Goal: Task Accomplishment & Management: Manage account settings

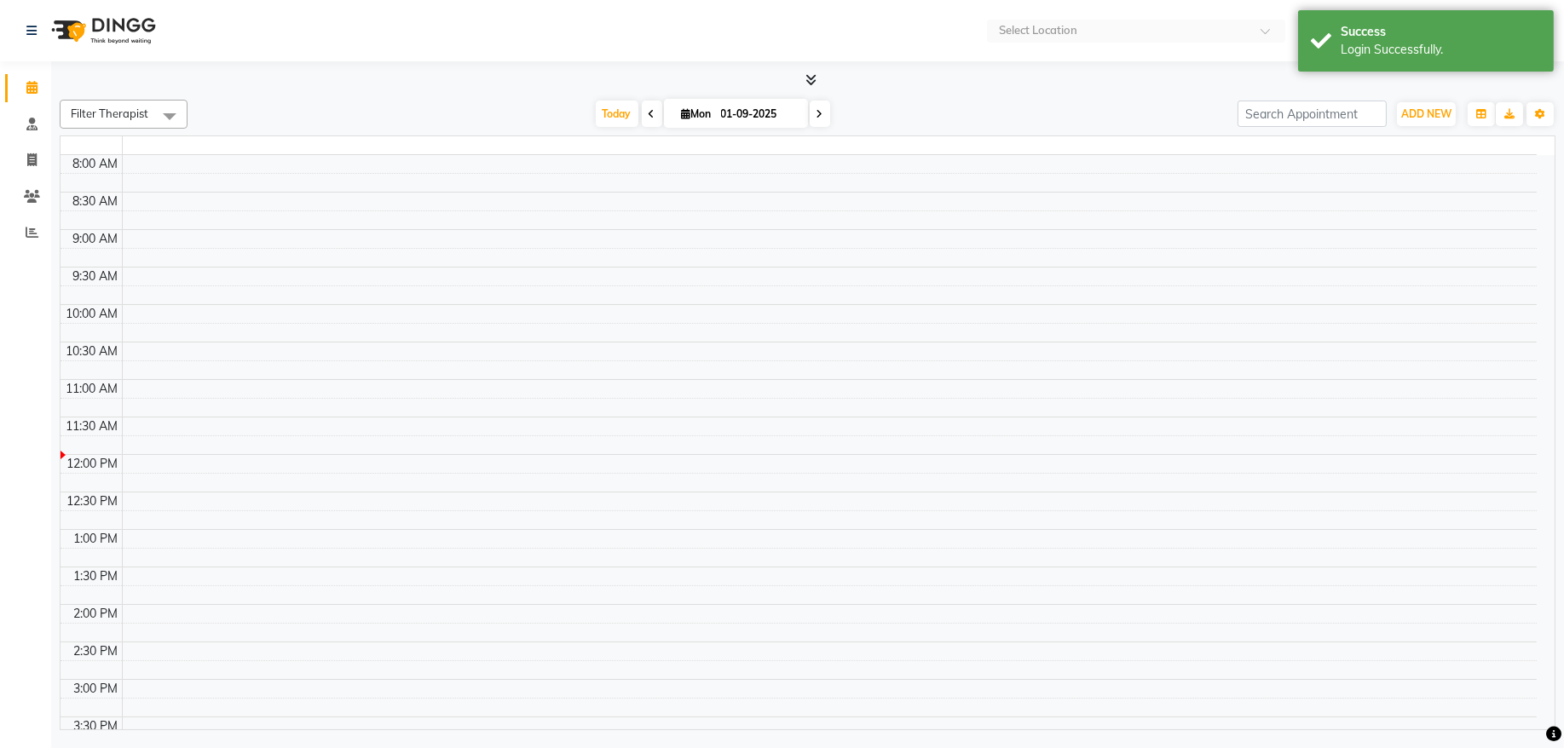
select select "en"
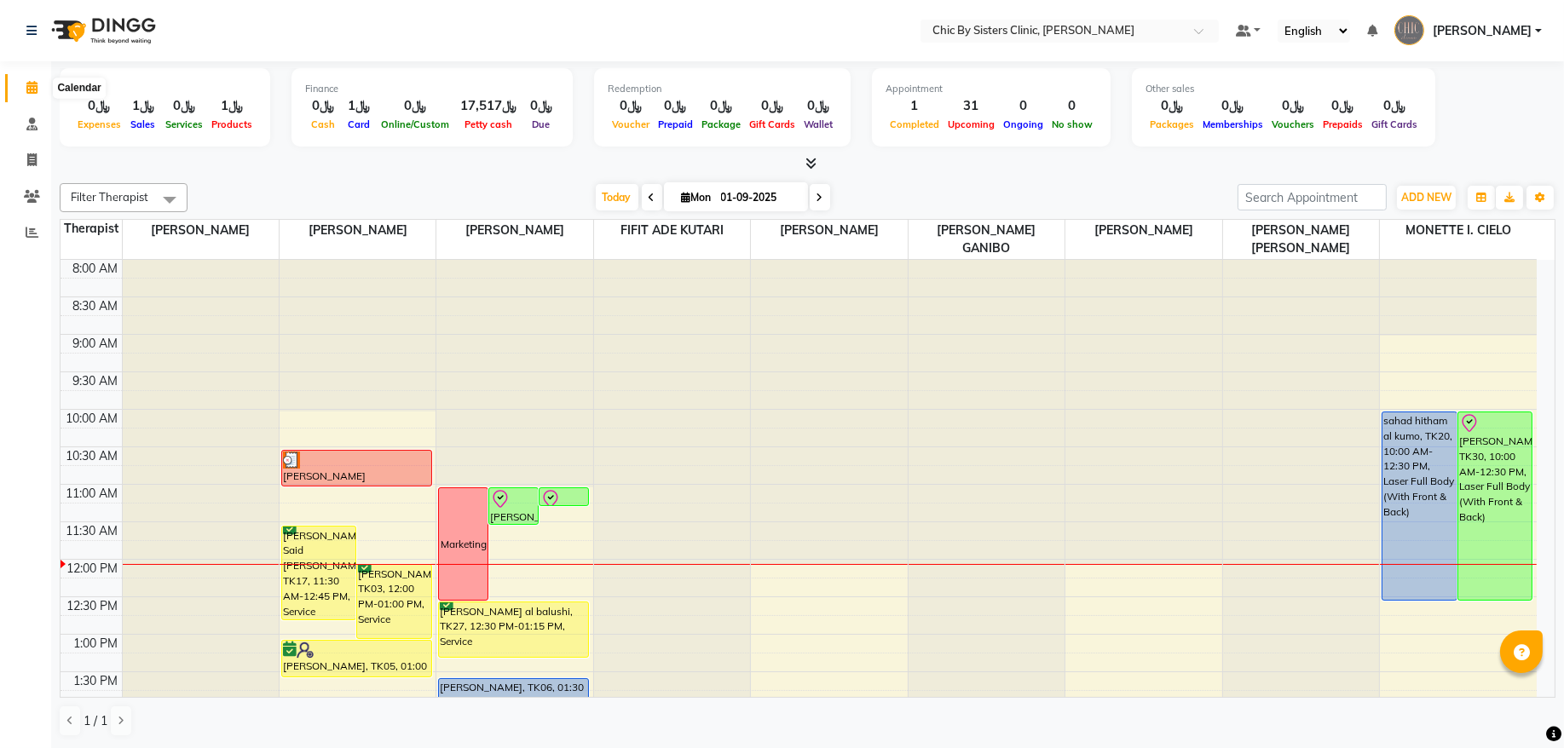
click at [24, 84] on span at bounding box center [32, 88] width 30 height 20
click at [725, 192] on input "01-09-2025" at bounding box center [758, 198] width 85 height 26
select select "9"
select select "2025"
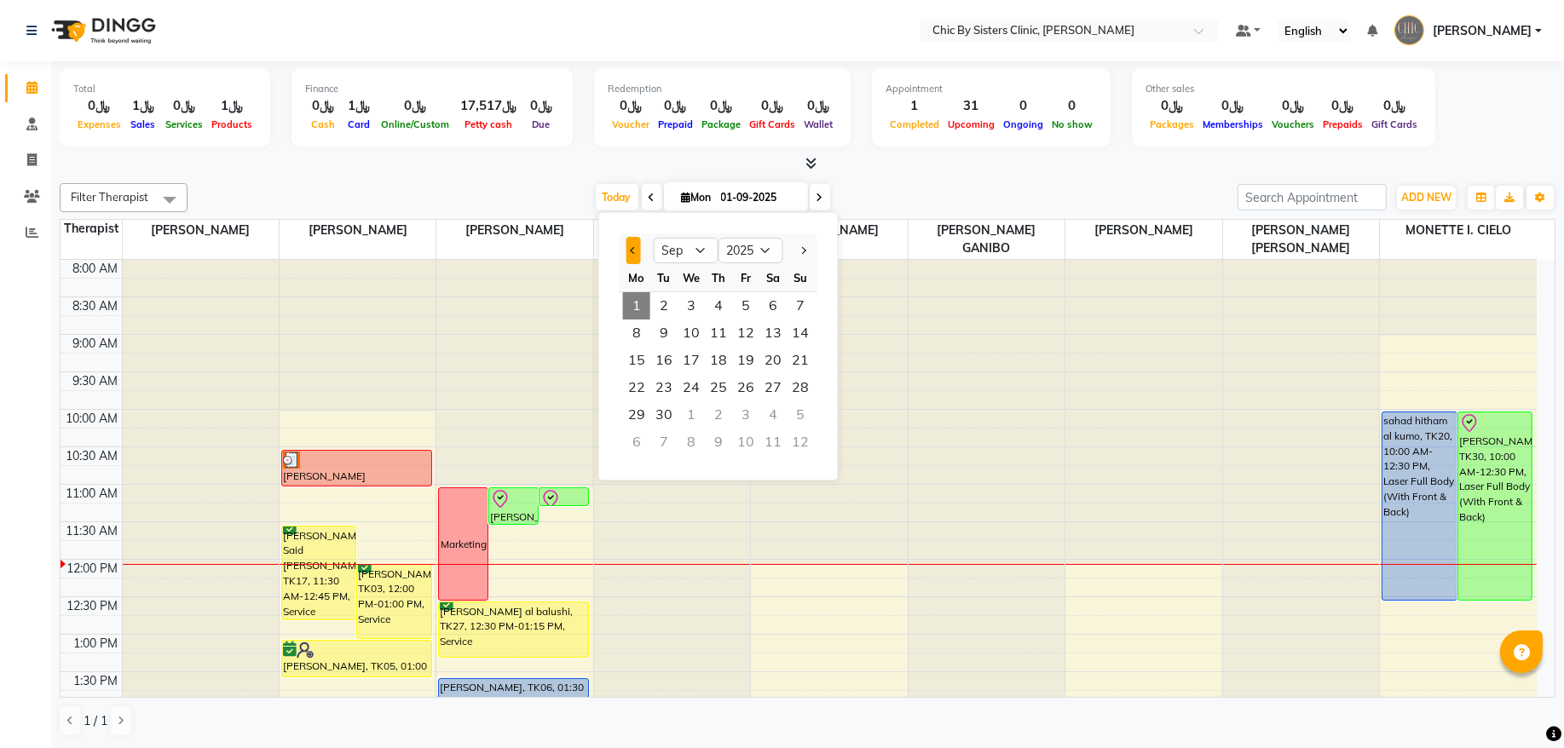
click at [634, 251] on span "Previous month" at bounding box center [633, 250] width 7 height 7
select select "8"
click at [724, 420] on span "28" at bounding box center [718, 414] width 27 height 27
type input "[DATE]"
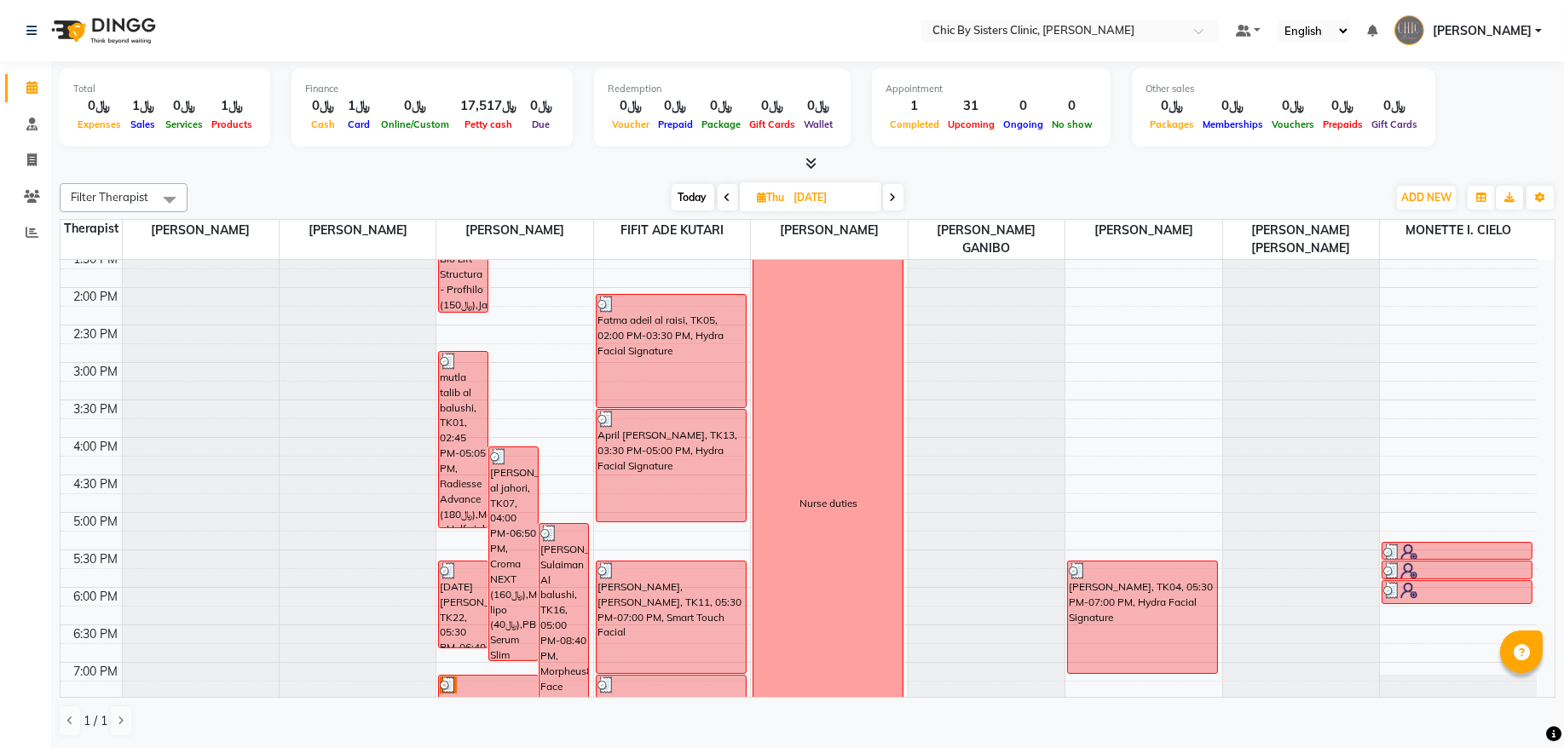
scroll to position [420, 0]
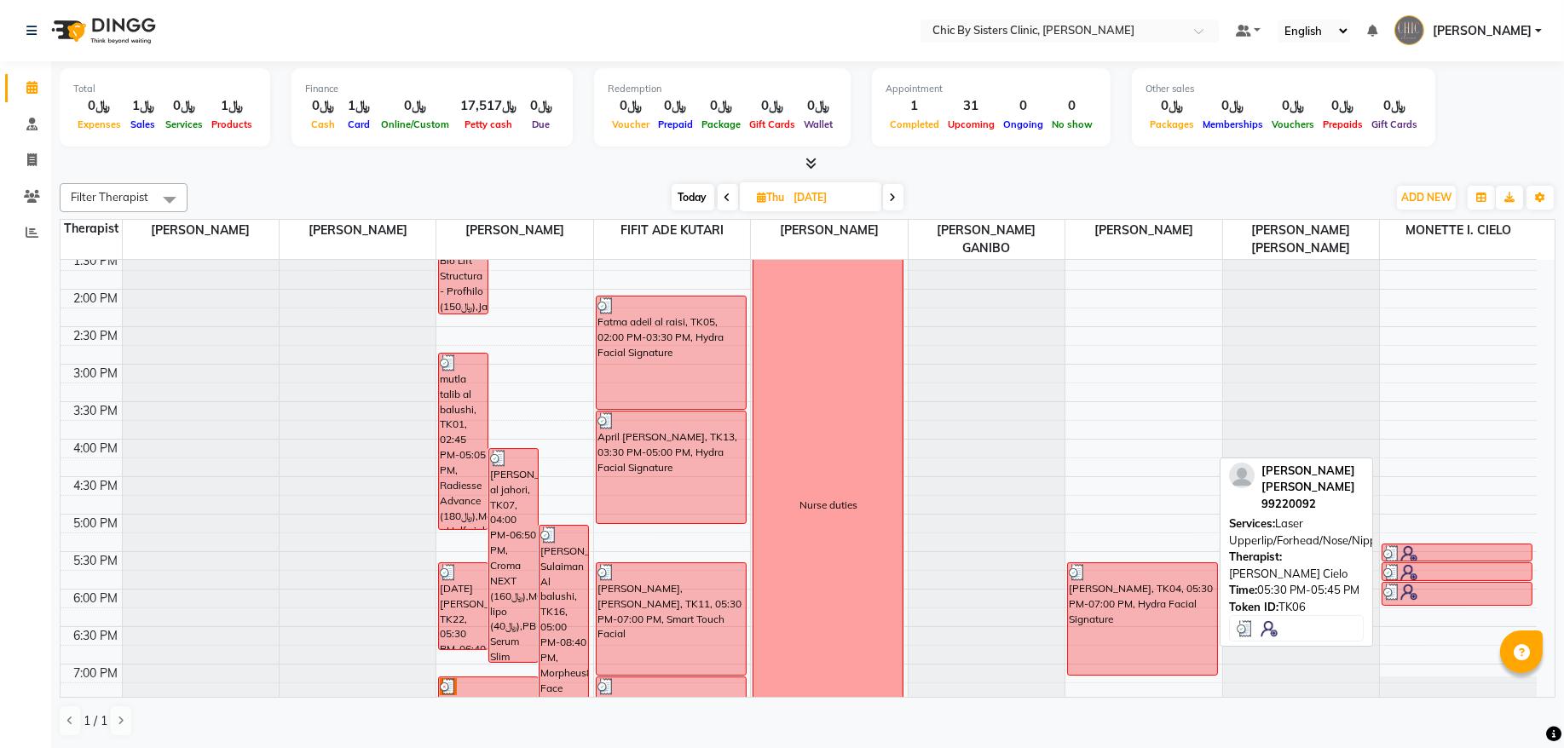
click at [1448, 574] on div at bounding box center [1456, 572] width 147 height 17
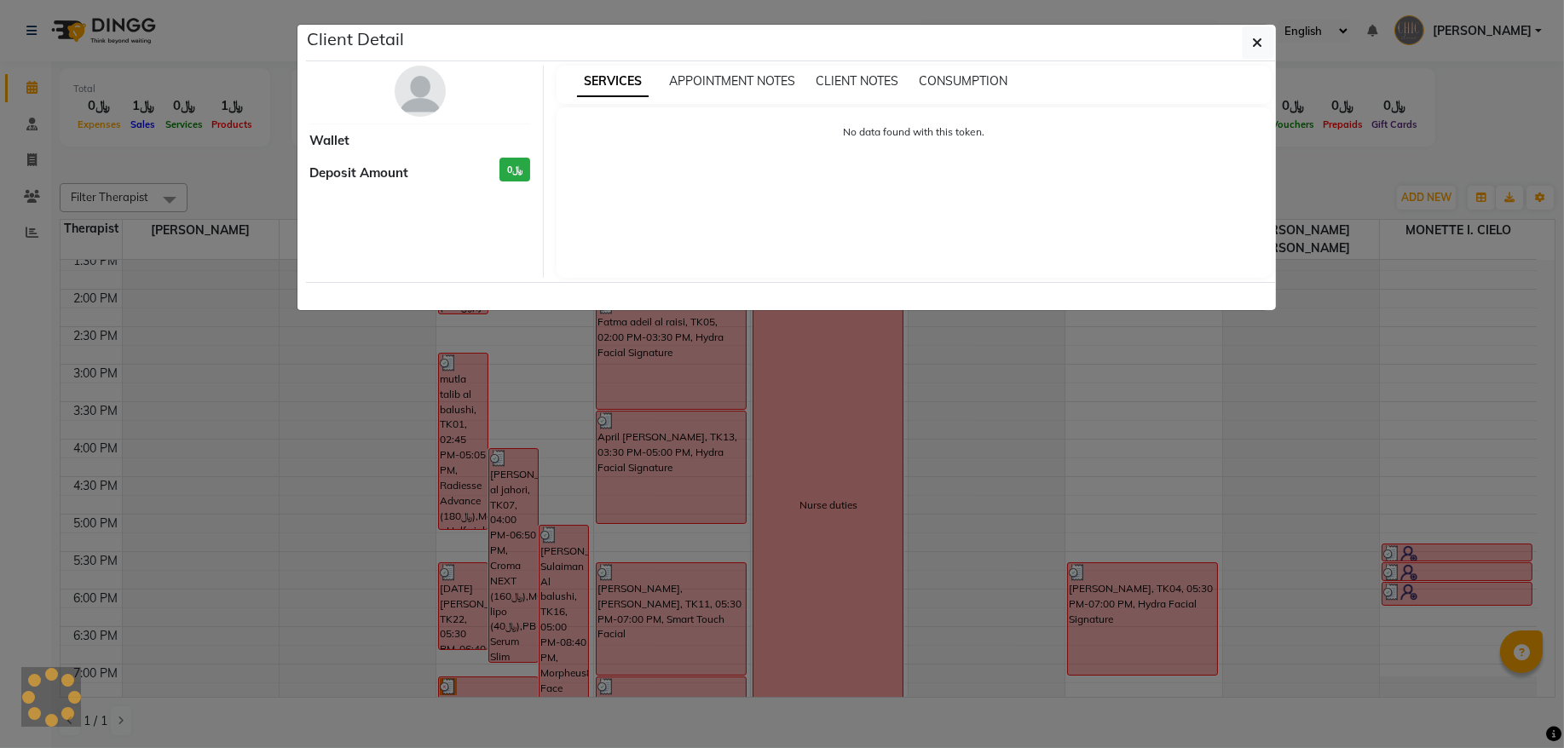
select select "3"
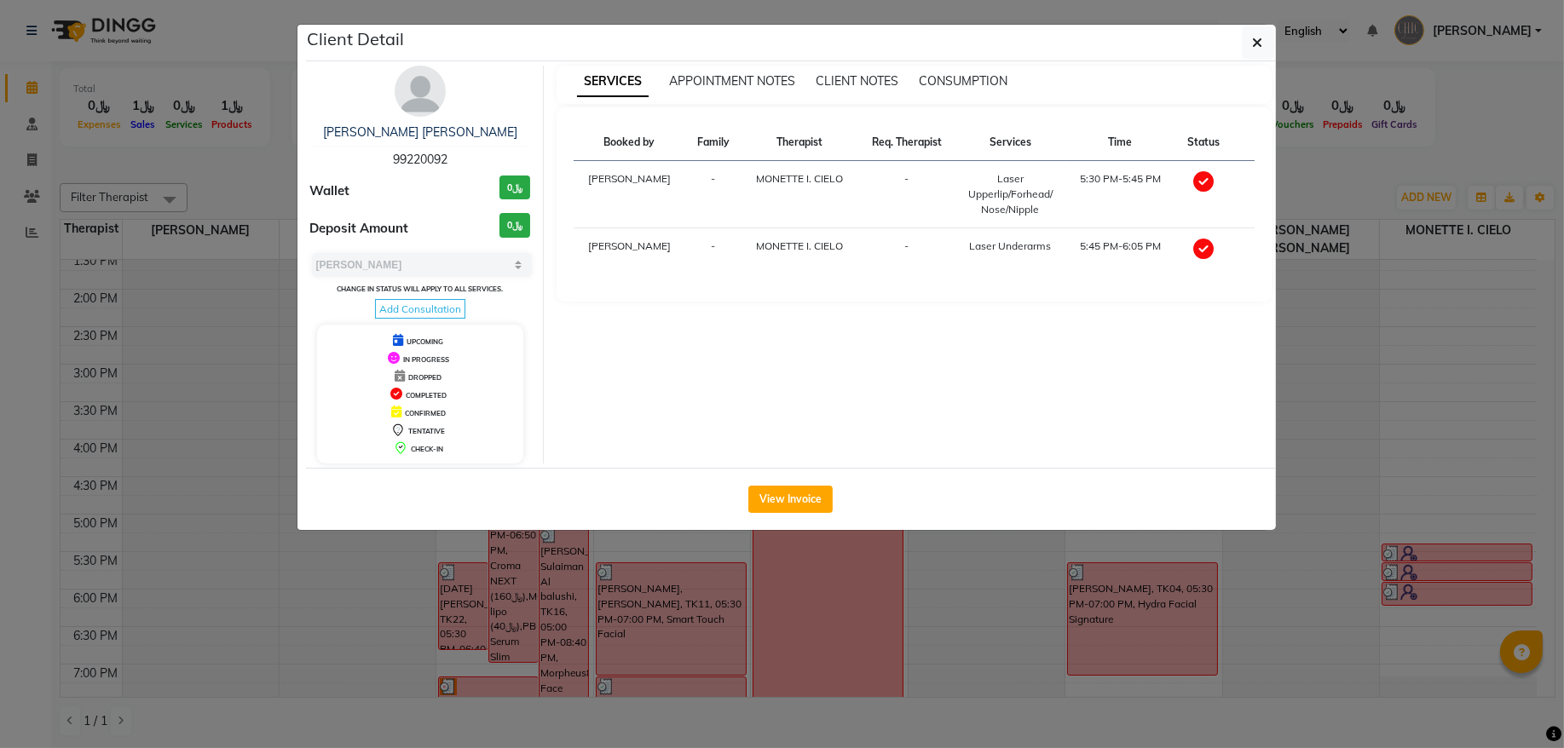
click at [418, 167] on span "99220092" at bounding box center [420, 159] width 55 height 15
copy span "99220092"
click at [1260, 50] on span "button" at bounding box center [1258, 42] width 10 height 17
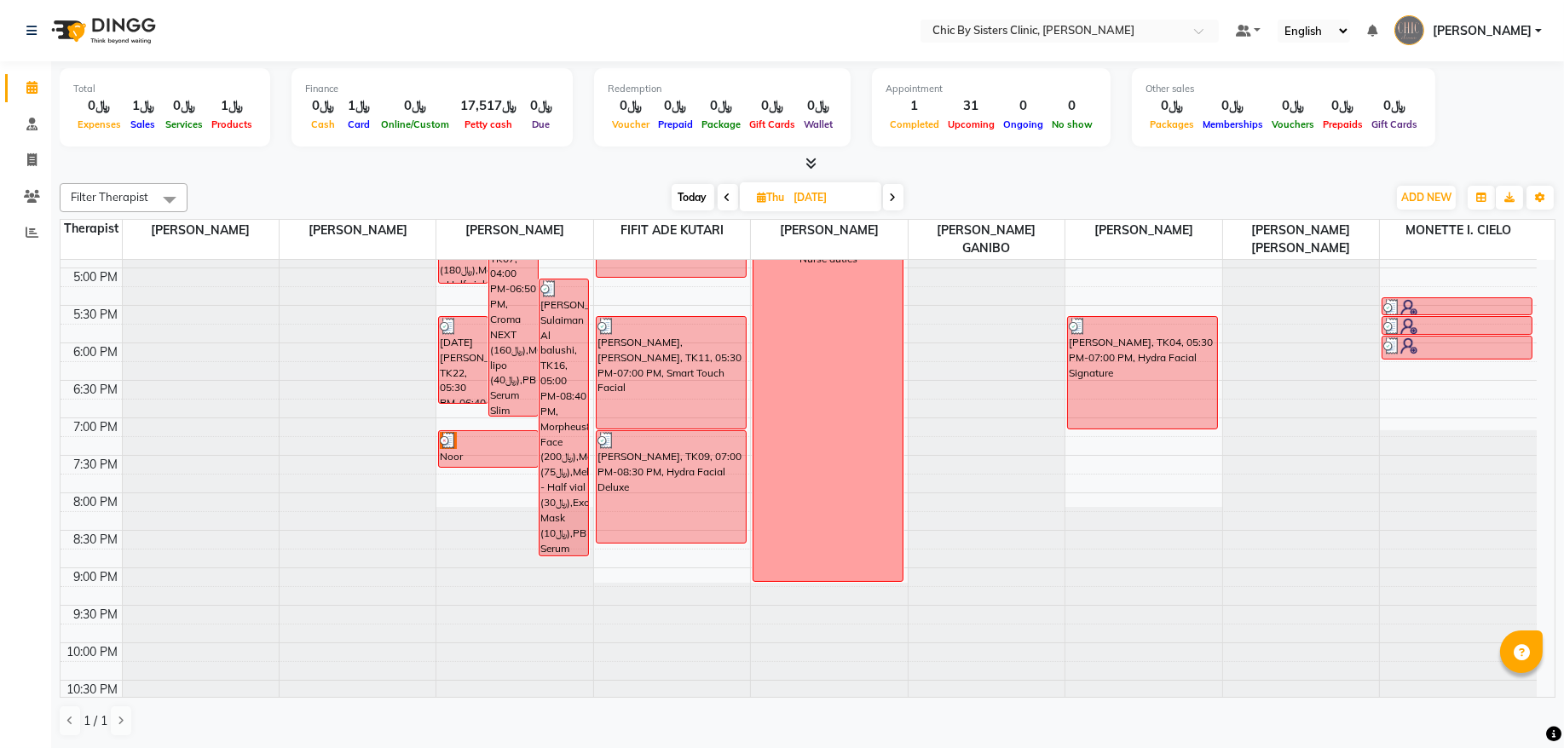
scroll to position [535, 0]
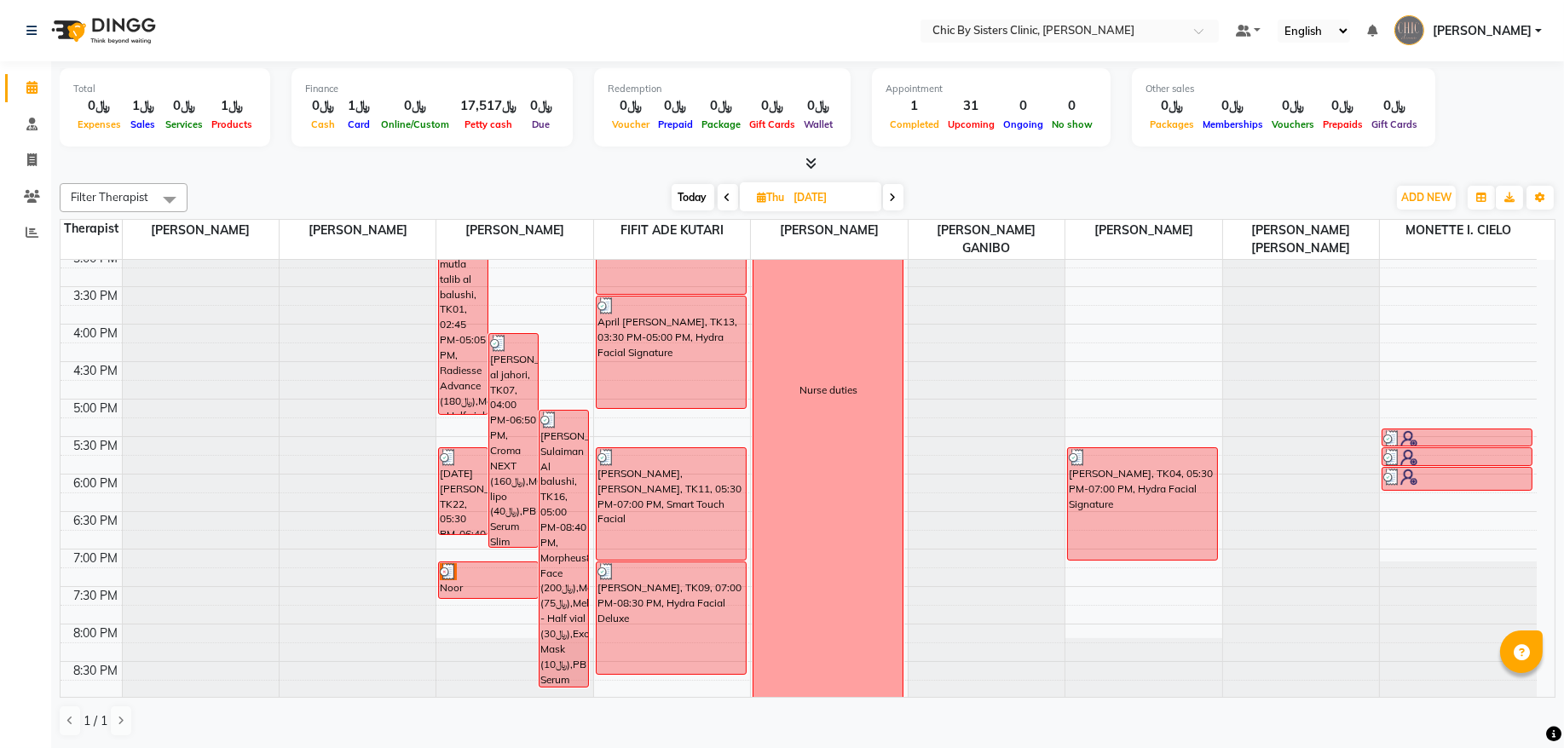
click at [1437, 512] on div "8:00 AM 8:30 AM 9:00 AM 9:30 AM 10:00 AM 10:30 AM 11:00 AM 11:30 AM 12:00 PM 12…" at bounding box center [798, 324] width 1476 height 1199
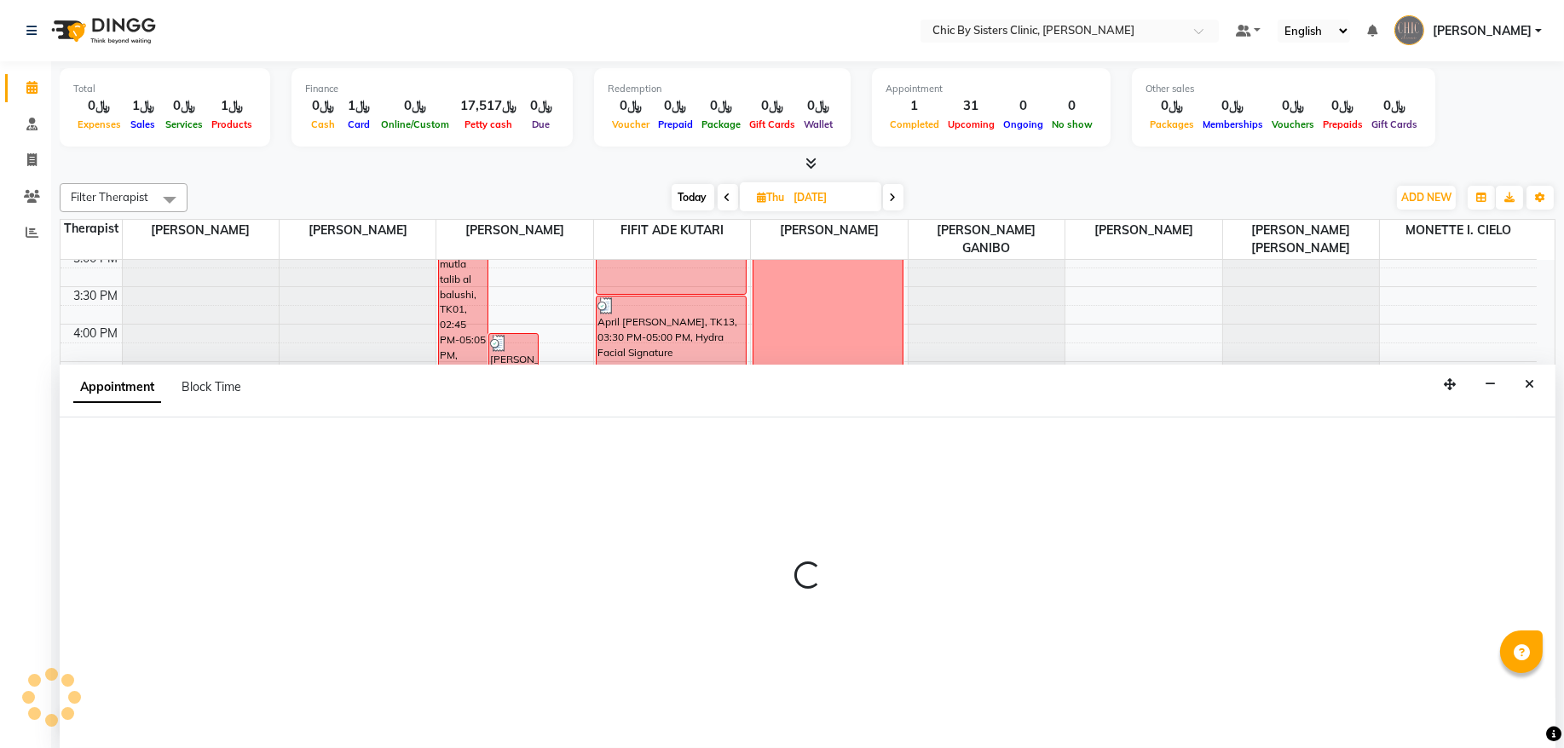
select select "89287"
select select "1095"
select select "tentative"
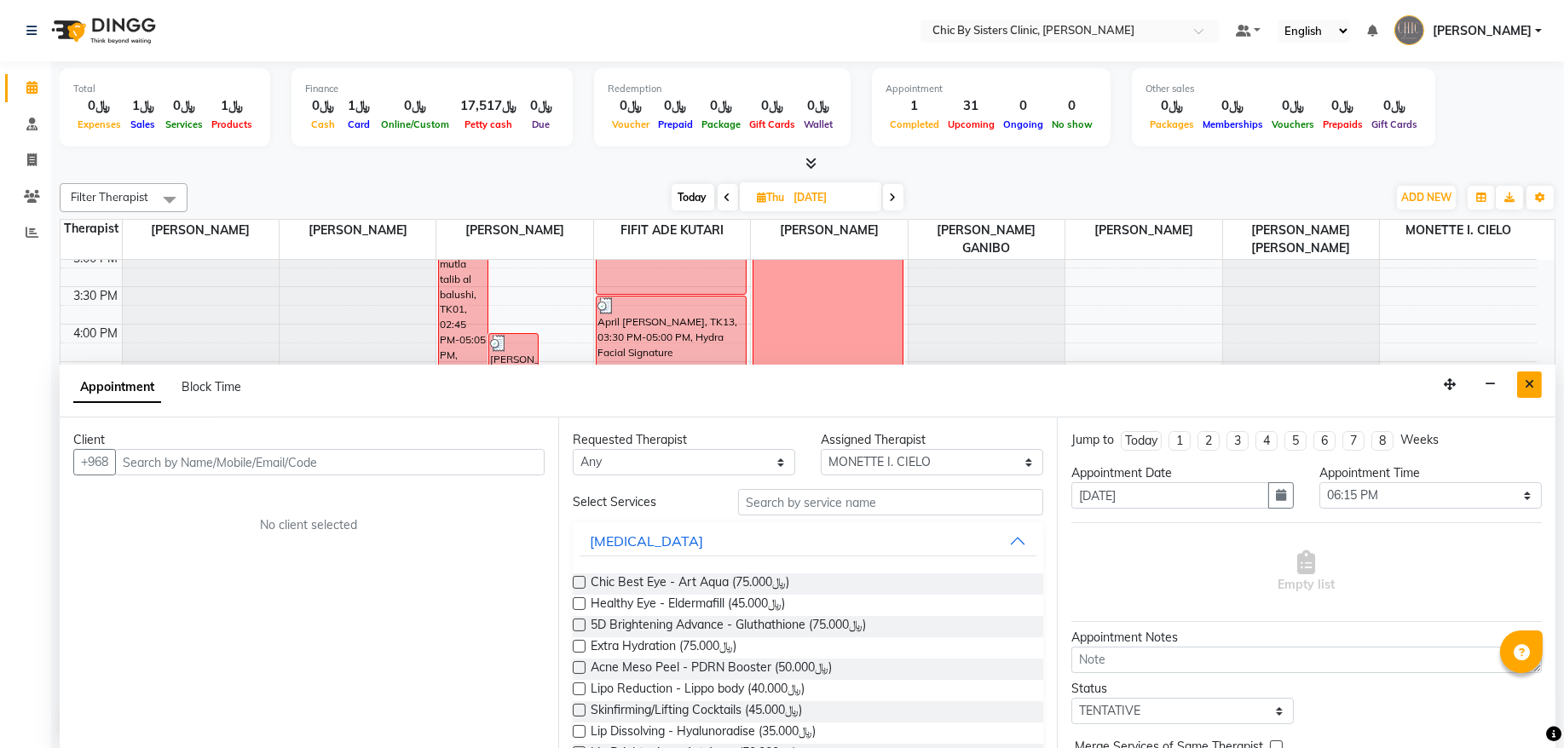
click at [1528, 377] on button "Close" at bounding box center [1529, 384] width 25 height 26
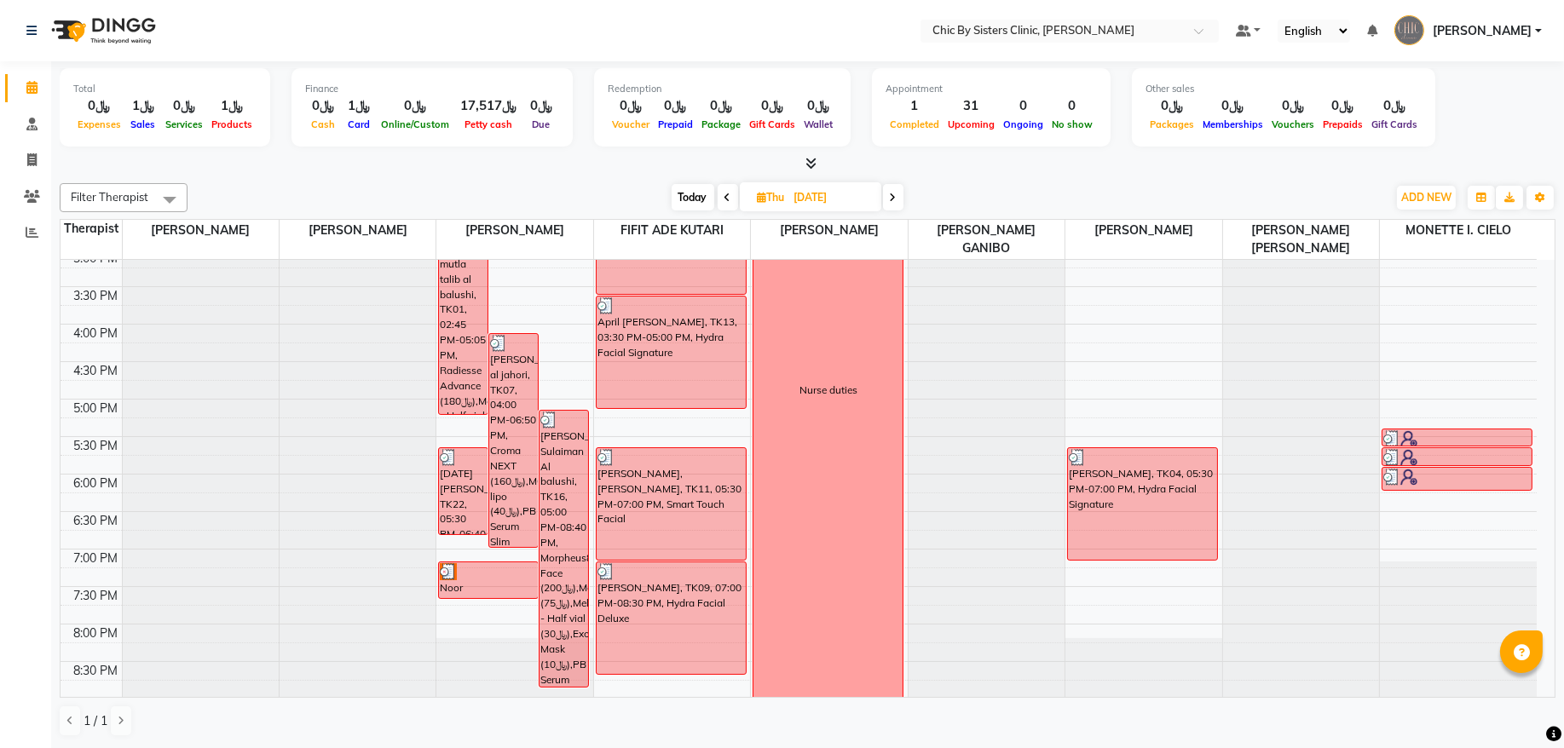
click at [680, 192] on span "Today" at bounding box center [692, 197] width 43 height 26
type input "01-09-2025"
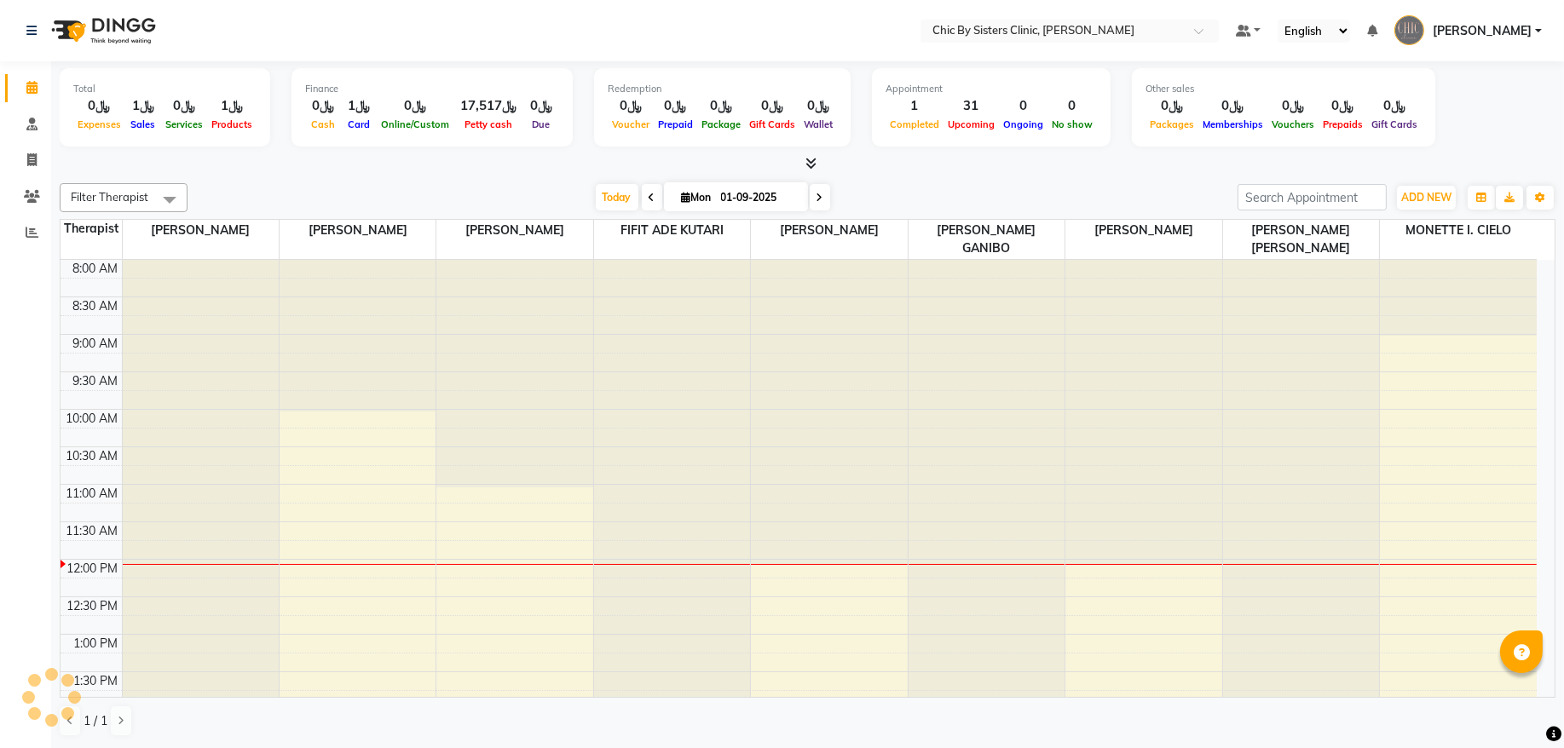
scroll to position [305, 0]
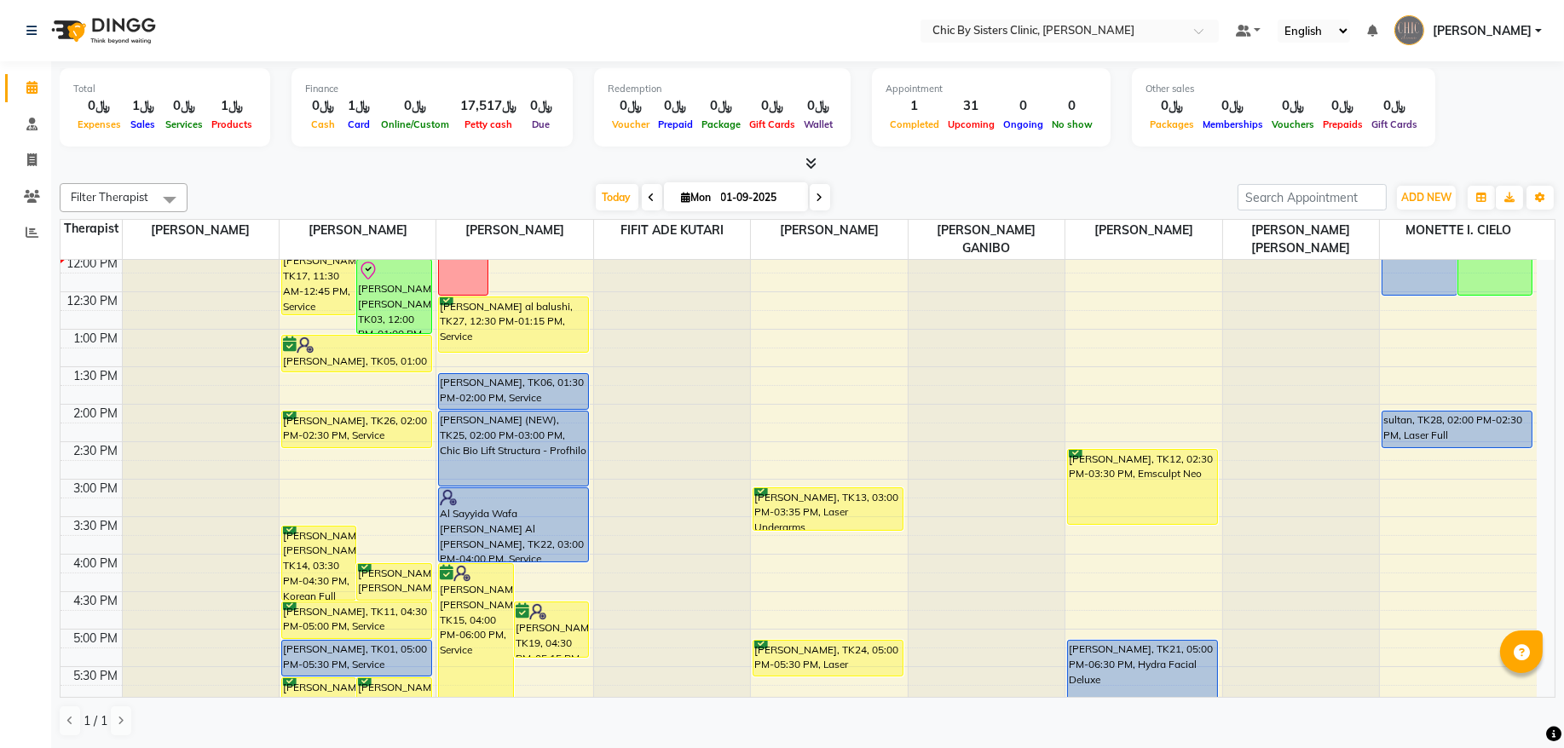
click at [1139, 321] on div "8:00 AM 8:30 AM 9:00 AM 9:30 AM 10:00 AM 10:30 AM 11:00 AM 11:30 AM 12:00 PM 12…" at bounding box center [798, 554] width 1476 height 1199
select select "49183"
select select "tentative"
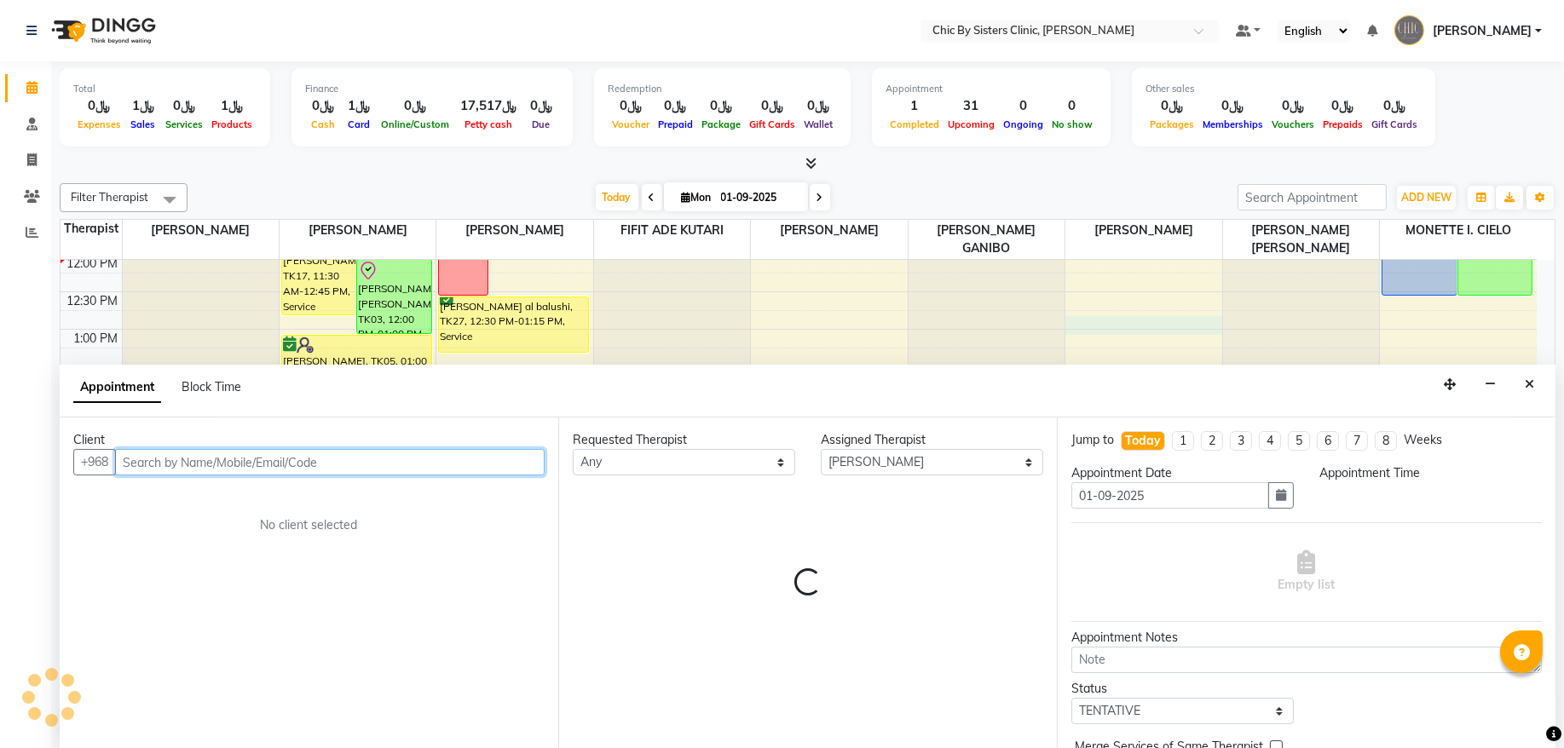
select select "765"
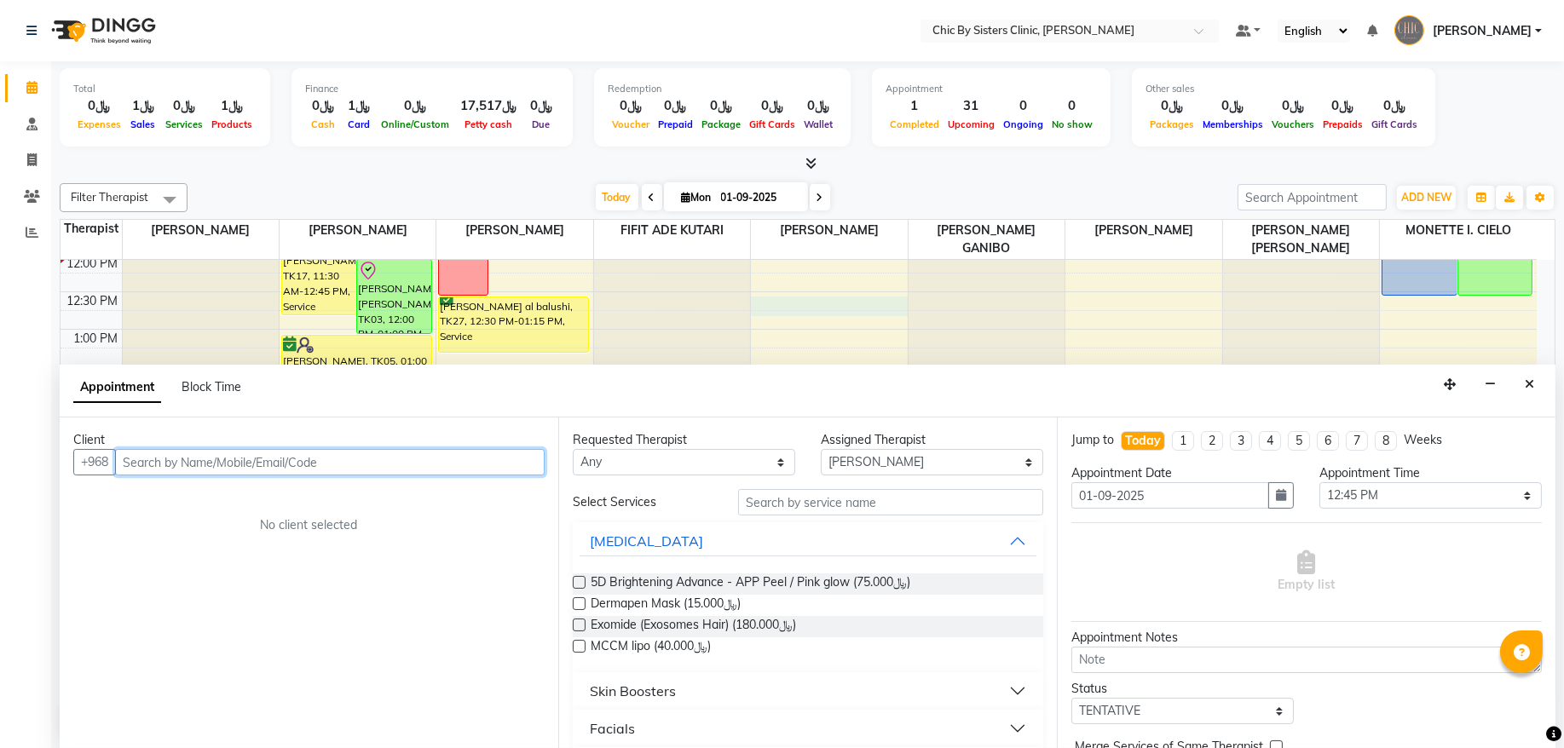
click at [798, 310] on div "8:00 AM 8:30 AM 9:00 AM 9:30 AM 10:00 AM 10:30 AM 11:00 AM 11:30 AM 12:00 PM 12…" at bounding box center [798, 554] width 1476 height 1199
click at [1538, 371] on button "Close" at bounding box center [1529, 384] width 25 height 26
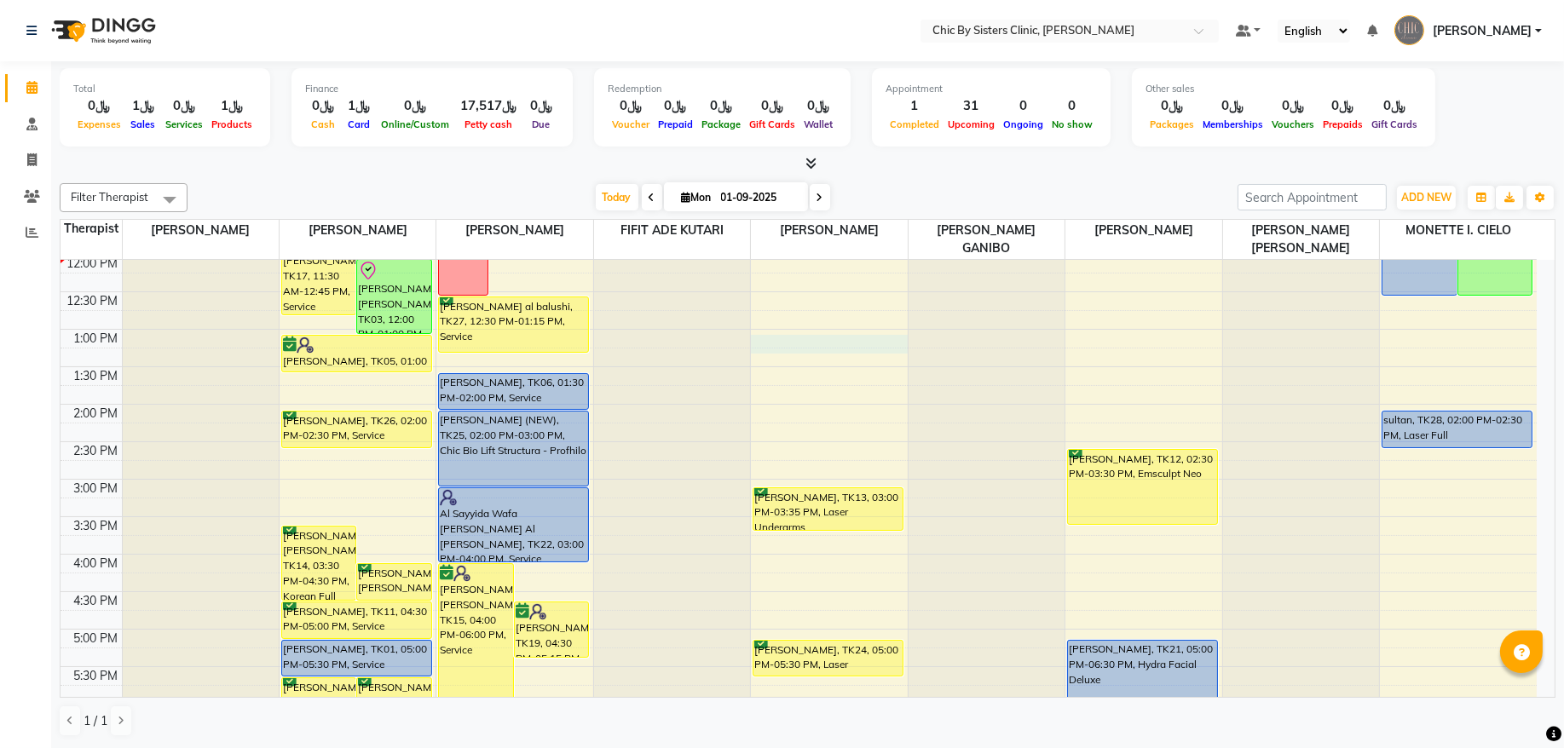
click at [846, 344] on div "8:00 AM 8:30 AM 9:00 AM 9:30 AM 10:00 AM 10:30 AM 11:00 AM 11:30 AM 12:00 PM 12…" at bounding box center [798, 554] width 1476 height 1199
select select "49186"
select select "780"
select select "tentative"
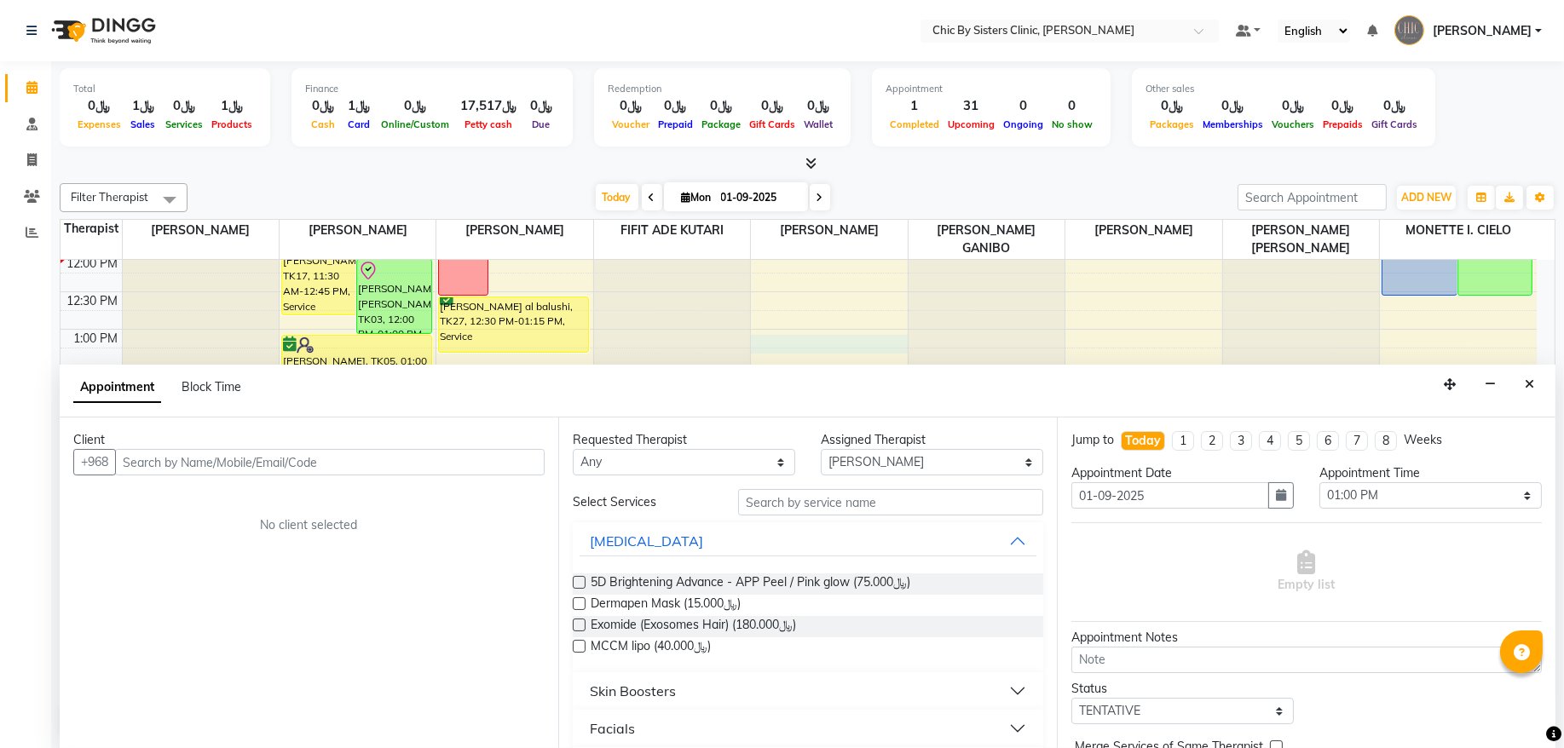
click at [256, 457] on input "text" at bounding box center [329, 462] width 429 height 26
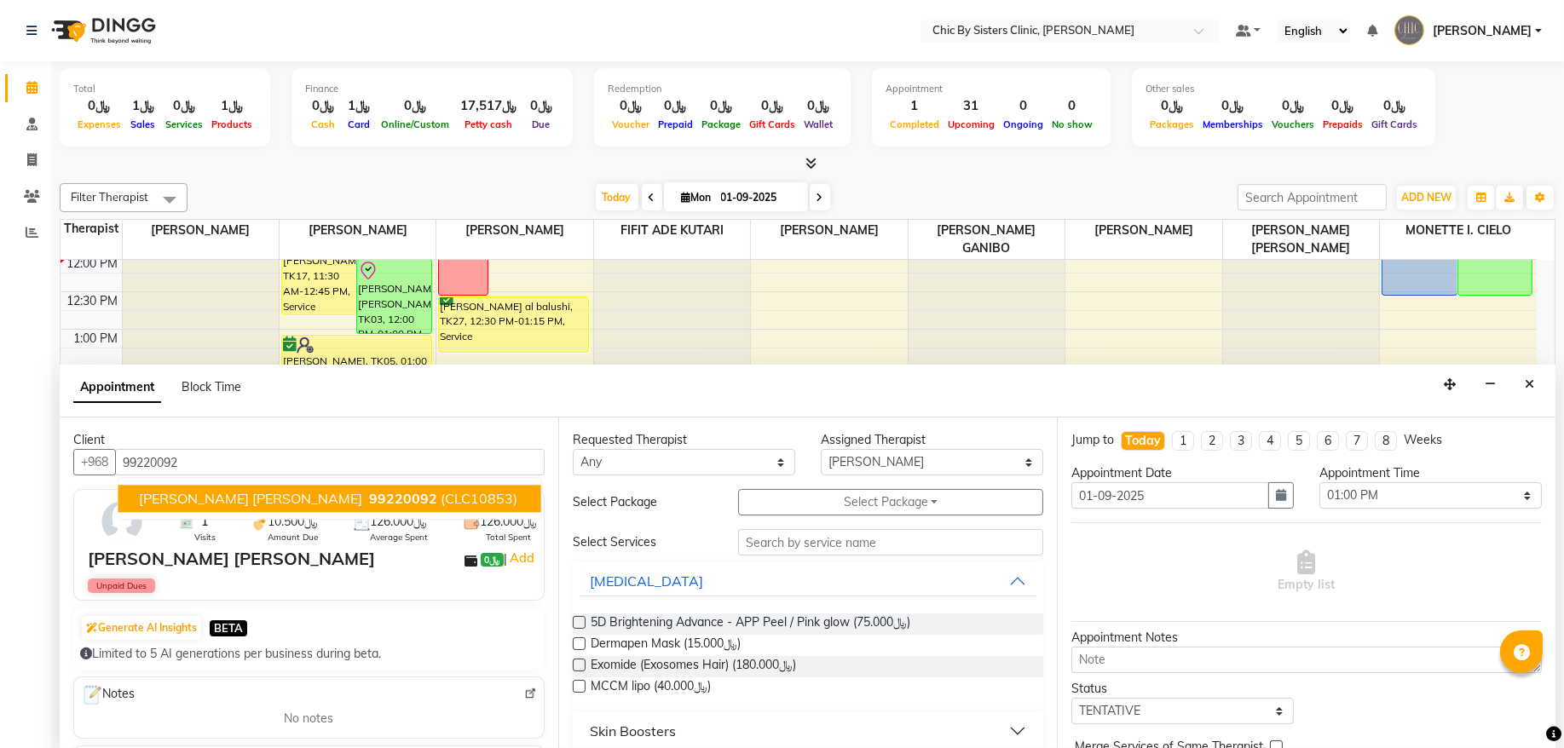
click at [204, 497] on span "[PERSON_NAME] [PERSON_NAME]" at bounding box center [250, 499] width 223 height 17
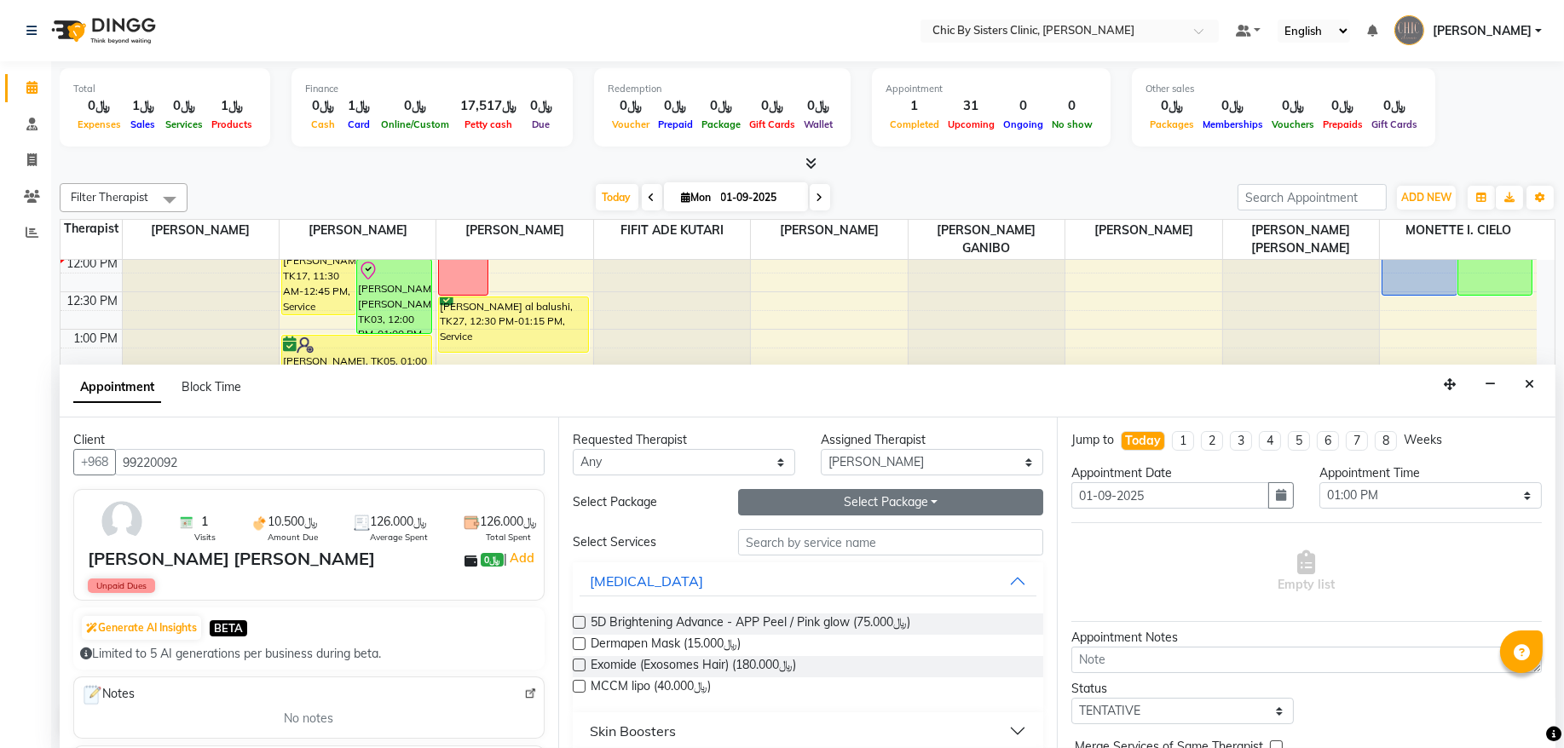
type input "99220092"
click at [942, 506] on button "Select Package Toggle Dropdown" at bounding box center [890, 502] width 305 height 26
click at [875, 541] on li "LASER UNDERARMS" at bounding box center [887, 537] width 297 height 25
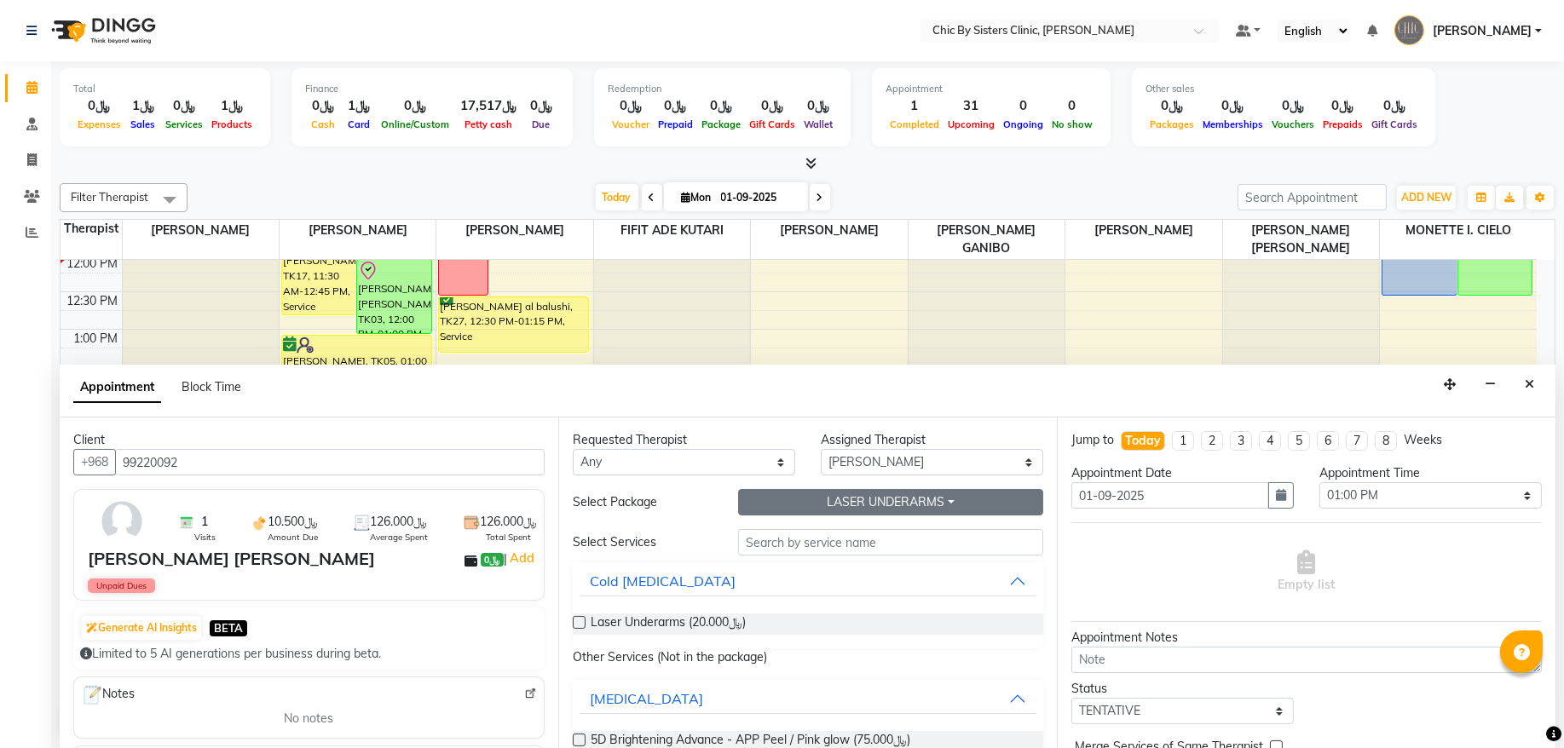
click at [879, 503] on button "LASER UNDERARMS" at bounding box center [890, 502] width 305 height 26
click at [580, 623] on label at bounding box center [579, 622] width 13 height 13
click at [580, 623] on input "checkbox" at bounding box center [578, 624] width 11 height 11
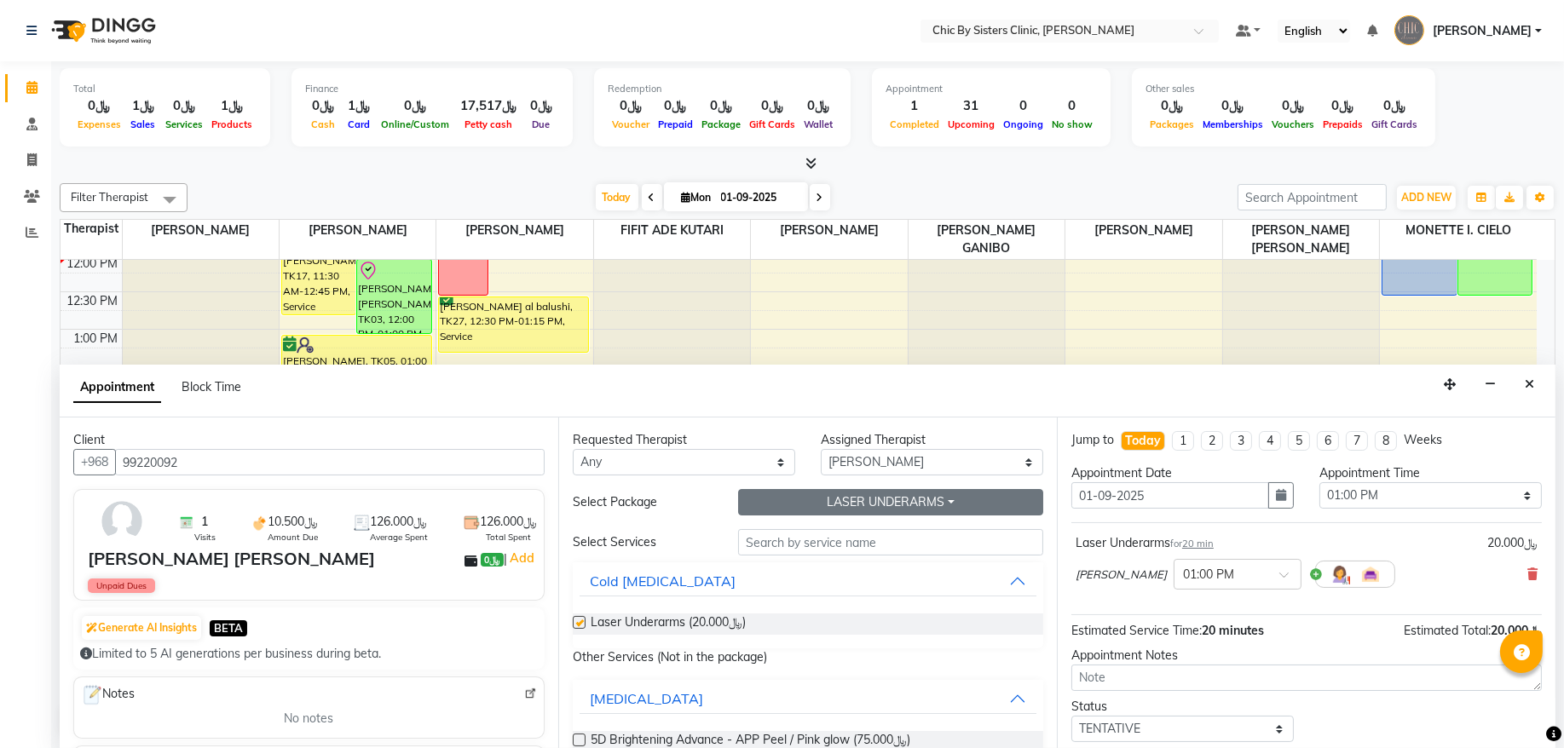
checkbox input "false"
click at [792, 506] on button "LASER UNDERARMS" at bounding box center [890, 502] width 305 height 26
click at [761, 592] on li "LASER UPPERLIP/FORHEAD/NOSE/NIPPLE" at bounding box center [887, 586] width 297 height 25
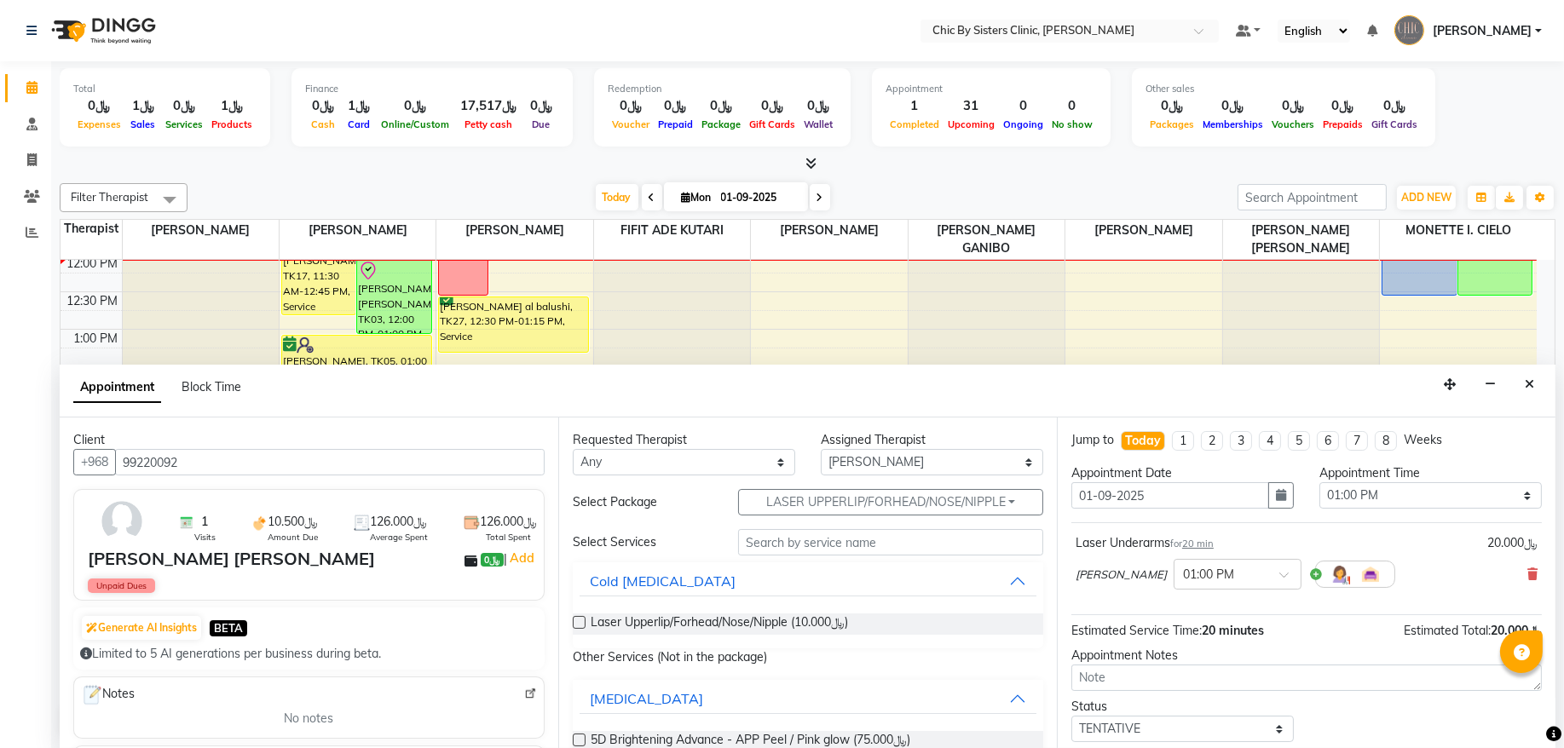
click at [584, 624] on label at bounding box center [579, 622] width 13 height 13
click at [584, 624] on input "checkbox" at bounding box center [578, 624] width 11 height 11
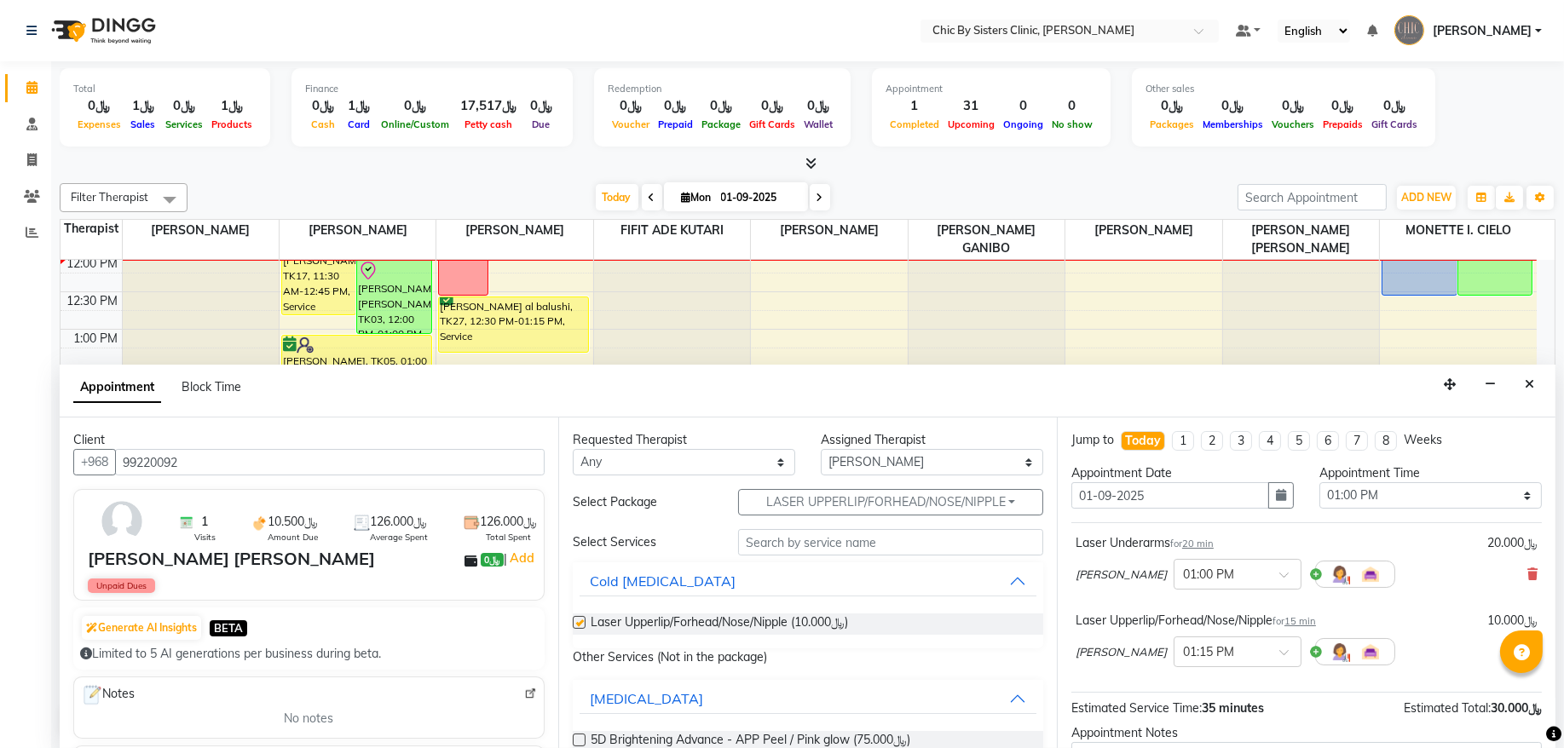
checkbox input "false"
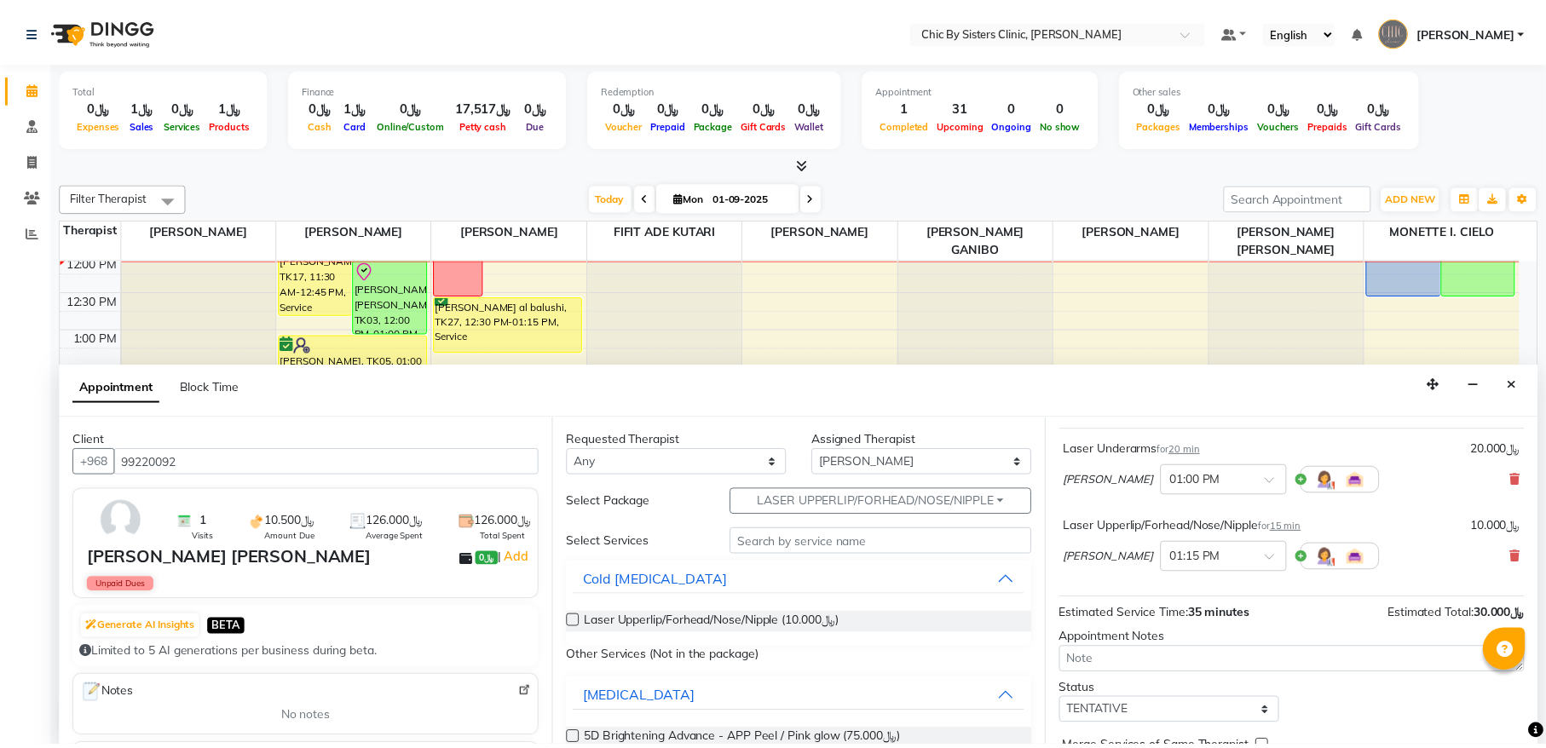
scroll to position [153, 0]
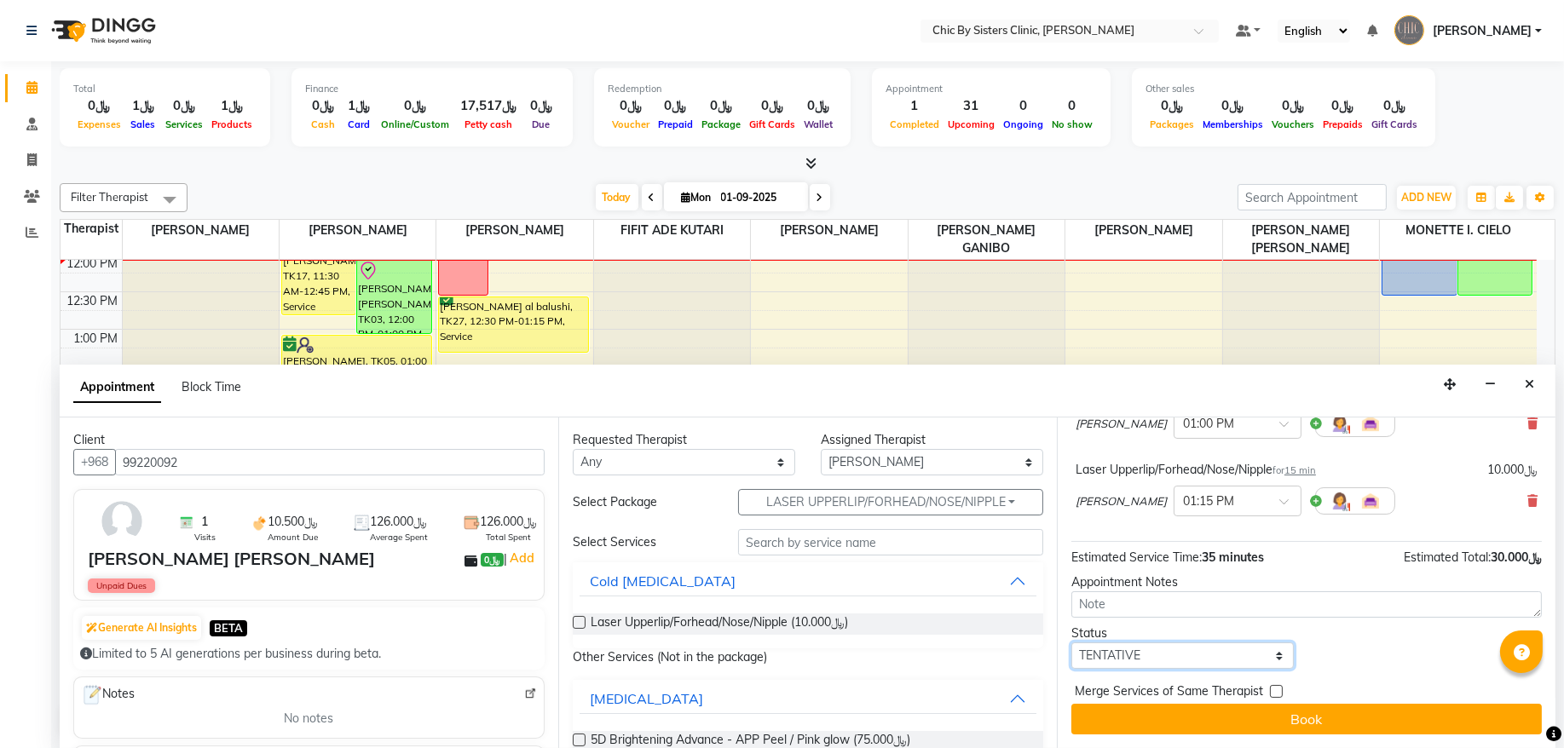
click at [1118, 651] on select "Select TENTATIVE CONFIRM CHECK-IN UPCOMING" at bounding box center [1182, 655] width 222 height 26
select select "check-in"
click at [1071, 642] on select "Select TENTATIVE CONFIRM CHECK-IN UPCOMING" at bounding box center [1182, 655] width 222 height 26
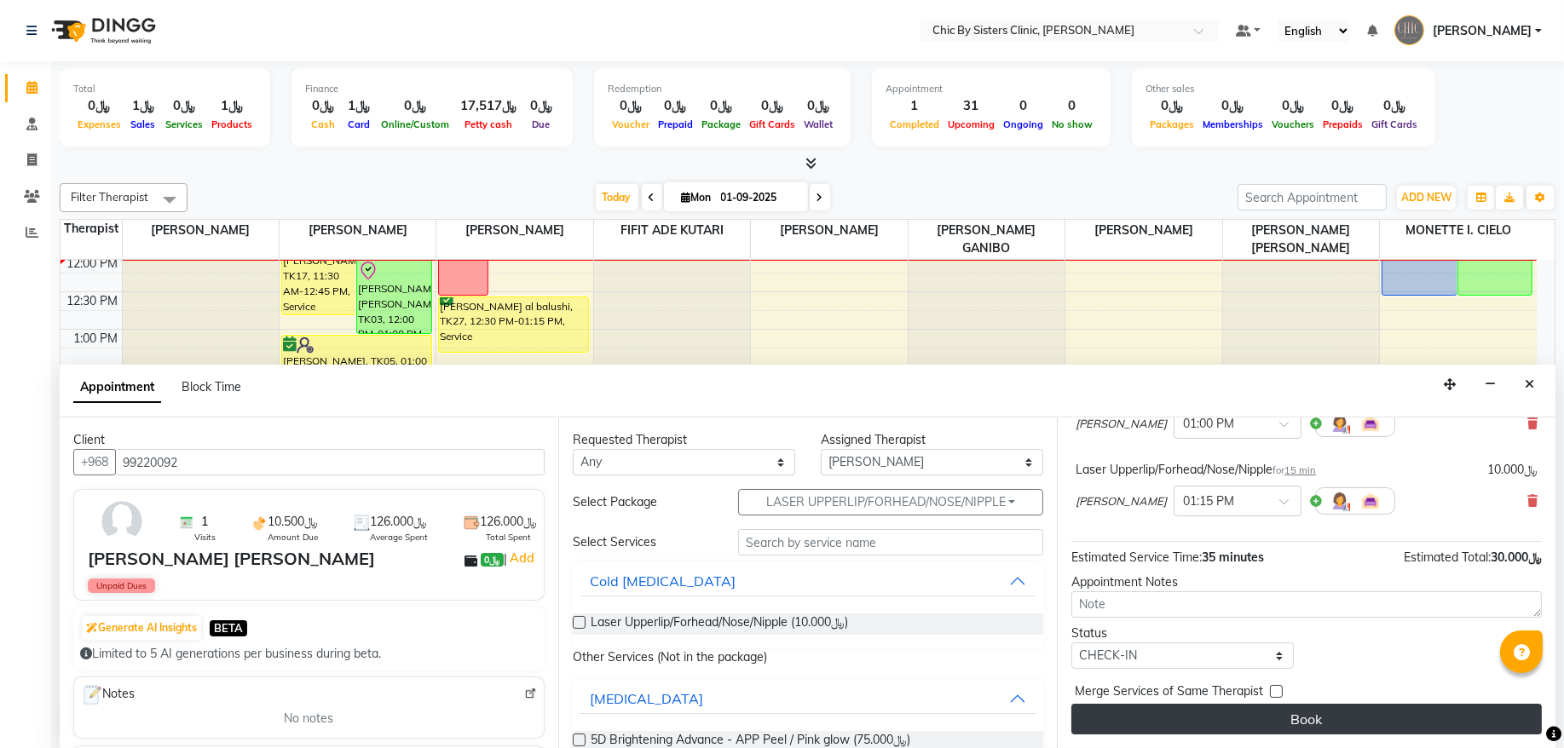
click at [1098, 724] on button "Book" at bounding box center [1306, 719] width 470 height 31
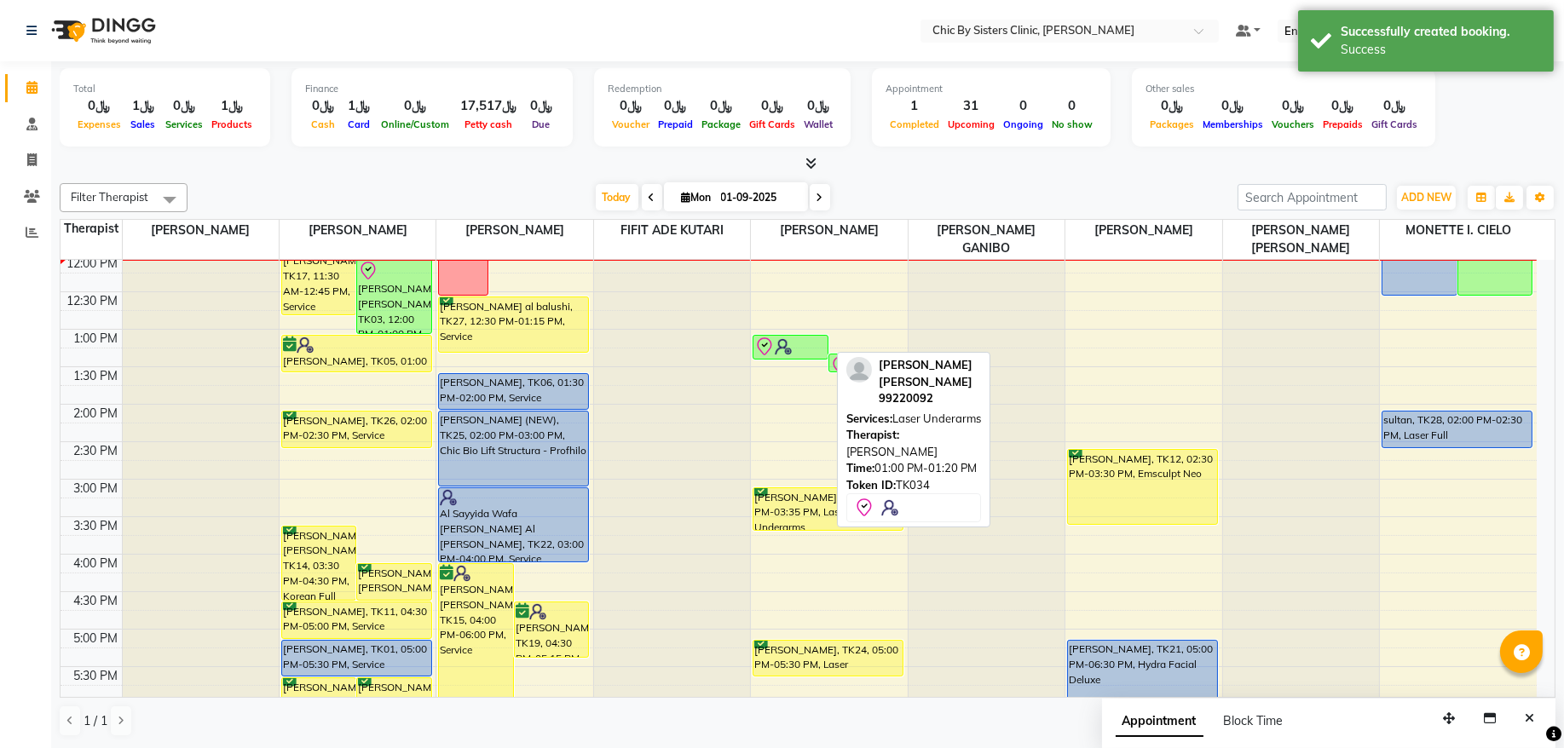
click at [809, 352] on div at bounding box center [790, 347] width 72 height 20
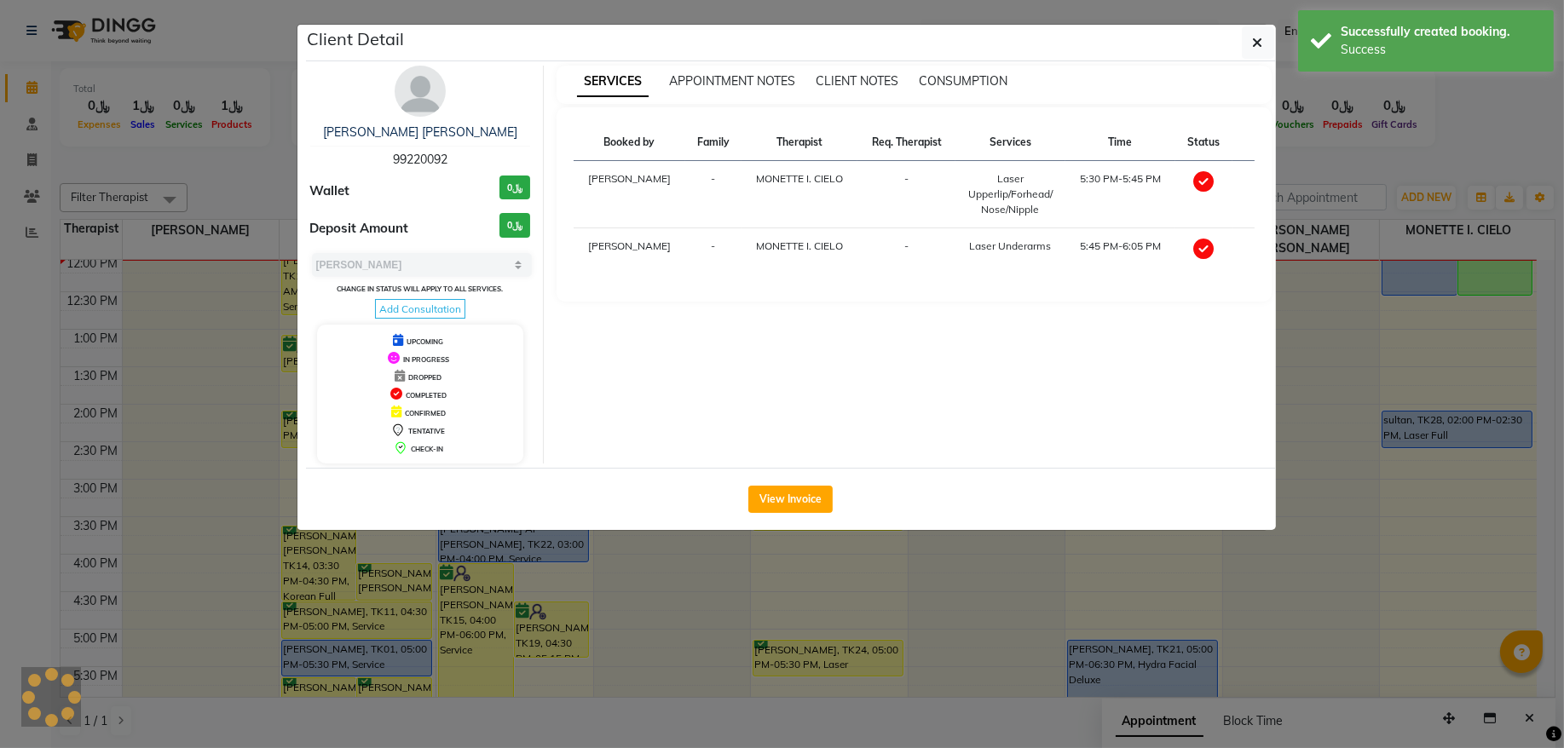
select select "8"
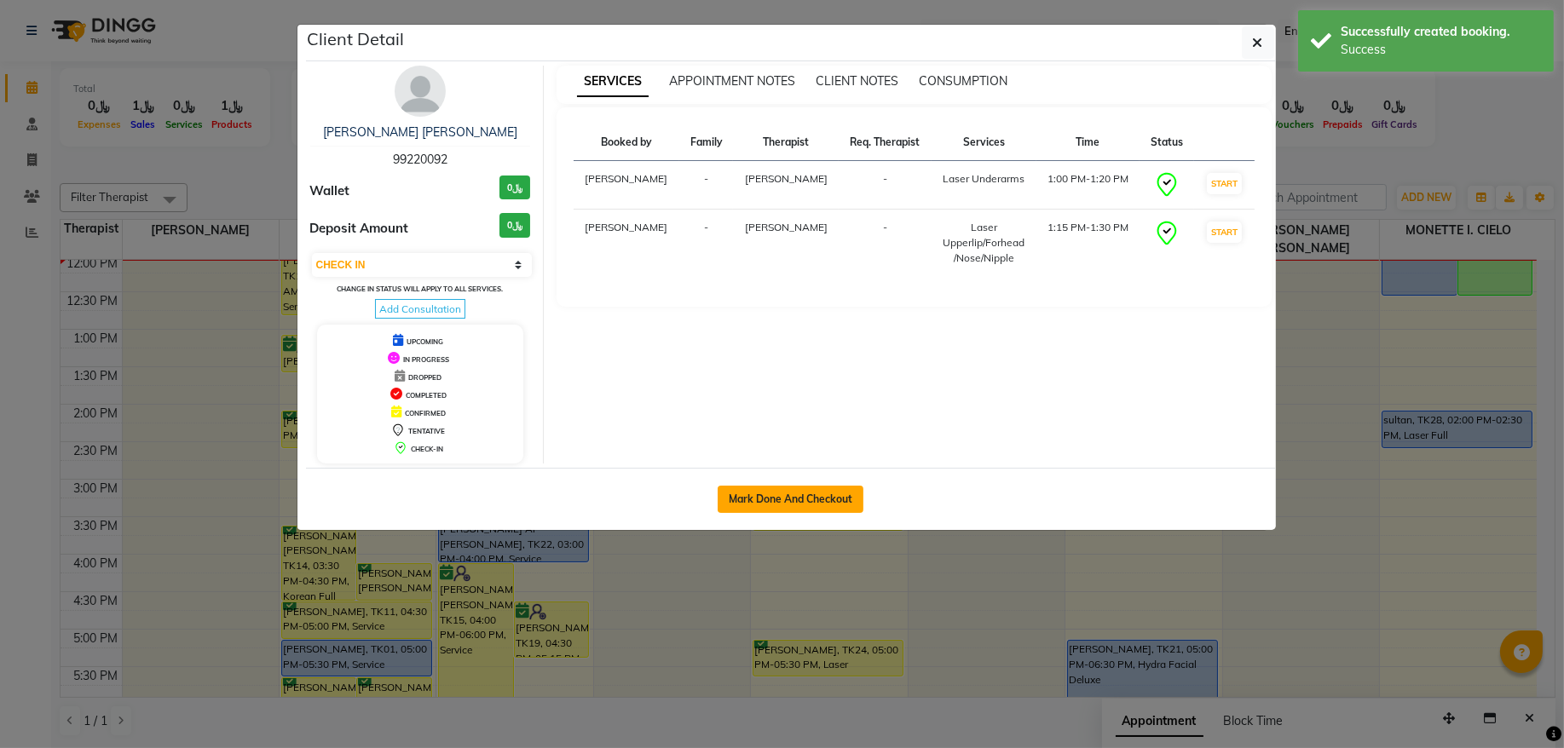
click at [747, 513] on button "Mark Done And Checkout" at bounding box center [790, 499] width 146 height 27
select select "service"
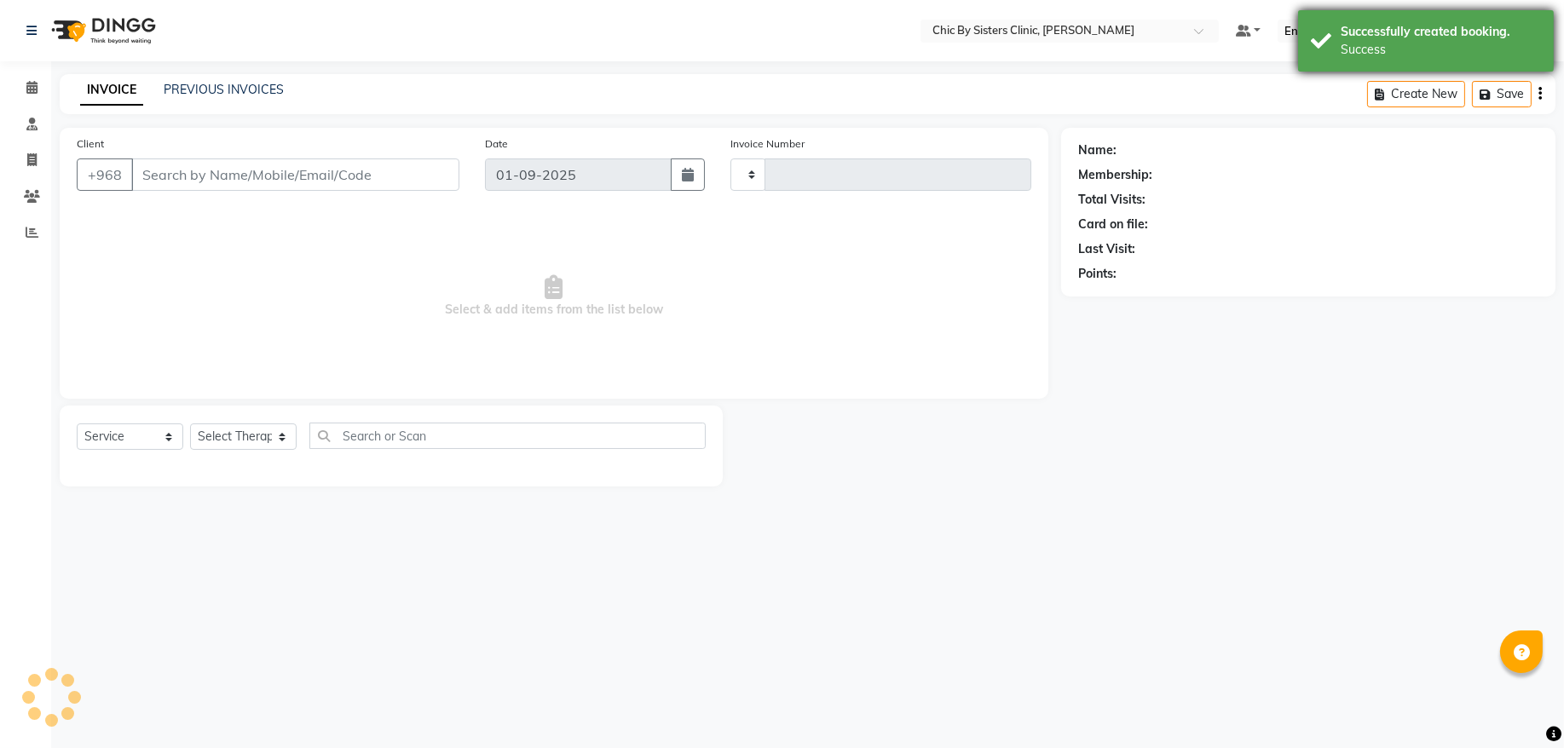
type input "2009"
select select "6348"
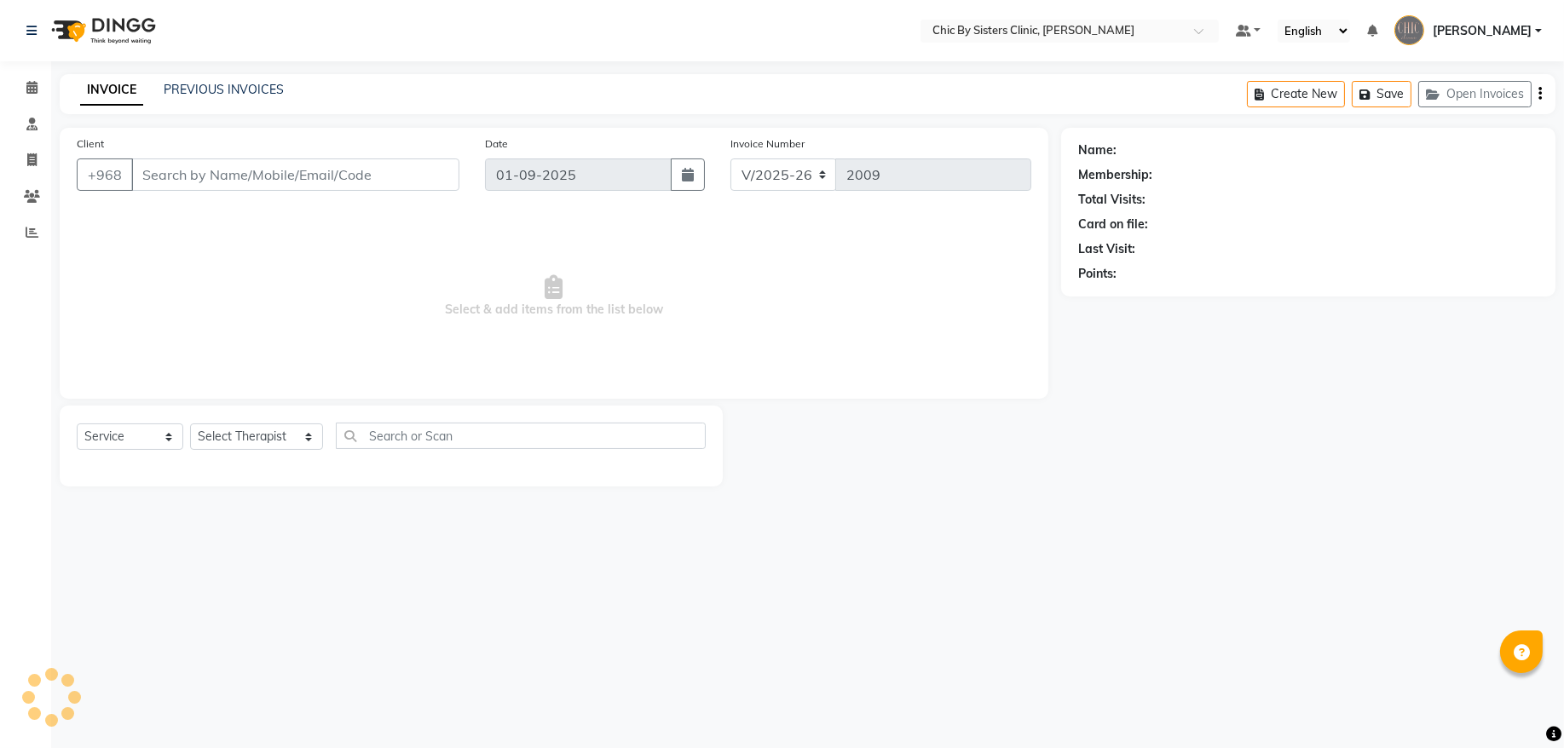
type input "99220092"
select select "49186"
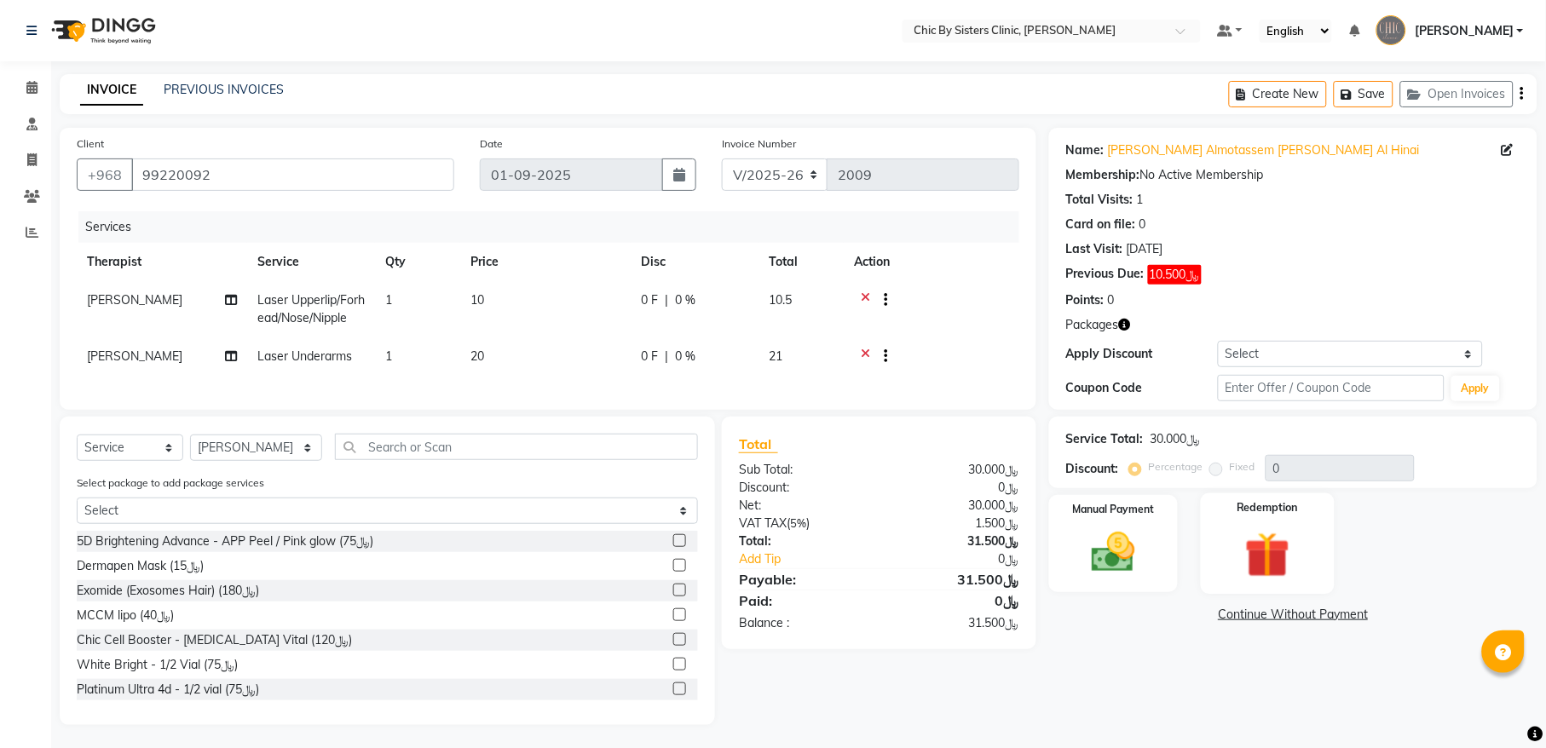
click at [1270, 555] on img at bounding box center [1266, 555] width 73 height 56
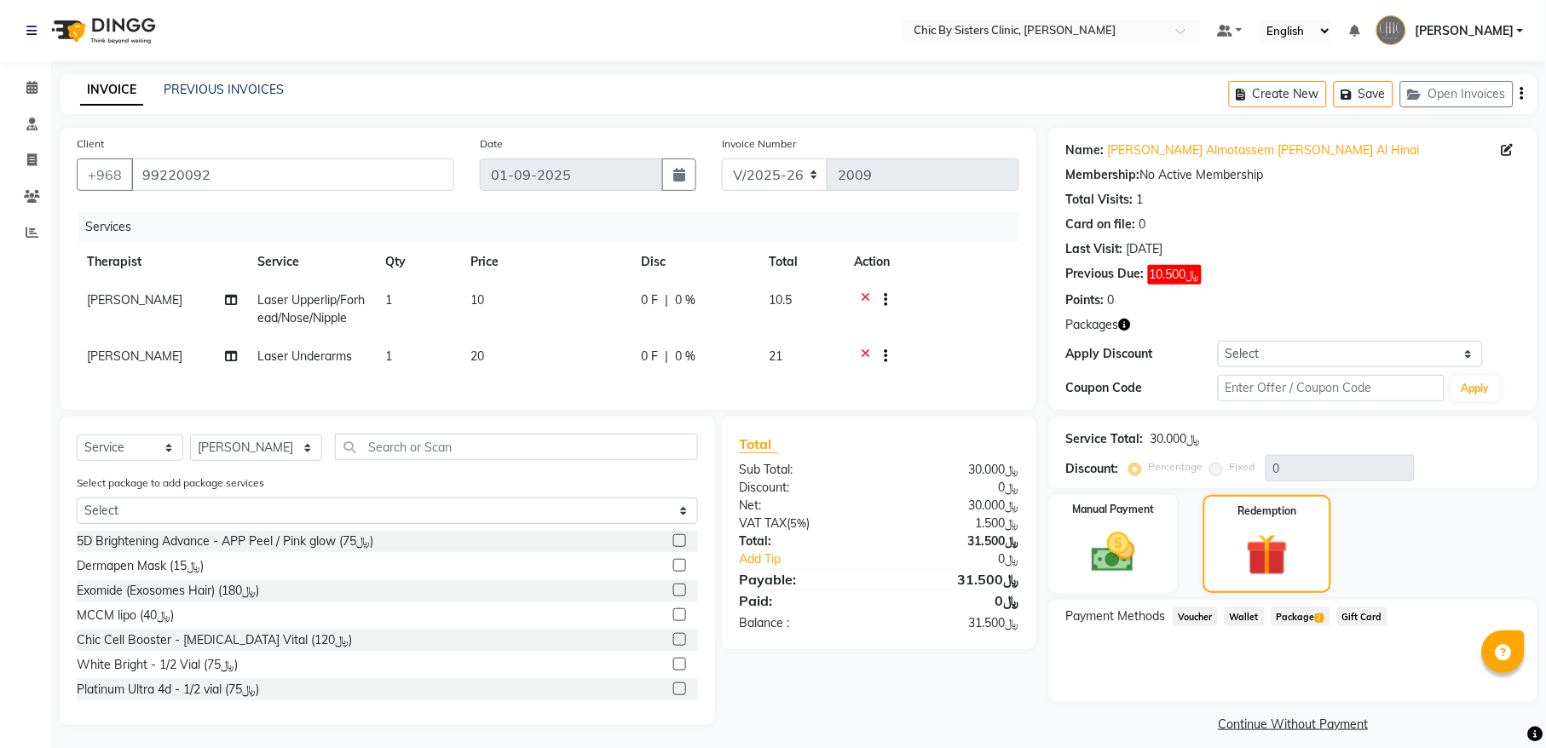
click at [1297, 613] on span "Package 2" at bounding box center [1300, 617] width 59 height 20
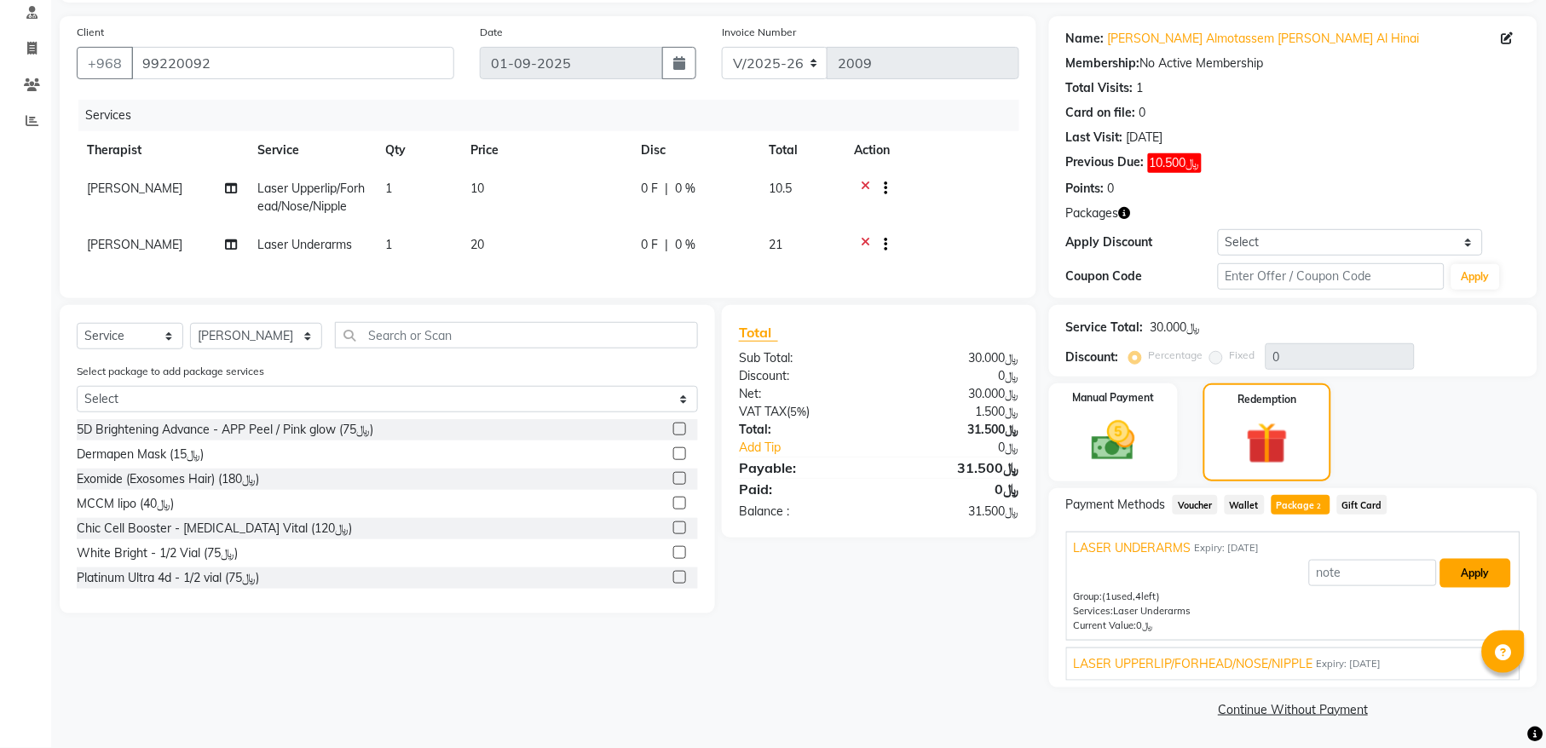
click at [1472, 580] on button "Apply" at bounding box center [1475, 573] width 71 height 29
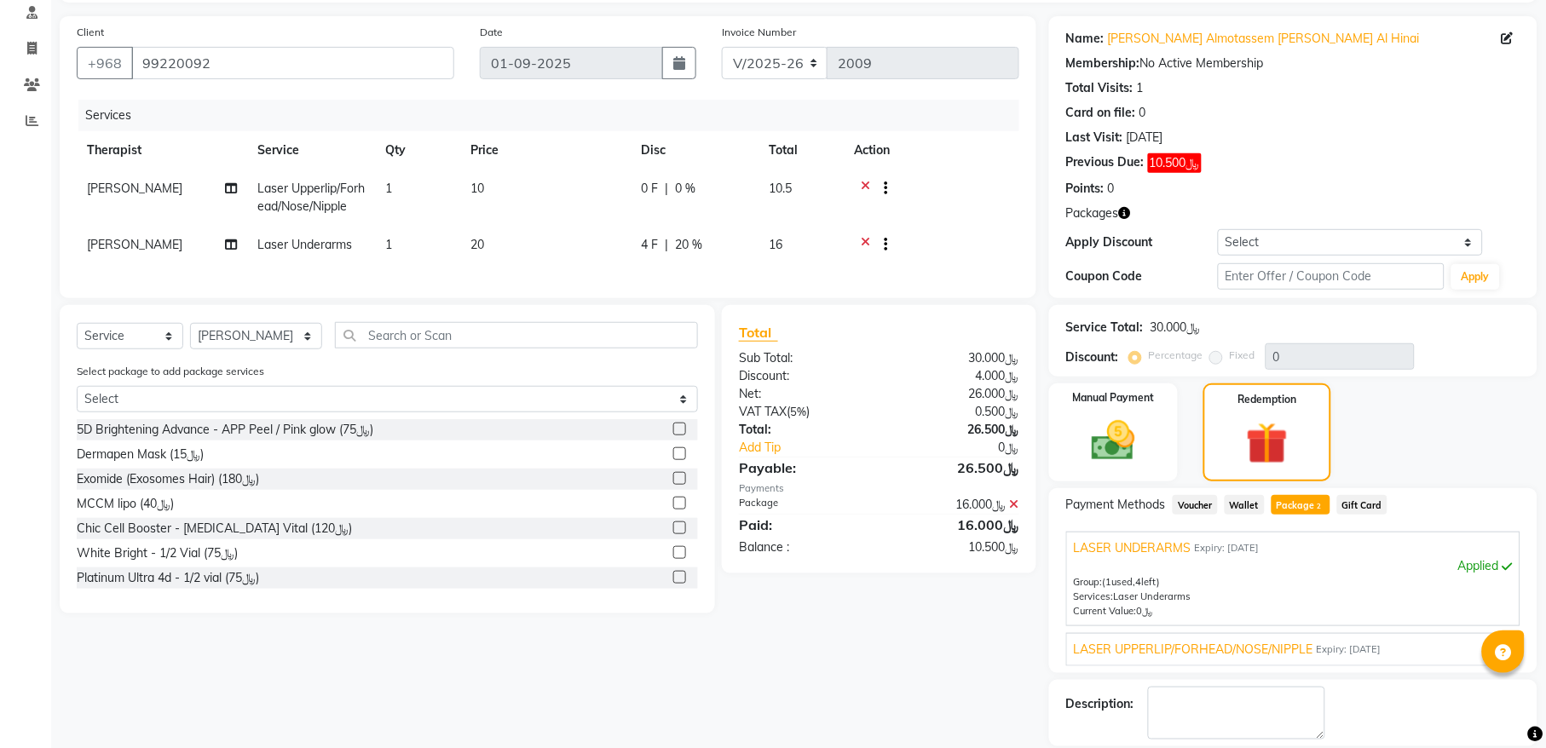
click at [1180, 651] on span "LASER UPPERLIP/FORHEAD/NOSE/NIPPLE" at bounding box center [1193, 650] width 239 height 18
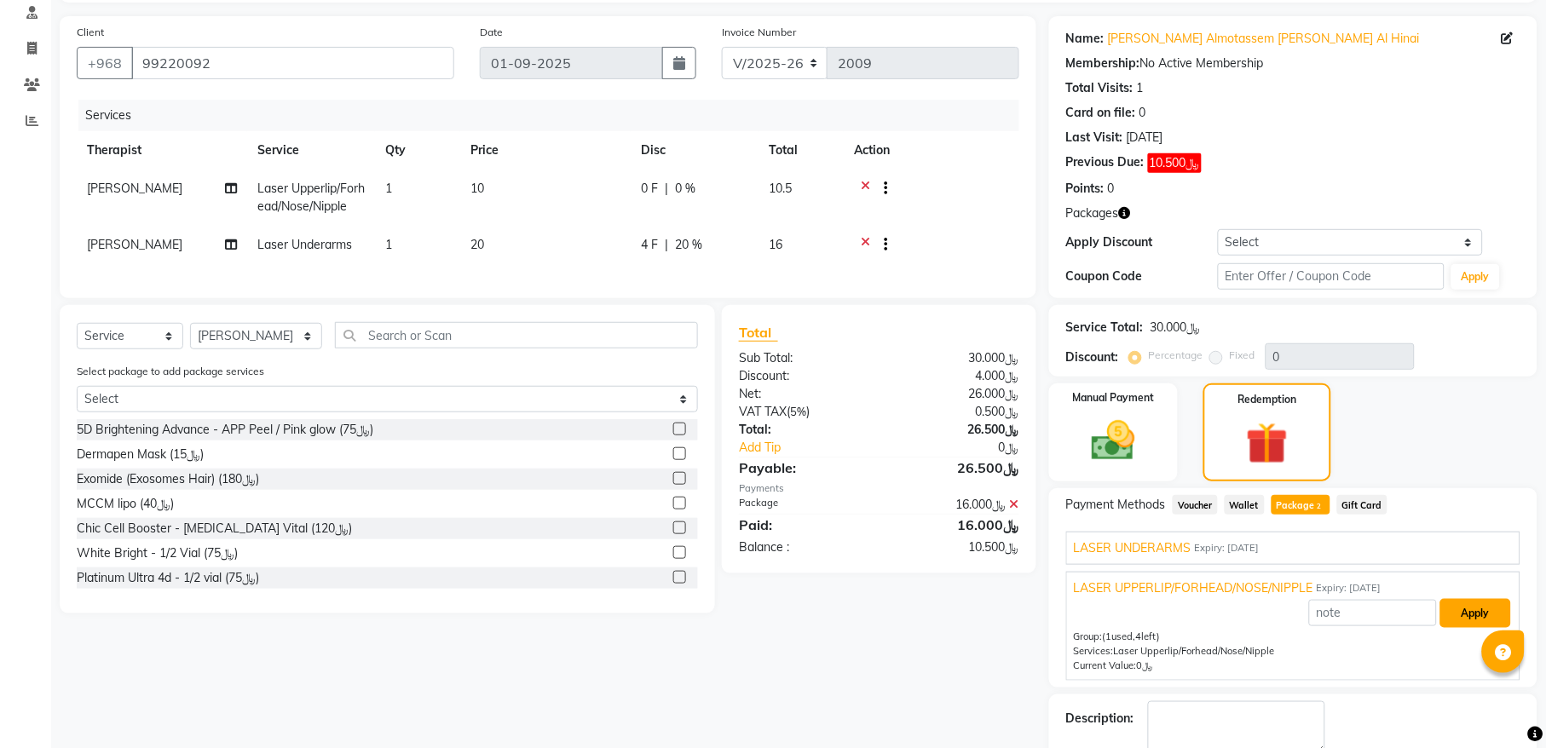
click at [1460, 623] on button "Apply" at bounding box center [1475, 613] width 71 height 29
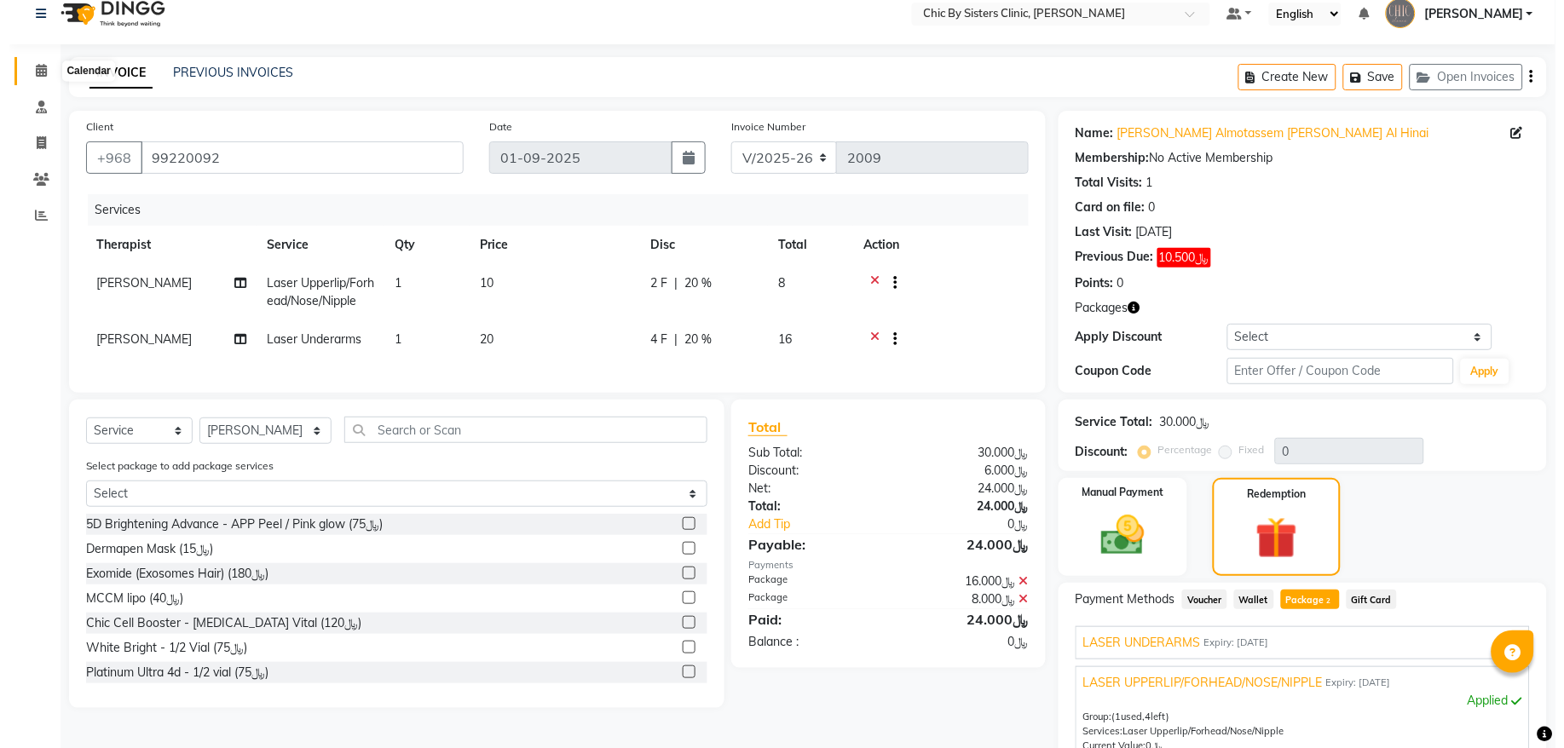
scroll to position [0, 0]
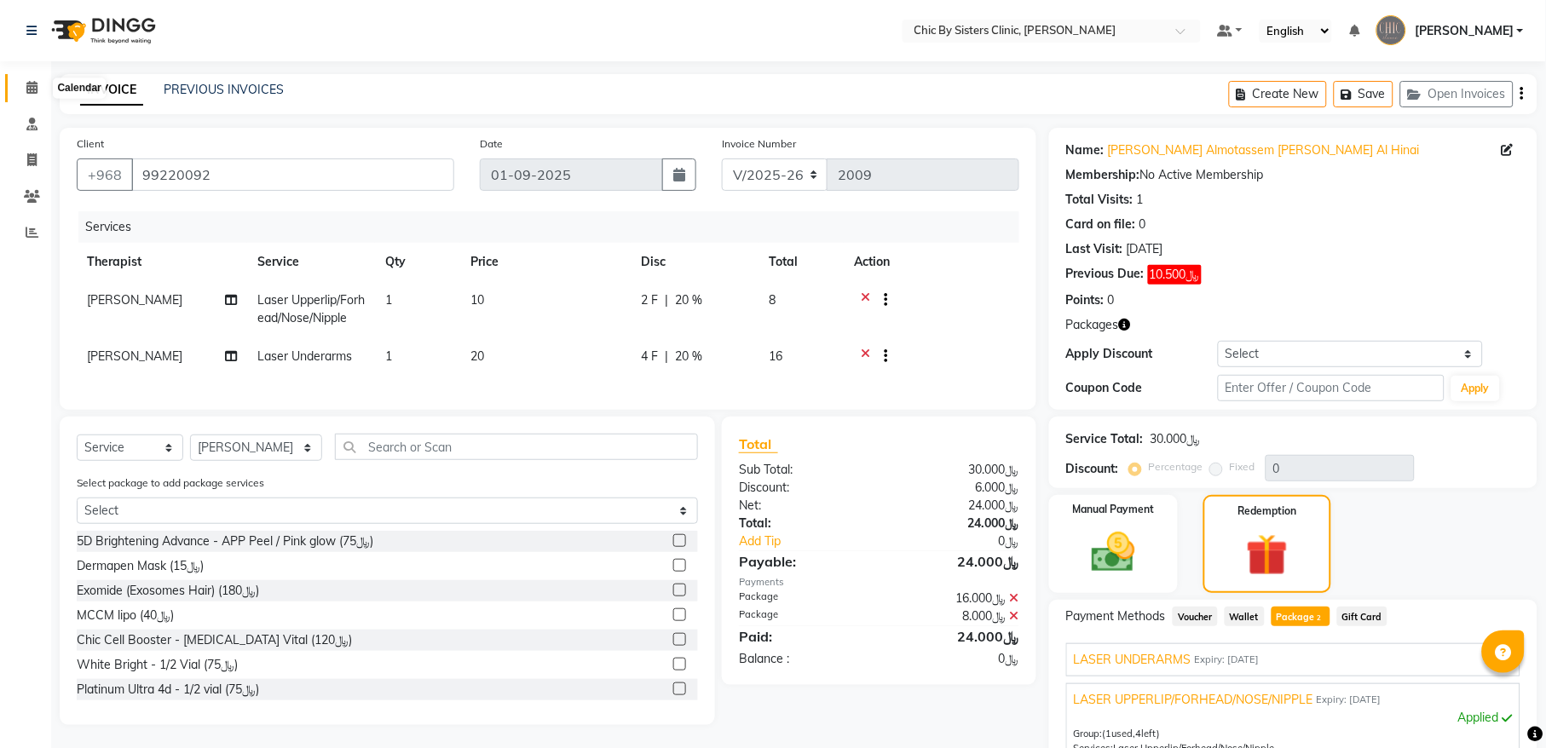
drag, startPoint x: 30, startPoint y: 87, endPoint x: 110, endPoint y: 97, distance: 80.7
click at [30, 89] on icon at bounding box center [31, 87] width 11 height 13
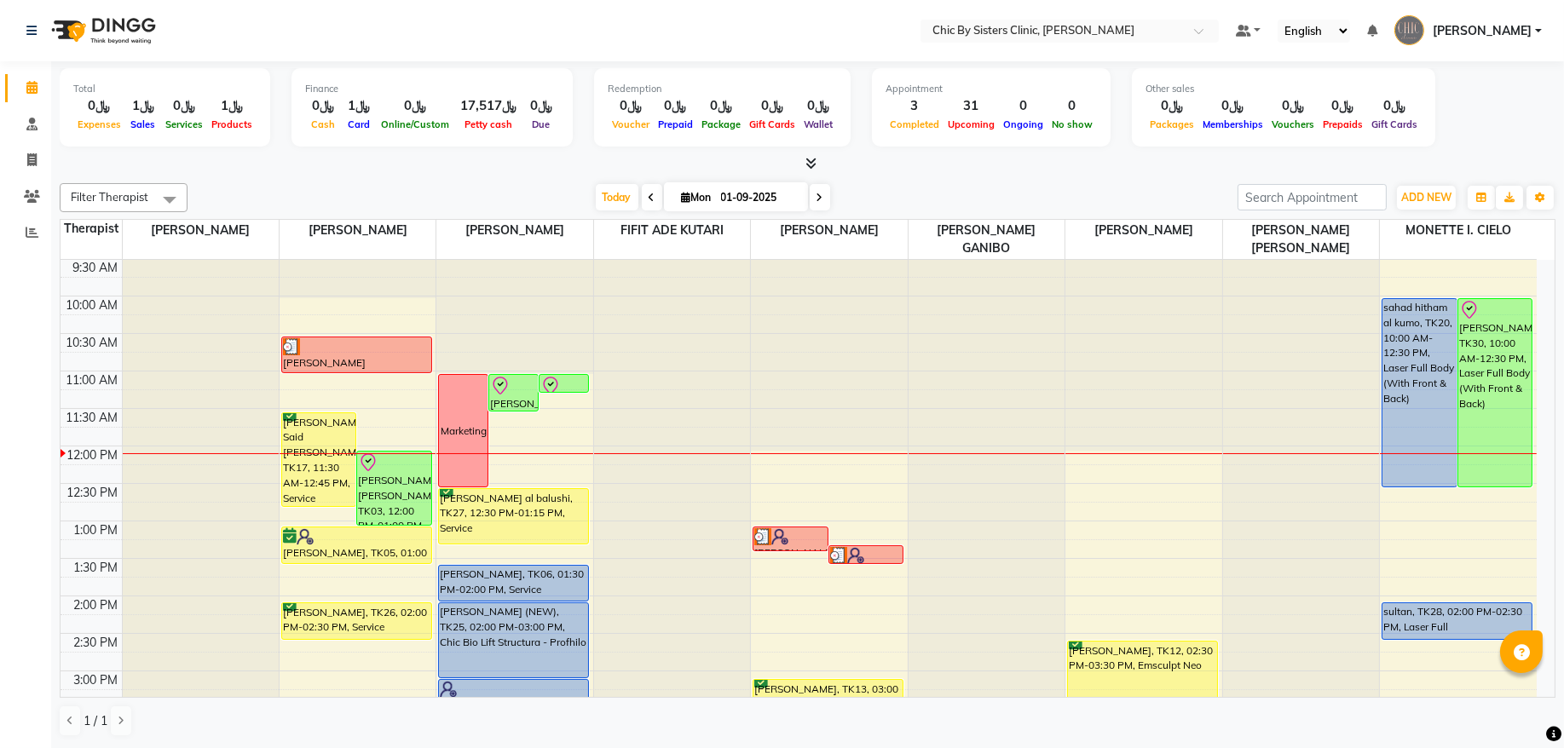
scroll to position [345, 0]
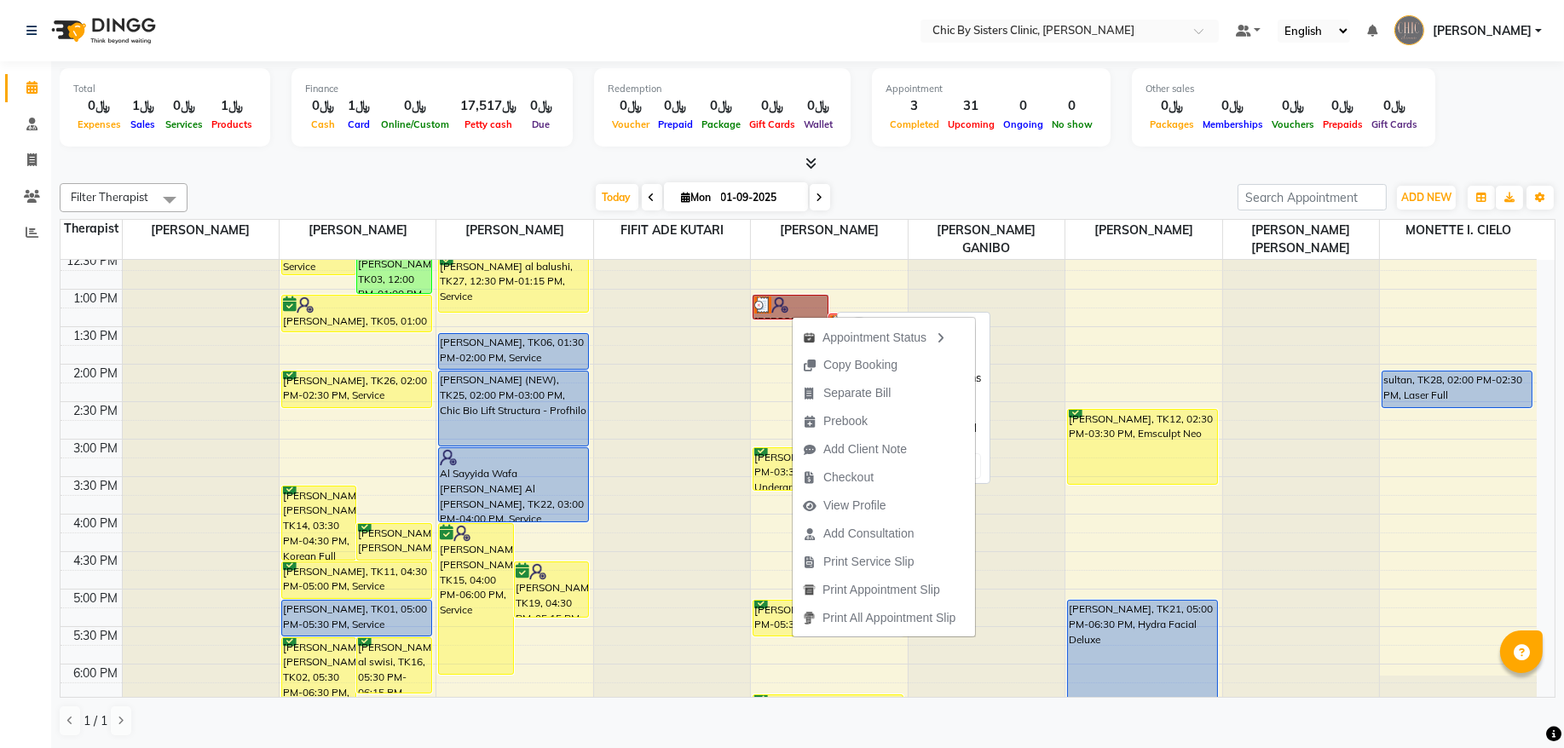
click at [775, 302] on link "[PERSON_NAME] almotassem [PERSON_NAME] Al Hinai, TK34, 01:00 PM-01:20 PM, Laser…" at bounding box center [789, 307] width 75 height 25
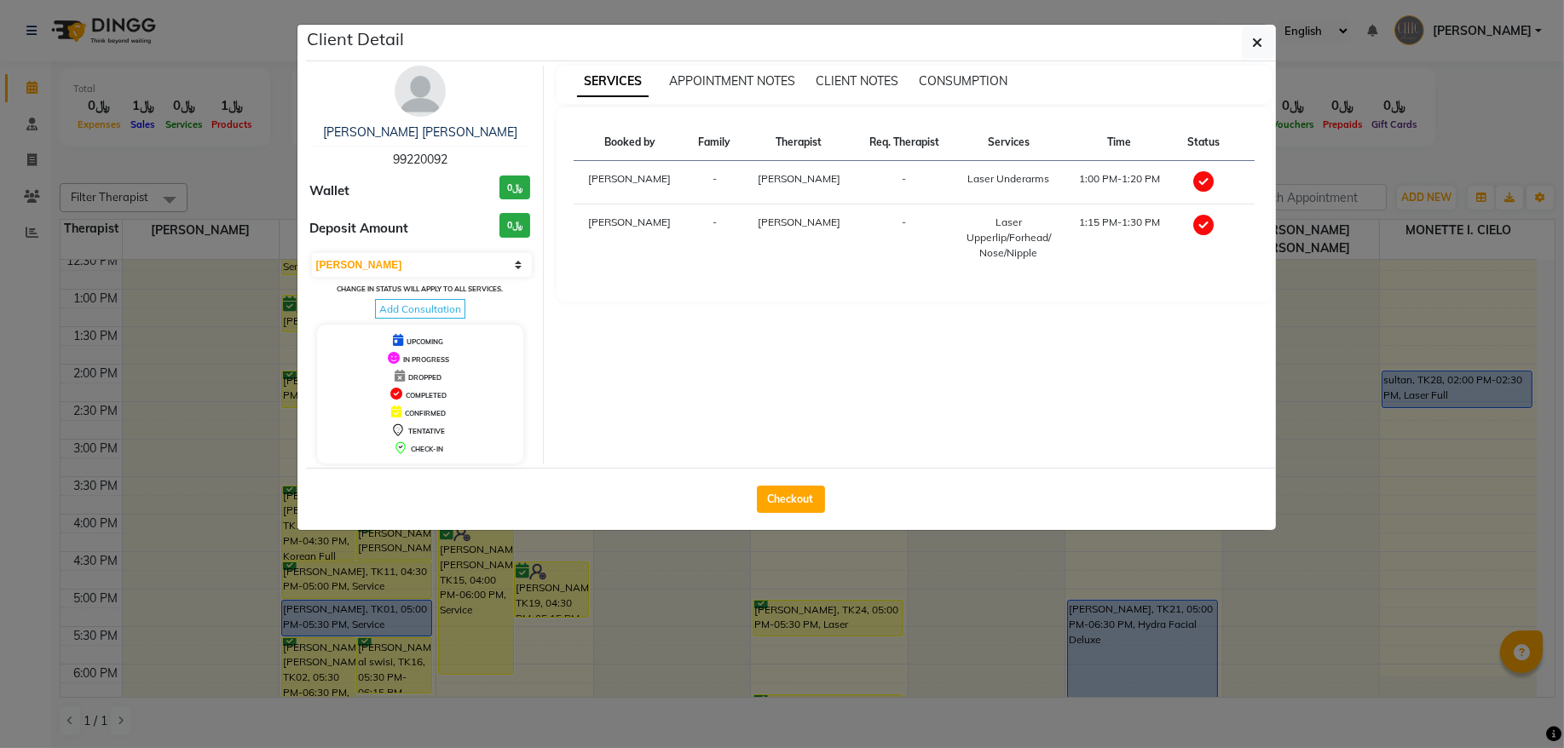
drag, startPoint x: 453, startPoint y: 284, endPoint x: 453, endPoint y: 297, distance: 12.8
click at [453, 277] on select "Select MARK DONE UPCOMING" at bounding box center [422, 265] width 221 height 24
select select "5"
click at [312, 272] on select "Select MARK DONE UPCOMING" at bounding box center [422, 265] width 221 height 24
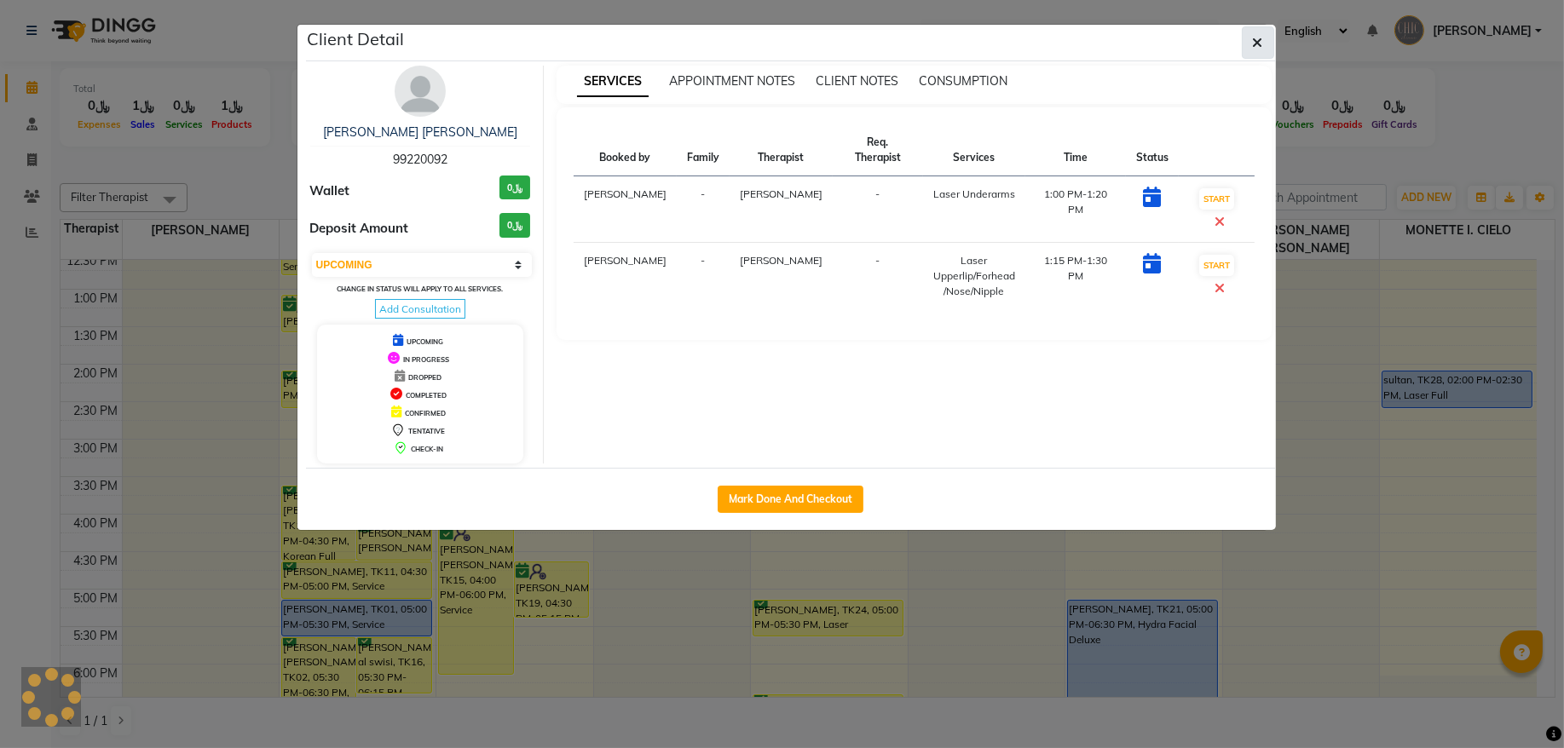
click at [1254, 49] on icon "button" at bounding box center [1258, 43] width 10 height 14
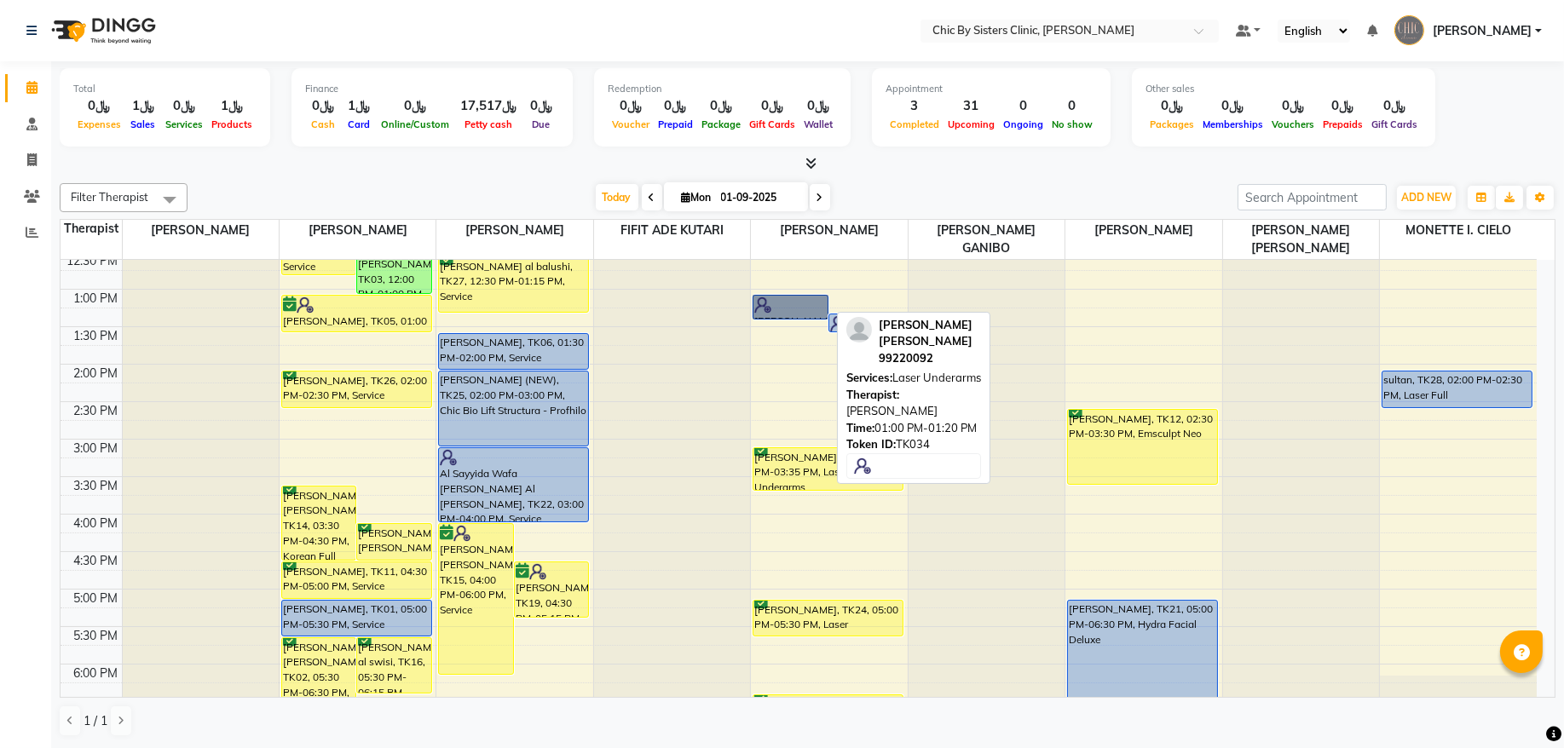
click at [786, 296] on link "[PERSON_NAME] almotassem [PERSON_NAME] Al Hinai, TK34, 01:00 PM-01:20 PM, Laser…" at bounding box center [789, 307] width 75 height 25
select select "5"
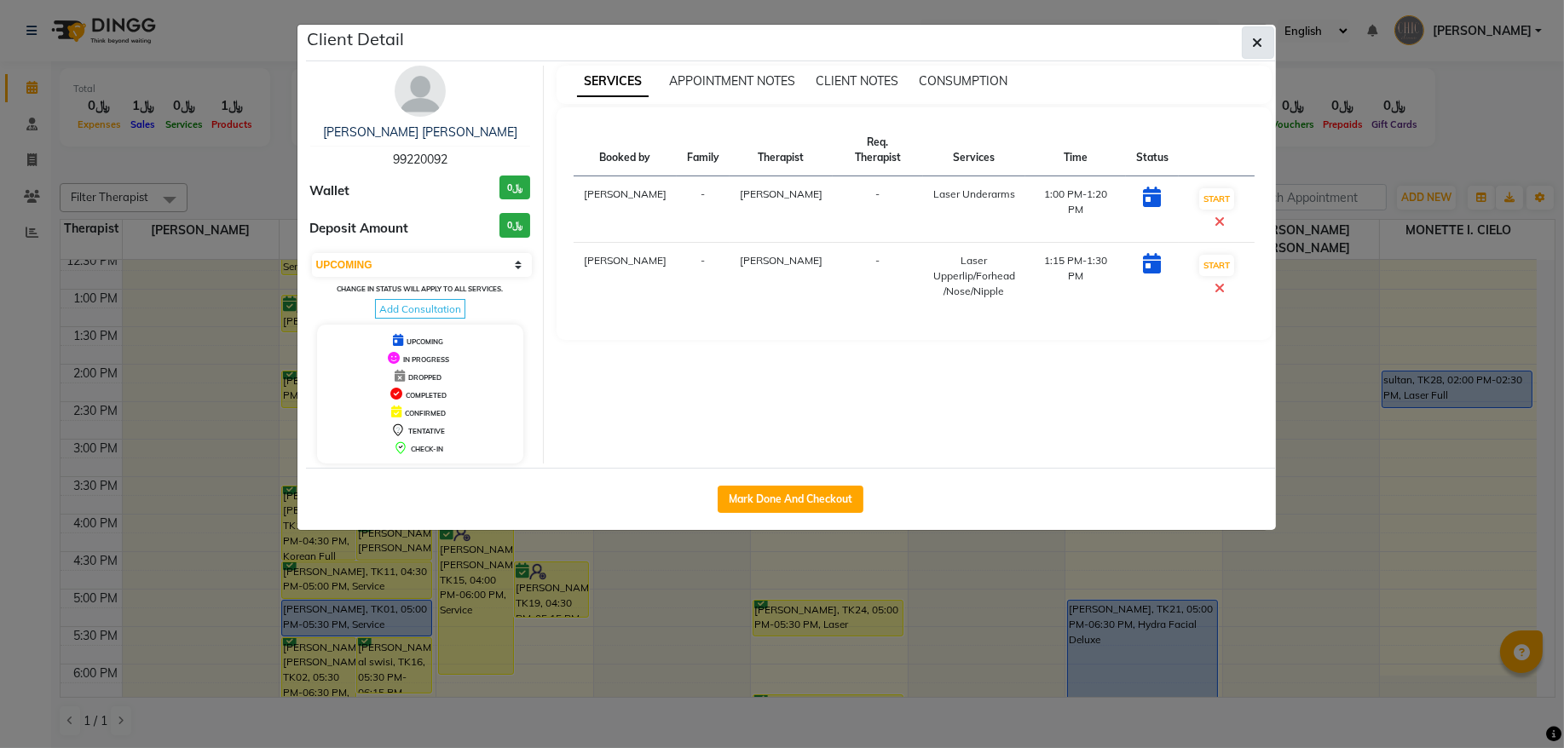
click at [1262, 41] on button "button" at bounding box center [1257, 42] width 32 height 32
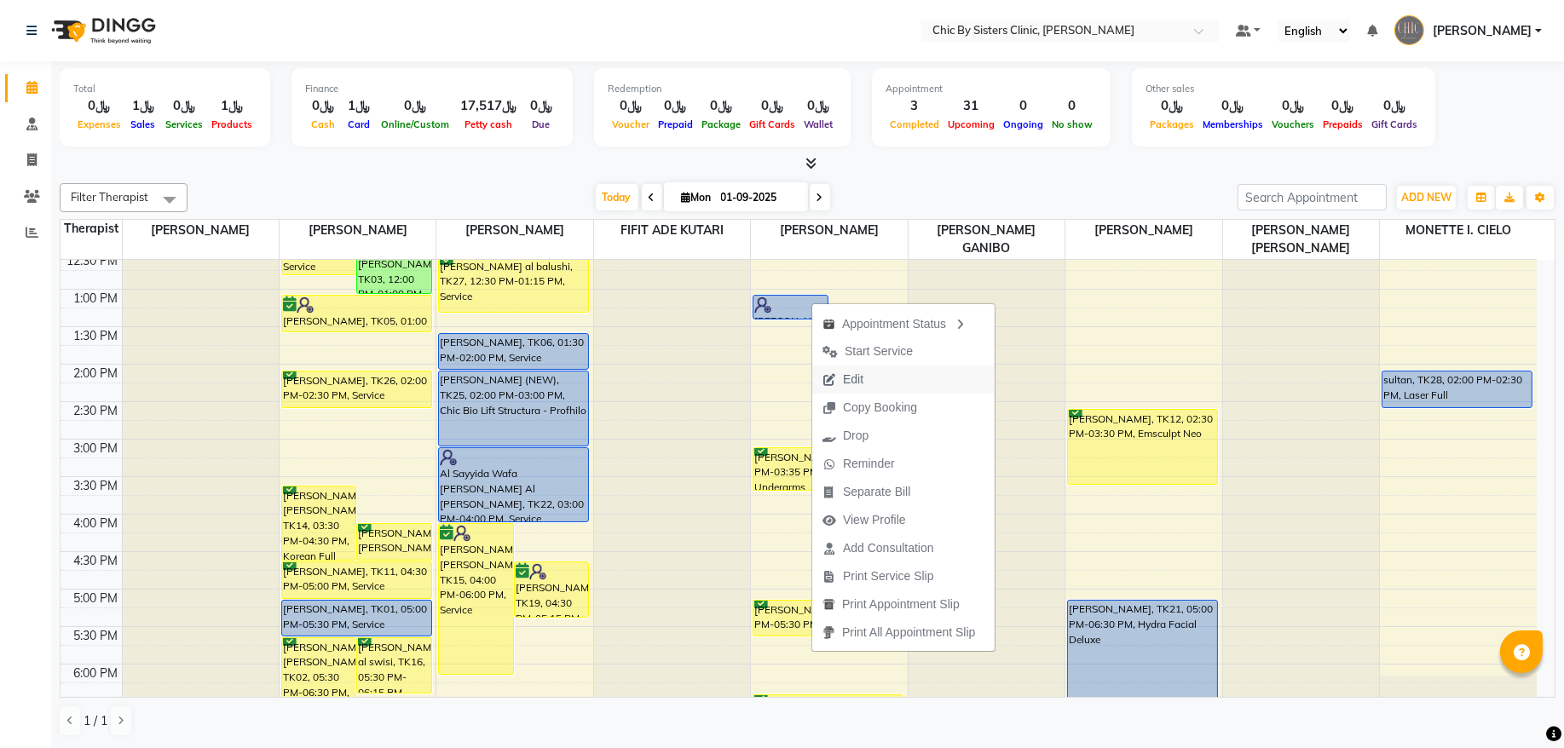
click at [839, 381] on span "Edit" at bounding box center [842, 380] width 61 height 28
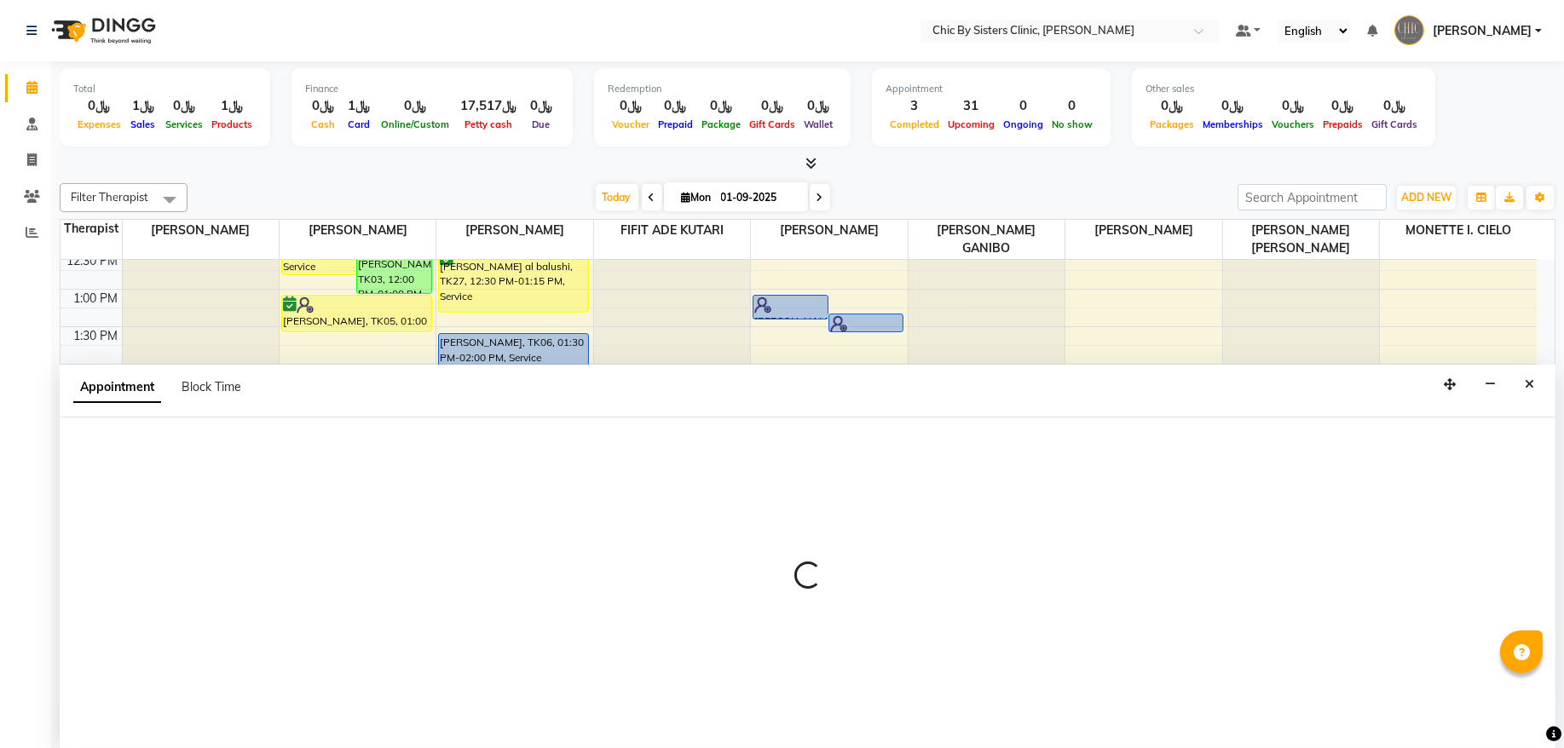
select select "tentative"
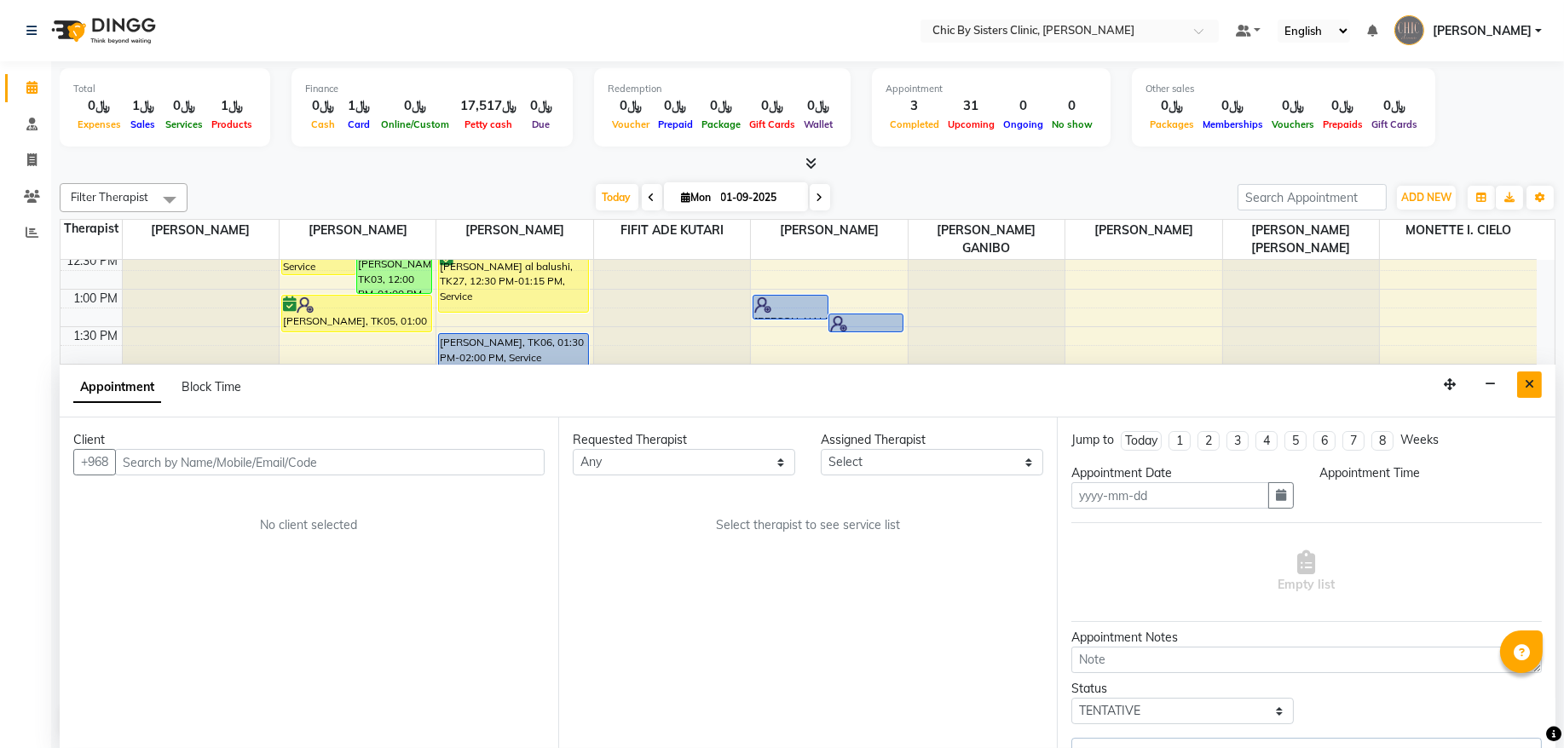
type input "01-09-2025"
select select "upcoming"
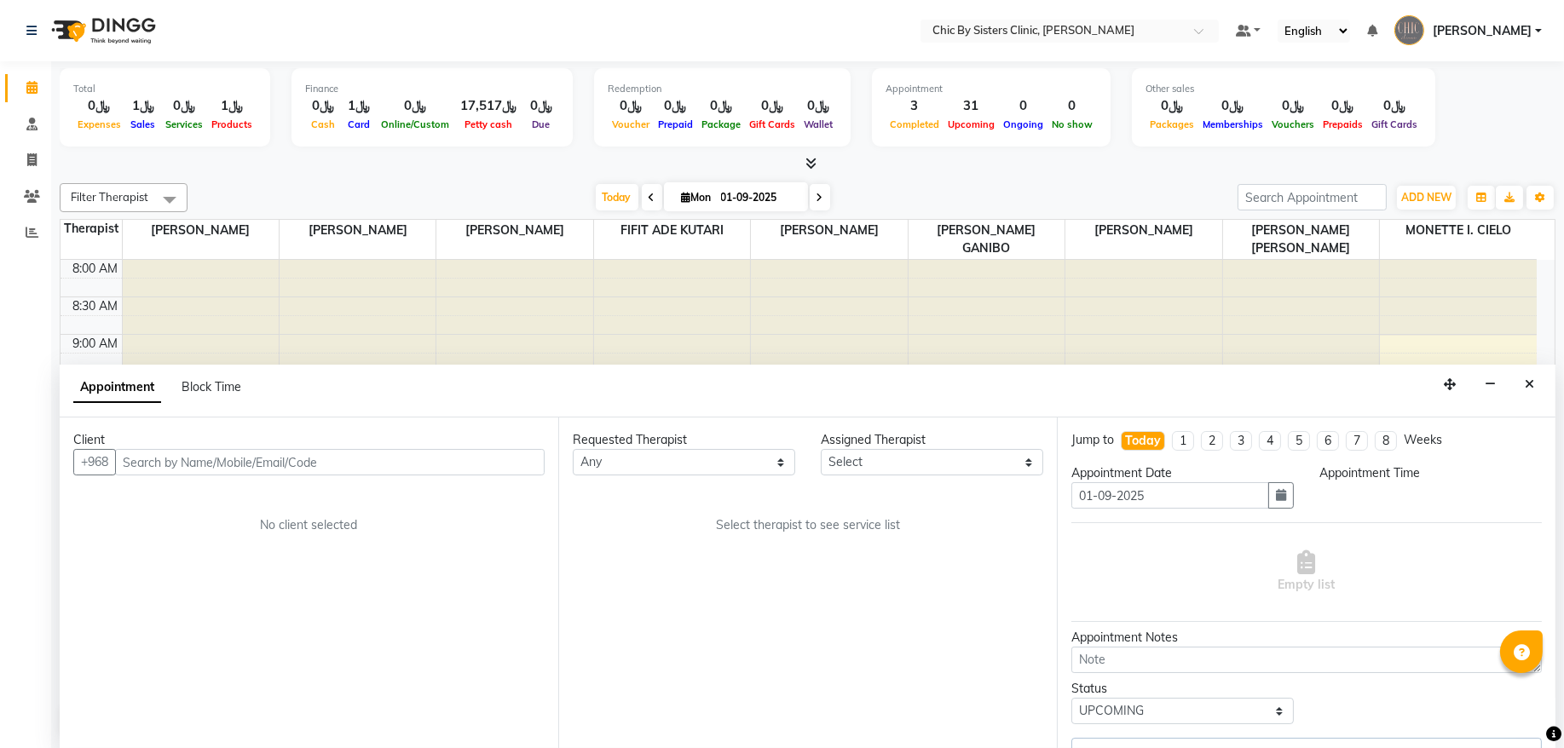
select select "49186"
select select "780"
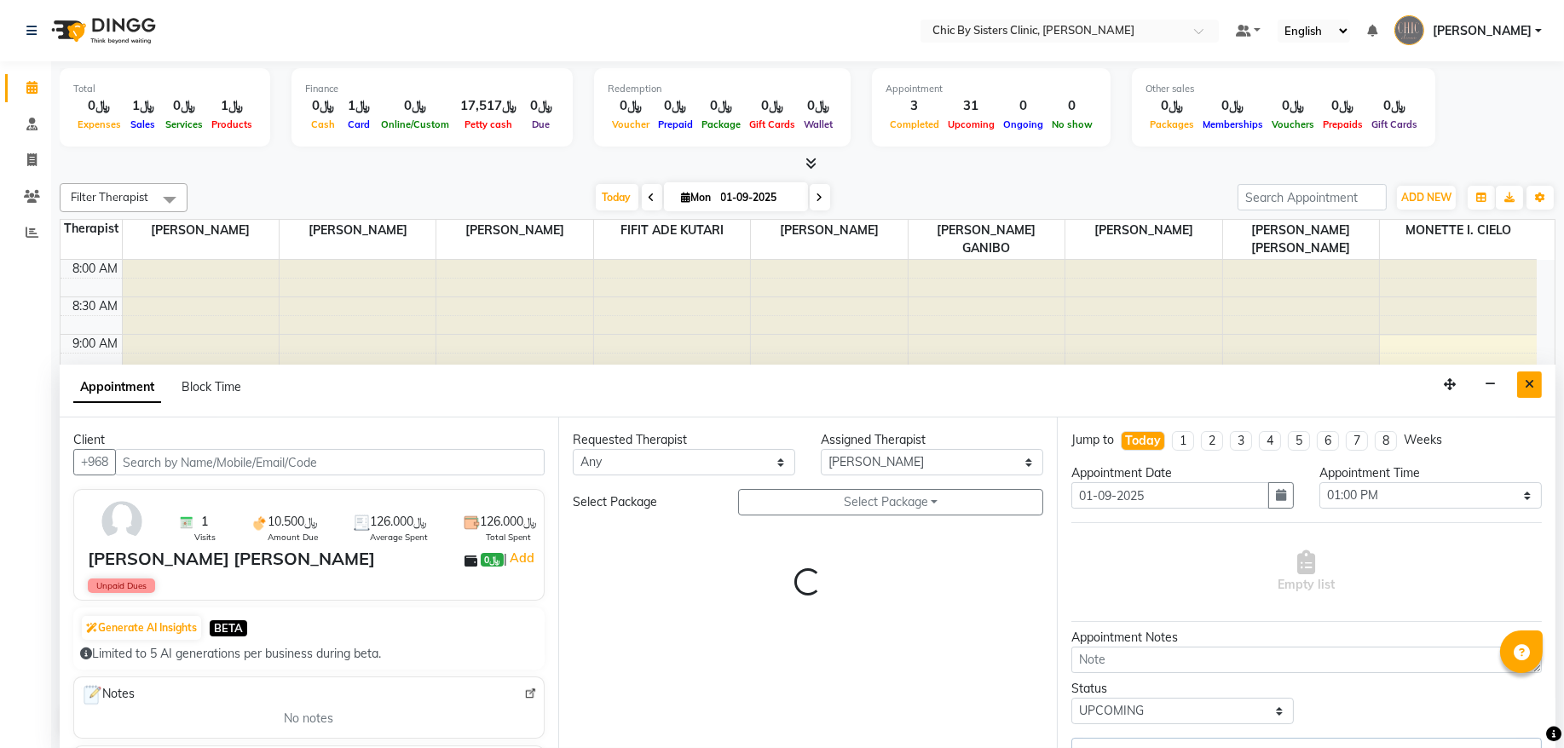
scroll to position [305, 0]
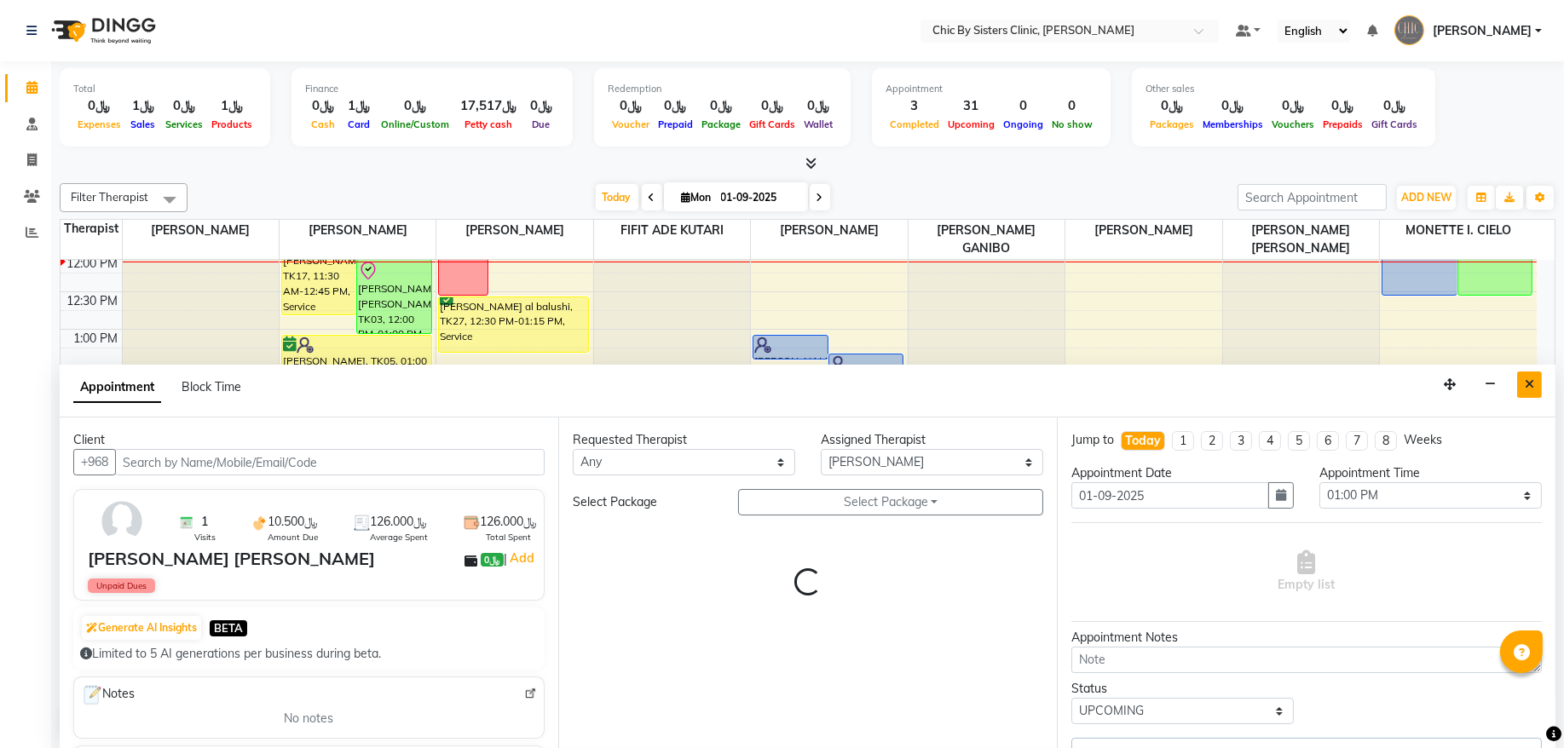
select select "3125"
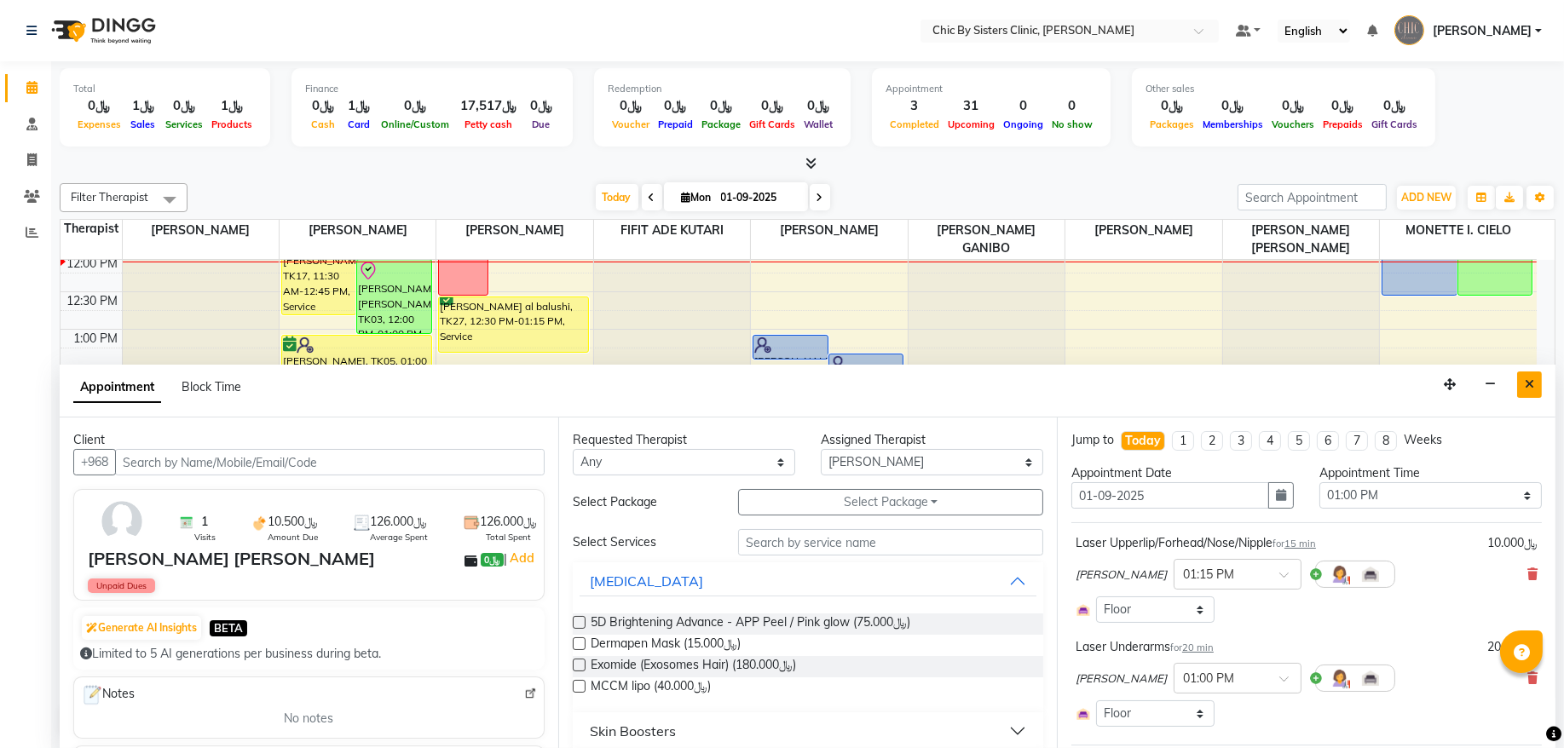
click at [1532, 379] on icon "Close" at bounding box center [1528, 384] width 9 height 12
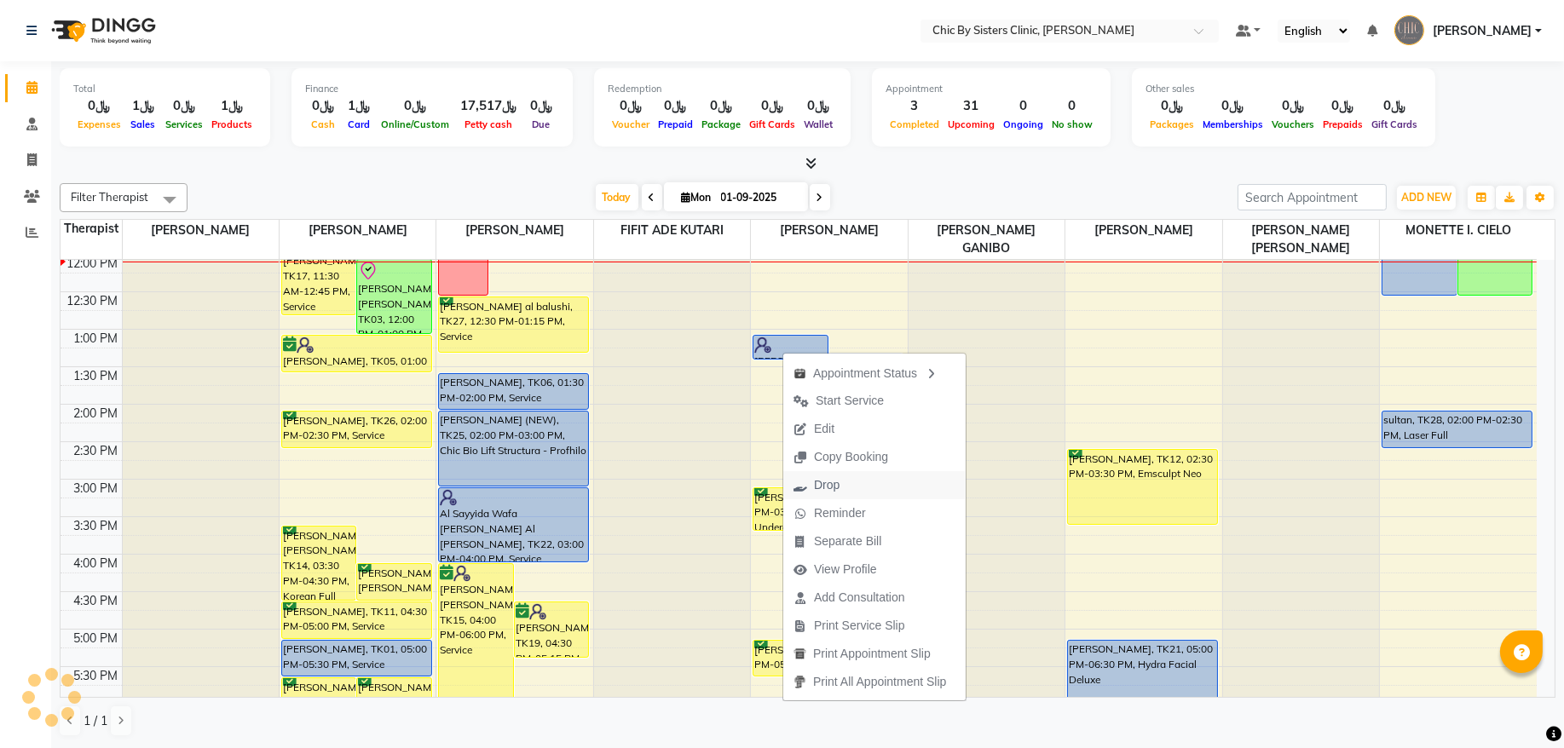
click at [821, 492] on span "Drop" at bounding box center [827, 485] width 26 height 18
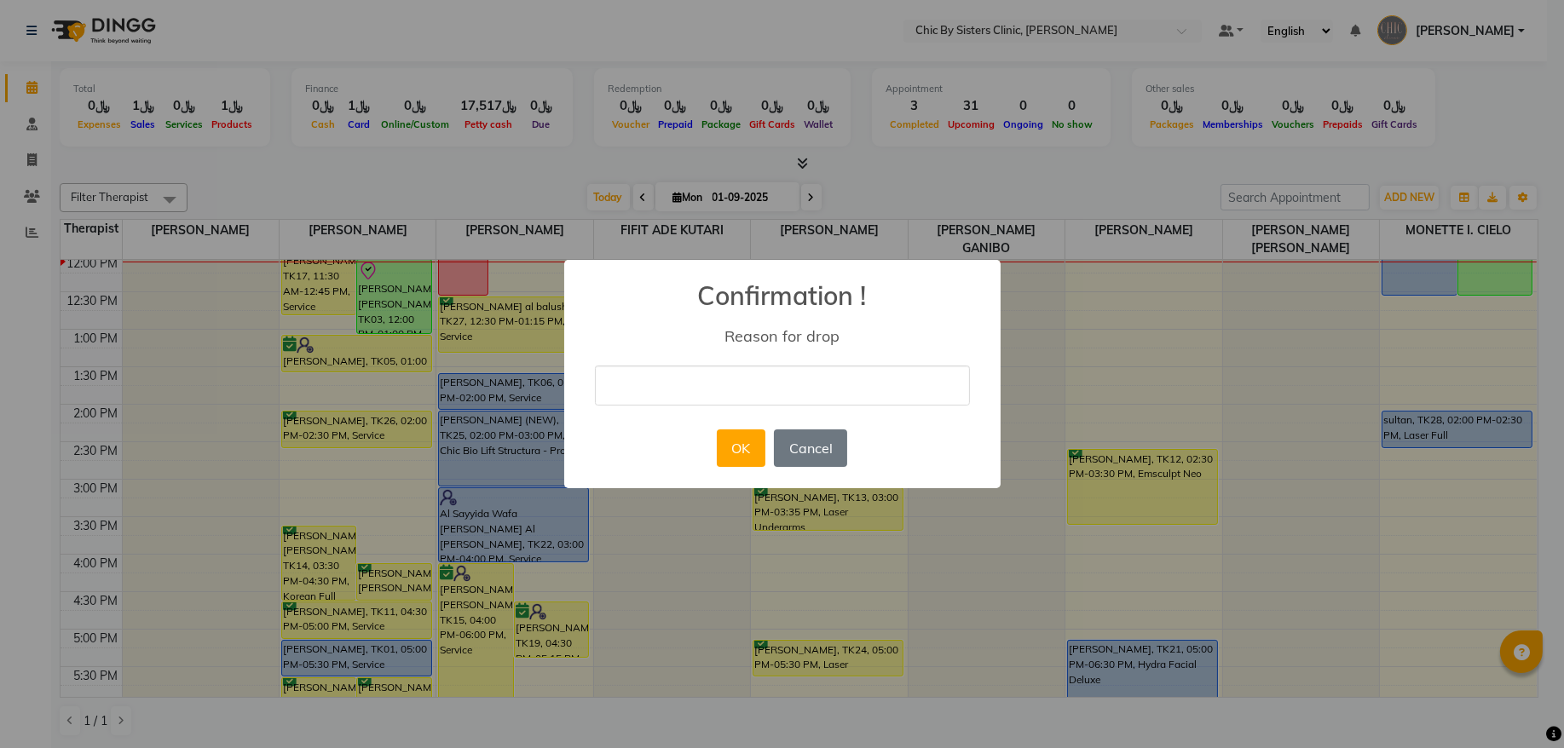
click at [732, 375] on input "text" at bounding box center [782, 386] width 375 height 40
click at [604, 387] on input "error" at bounding box center [782, 386] width 375 height 40
type input "error"
click at [746, 452] on button "OK" at bounding box center [741, 447] width 49 height 37
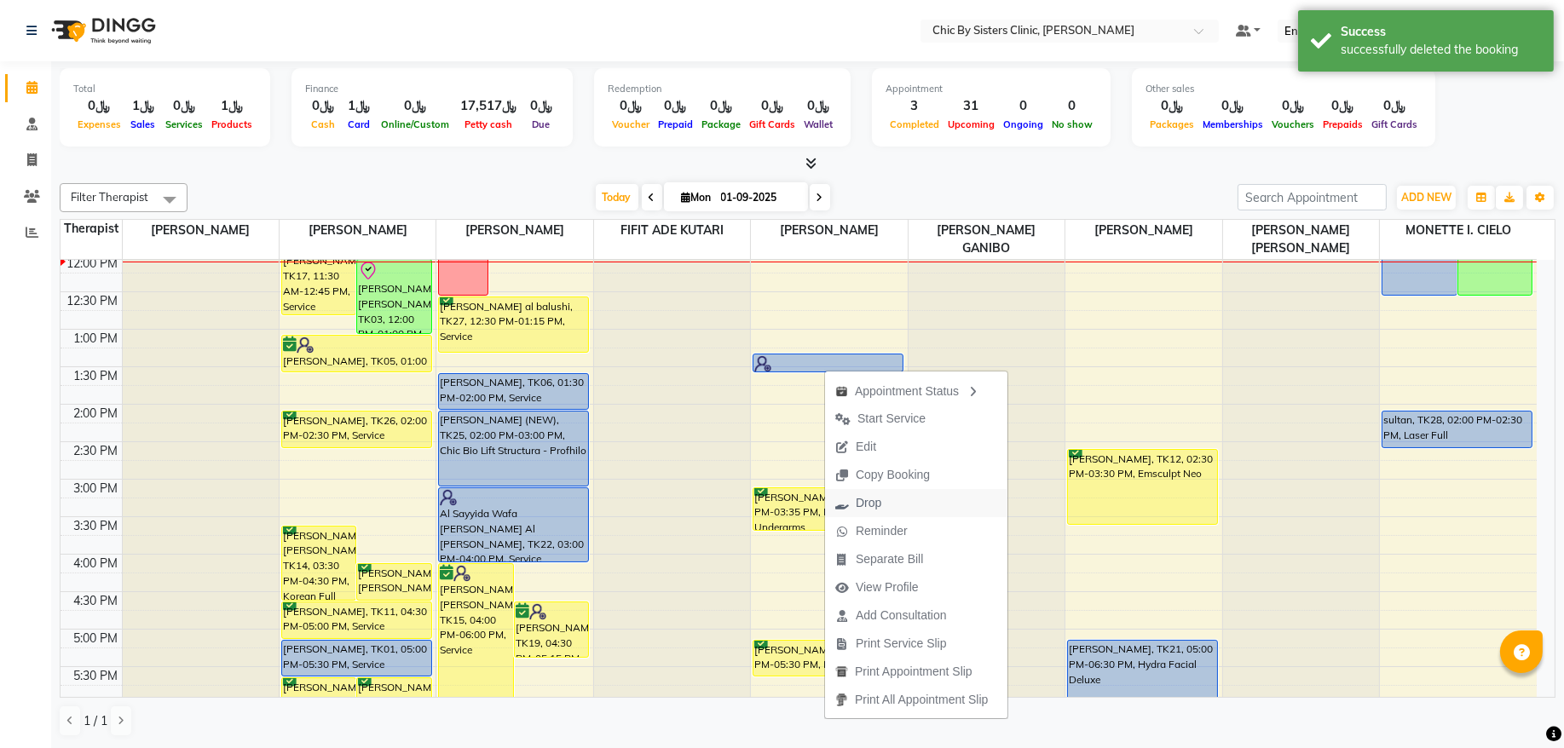
click at [854, 499] on span "Drop" at bounding box center [858, 503] width 66 height 28
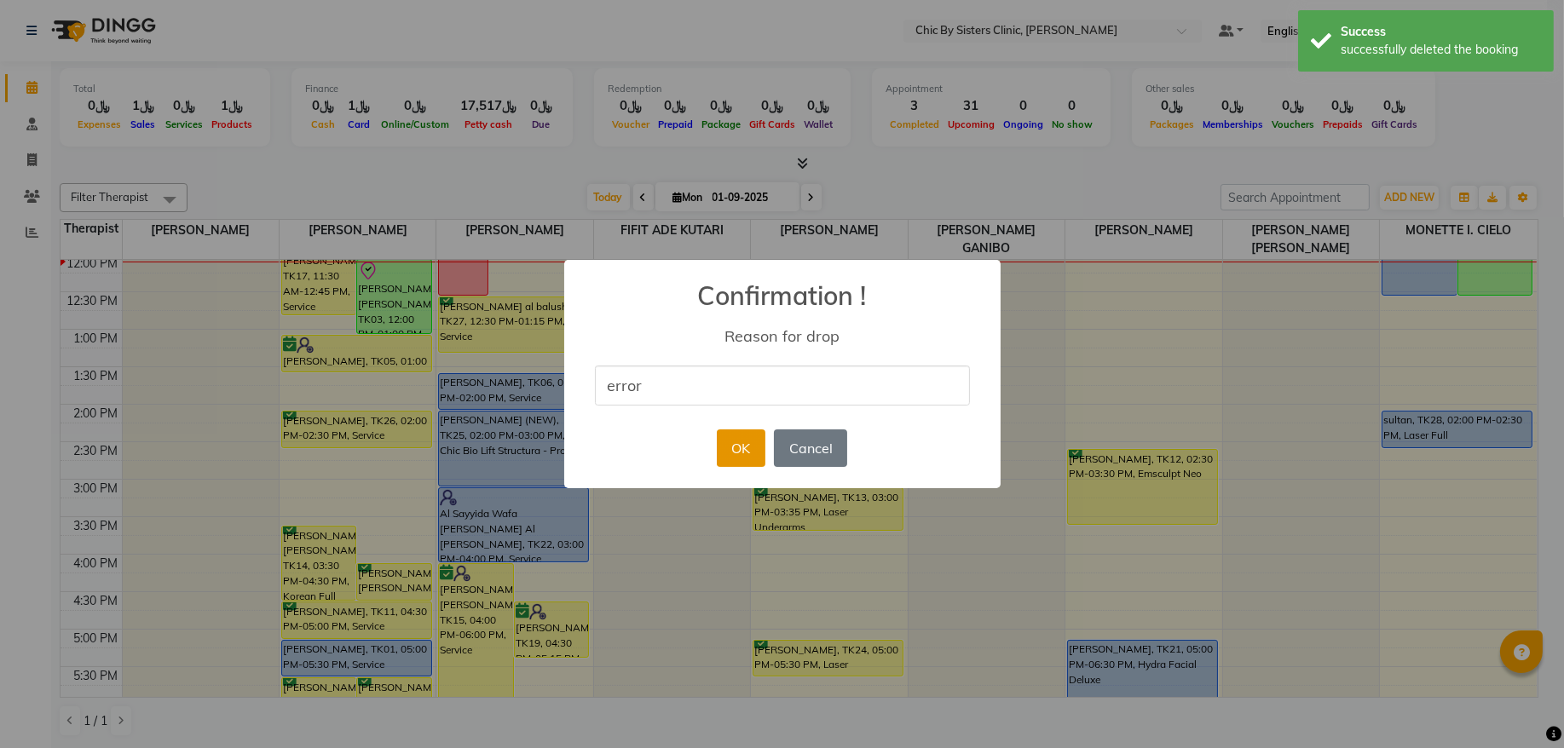
type input "error"
click at [729, 457] on button "OK" at bounding box center [741, 447] width 49 height 37
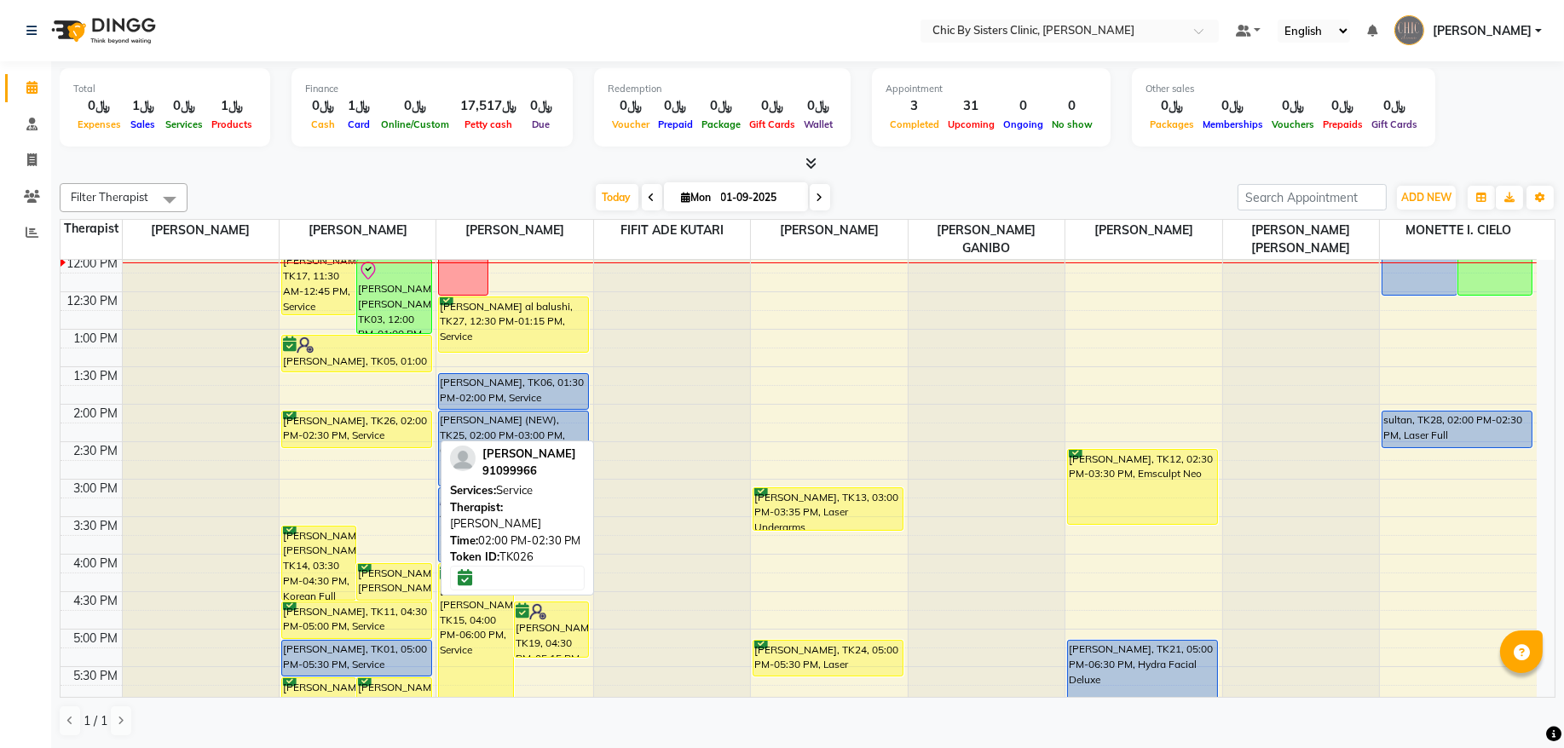
scroll to position [0, 0]
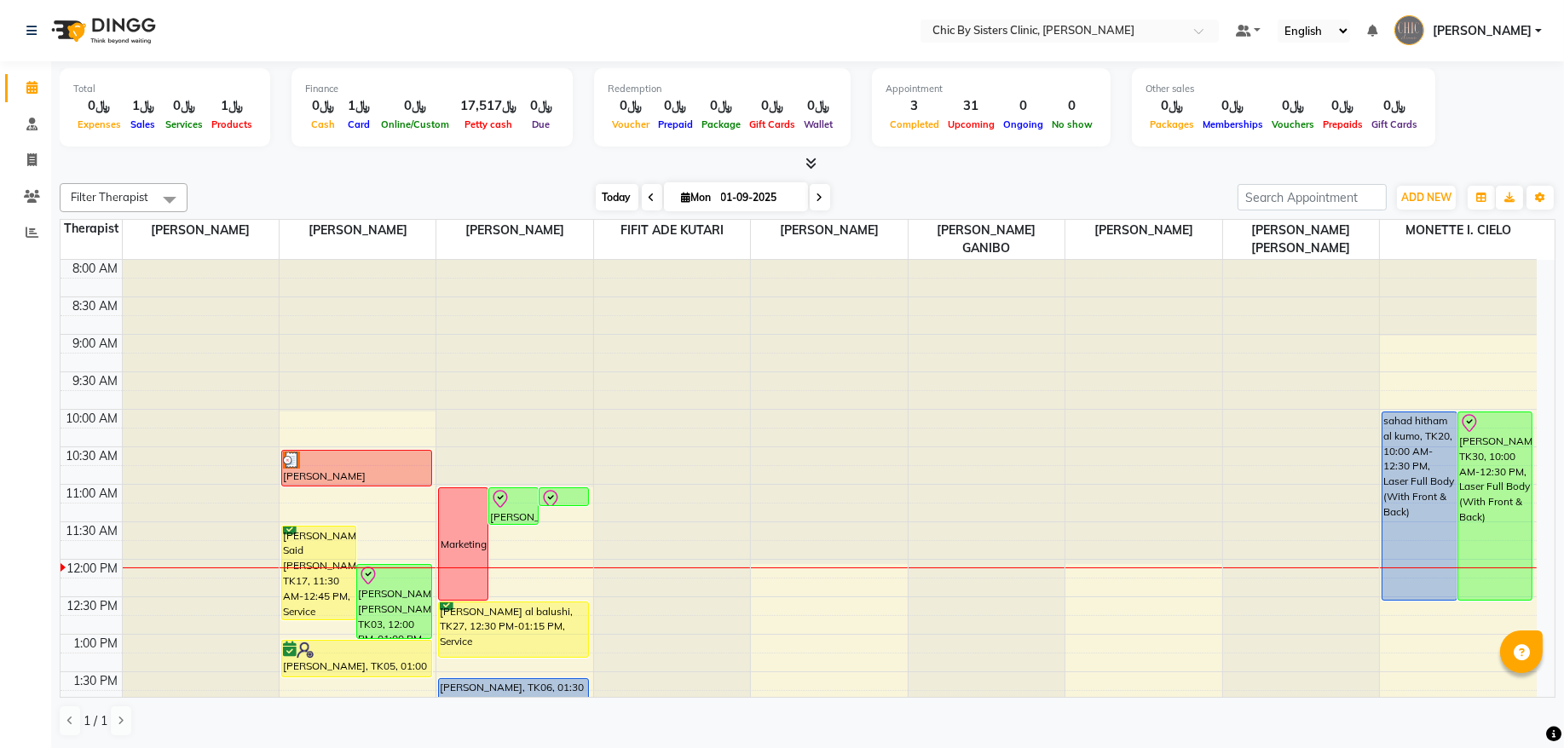
click at [612, 204] on span "Today" at bounding box center [617, 197] width 43 height 26
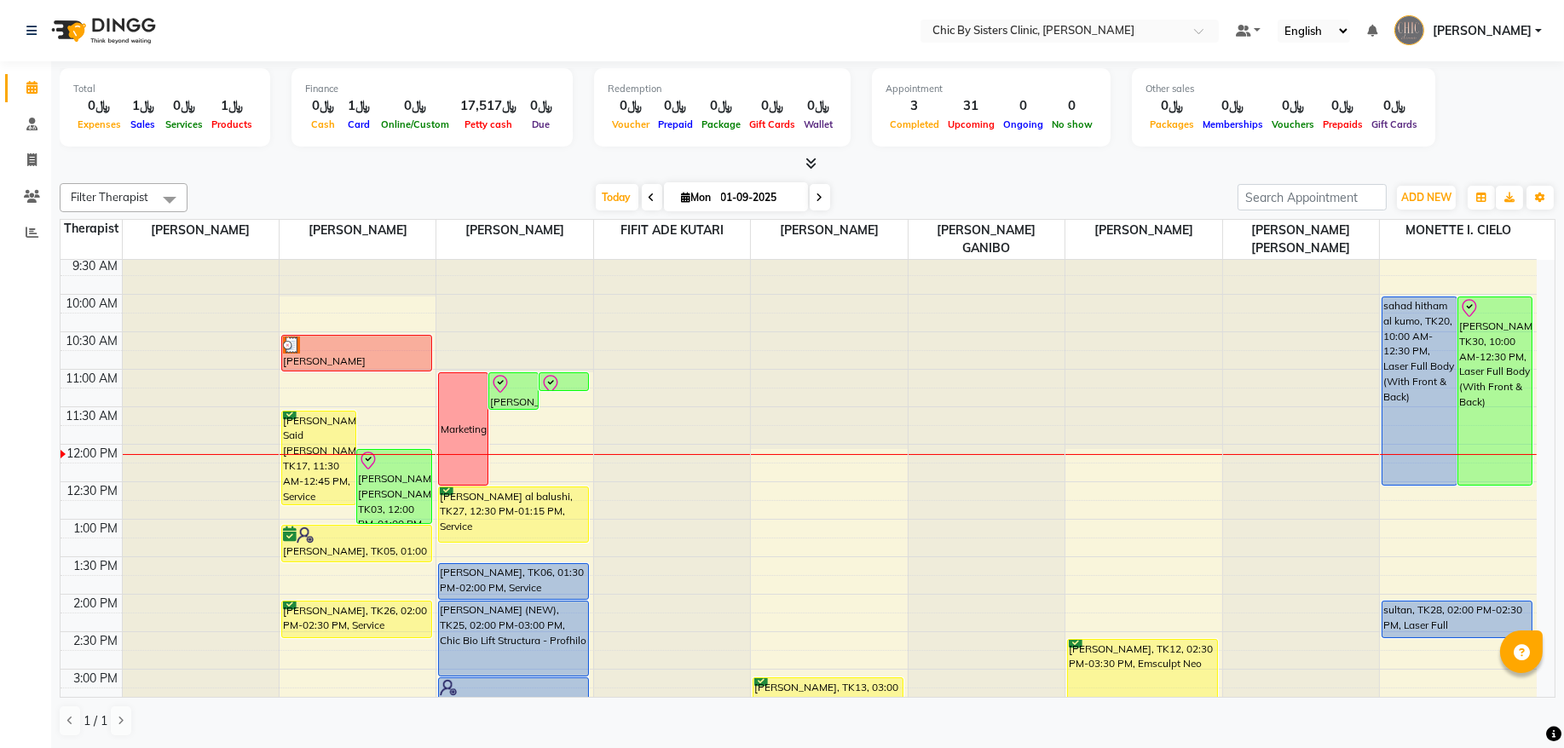
click at [706, 195] on span "Mon" at bounding box center [696, 197] width 38 height 13
select select "9"
select select "2025"
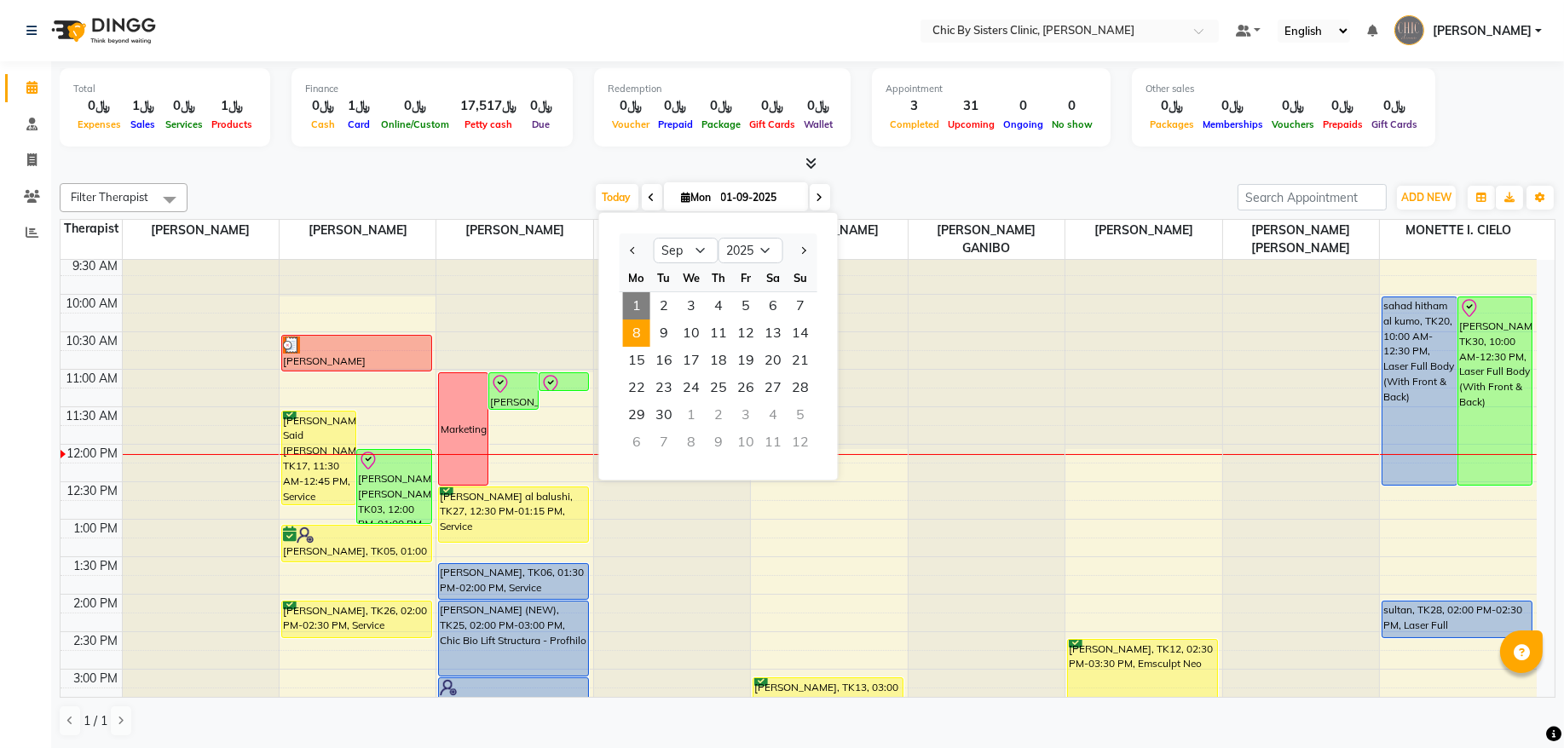
click at [631, 332] on span "8" at bounding box center [636, 333] width 27 height 27
type input "[DATE]"
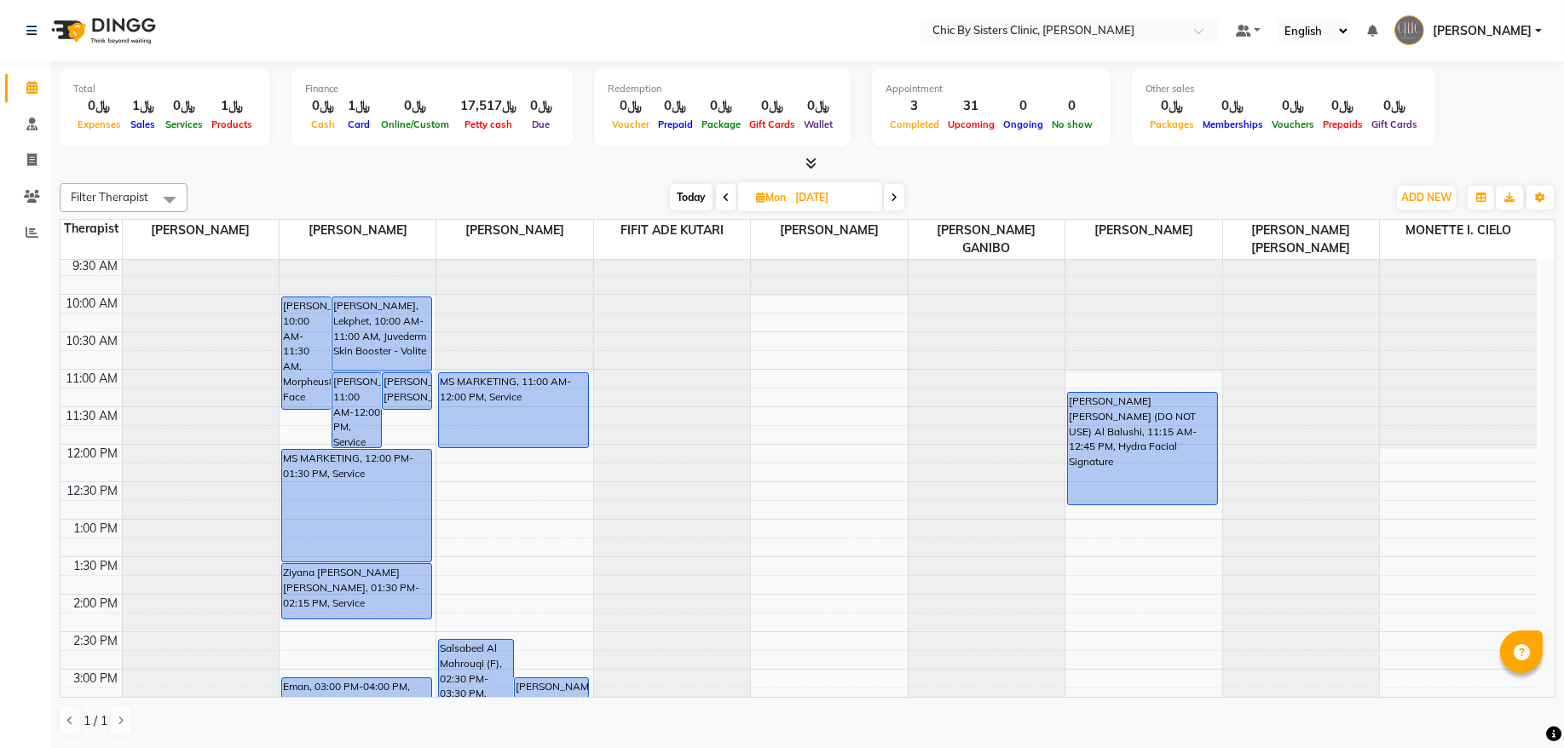
click at [817, 191] on input "[DATE]" at bounding box center [832, 198] width 85 height 26
select select "9"
select select "2025"
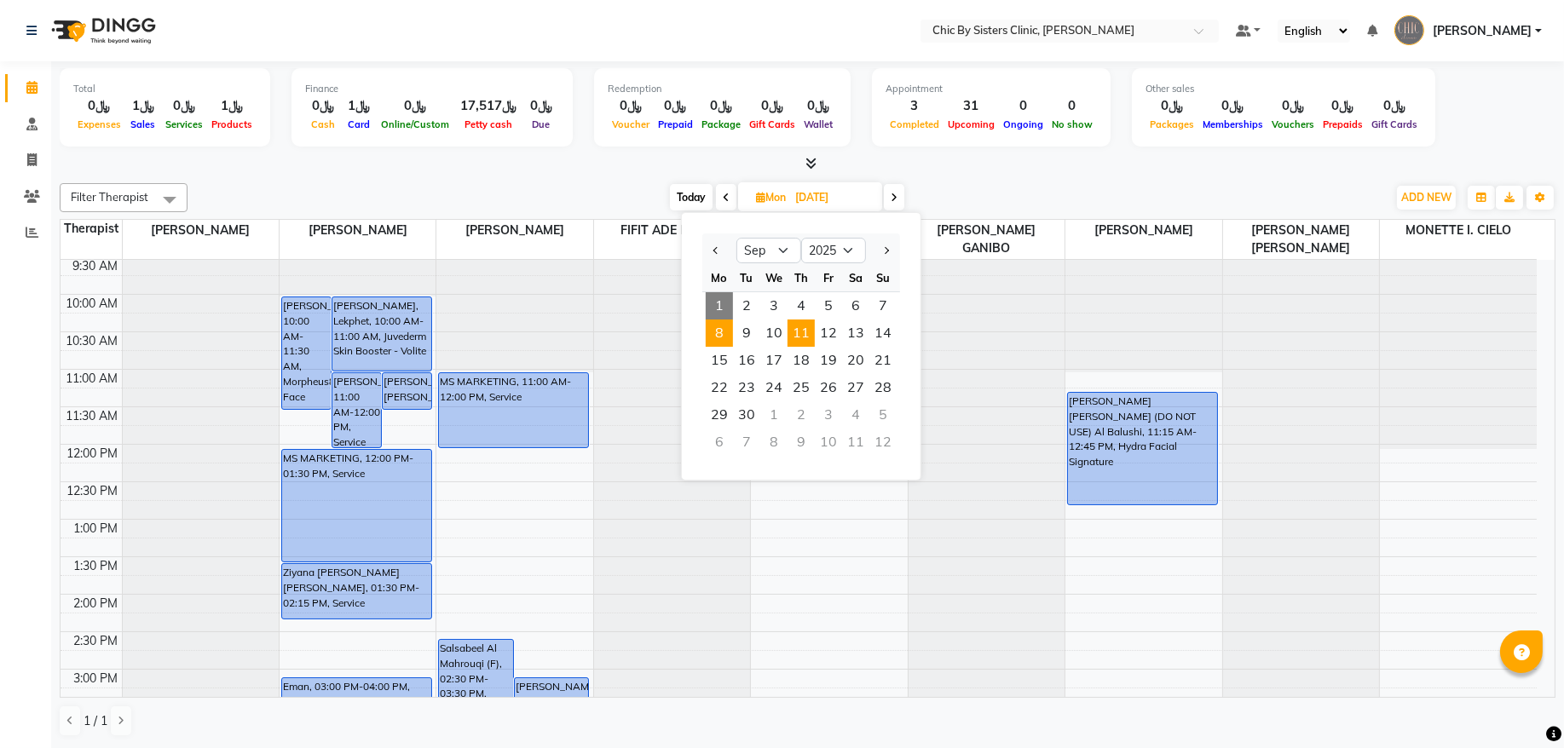
click at [804, 335] on span "11" at bounding box center [800, 333] width 27 height 27
type input "[DATE]"
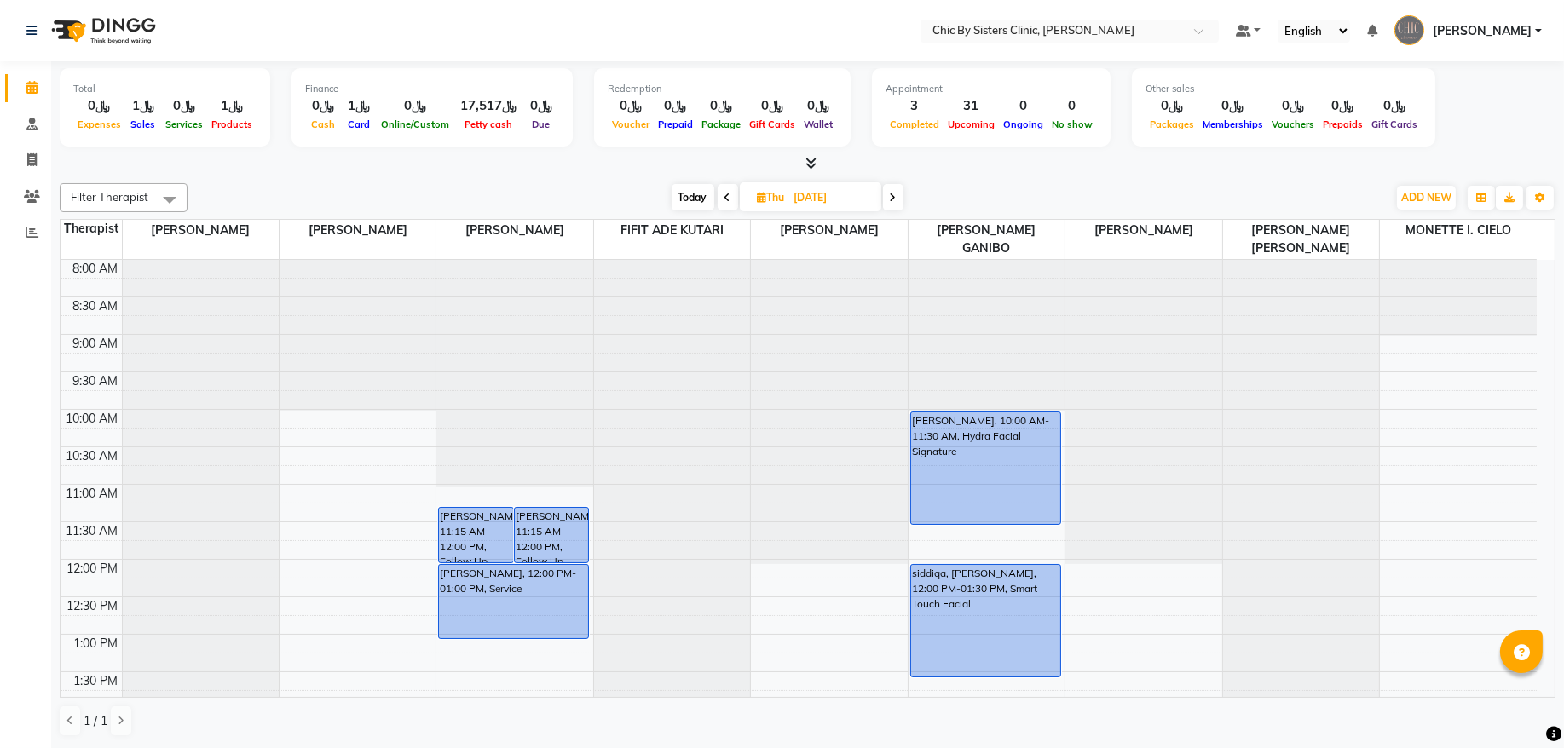
scroll to position [345, 0]
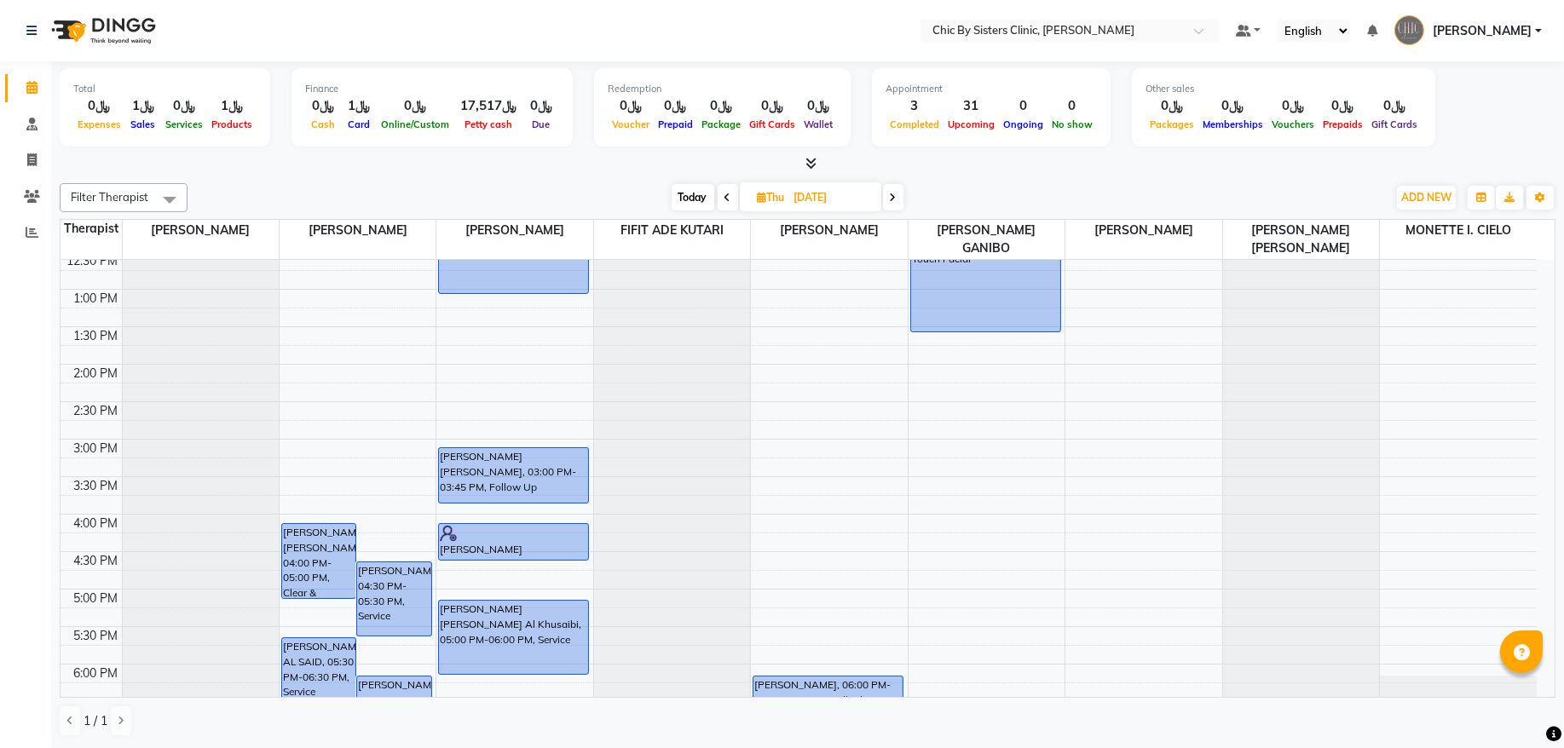
click at [824, 193] on input "[DATE]" at bounding box center [831, 198] width 85 height 26
select select "9"
select select "2025"
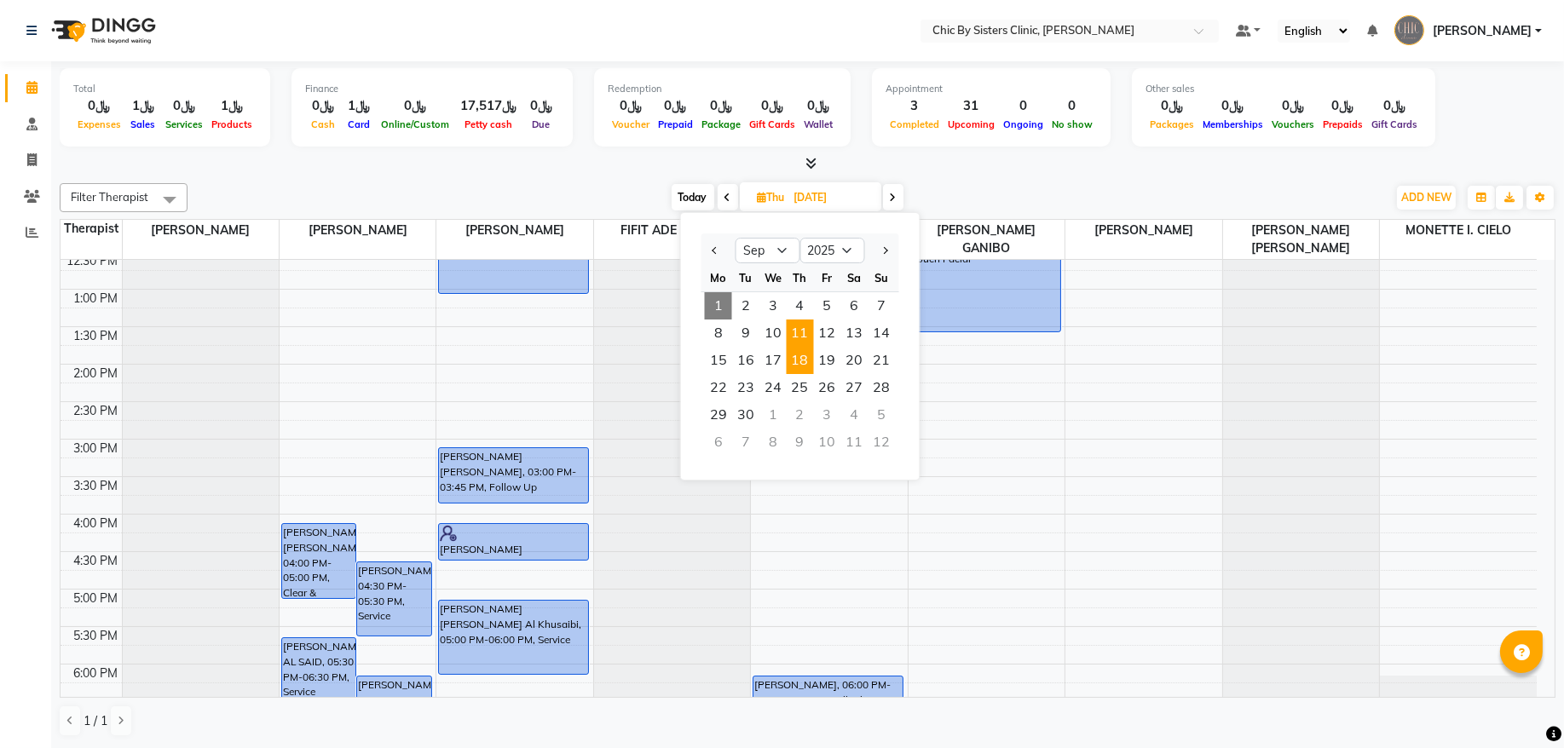
click at [804, 366] on span "18" at bounding box center [799, 360] width 27 height 27
type input "[DATE]"
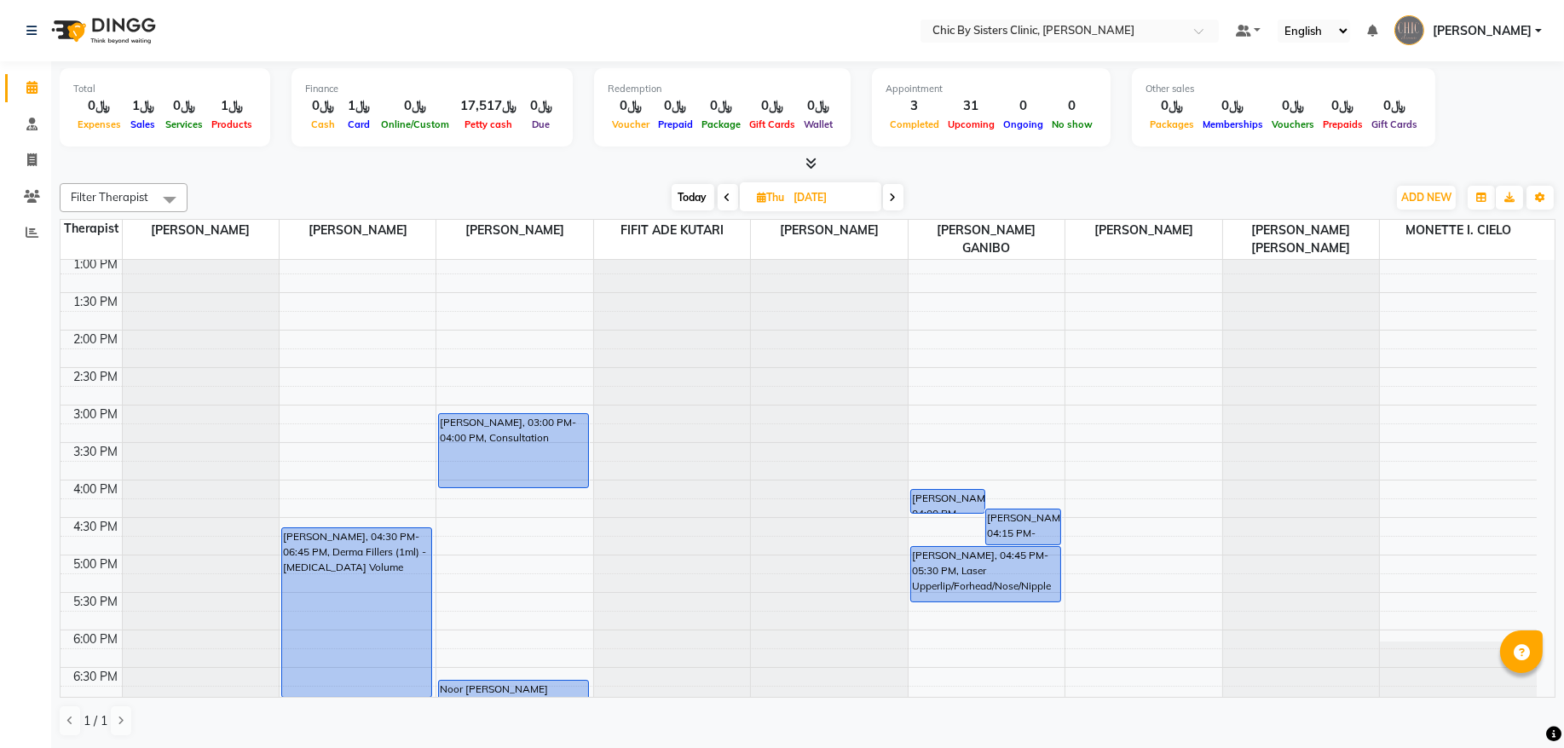
scroll to position [420, 0]
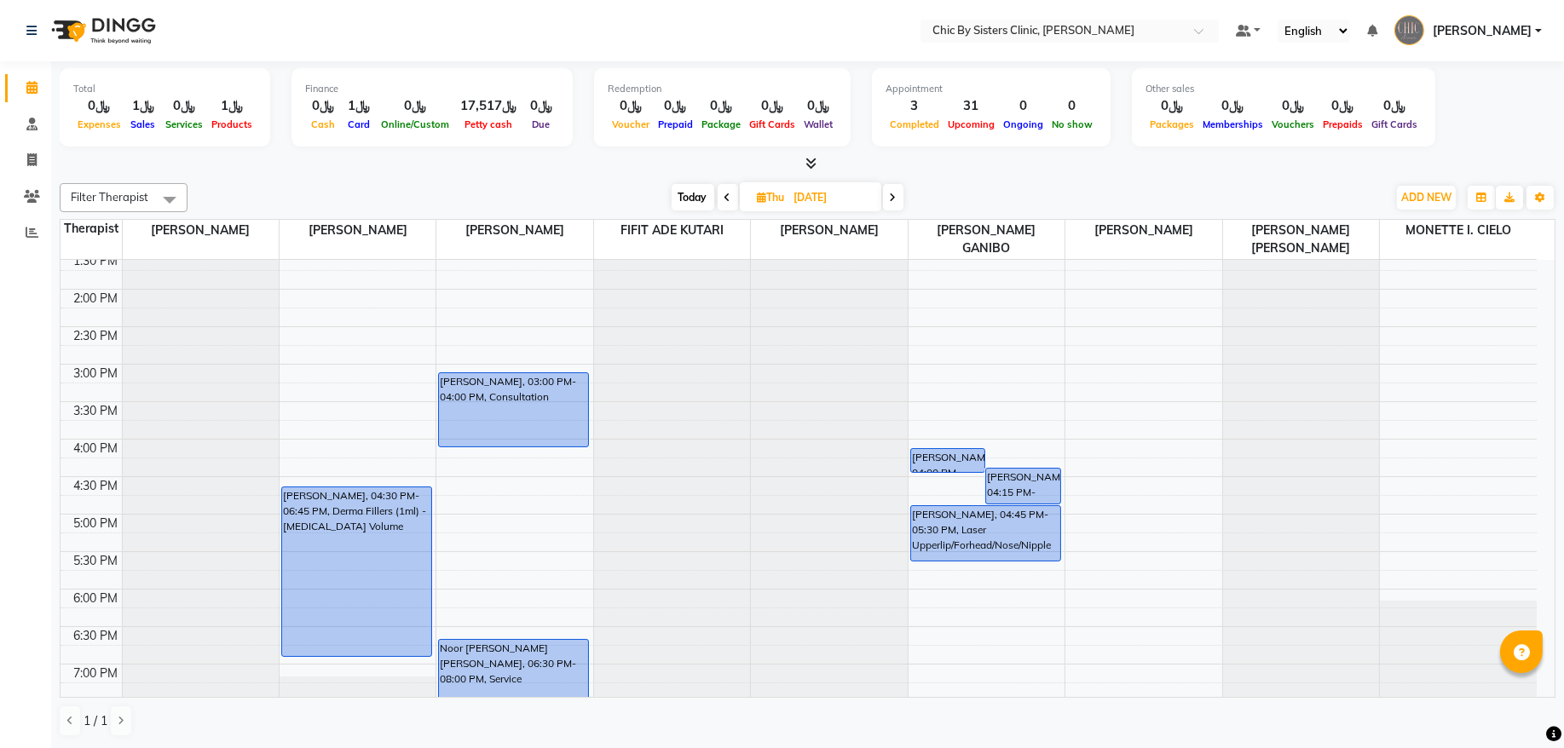
click at [779, 186] on span "[DATE]" at bounding box center [810, 196] width 141 height 29
click at [848, 202] on input "[DATE]" at bounding box center [831, 198] width 85 height 26
select select "9"
select select "2025"
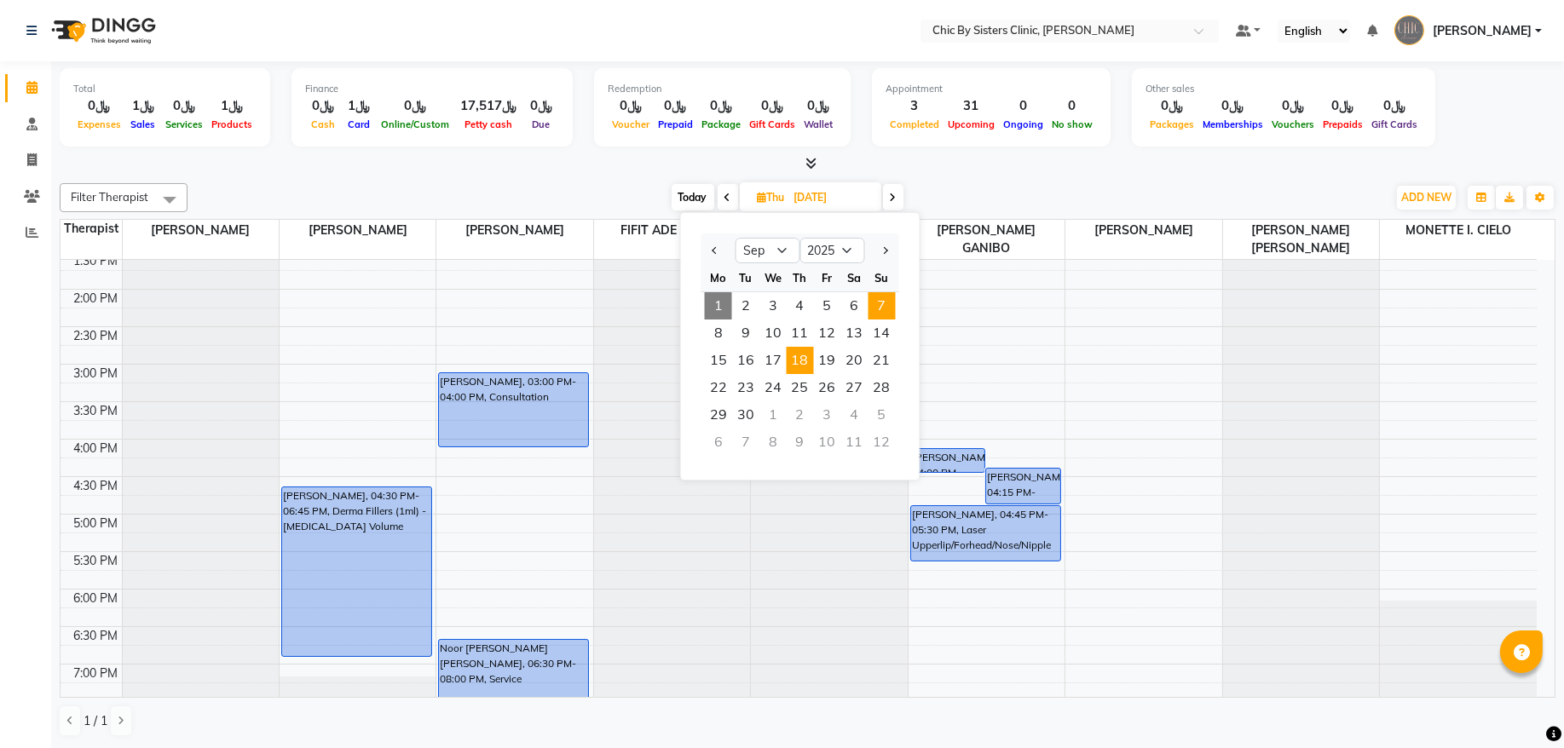
click at [879, 309] on span "7" at bounding box center [881, 305] width 27 height 27
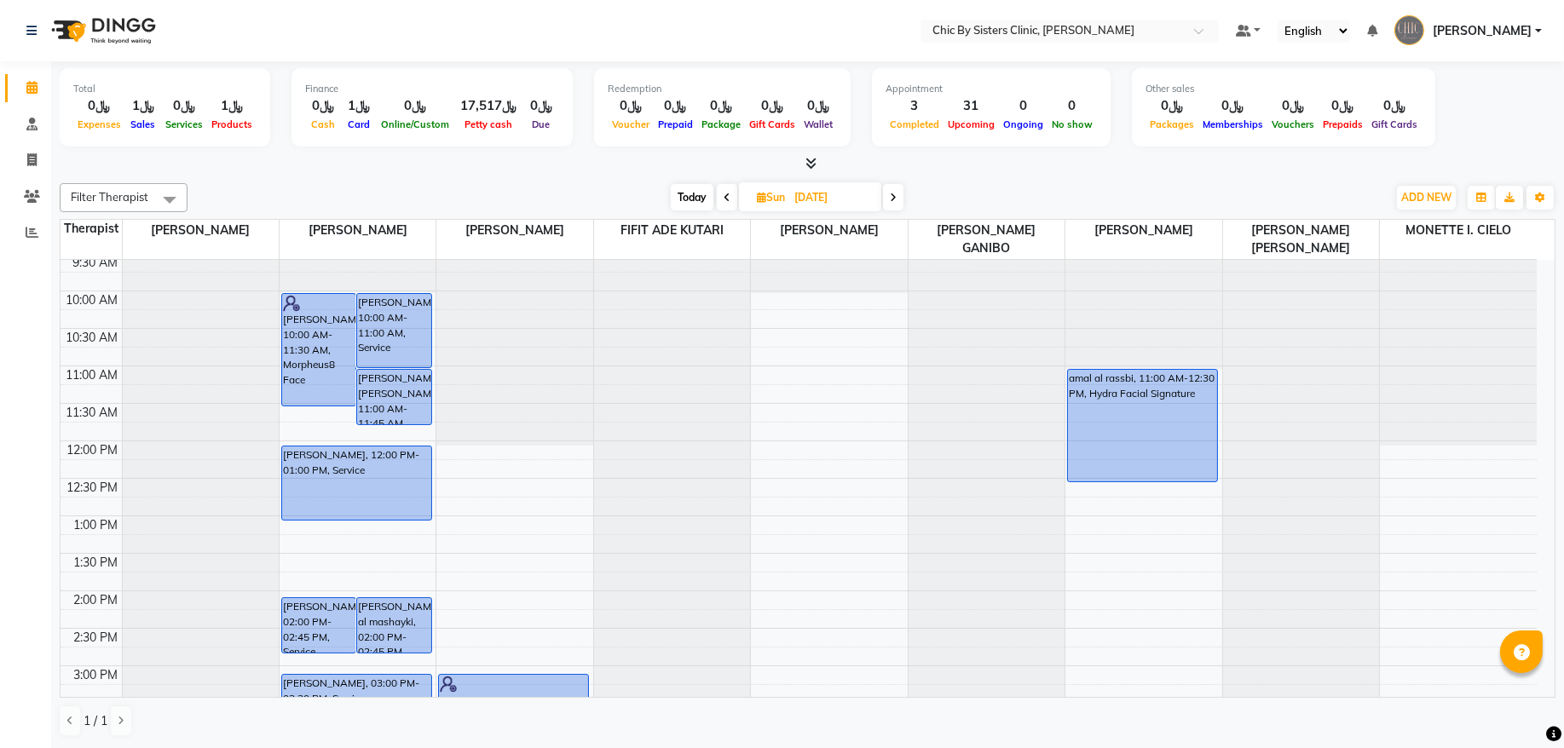
scroll to position [115, 0]
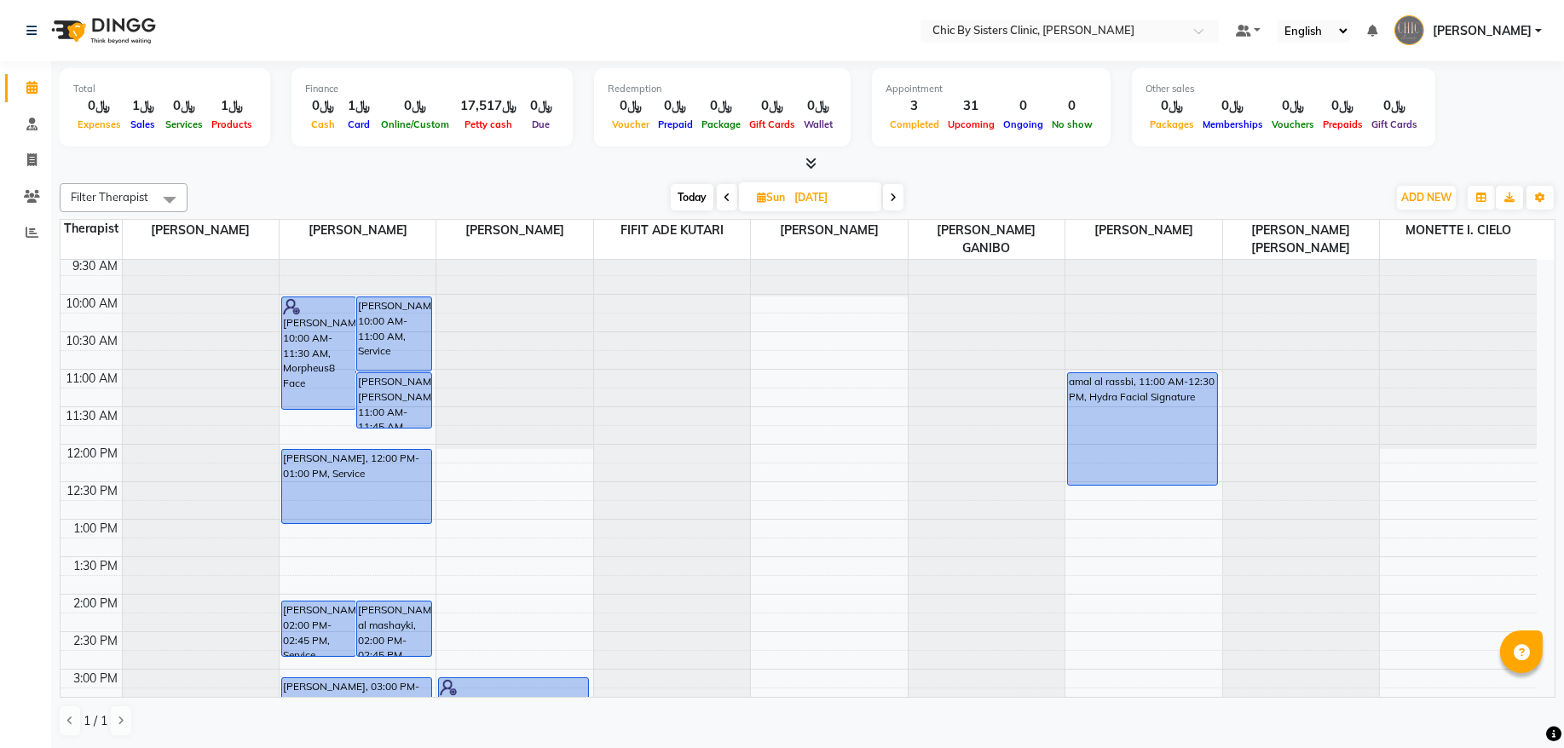
click at [697, 200] on span "Today" at bounding box center [692, 197] width 43 height 26
type input "01-09-2025"
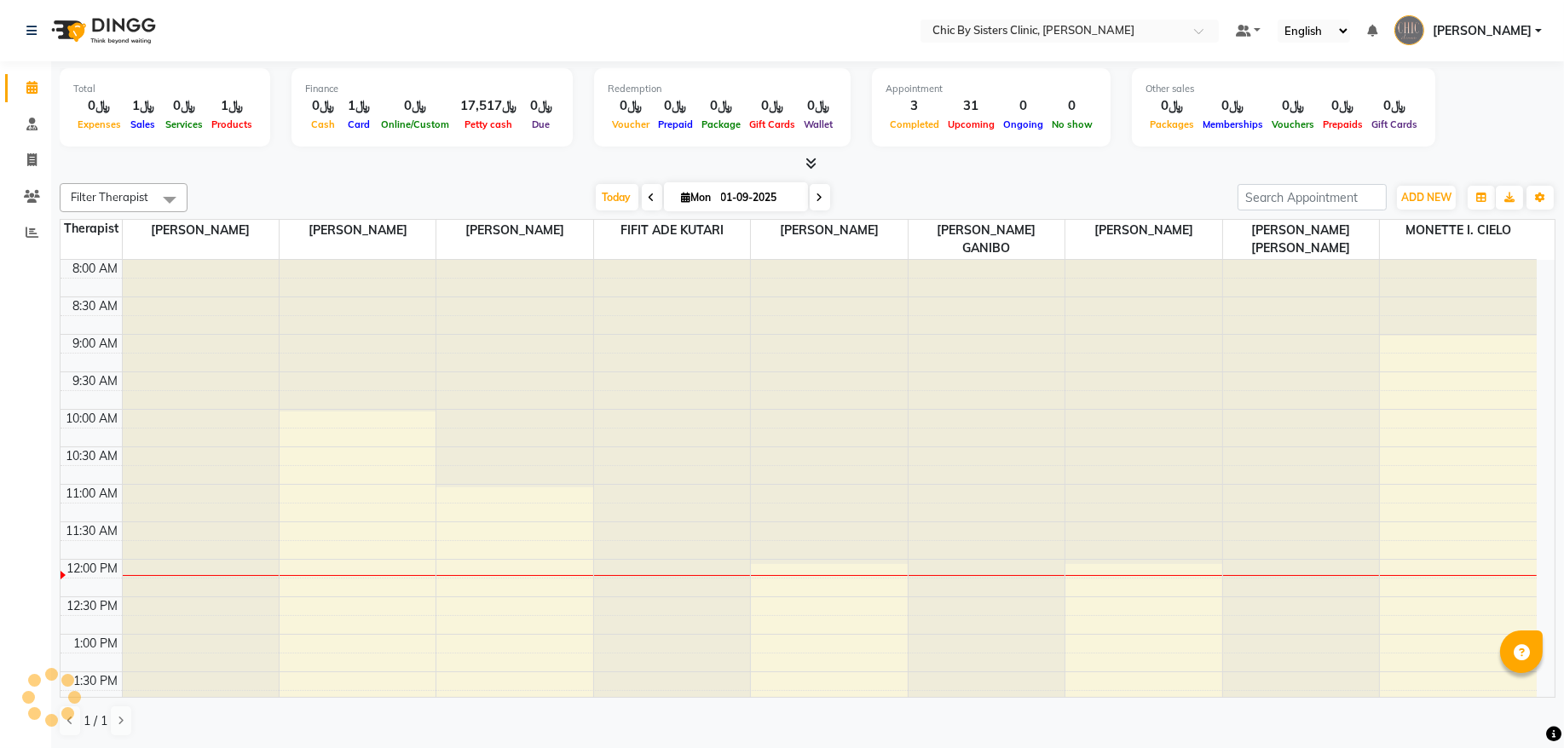
scroll to position [305, 0]
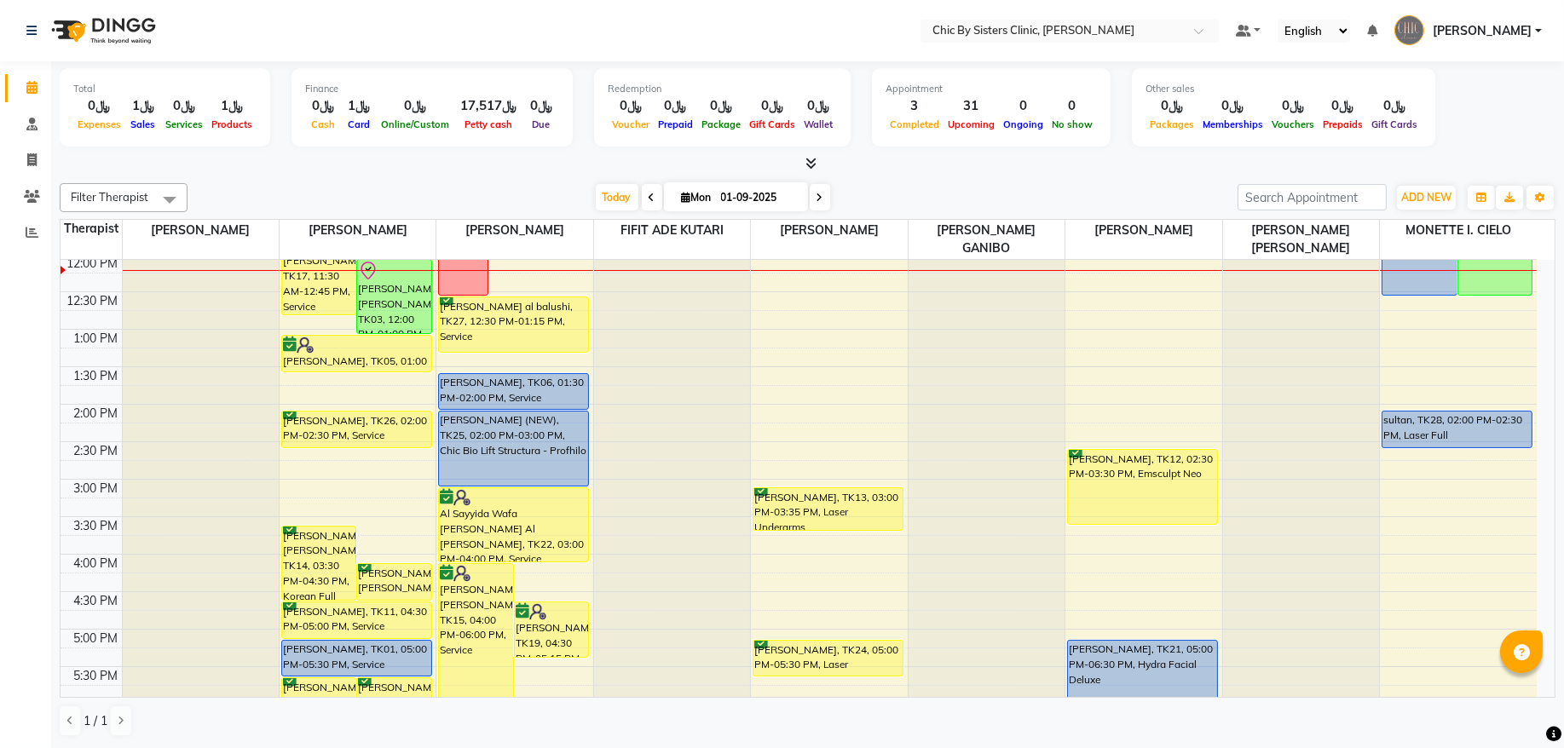
click at [748, 187] on input "01-09-2025" at bounding box center [758, 198] width 85 height 26
select select "9"
select select "2025"
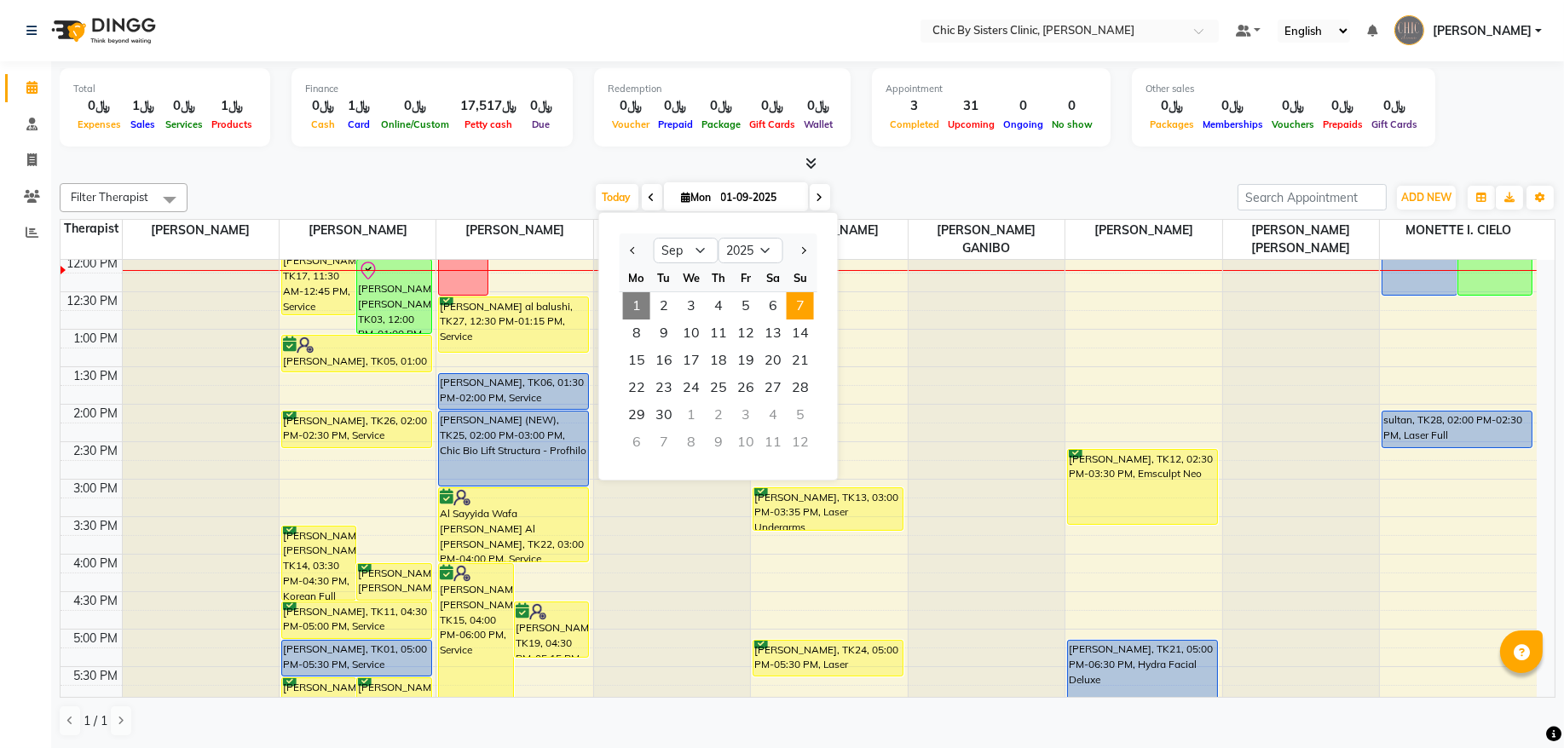
click at [798, 300] on span "7" at bounding box center [799, 305] width 27 height 27
type input "[DATE]"
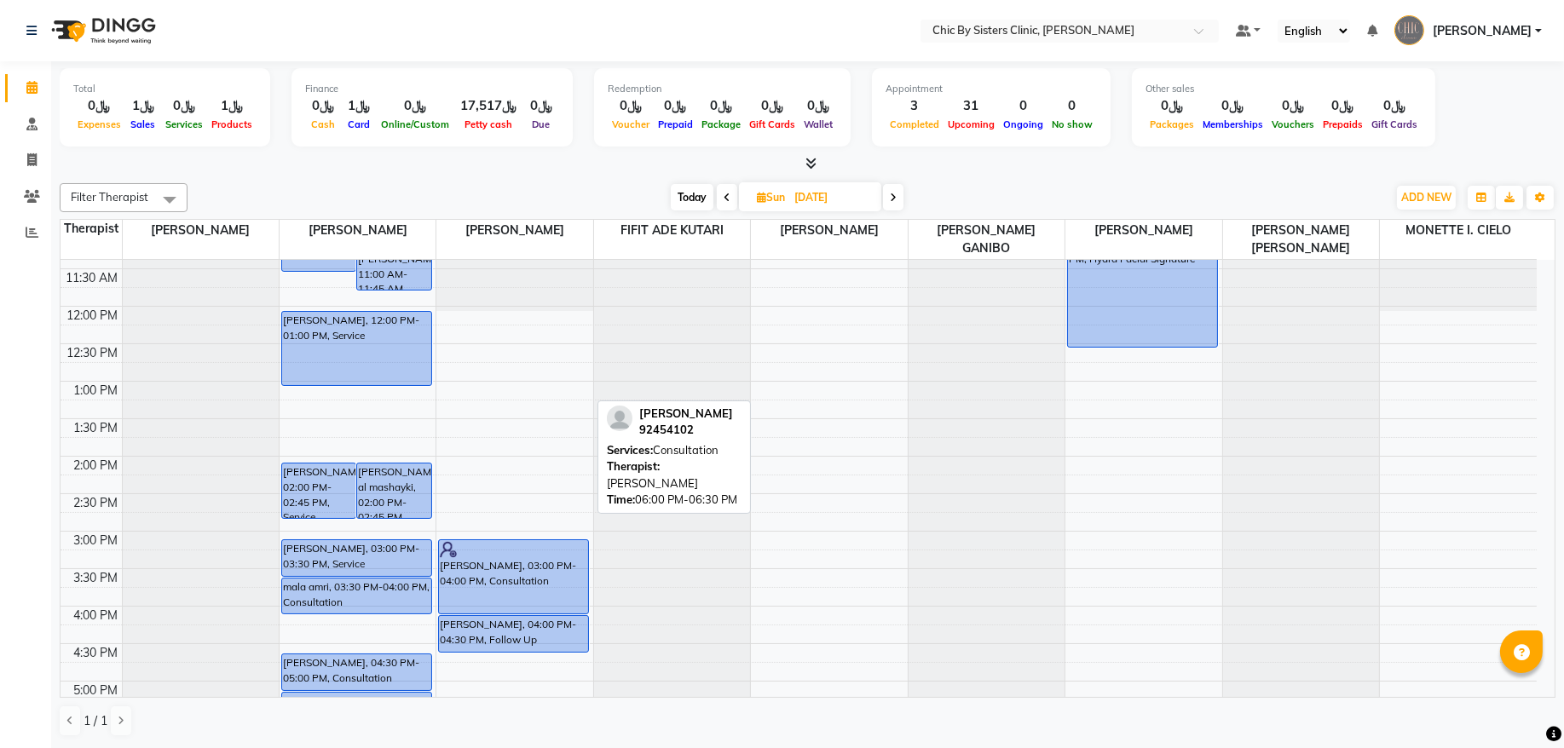
scroll to position [189, 0]
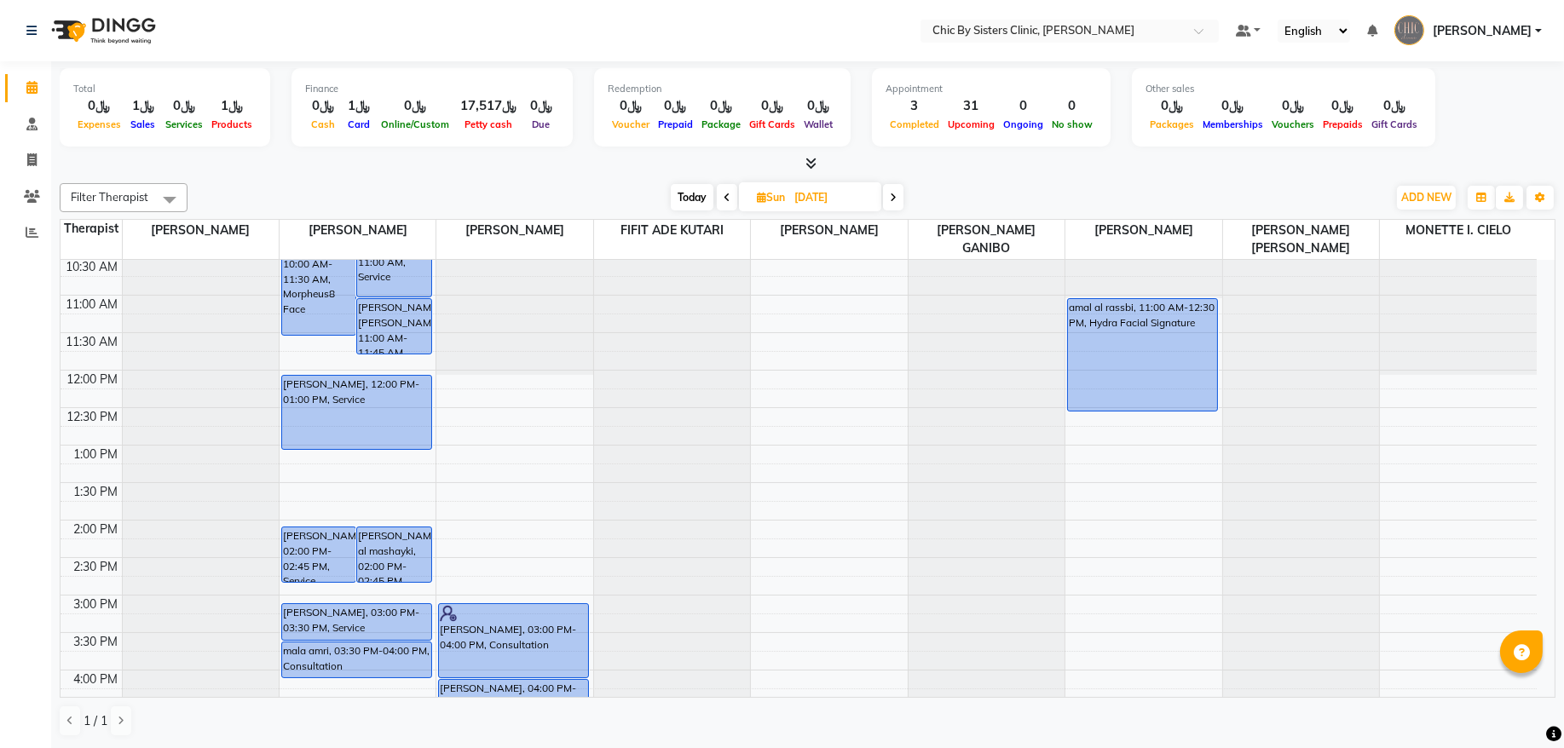
click at [808, 198] on input "[DATE]" at bounding box center [831, 198] width 85 height 26
select select "9"
select select "2025"
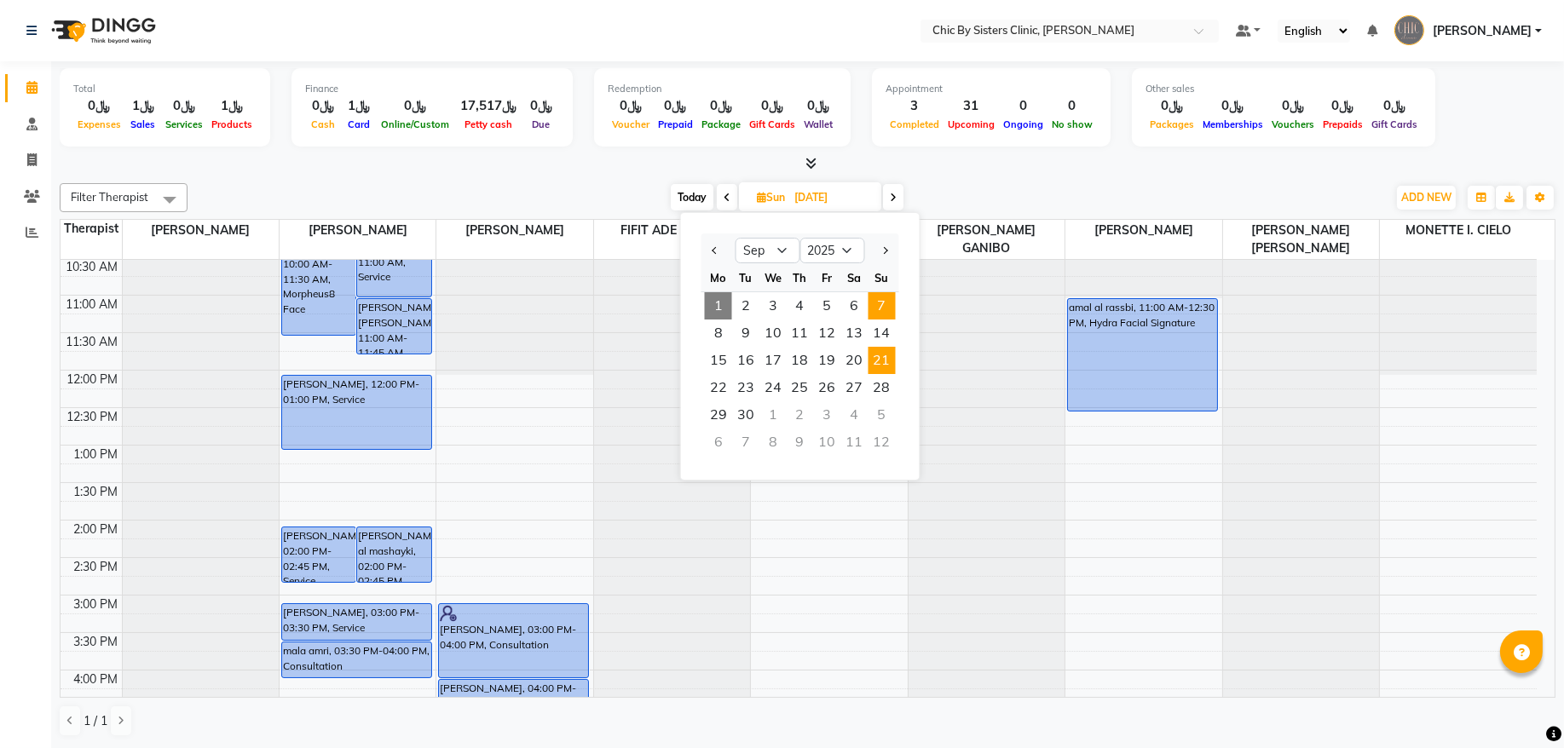
click at [883, 364] on span "21" at bounding box center [881, 360] width 27 height 27
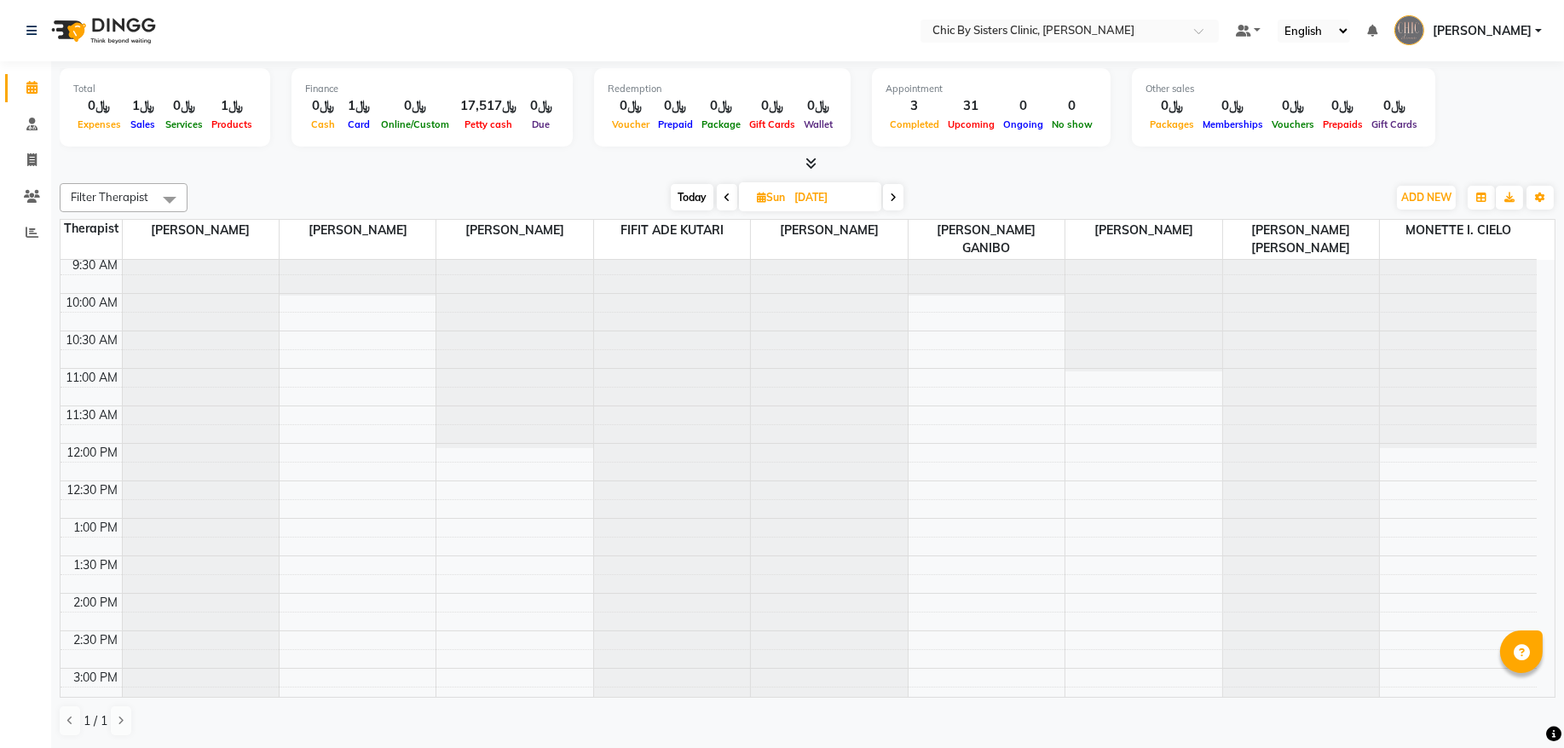
scroll to position [115, 0]
click at [690, 199] on span "Today" at bounding box center [692, 197] width 43 height 26
type input "01-09-2025"
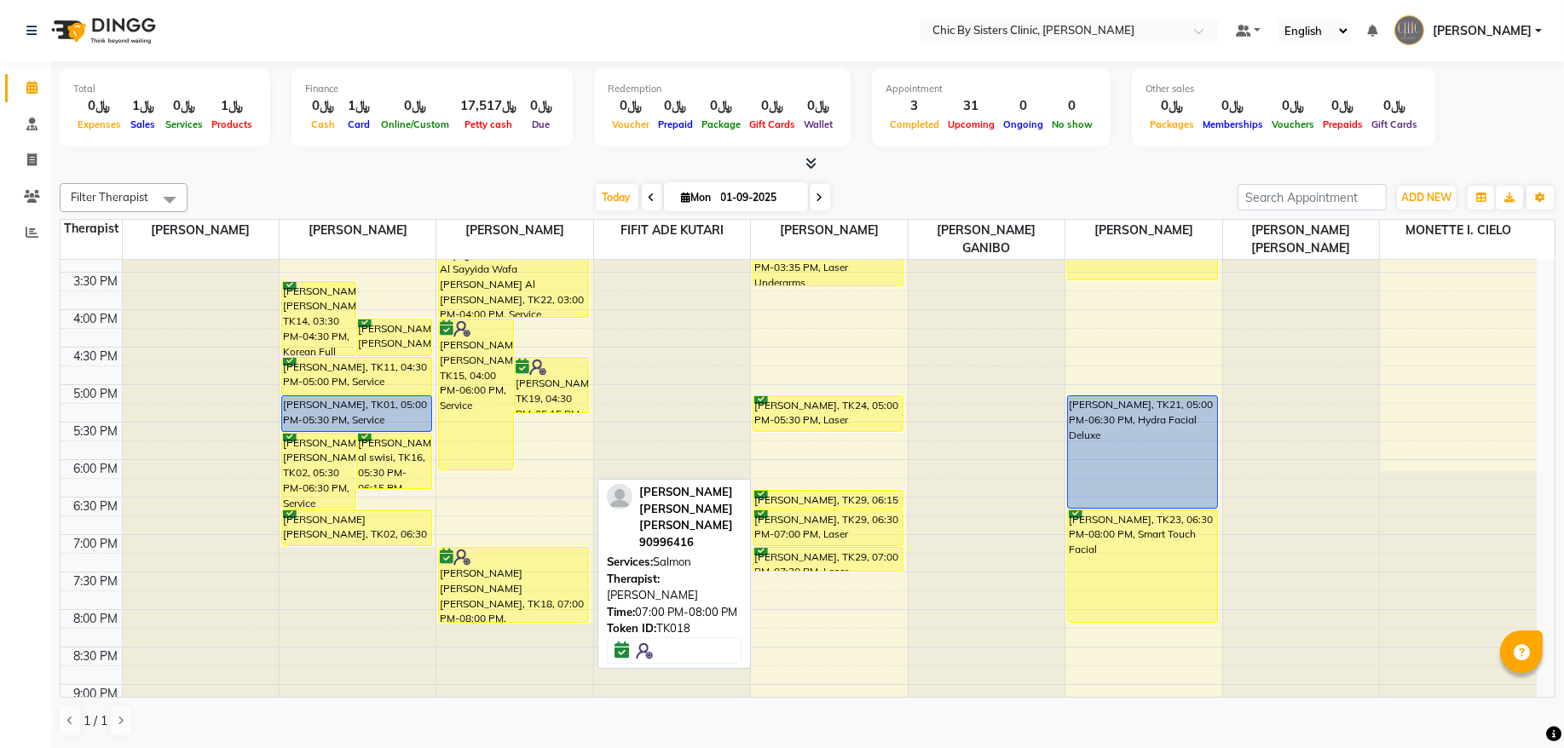
scroll to position [665, 0]
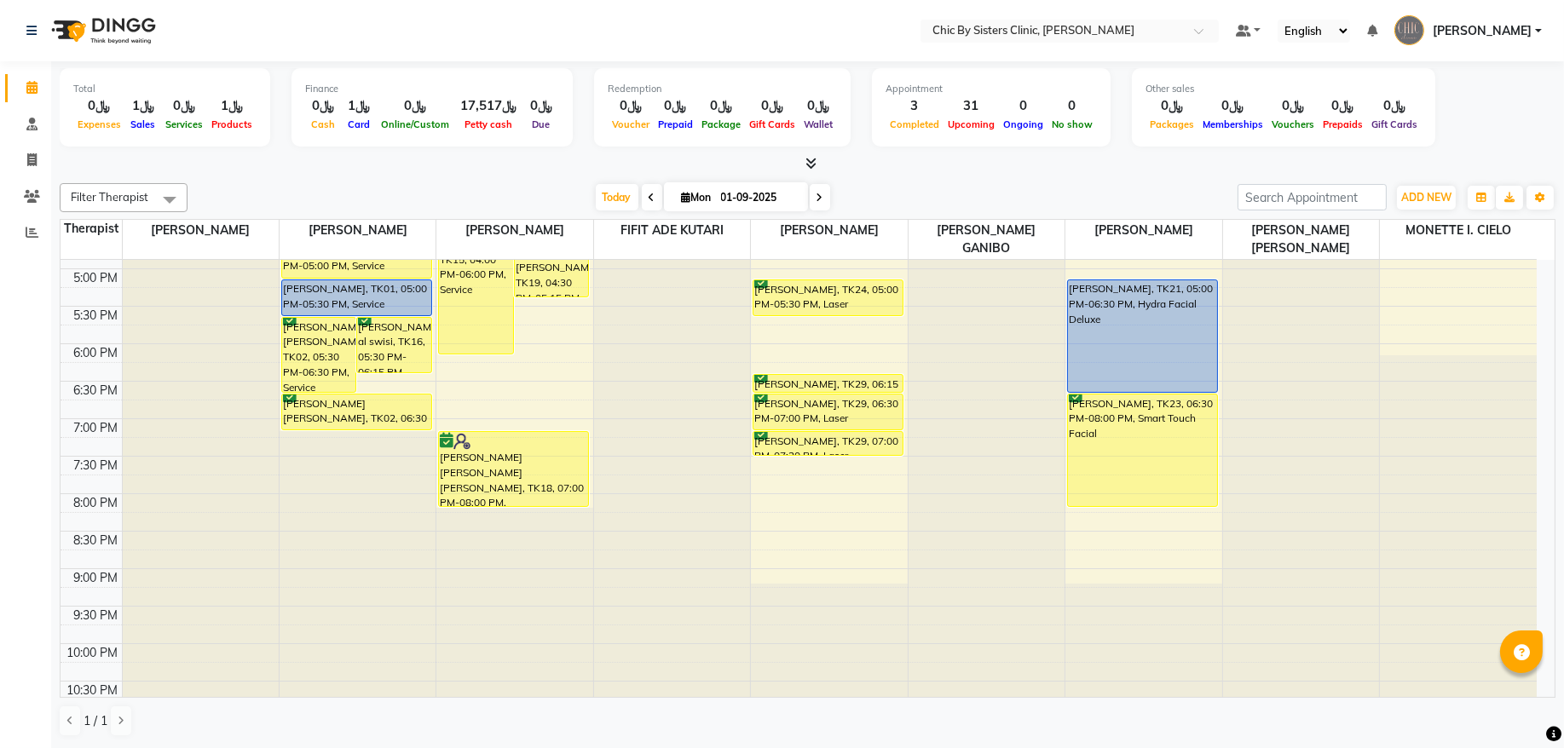
click at [756, 181] on div "Filter Therapist Select All [PERSON_NAME] [PERSON_NAME] [PERSON_NAME] ADE KUTAR…" at bounding box center [807, 459] width 1495 height 567
click at [767, 204] on input "01-09-2025" at bounding box center [758, 198] width 85 height 26
select select "9"
select select "2025"
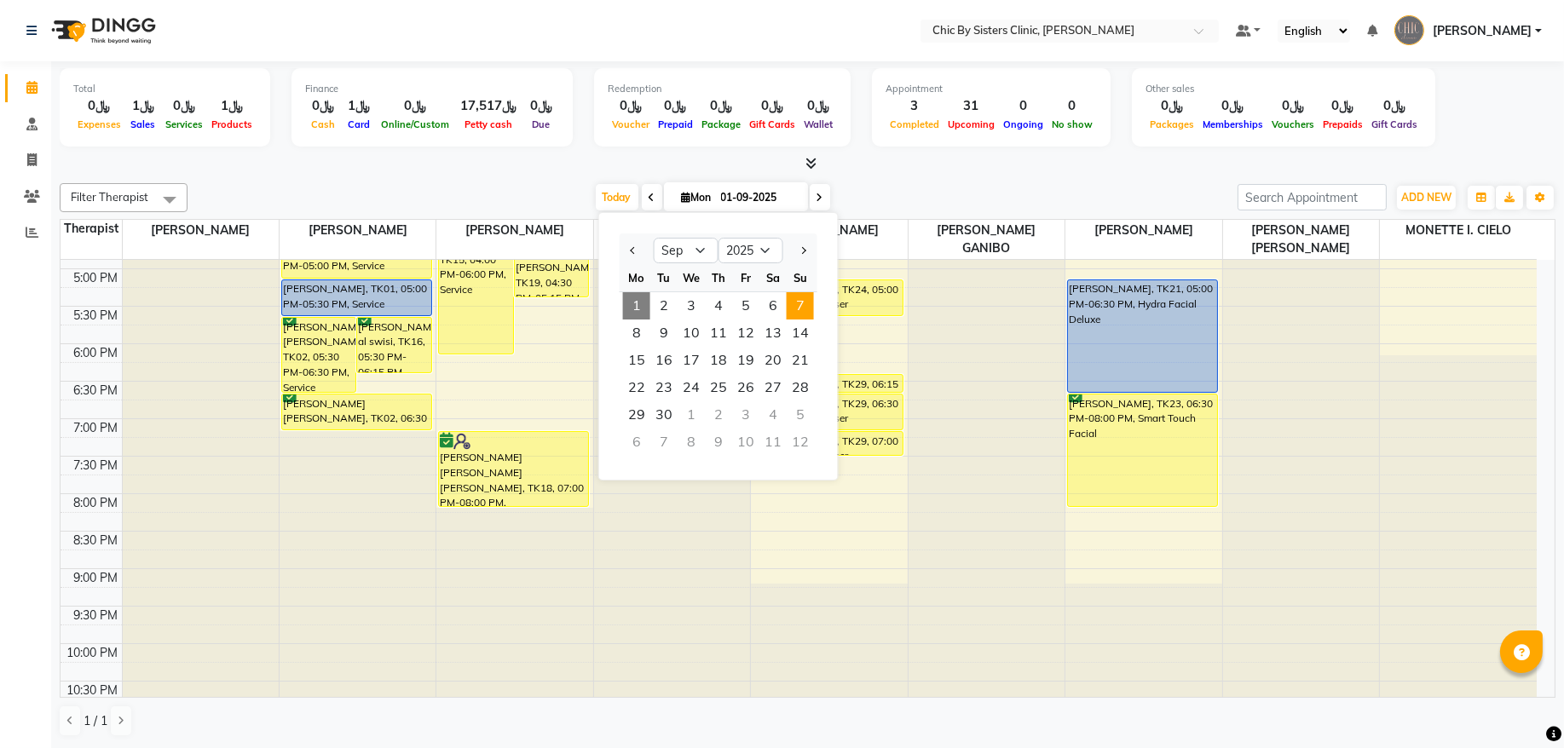
click at [800, 313] on span "7" at bounding box center [799, 305] width 27 height 27
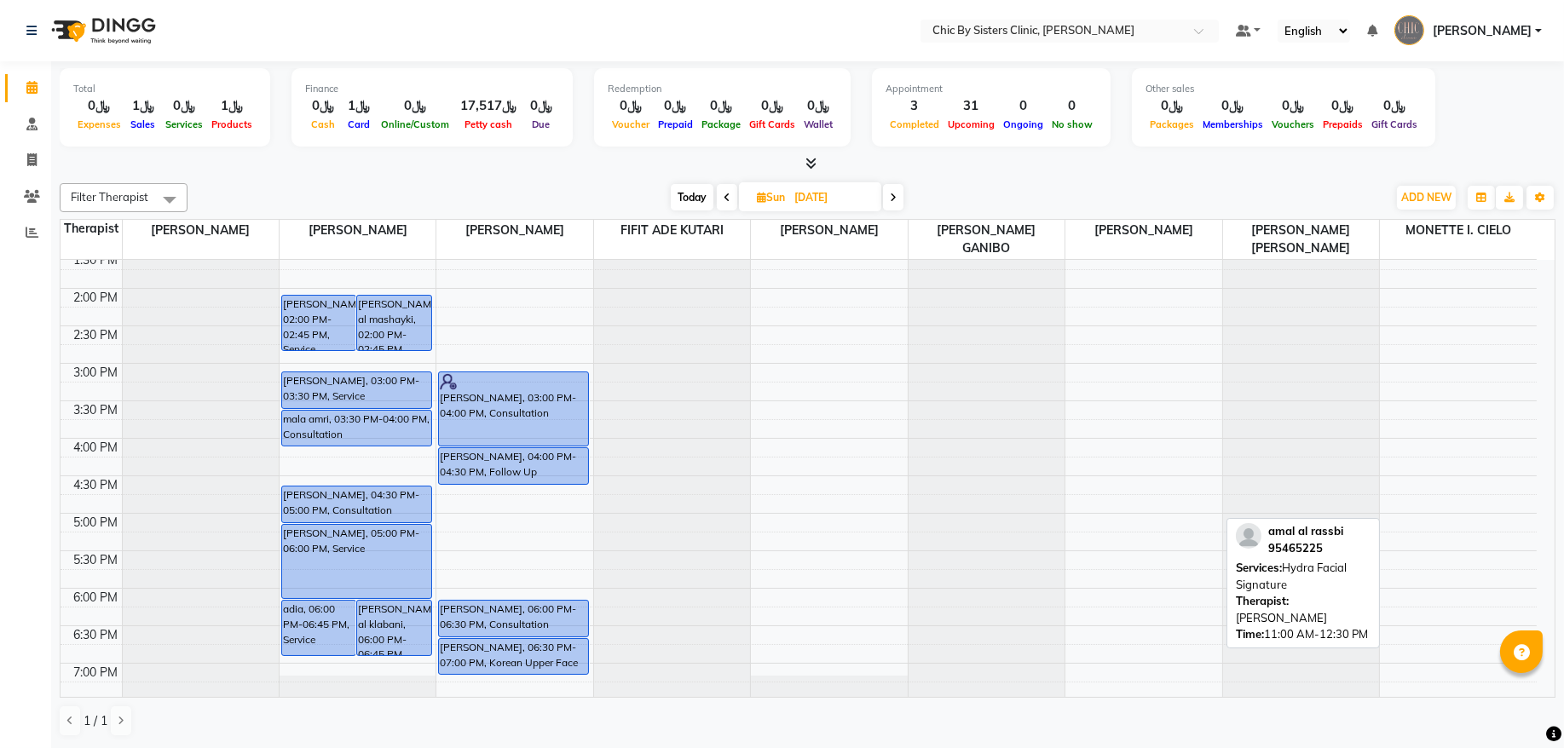
scroll to position [650, 0]
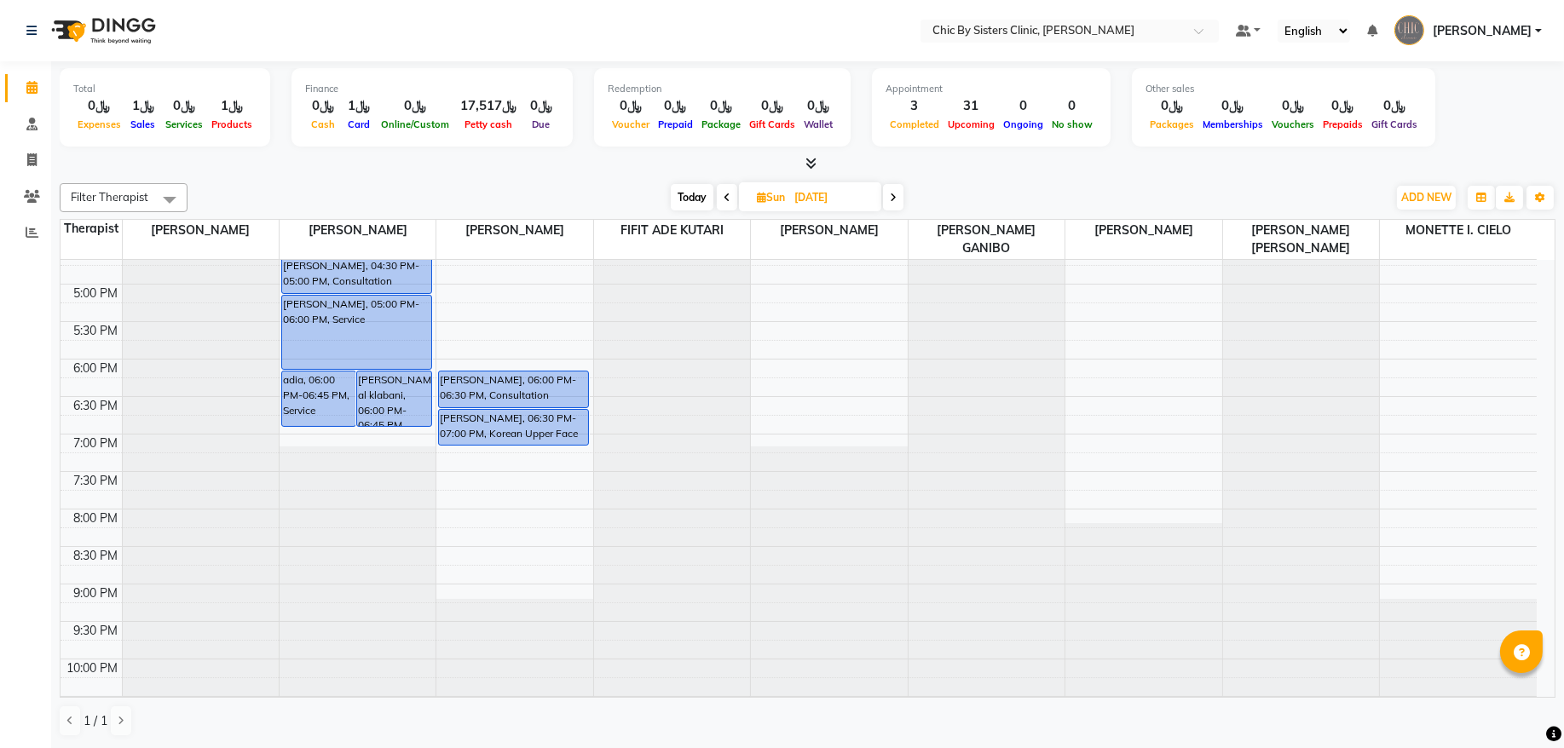
click at [683, 186] on span "Today" at bounding box center [692, 197] width 43 height 26
type input "01-09-2025"
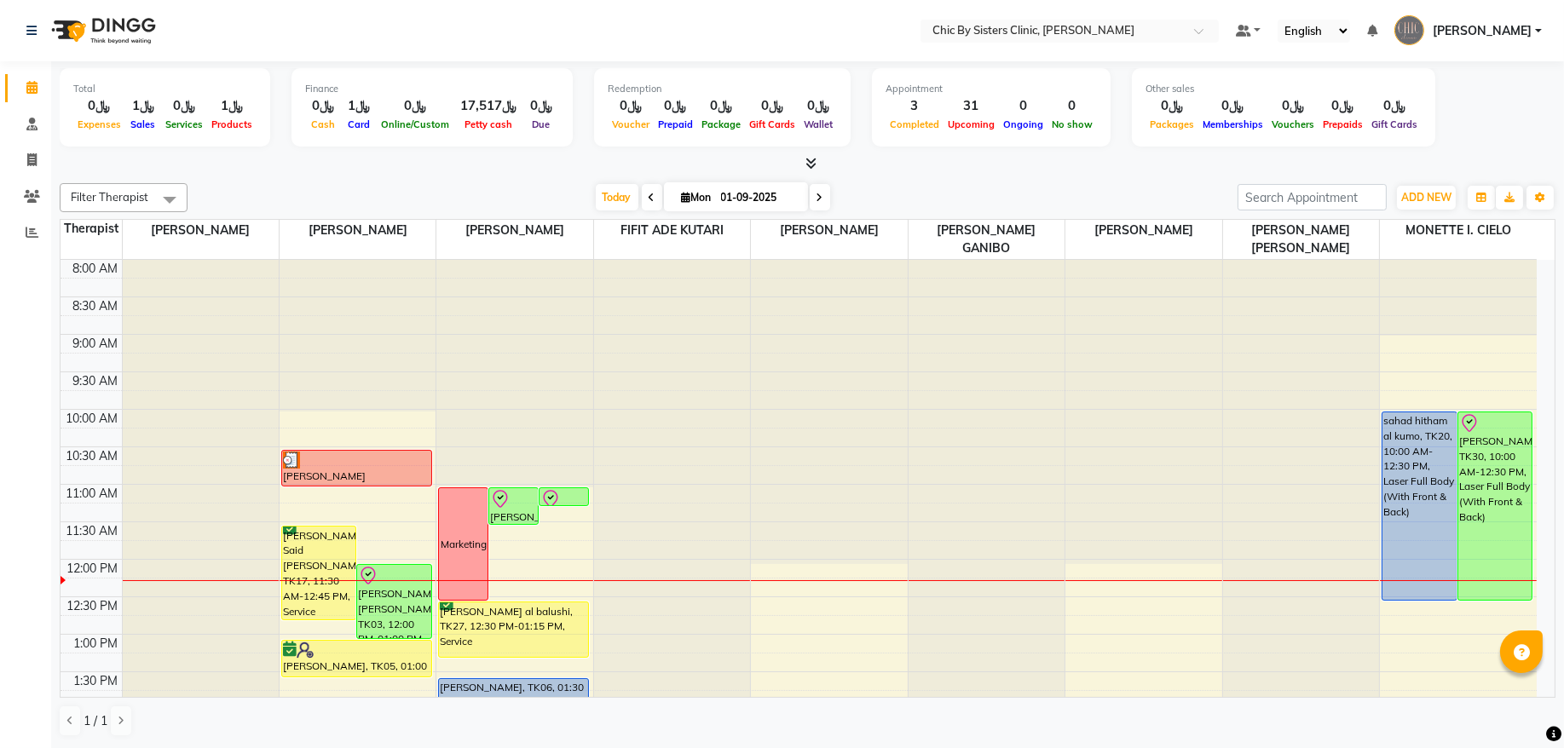
scroll to position [305, 0]
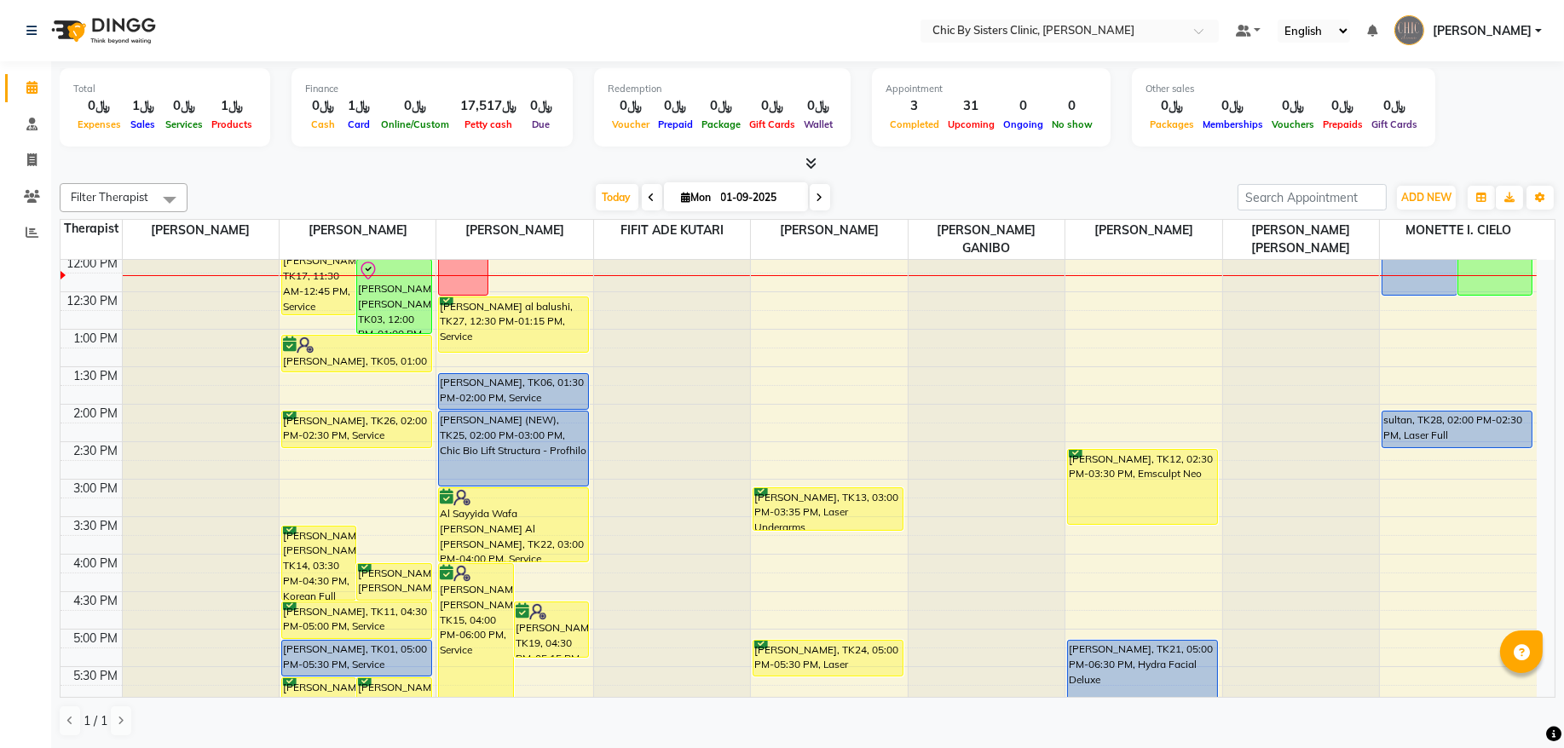
click at [716, 187] on input "01-09-2025" at bounding box center [758, 198] width 85 height 26
select select "9"
select select "2025"
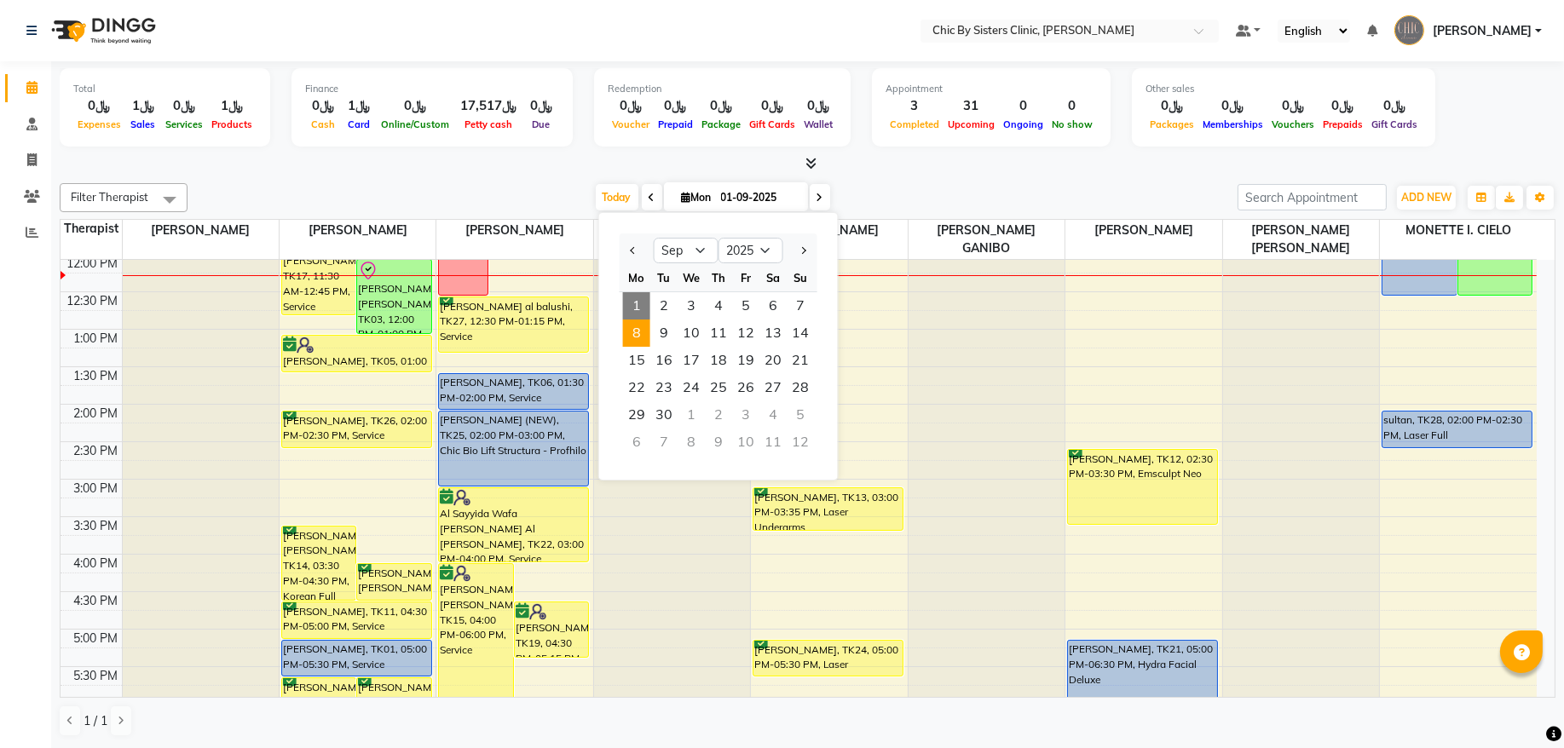
click at [637, 335] on span "8" at bounding box center [636, 333] width 27 height 27
type input "[DATE]"
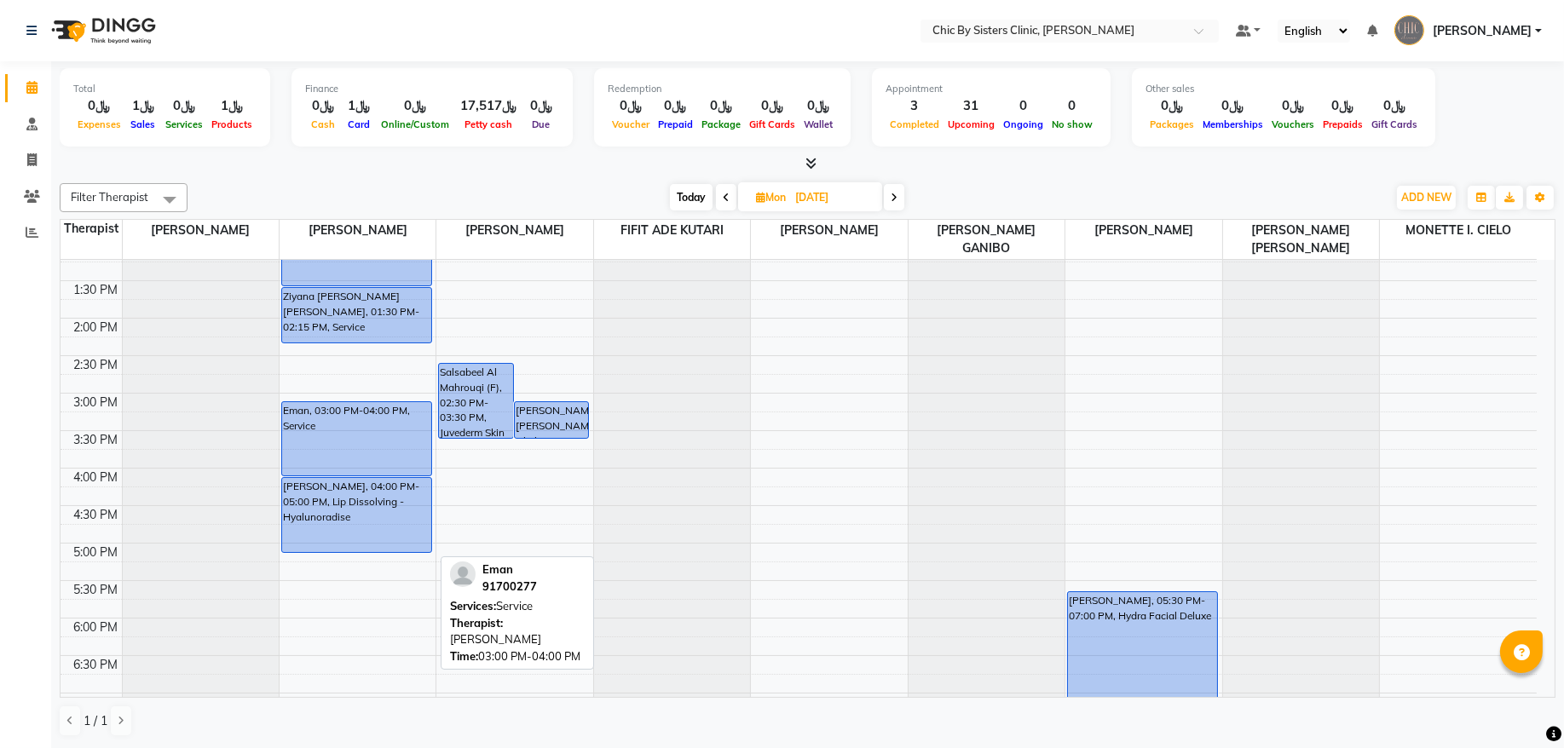
scroll to position [535, 0]
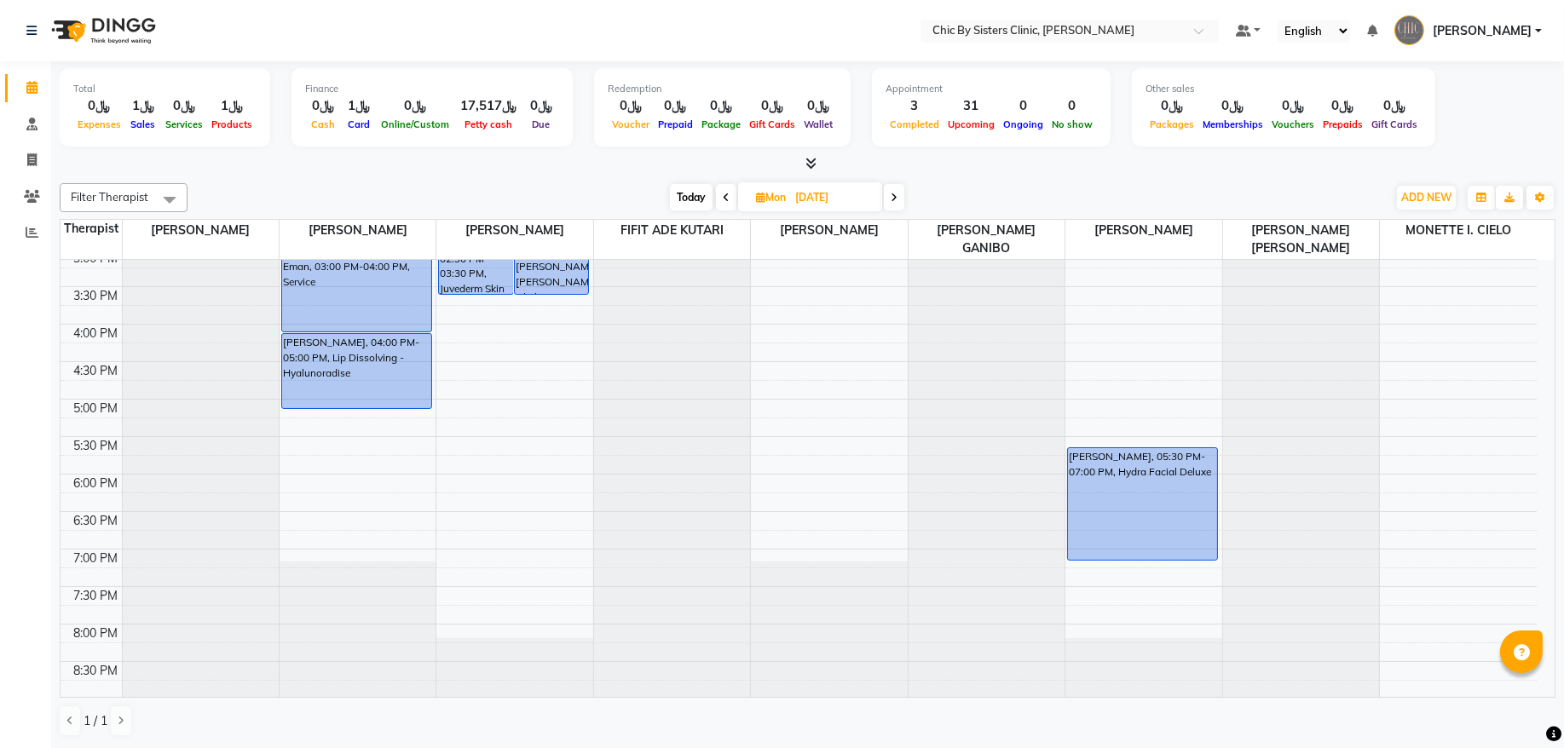
click at [298, 421] on div "8:00 AM 8:30 AM 9:00 AM 9:30 AM 10:00 AM 10:30 AM 11:00 AM 11:30 AM 12:00 PM 12…" at bounding box center [798, 324] width 1476 height 1199
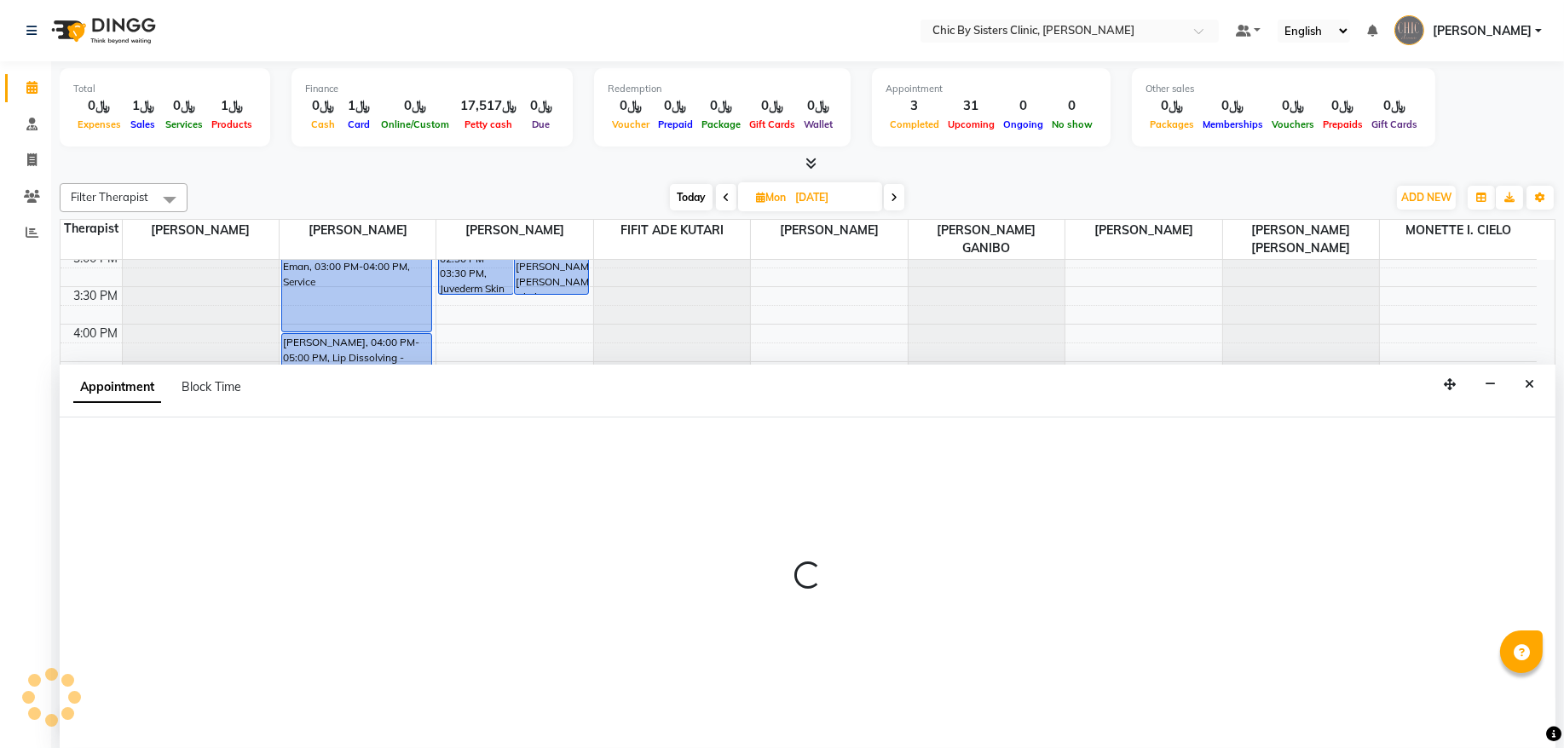
select select "49177"
select select "1020"
select select "tentative"
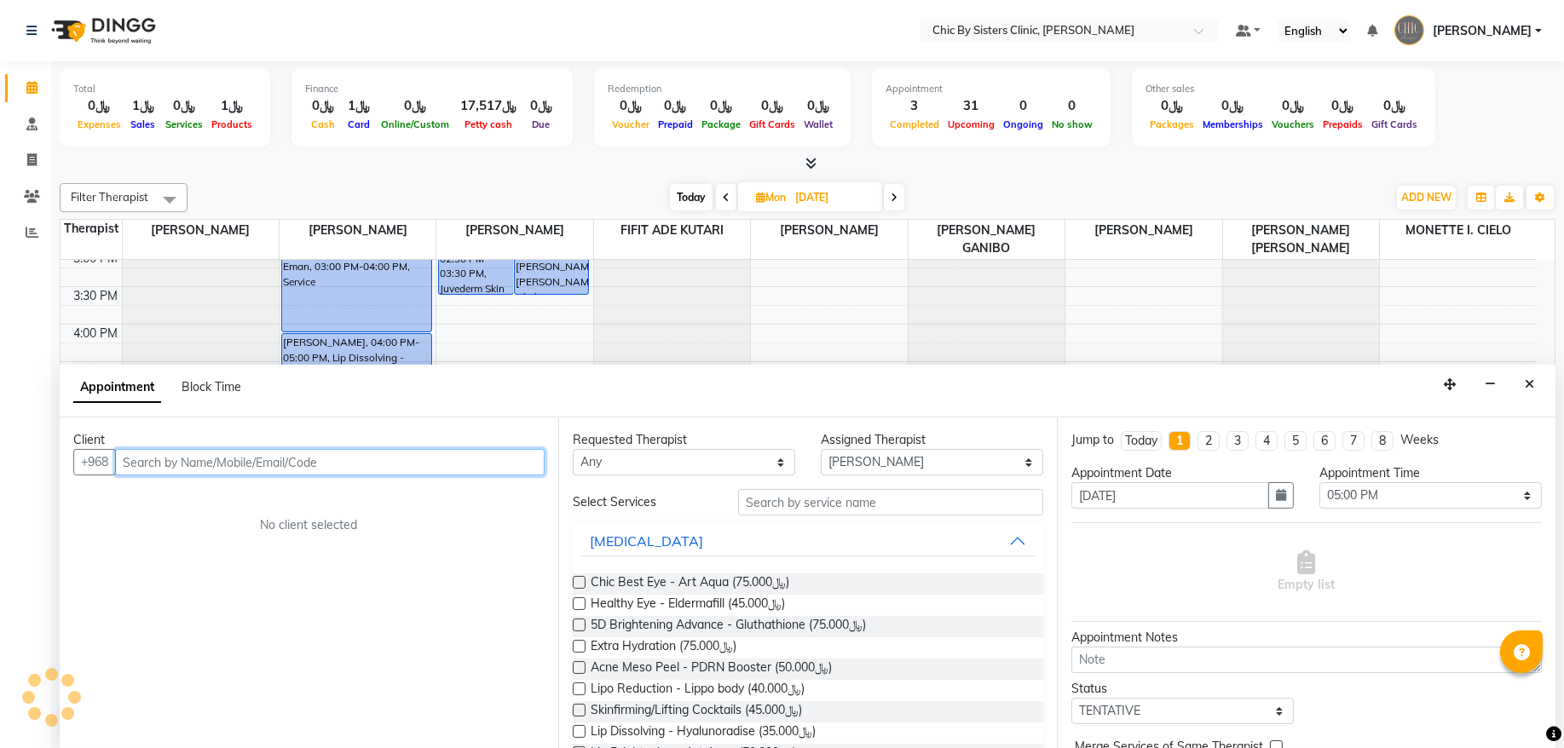
paste input "96899628436"
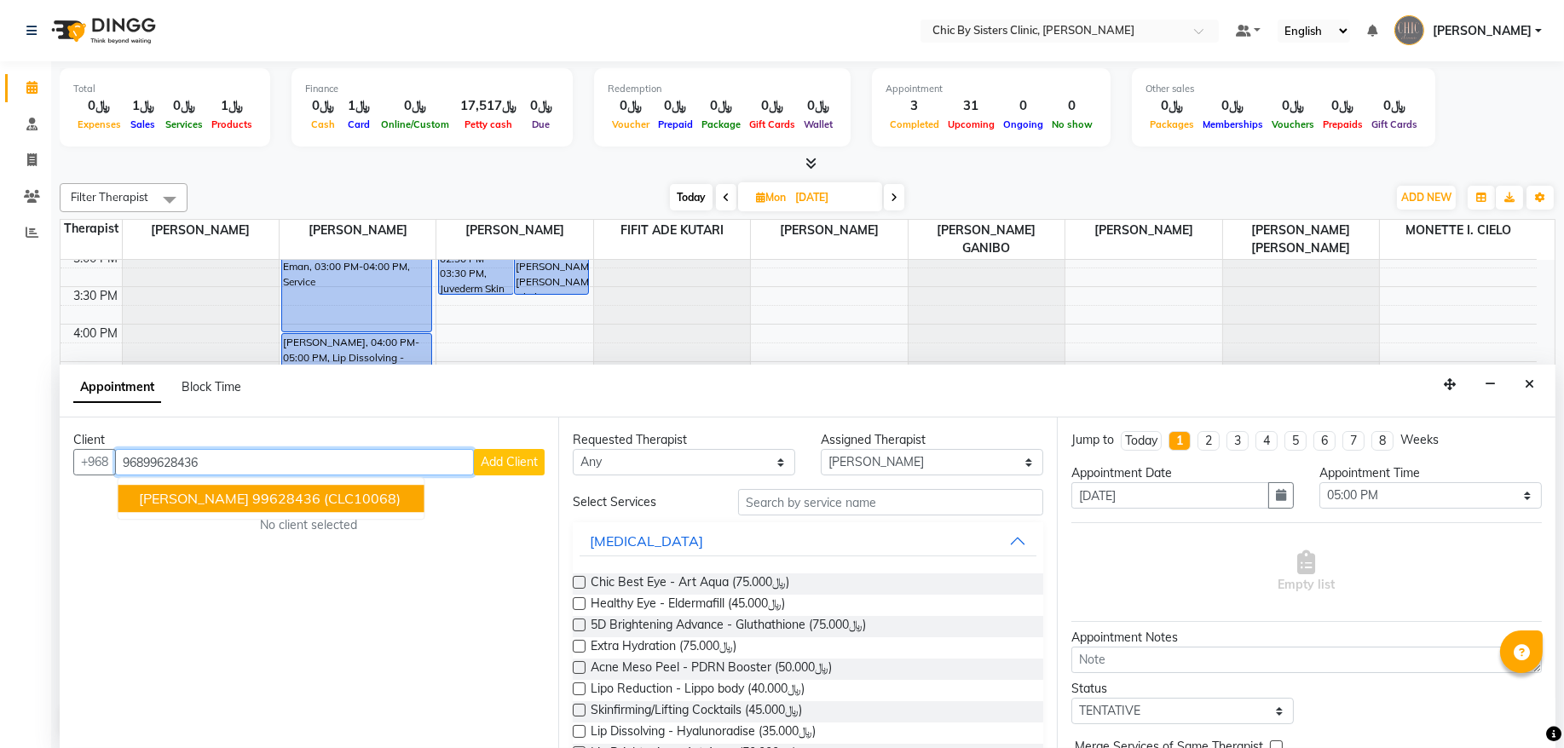
drag, startPoint x: 228, startPoint y: 496, endPoint x: 635, endPoint y: 507, distance: 406.6
click at [252, 496] on ngb-highlight "99628436" at bounding box center [286, 499] width 68 height 17
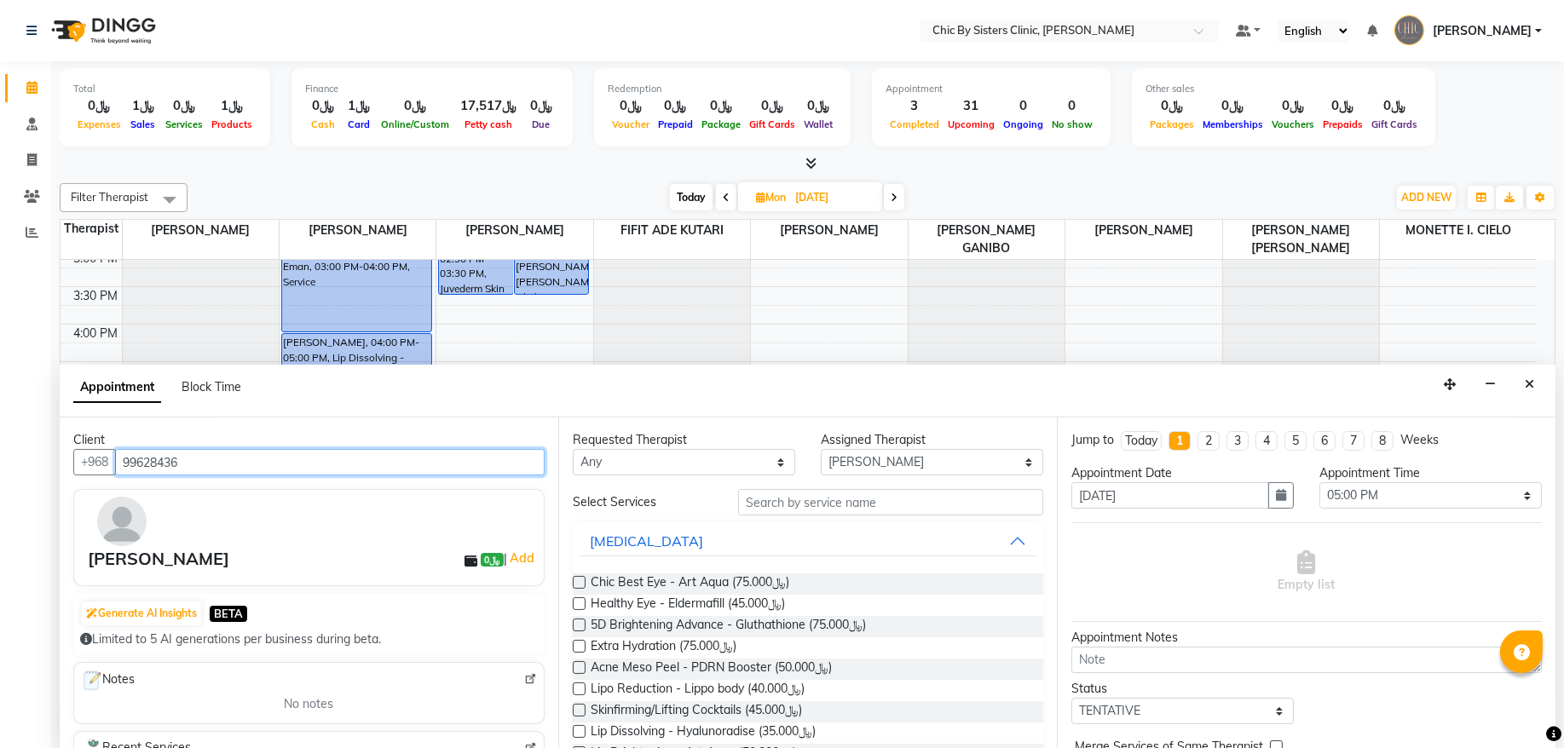
type input "99628436"
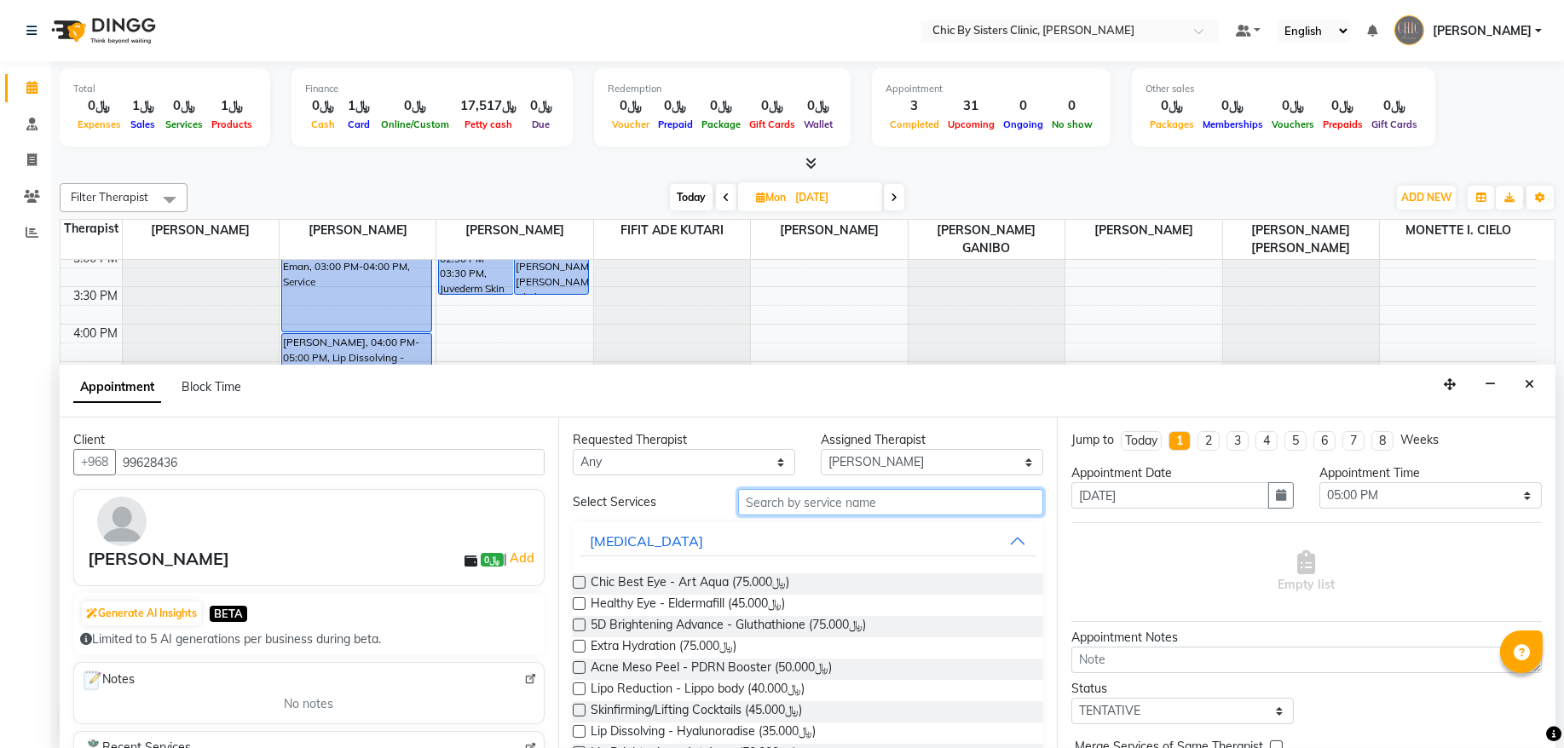
click at [793, 510] on input "text" at bounding box center [890, 502] width 305 height 26
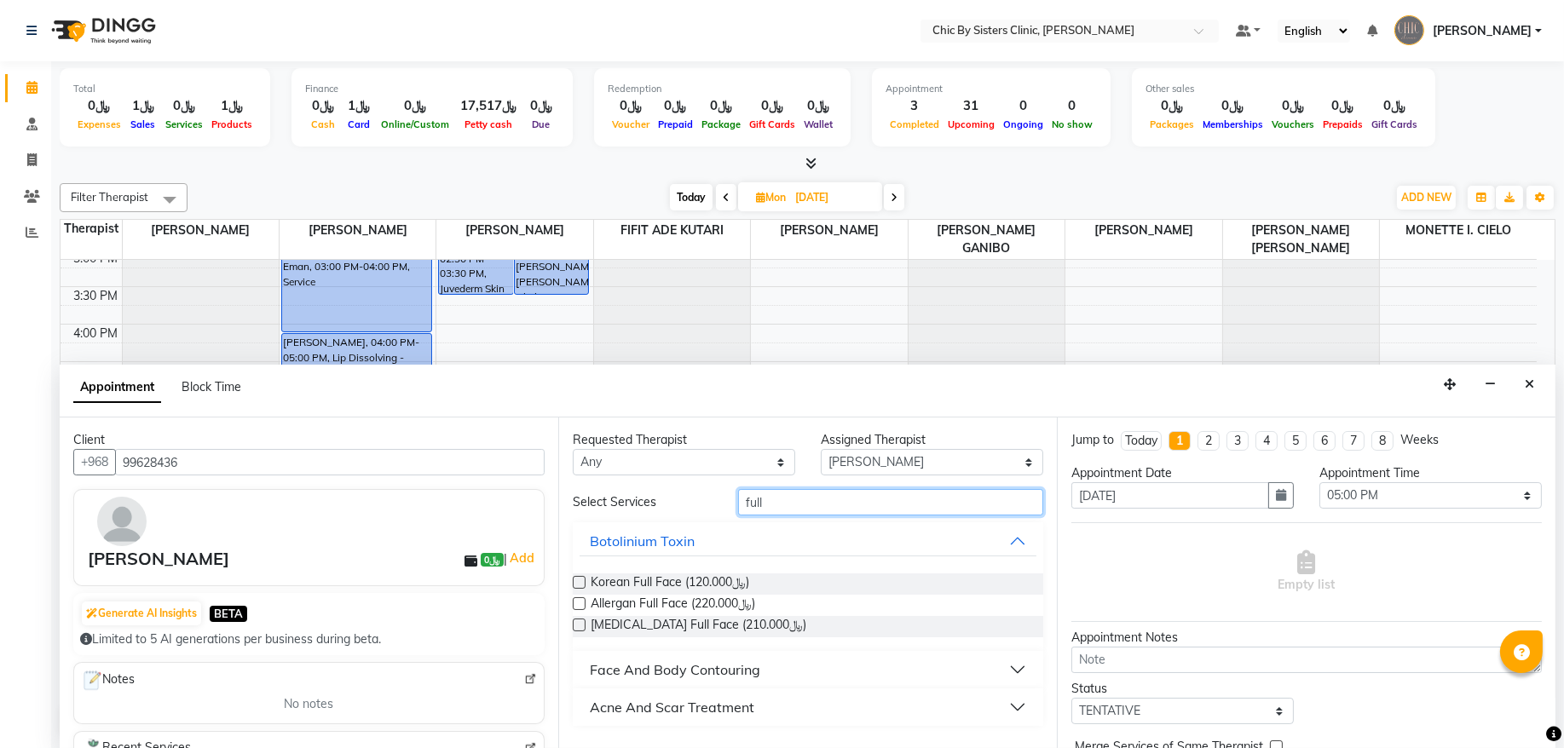
type input "full"
click at [575, 584] on label at bounding box center [579, 582] width 13 height 13
click at [575, 584] on input "checkbox" at bounding box center [578, 584] width 11 height 11
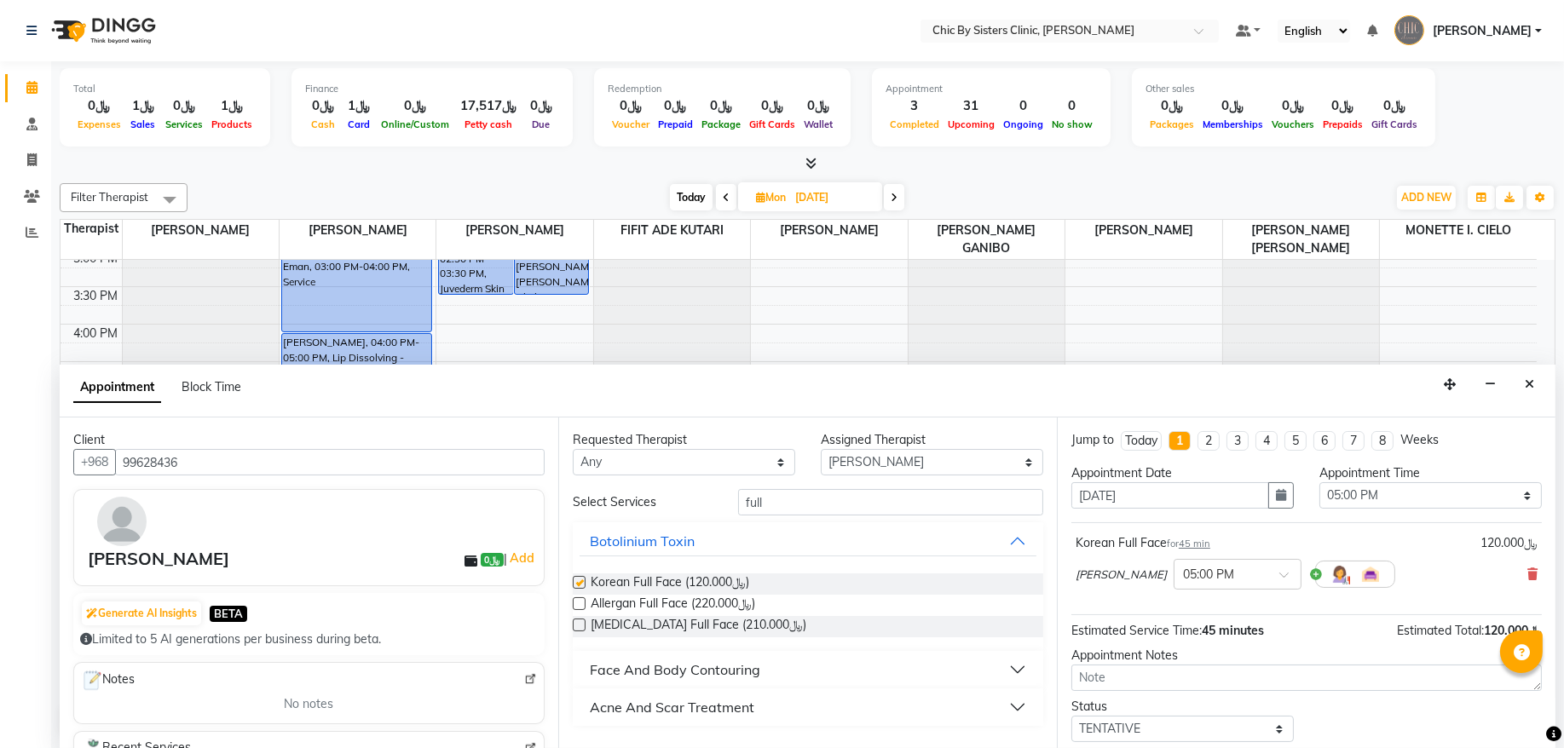
checkbox input "false"
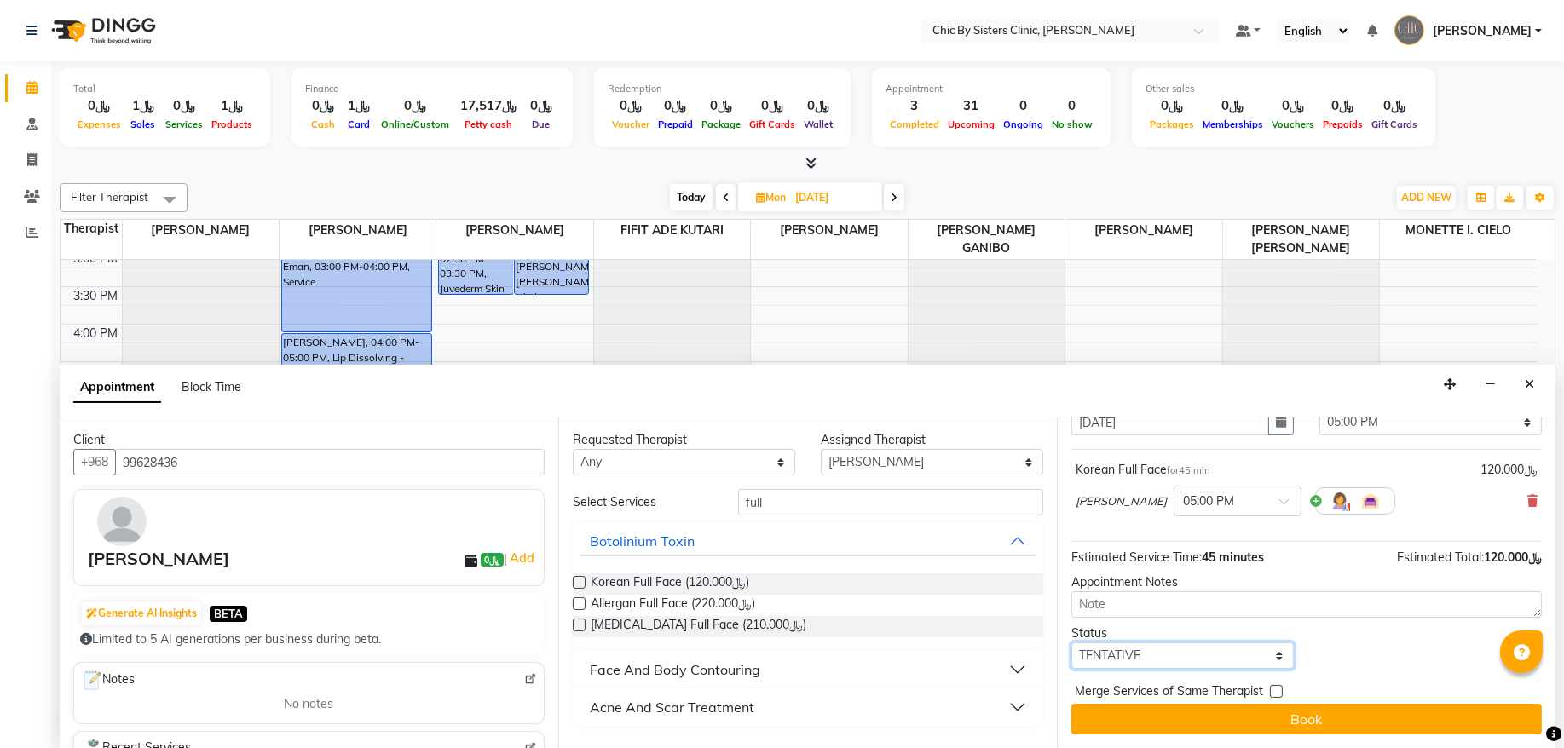
click at [1132, 650] on select "Select TENTATIVE CONFIRM UPCOMING" at bounding box center [1182, 655] width 222 height 26
select select "upcoming"
click at [1071, 642] on select "Select TENTATIVE CONFIRM UPCOMING" at bounding box center [1182, 655] width 222 height 26
click at [1109, 739] on div "Jump to [DATE] 1 2 3 4 5 6 7 8 Weeks Appointment Date [DATE] Appointment Time S…" at bounding box center [1306, 583] width 498 height 331
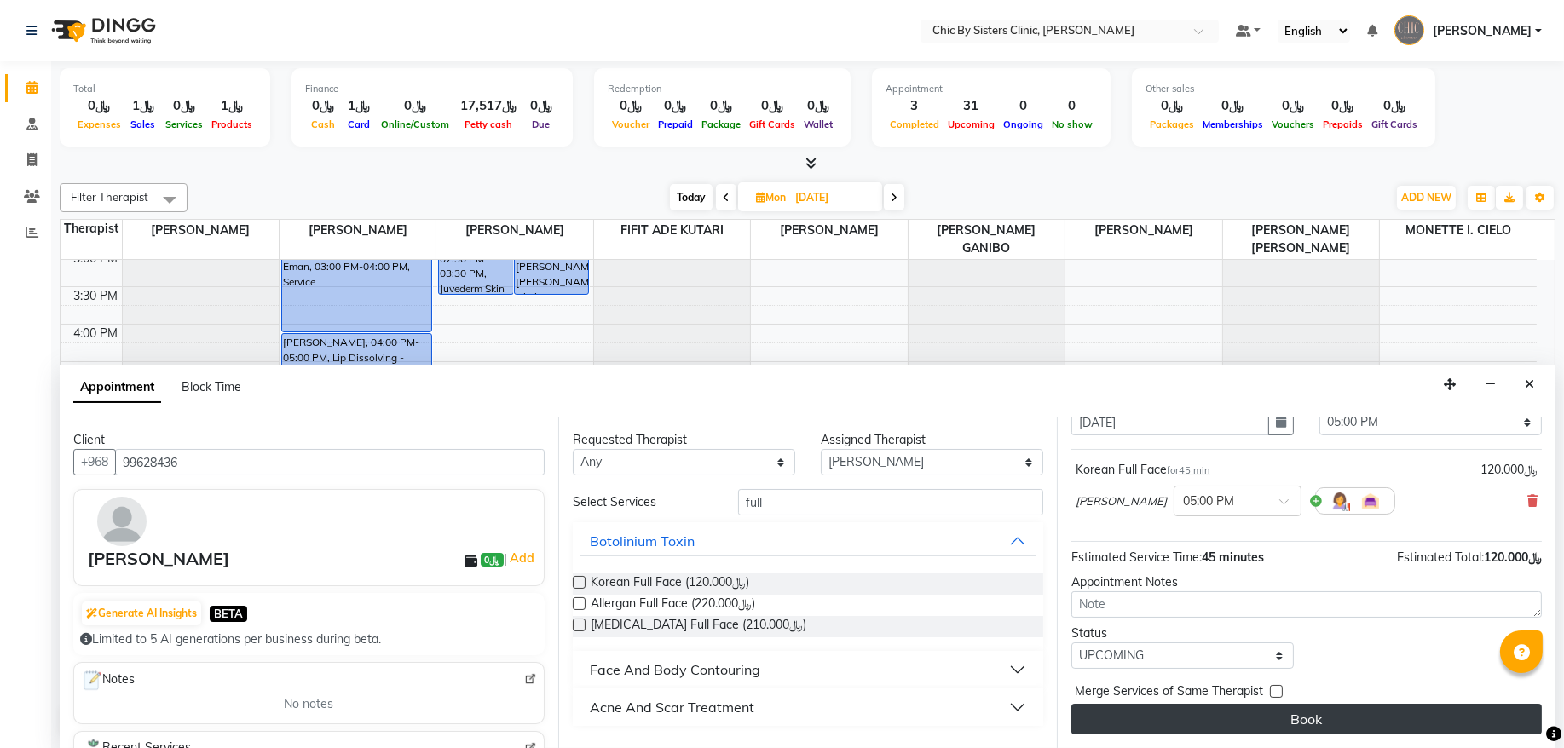
click at [1109, 729] on button "Book" at bounding box center [1306, 719] width 470 height 31
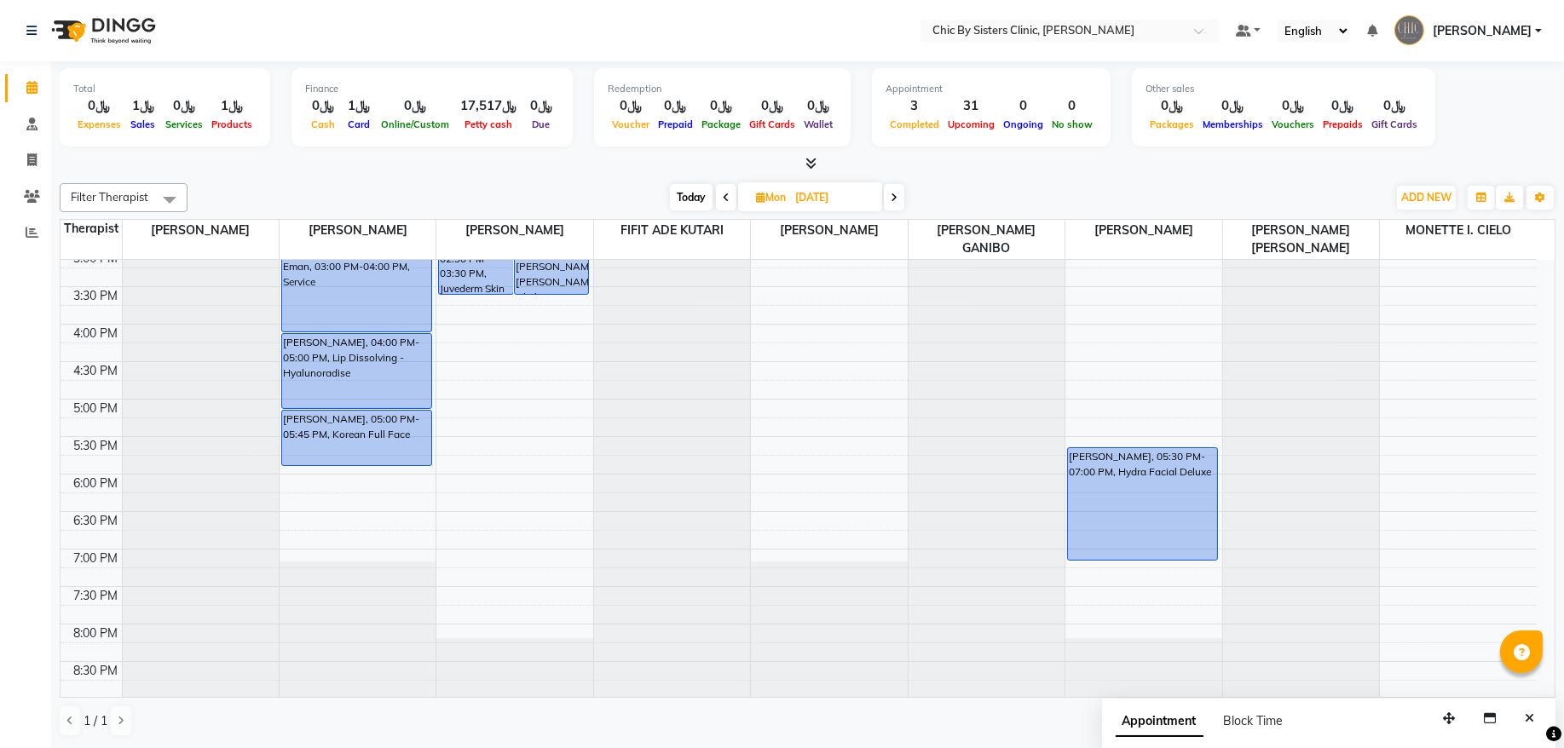
click at [887, 202] on span at bounding box center [894, 197] width 20 height 26
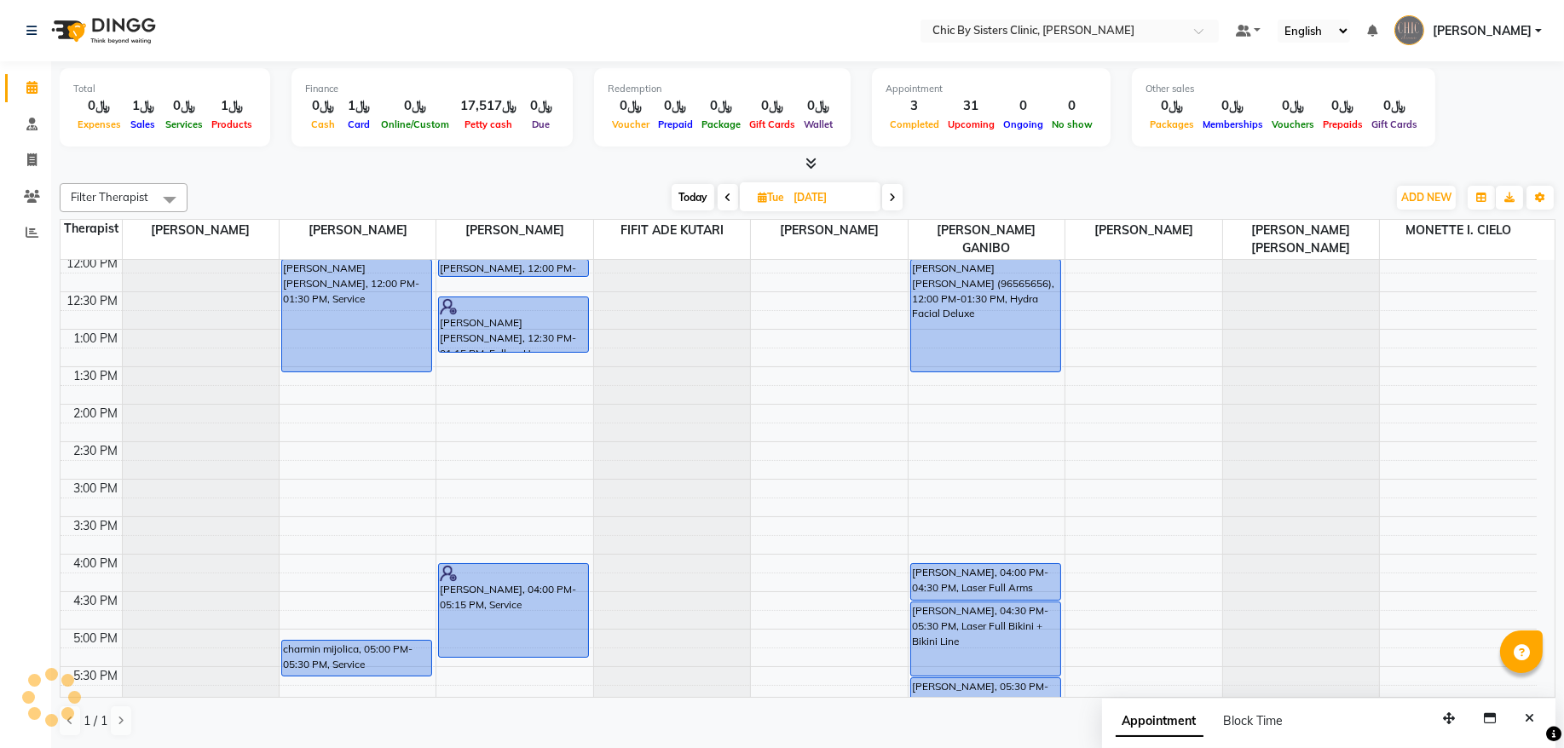
scroll to position [0, 0]
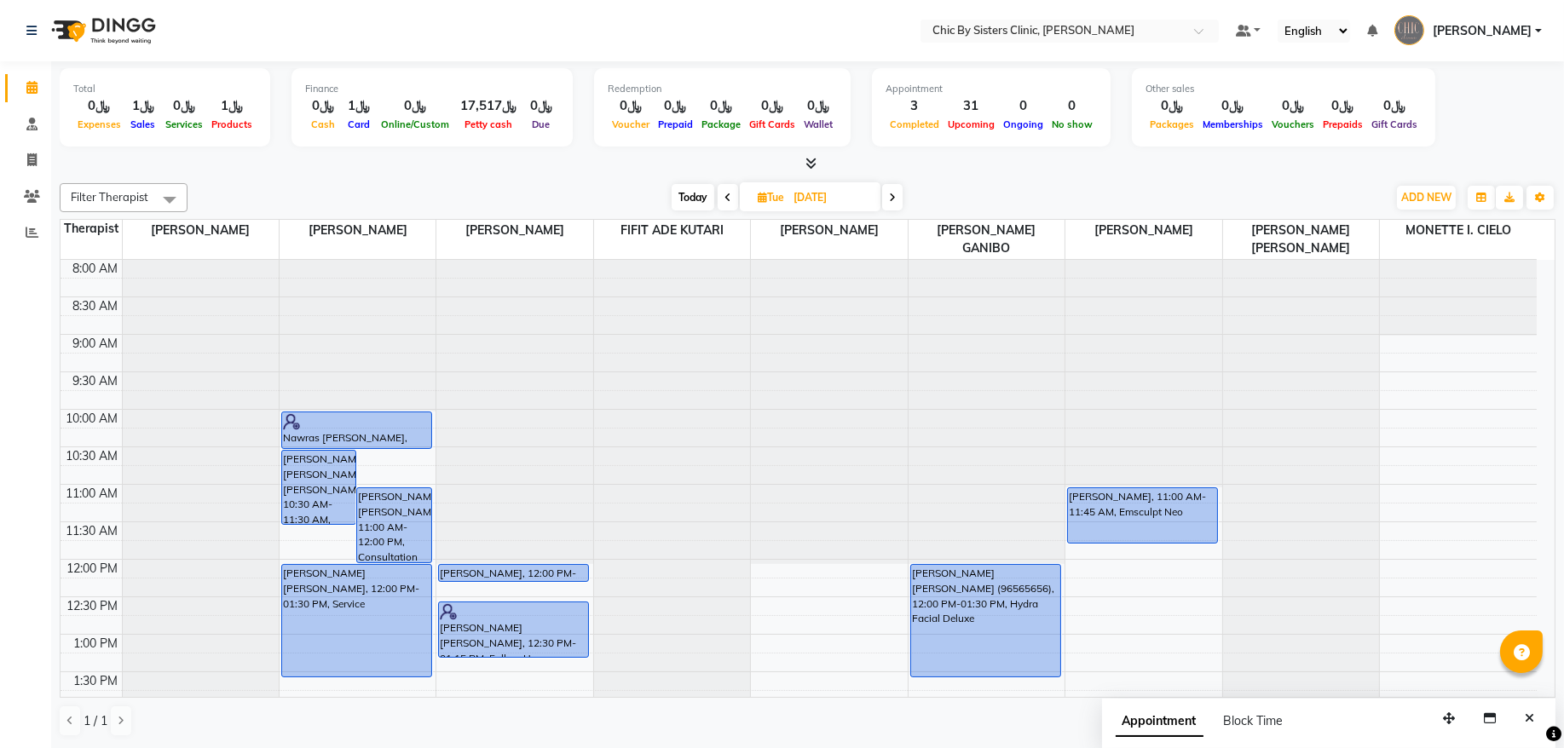
click at [689, 195] on span "Today" at bounding box center [692, 197] width 43 height 26
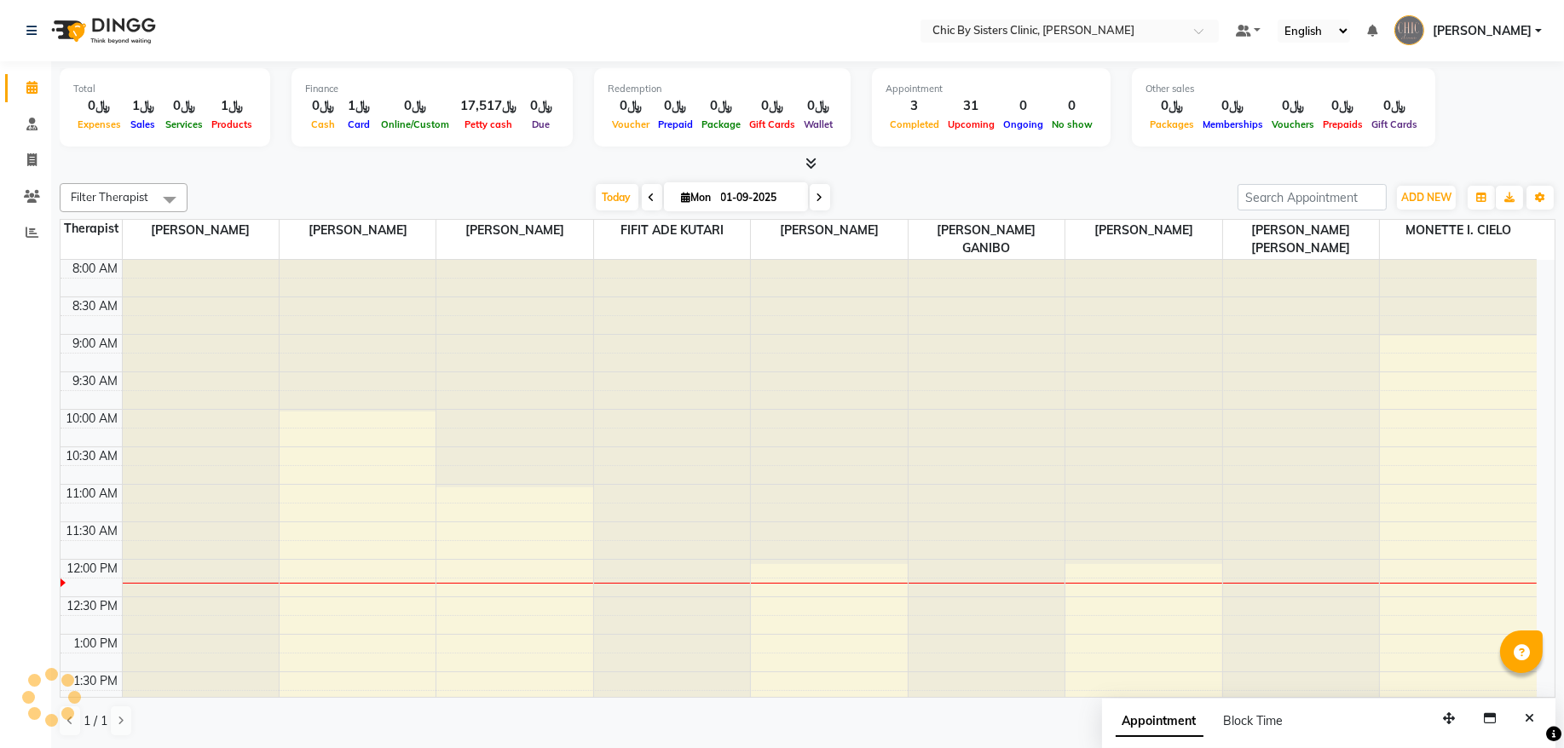
scroll to position [305, 0]
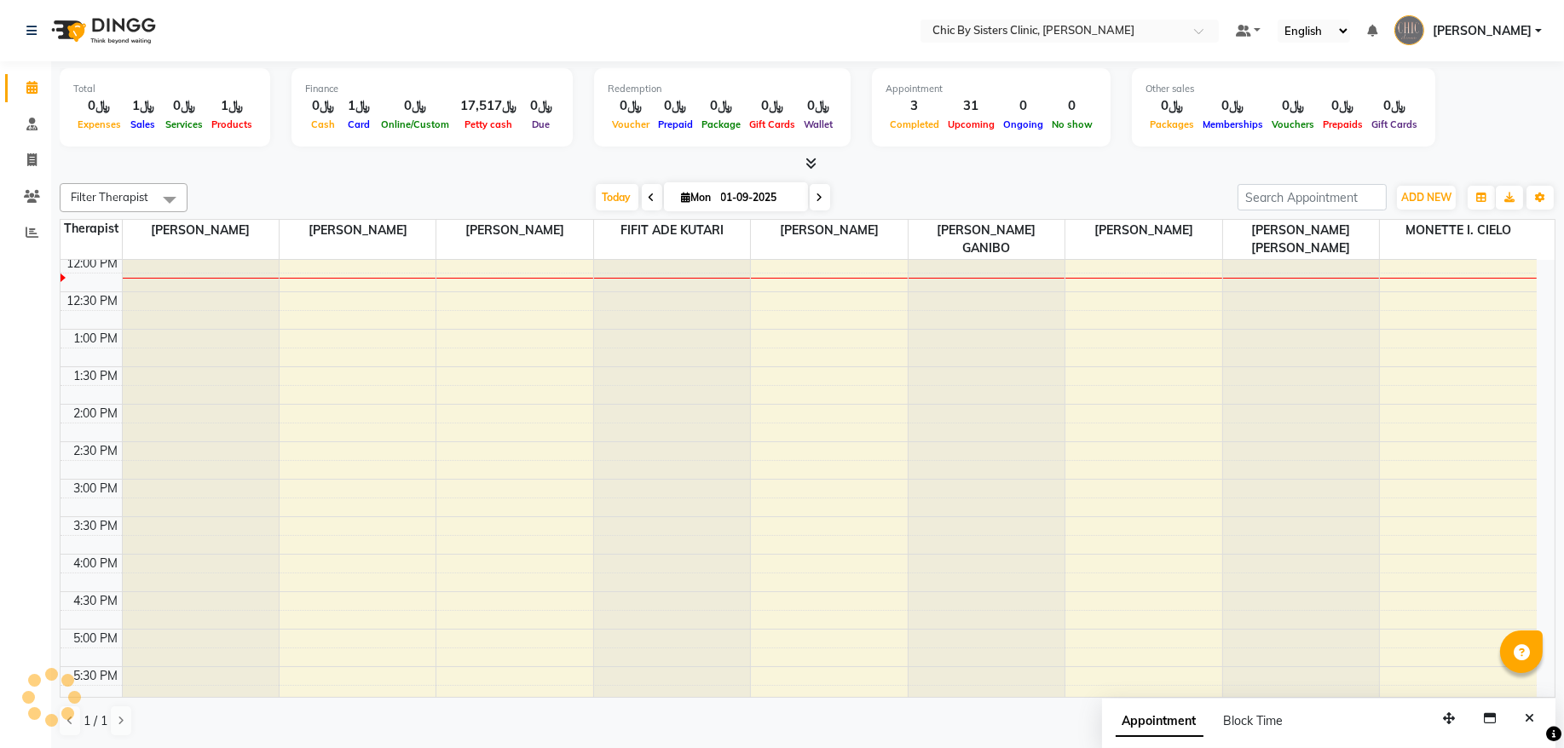
click at [816, 195] on icon at bounding box center [819, 198] width 7 height 10
type input "02-09-2025"
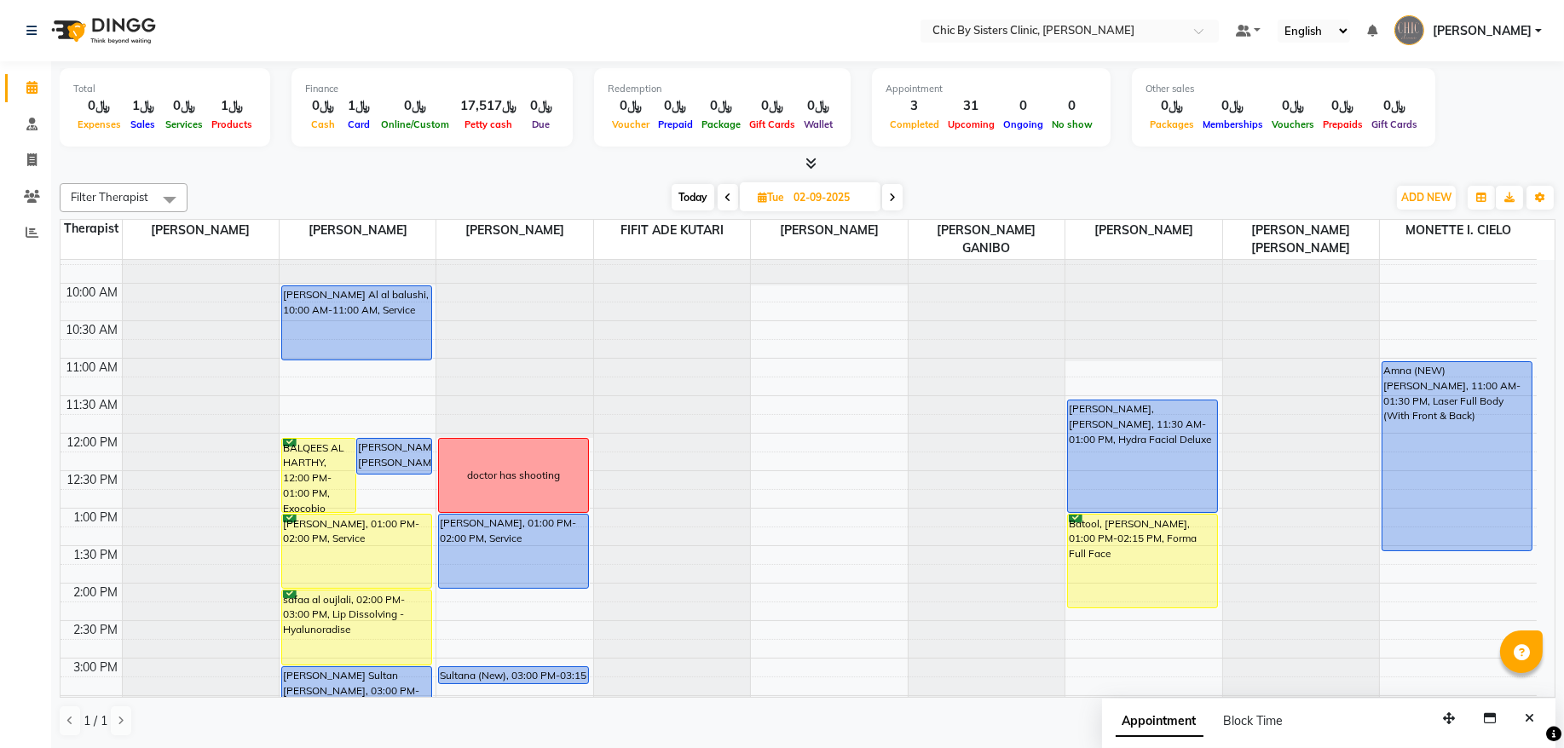
scroll to position [74, 0]
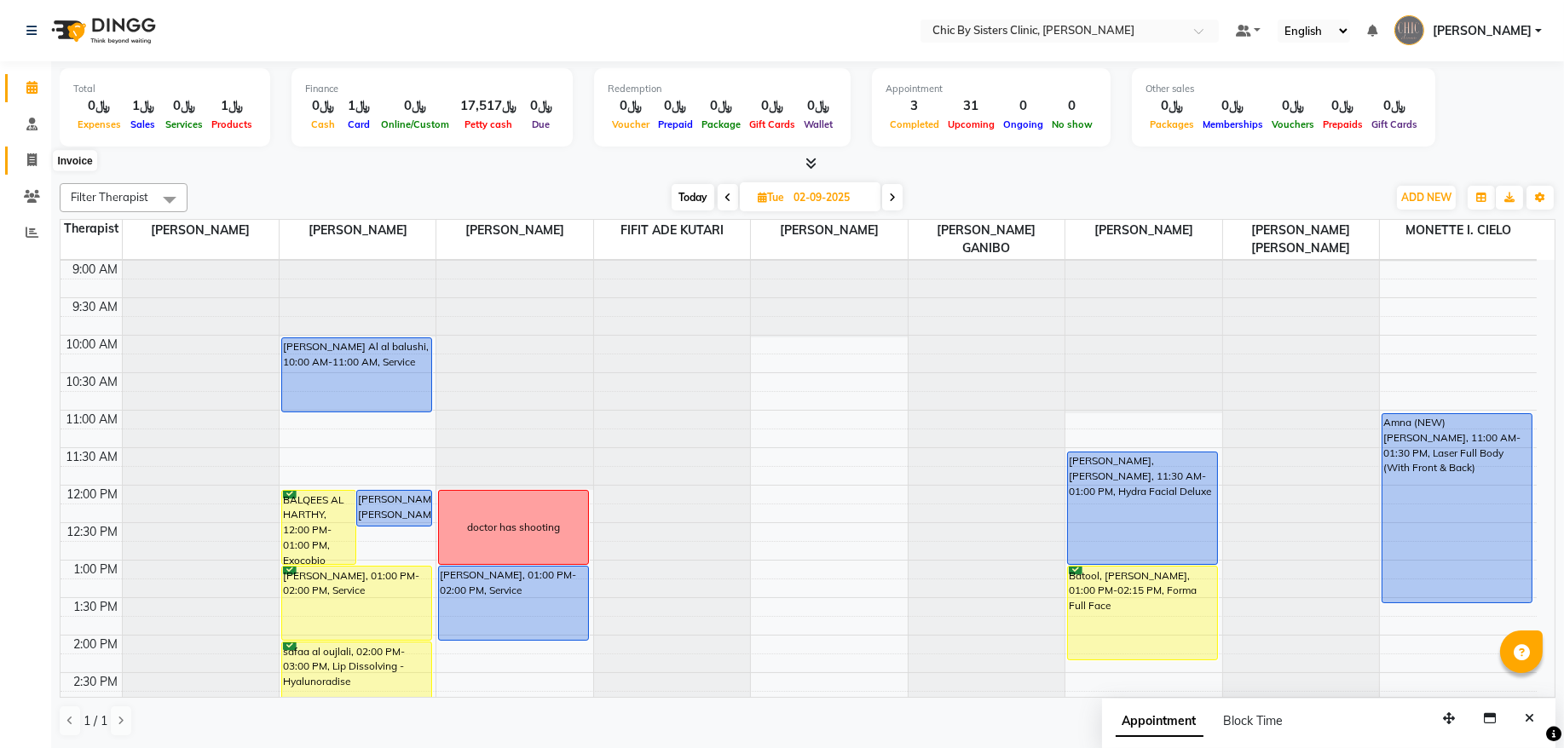
click at [34, 155] on icon at bounding box center [31, 159] width 9 height 13
select select "service"
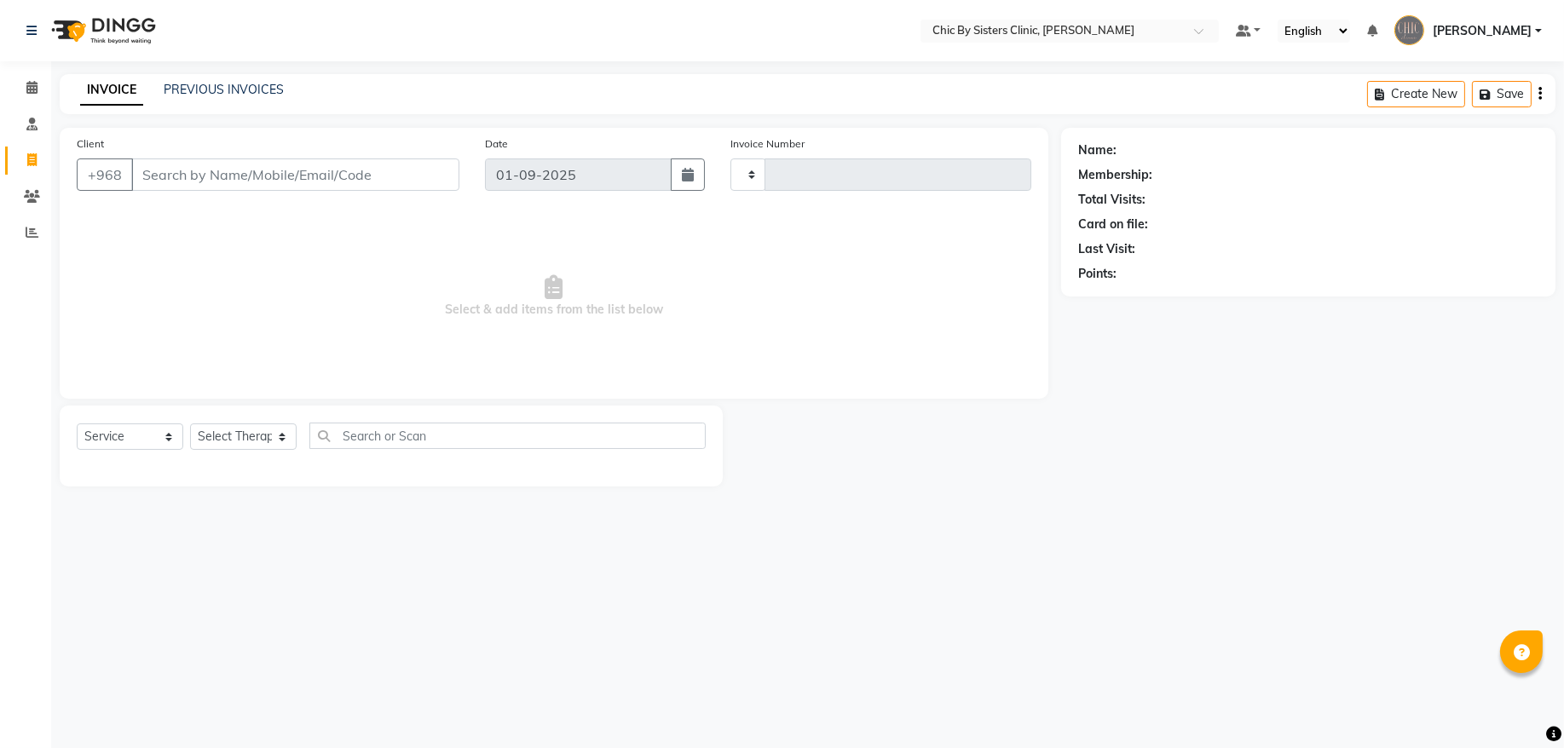
type input "2009"
select select "6348"
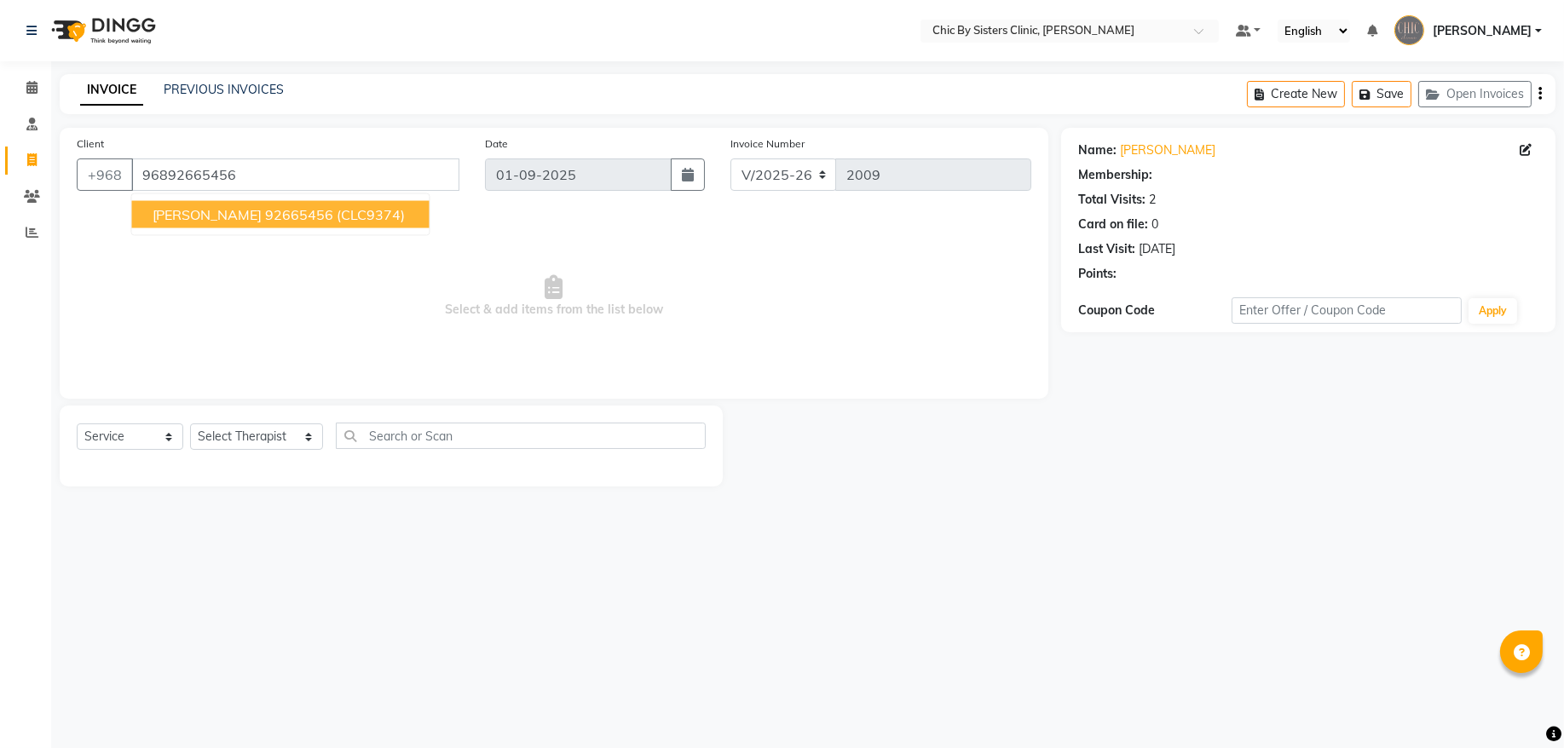
click at [401, 215] on span "(CLC9374)" at bounding box center [371, 214] width 68 height 17
type input "92665456"
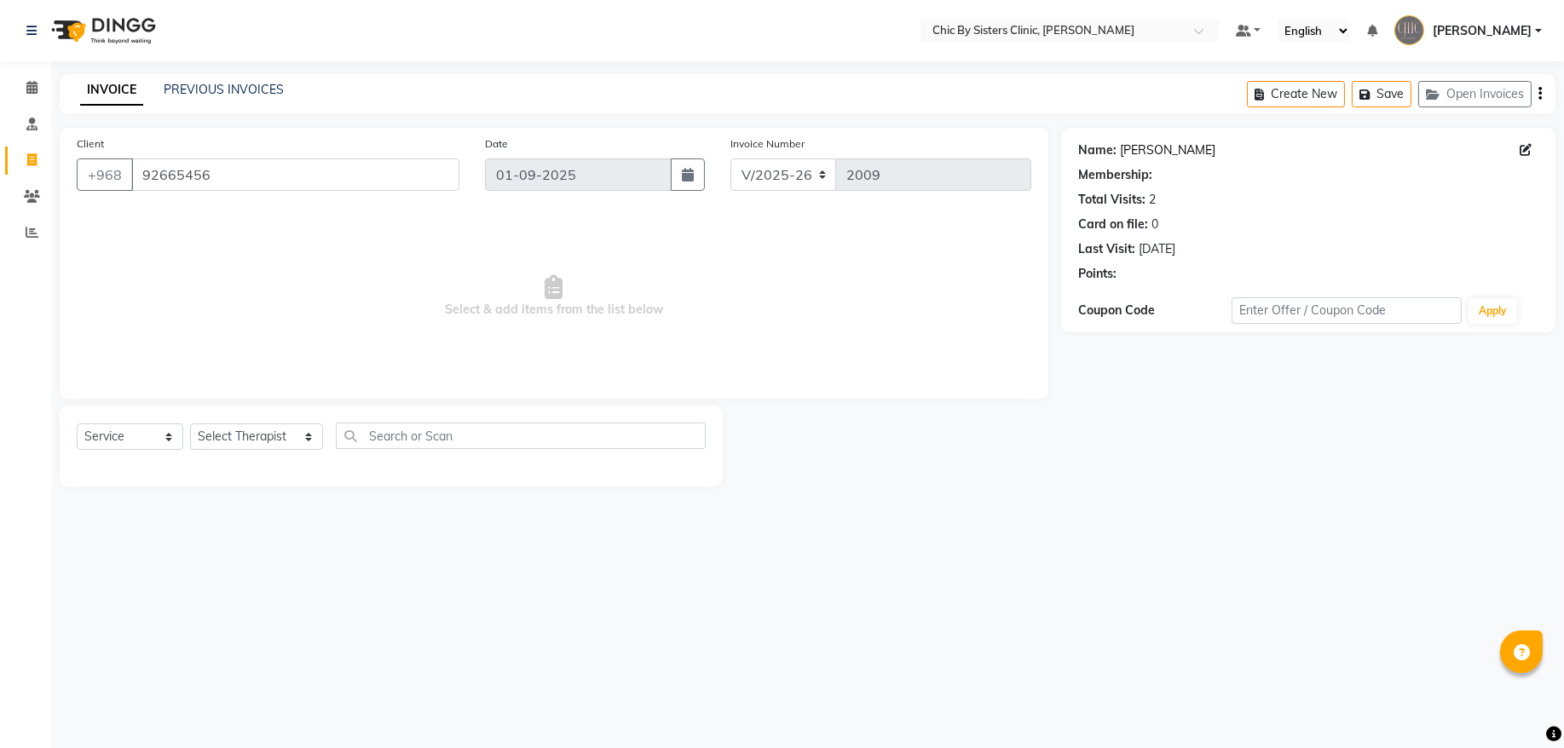
click at [1139, 151] on link "[PERSON_NAME]" at bounding box center [1167, 150] width 95 height 18
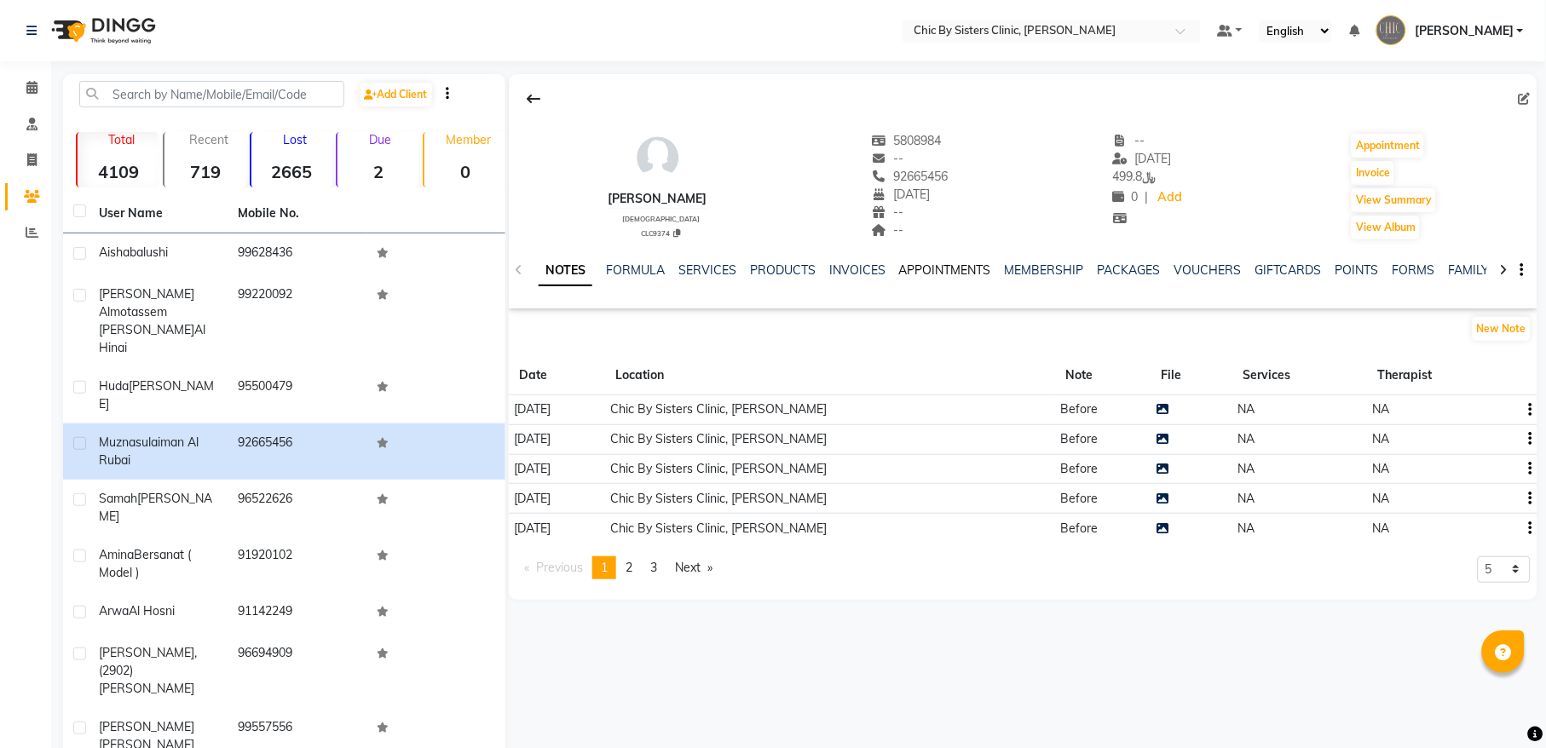
click at [913, 262] on link "APPOINTMENTS" at bounding box center [945, 269] width 92 height 15
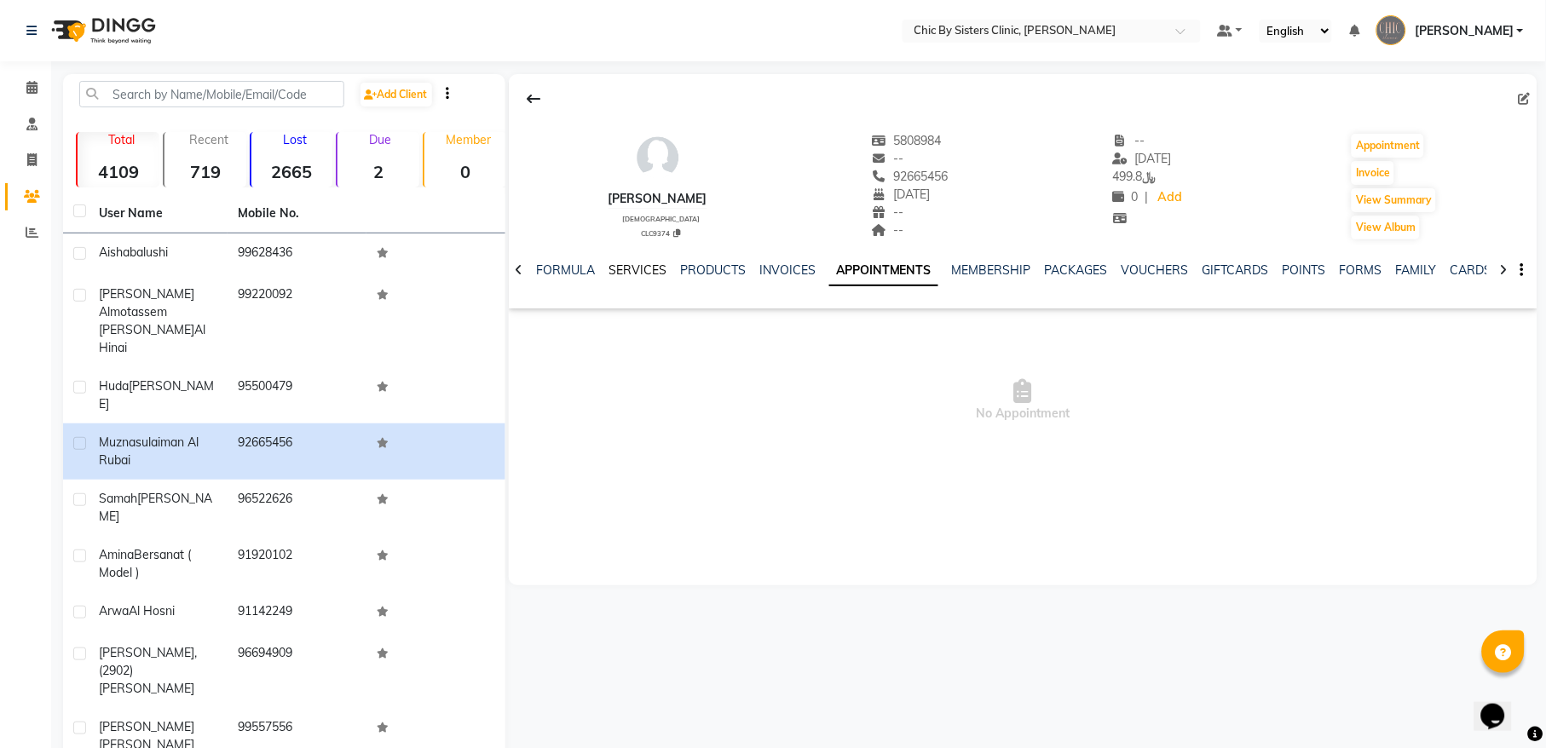
click at [628, 269] on link "SERVICES" at bounding box center [637, 269] width 58 height 15
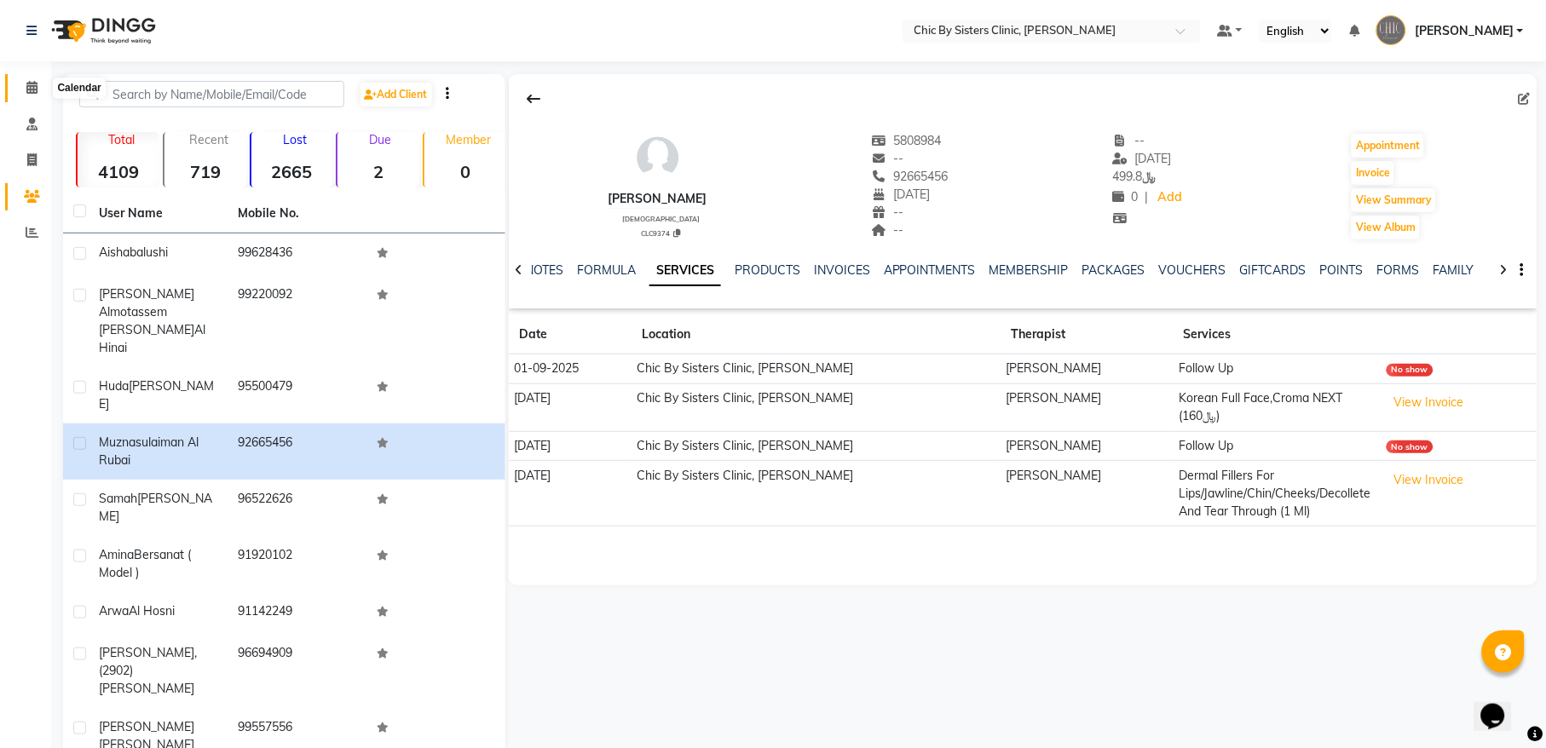
click at [35, 79] on span at bounding box center [32, 88] width 30 height 20
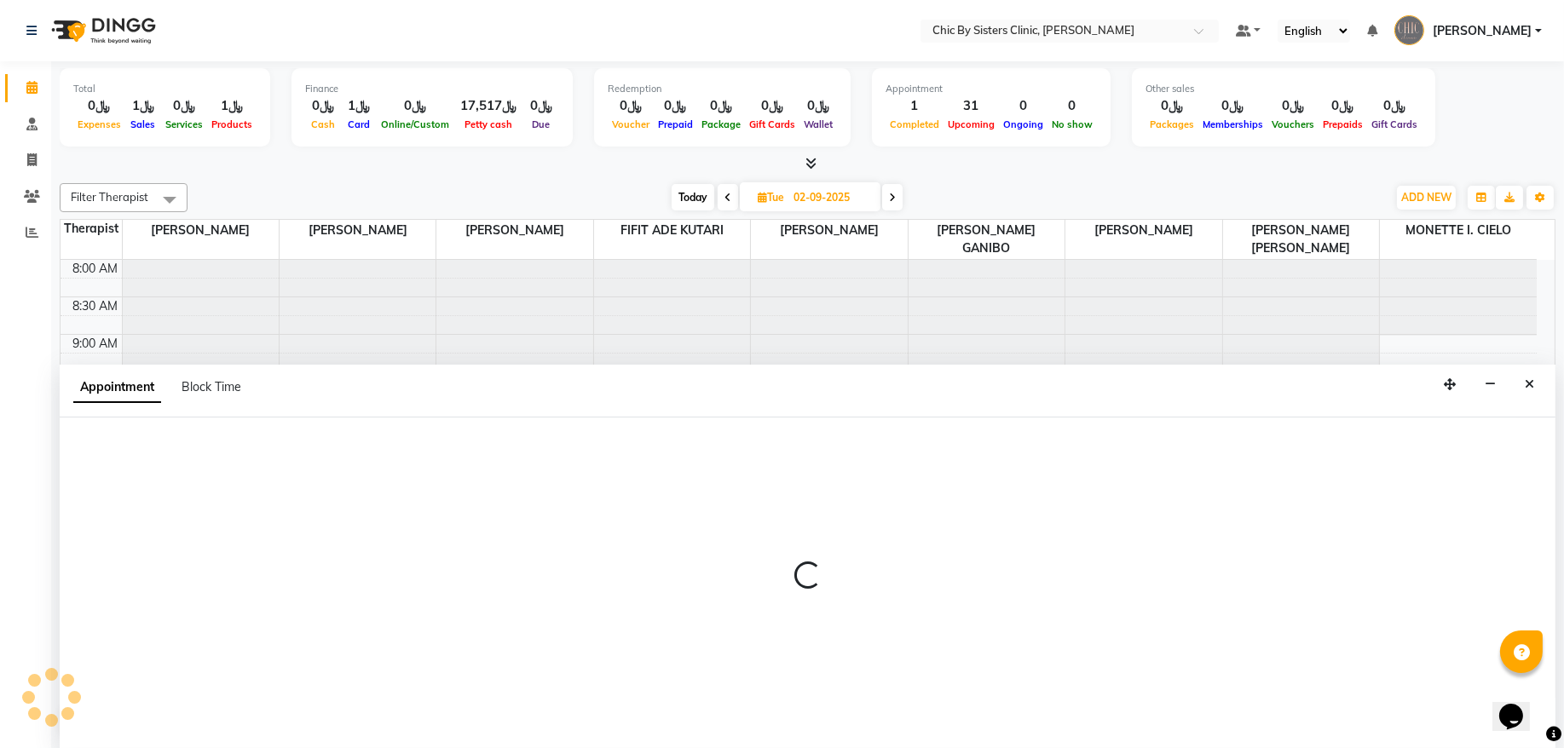
select select "49177"
select select "660"
select select "tentative"
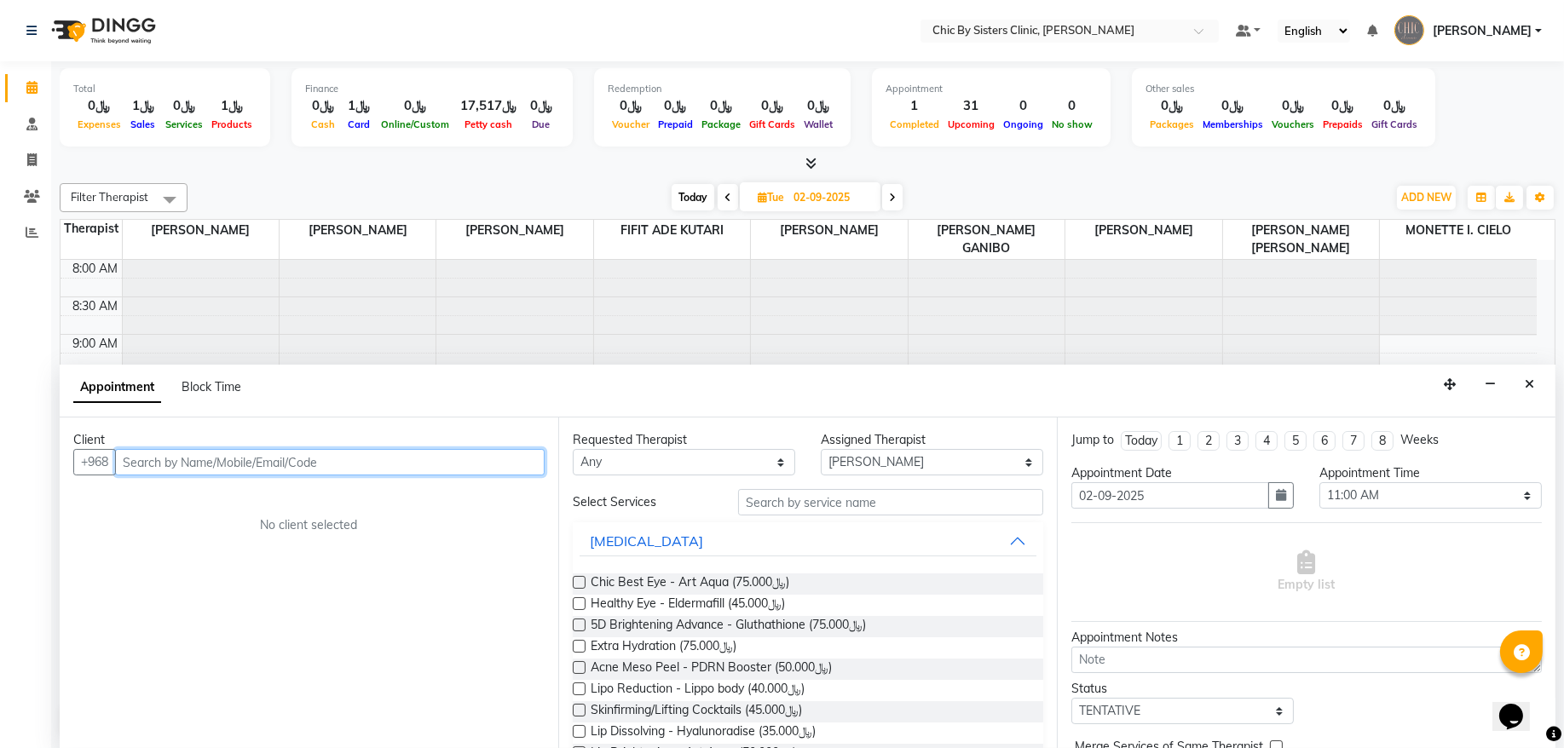
paste input "96892665456"
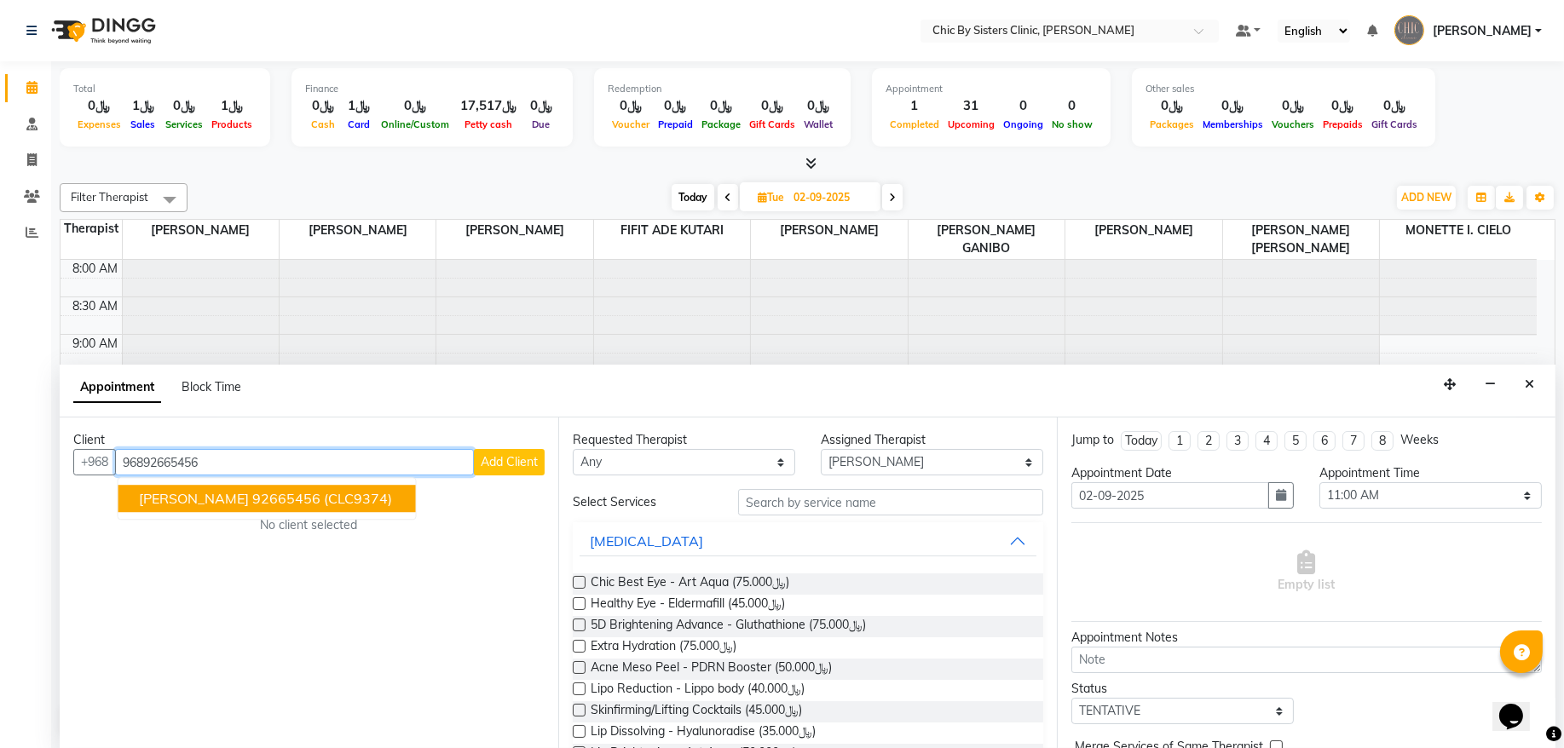
drag, startPoint x: 188, startPoint y: 498, endPoint x: 735, endPoint y: 509, distance: 547.1
click at [191, 502] on span "[PERSON_NAME]" at bounding box center [194, 499] width 110 height 17
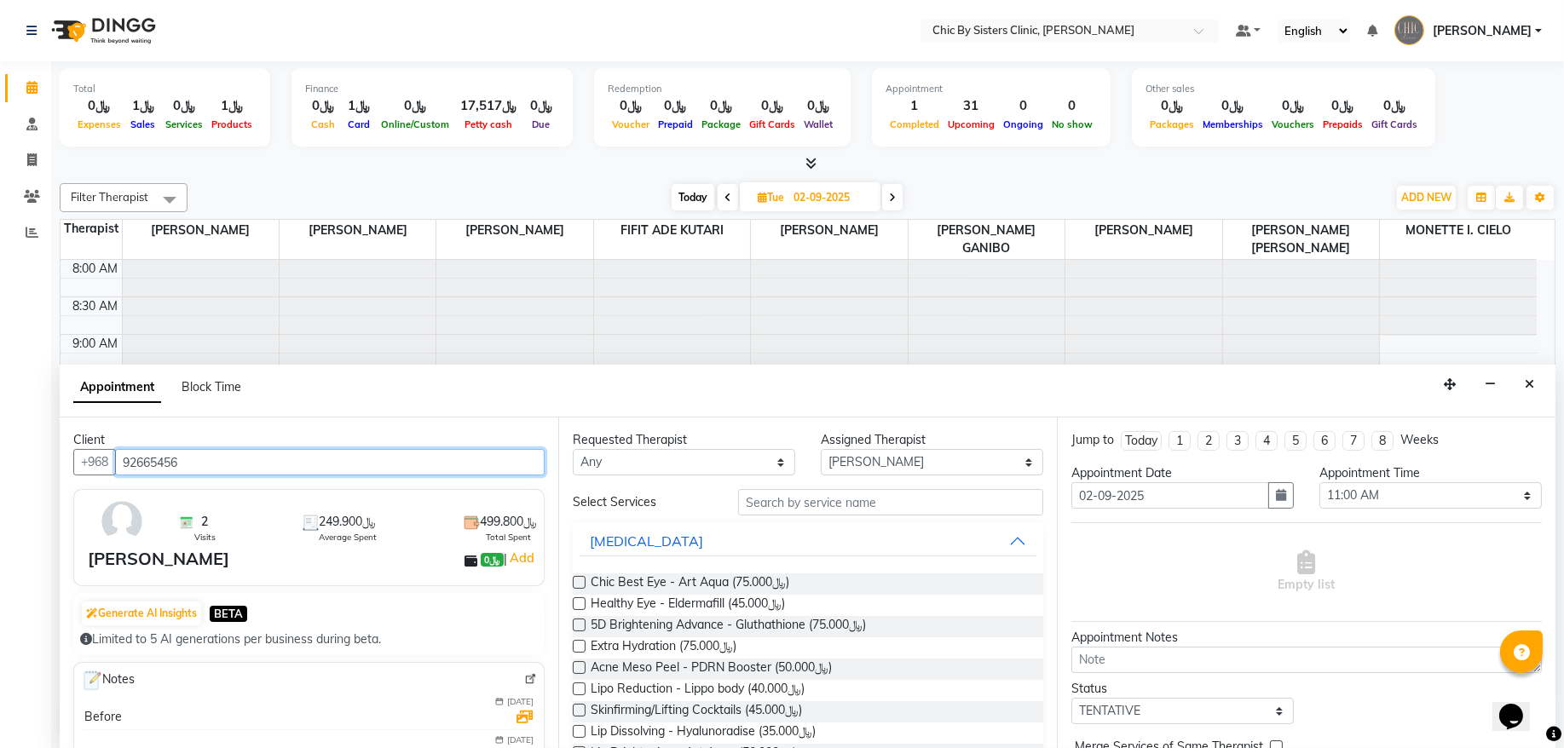
type input "92665456"
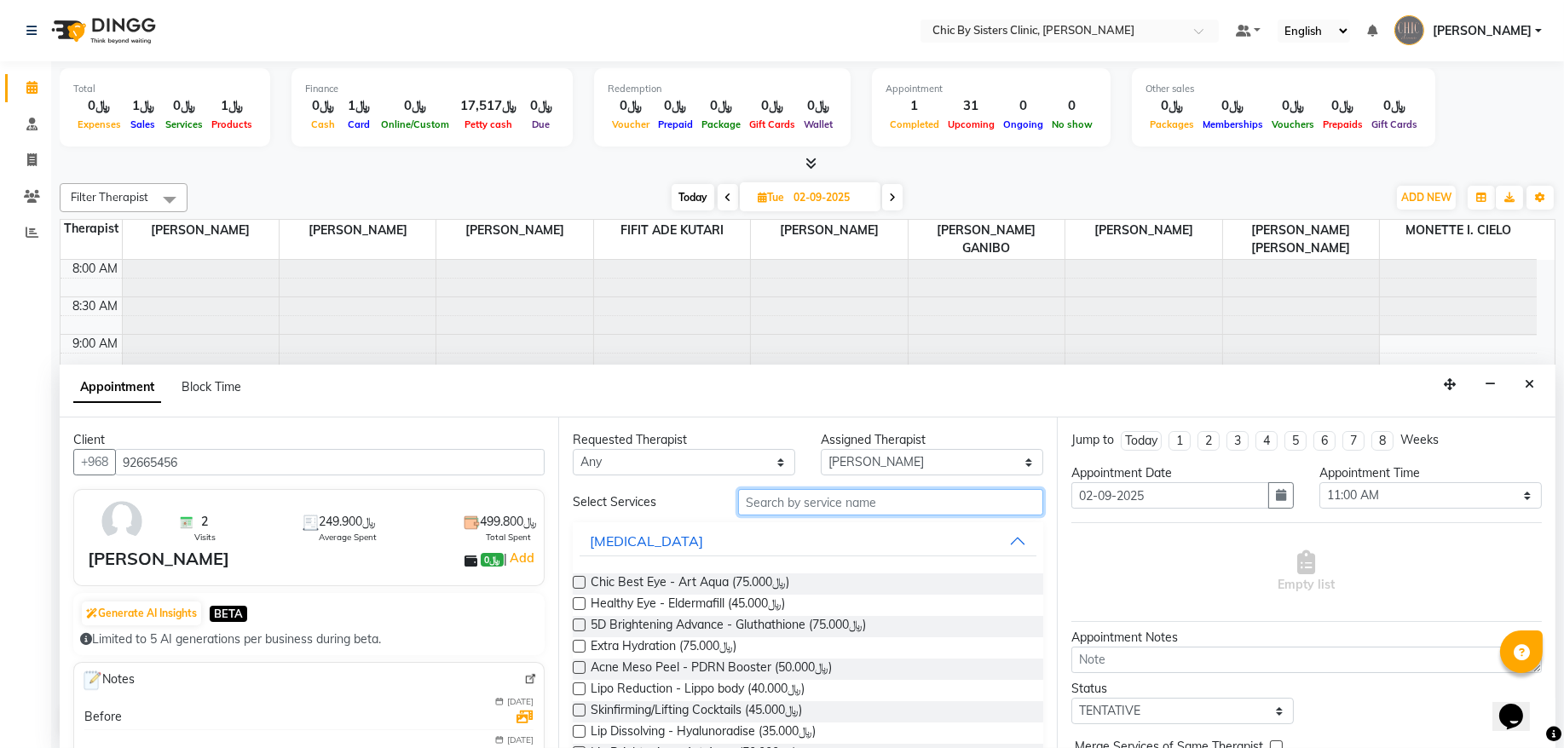
click at [828, 509] on input "text" at bounding box center [890, 502] width 305 height 26
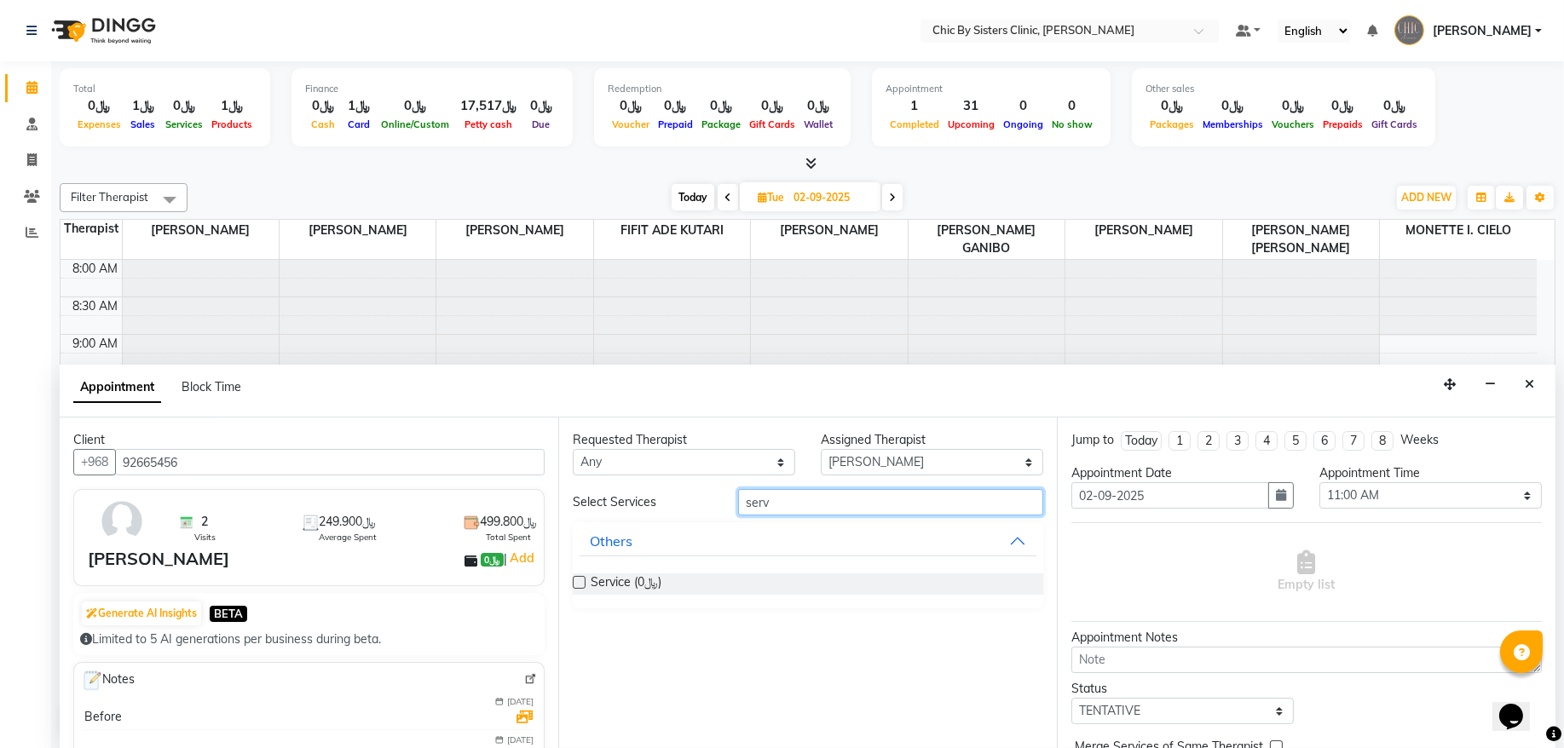
type input "serv"
click at [578, 589] on label at bounding box center [579, 582] width 13 height 13
click at [578, 589] on input "checkbox" at bounding box center [578, 584] width 11 height 11
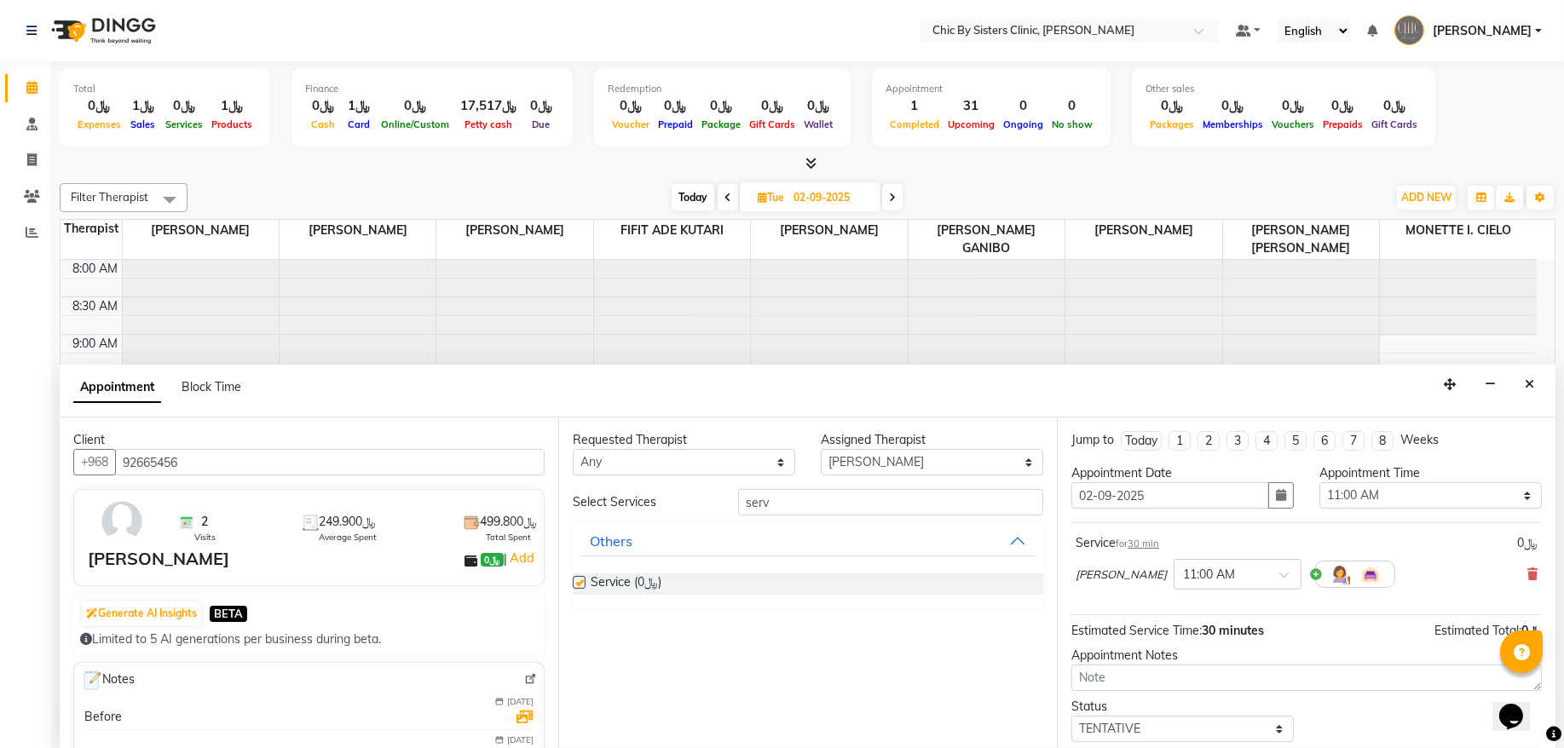
checkbox input "false"
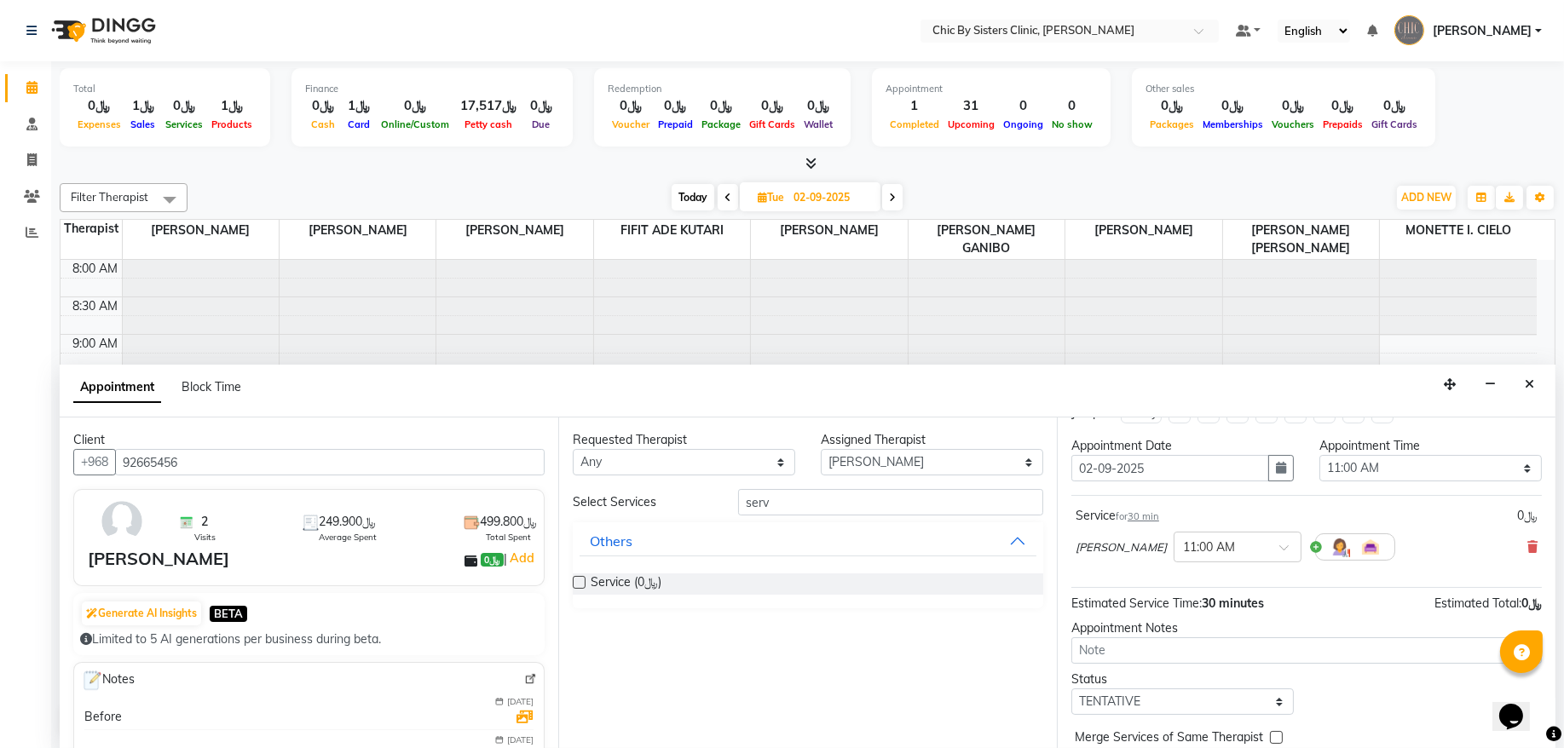
scroll to position [76, 0]
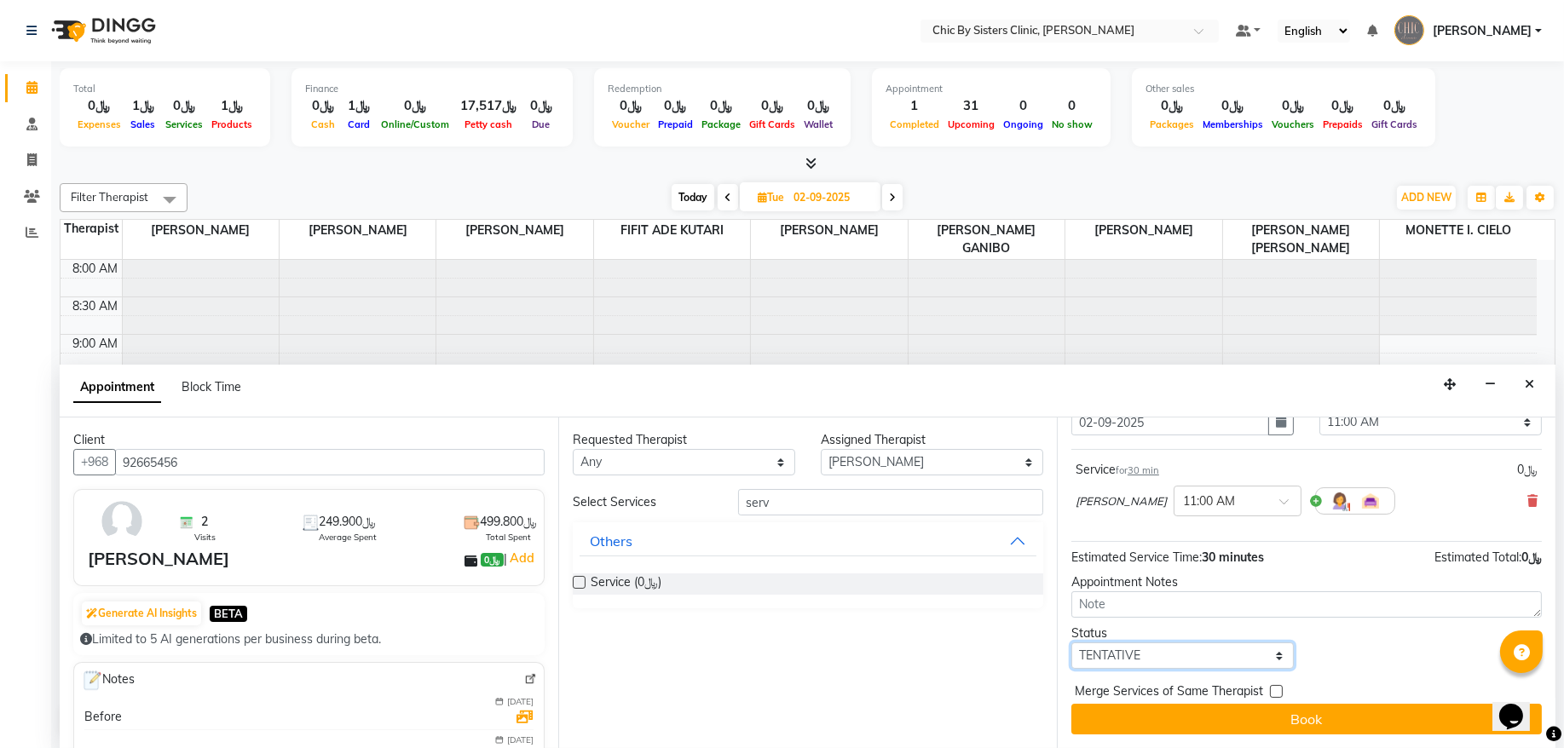
click at [1157, 654] on select "Select TENTATIVE CONFIRM UPCOMING" at bounding box center [1182, 655] width 222 height 26
select select "upcoming"
click at [1071, 642] on select "Select TENTATIVE CONFIRM UPCOMING" at bounding box center [1182, 655] width 222 height 26
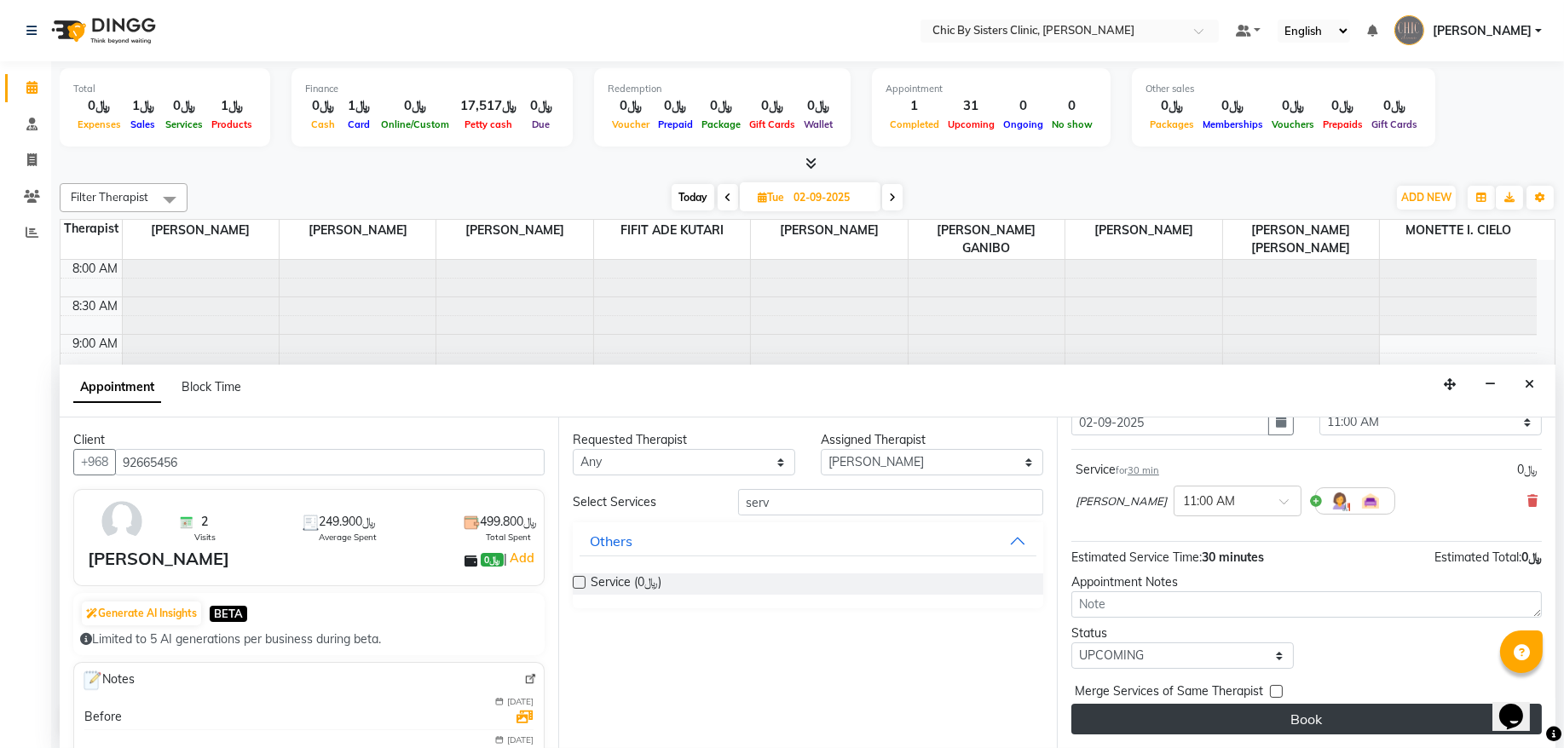
click at [1129, 722] on button "Book" at bounding box center [1306, 719] width 470 height 31
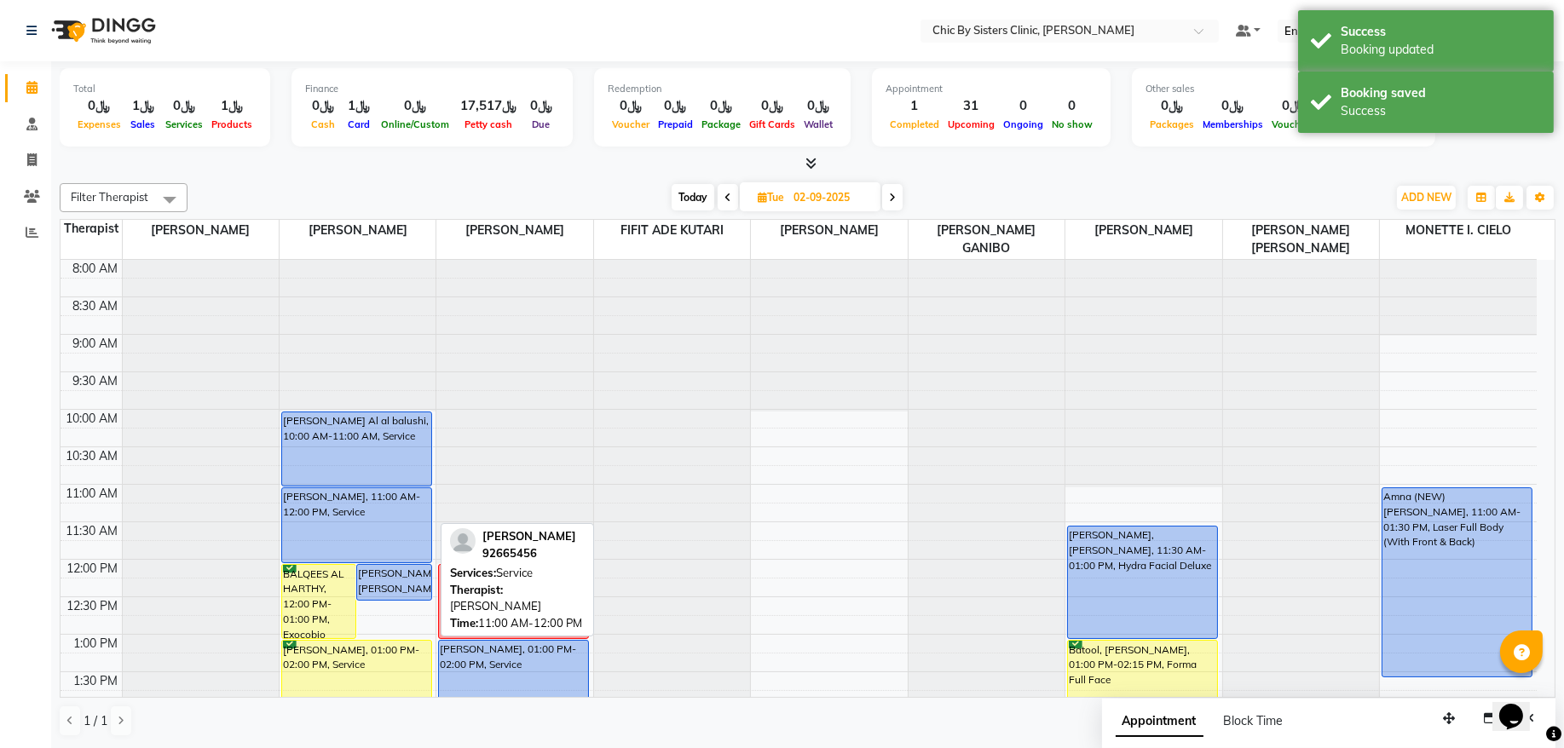
click at [397, 512] on div "muzna sulaiman al rubai, 11:00 AM-12:00 PM, Service" at bounding box center [356, 525] width 149 height 74
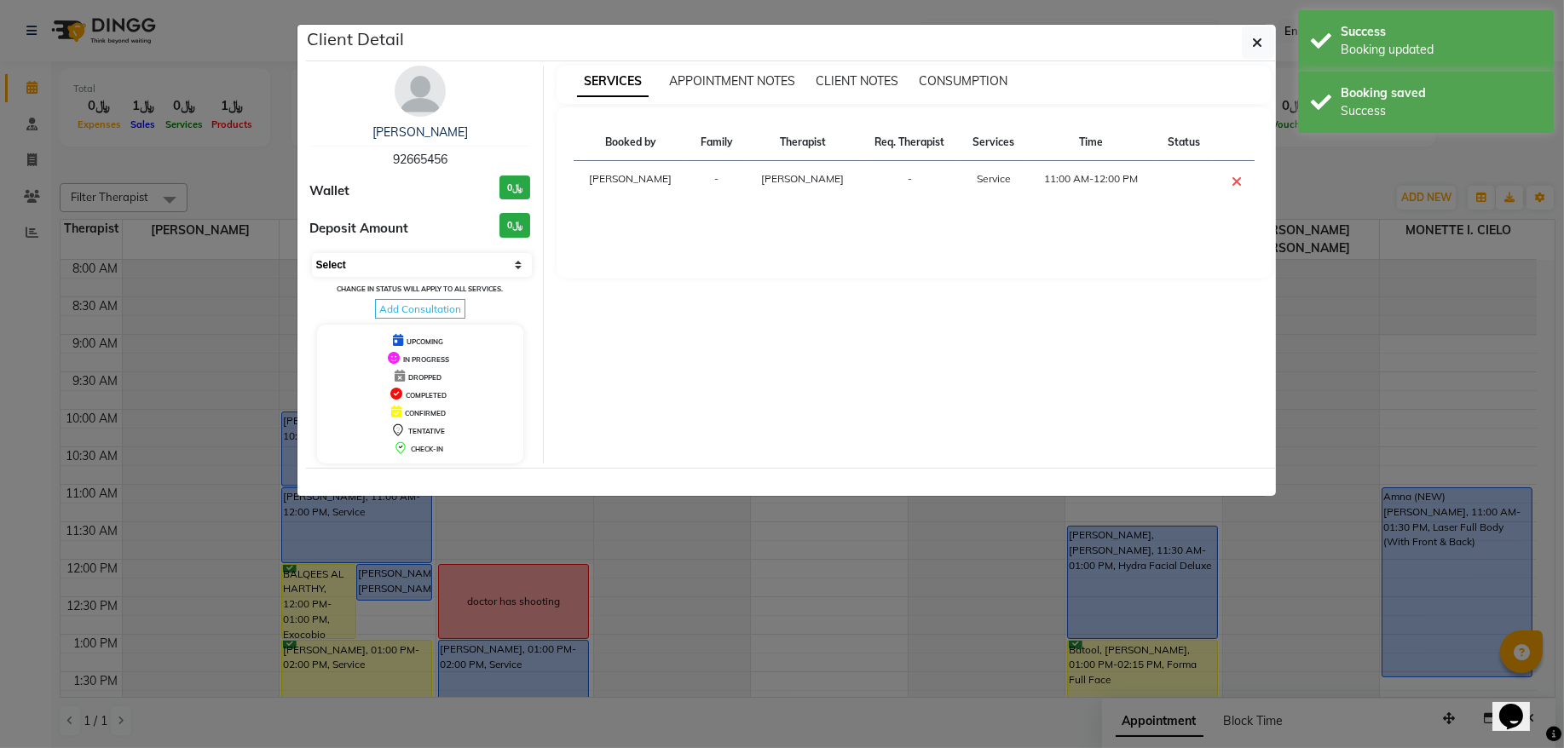
click at [426, 273] on select "Select CONFIRMED TENTATIVE" at bounding box center [422, 265] width 221 height 24
select select "6"
click at [312, 254] on select "Select CONFIRMED TENTATIVE" at bounding box center [422, 265] width 221 height 24
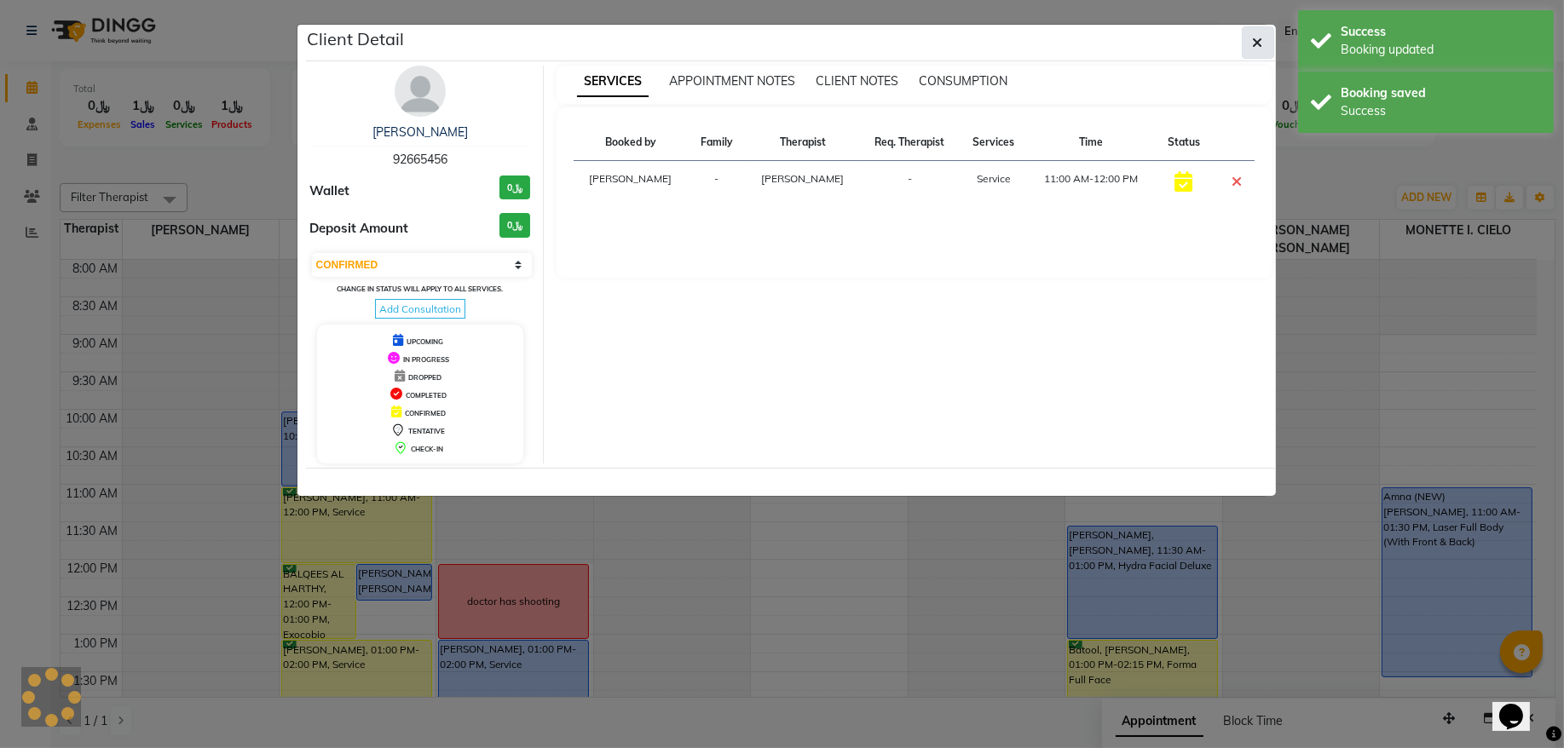
click at [1254, 58] on button "button" at bounding box center [1257, 42] width 32 height 32
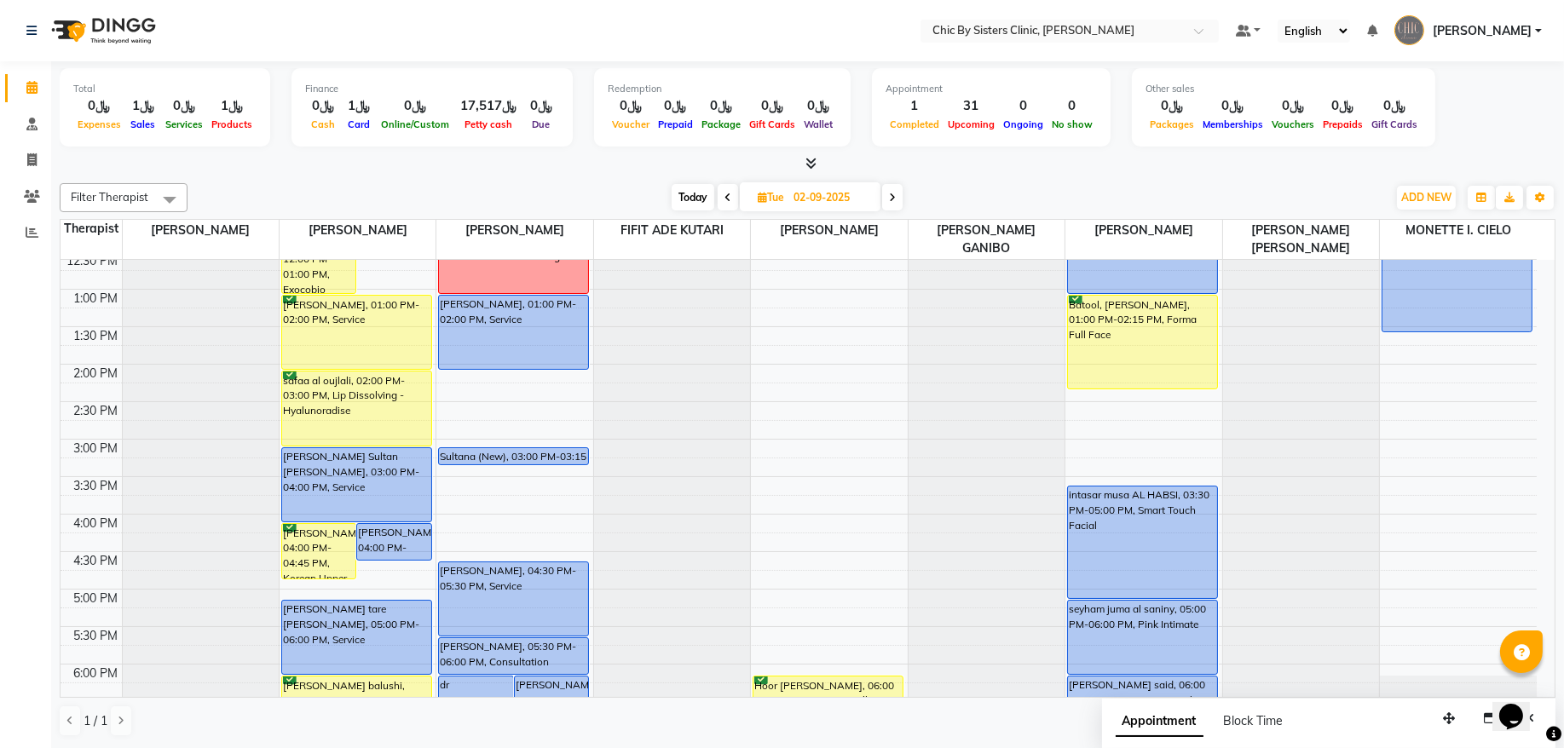
scroll to position [0, 0]
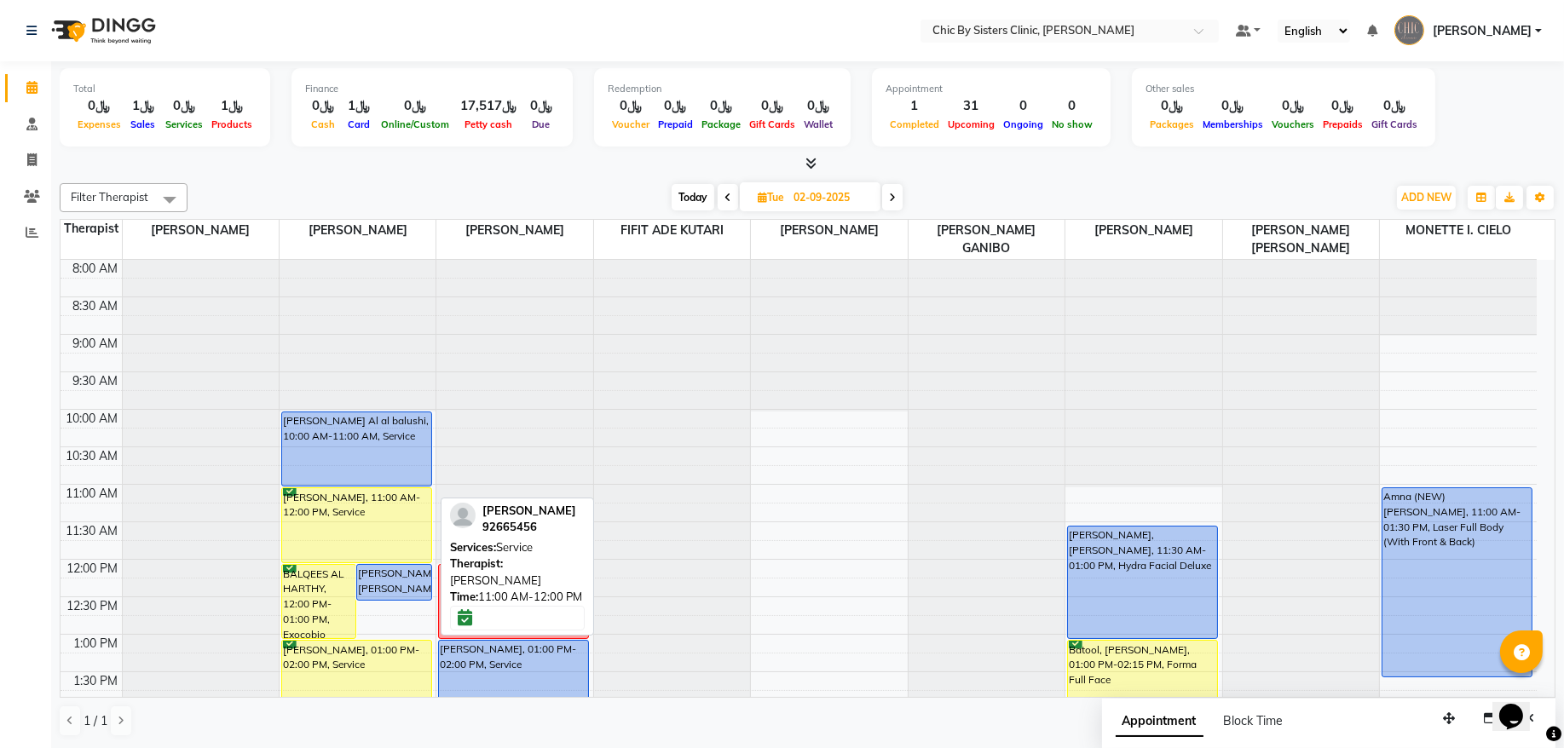
click at [372, 527] on div "muzna sulaiman al rubai, 11:00 AM-12:00 PM, Service" at bounding box center [356, 525] width 149 height 74
select select "6"
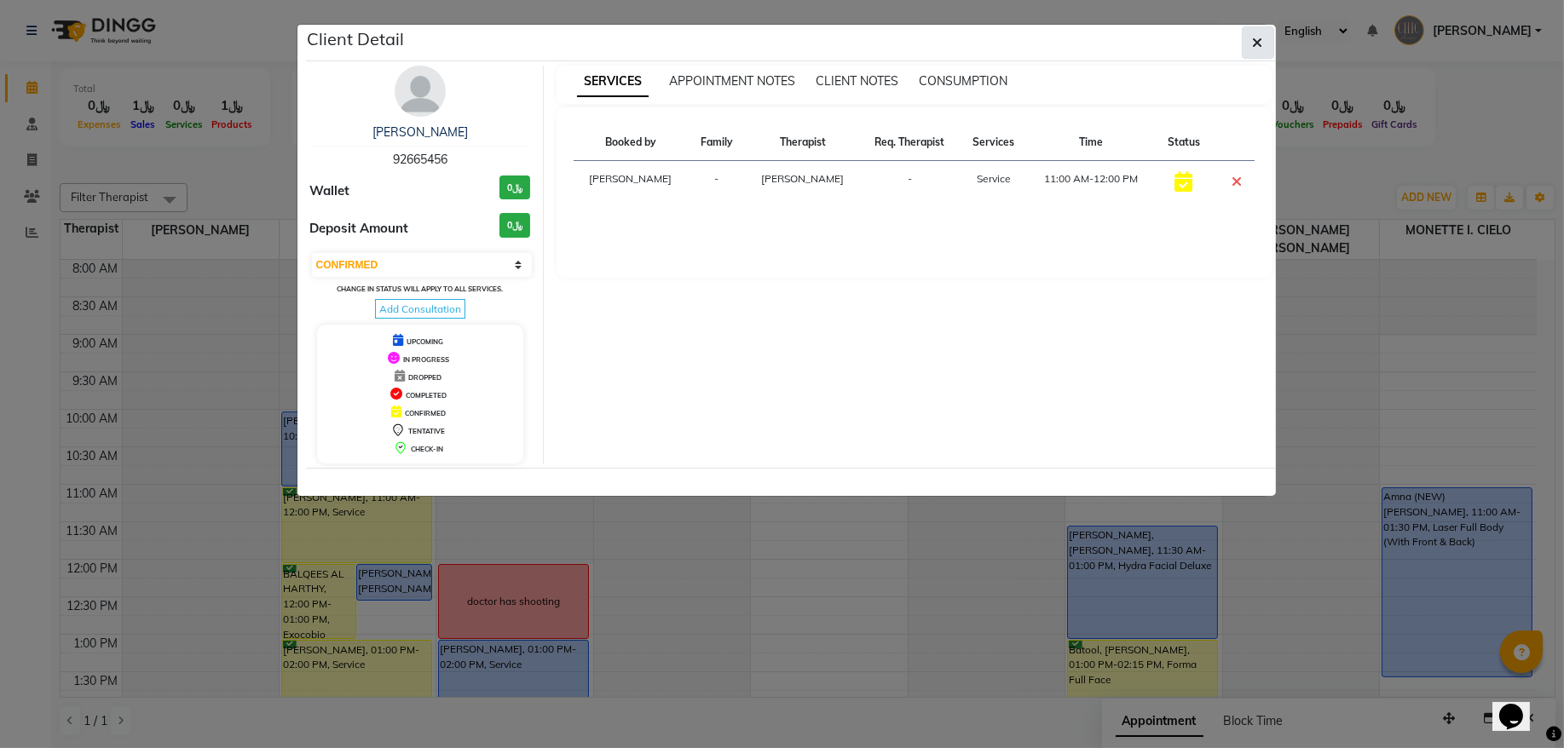
drag, startPoint x: 316, startPoint y: 515, endPoint x: 1253, endPoint y: 40, distance: 1049.8
click at [1253, 40] on icon "button" at bounding box center [1258, 43] width 10 height 14
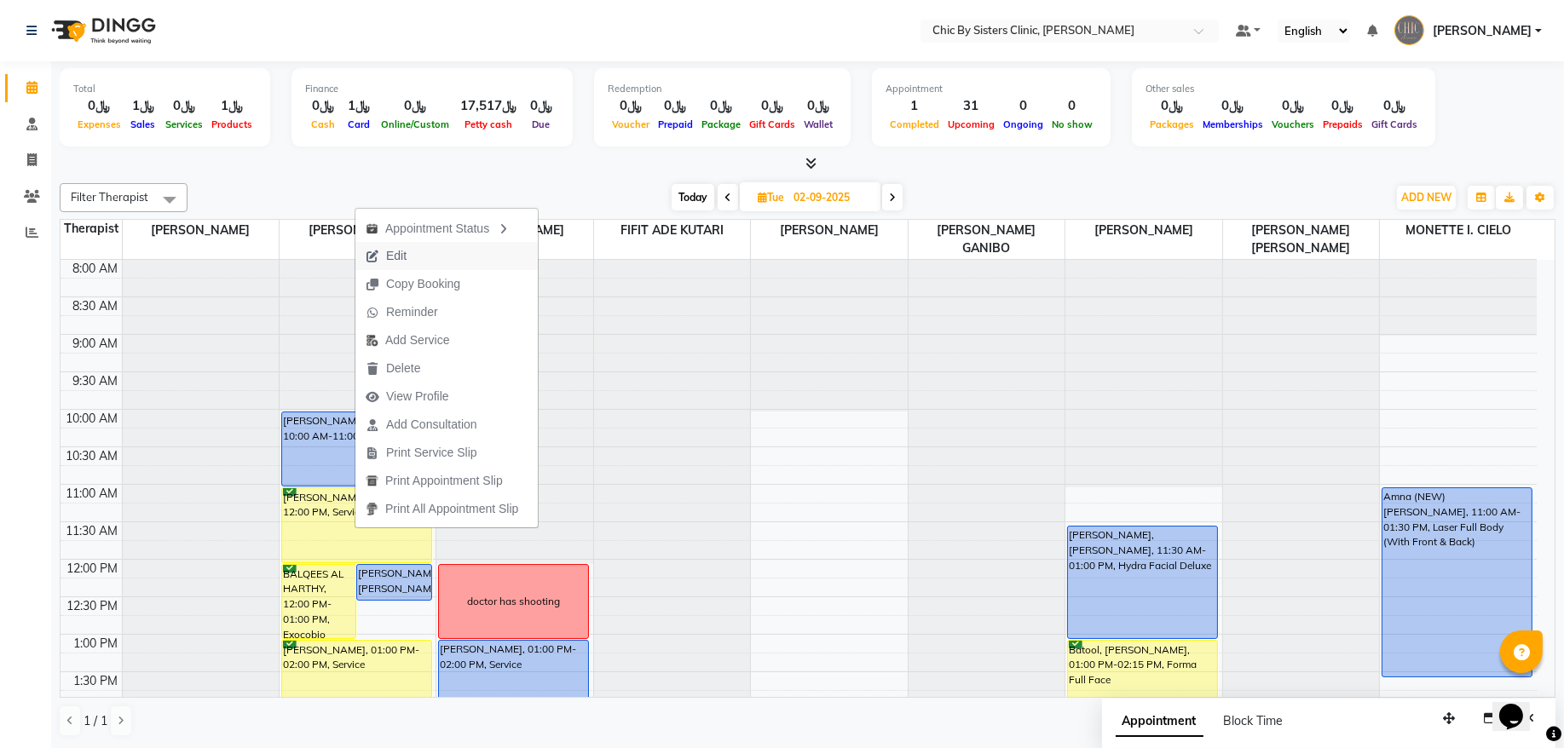
click at [407, 256] on span "Edit" at bounding box center [385, 256] width 61 height 28
select select "tentative"
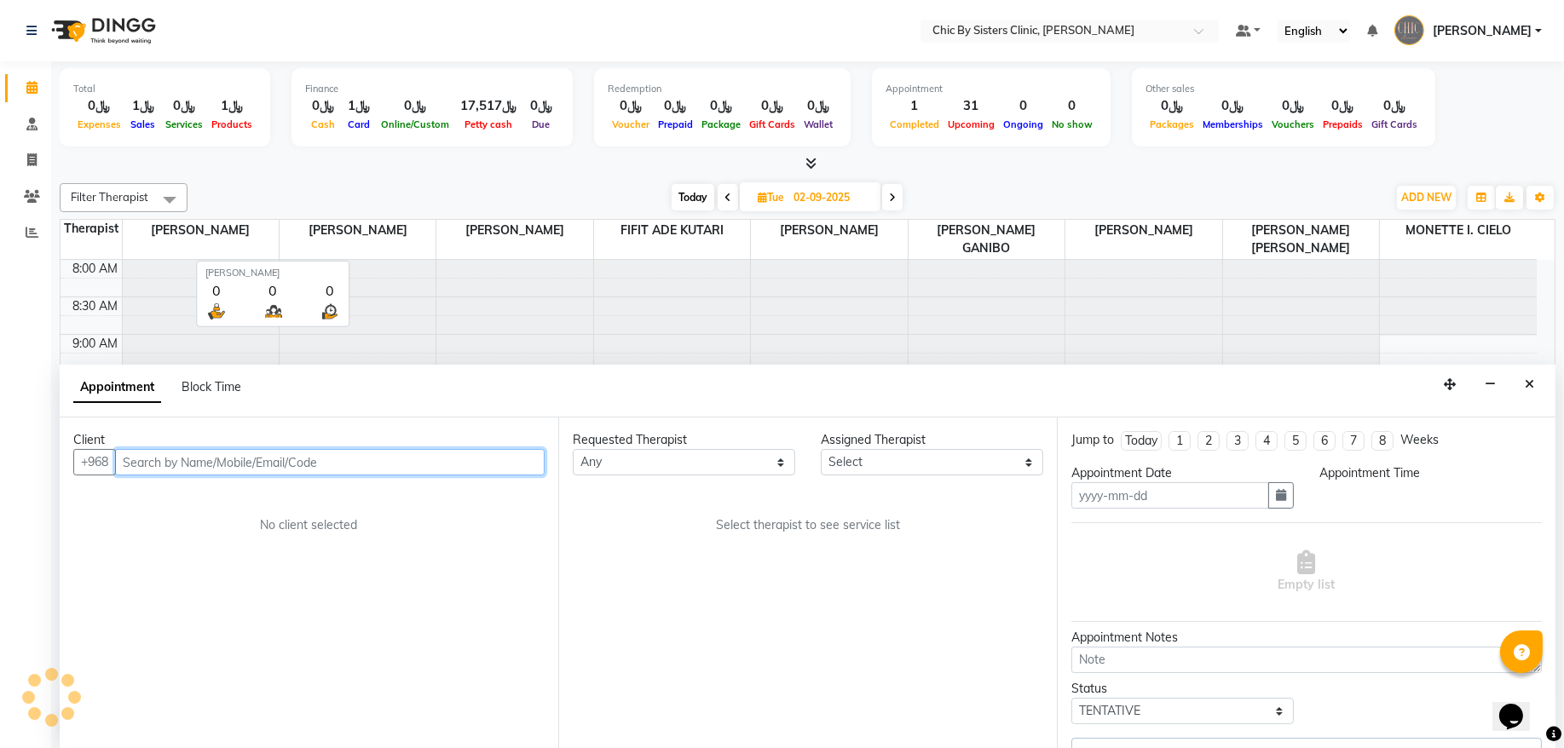
type input "02-09-2025"
select select "49177"
select select "confirm booking"
select select "660"
select select "3125"
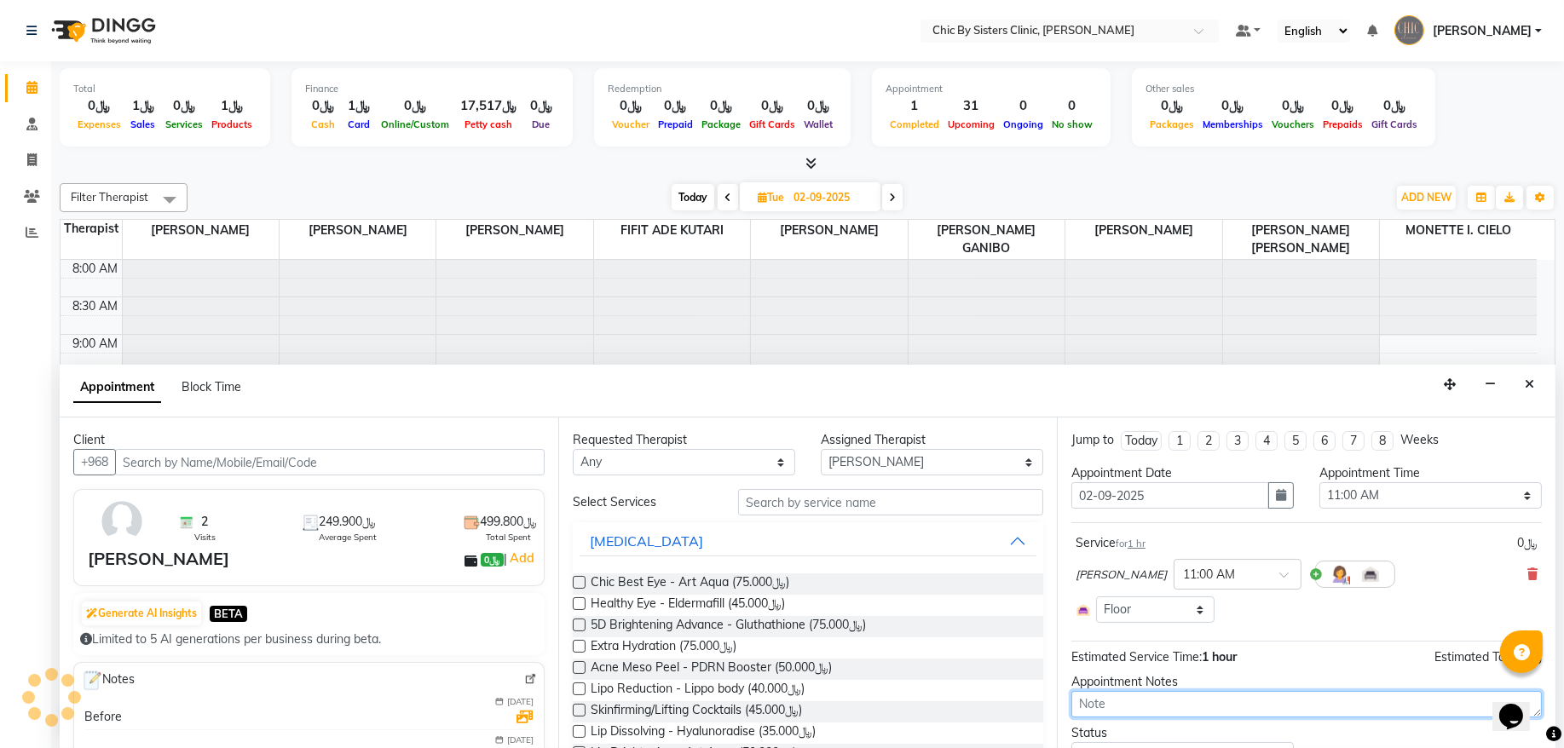
click at [1121, 710] on textarea at bounding box center [1306, 704] width 470 height 26
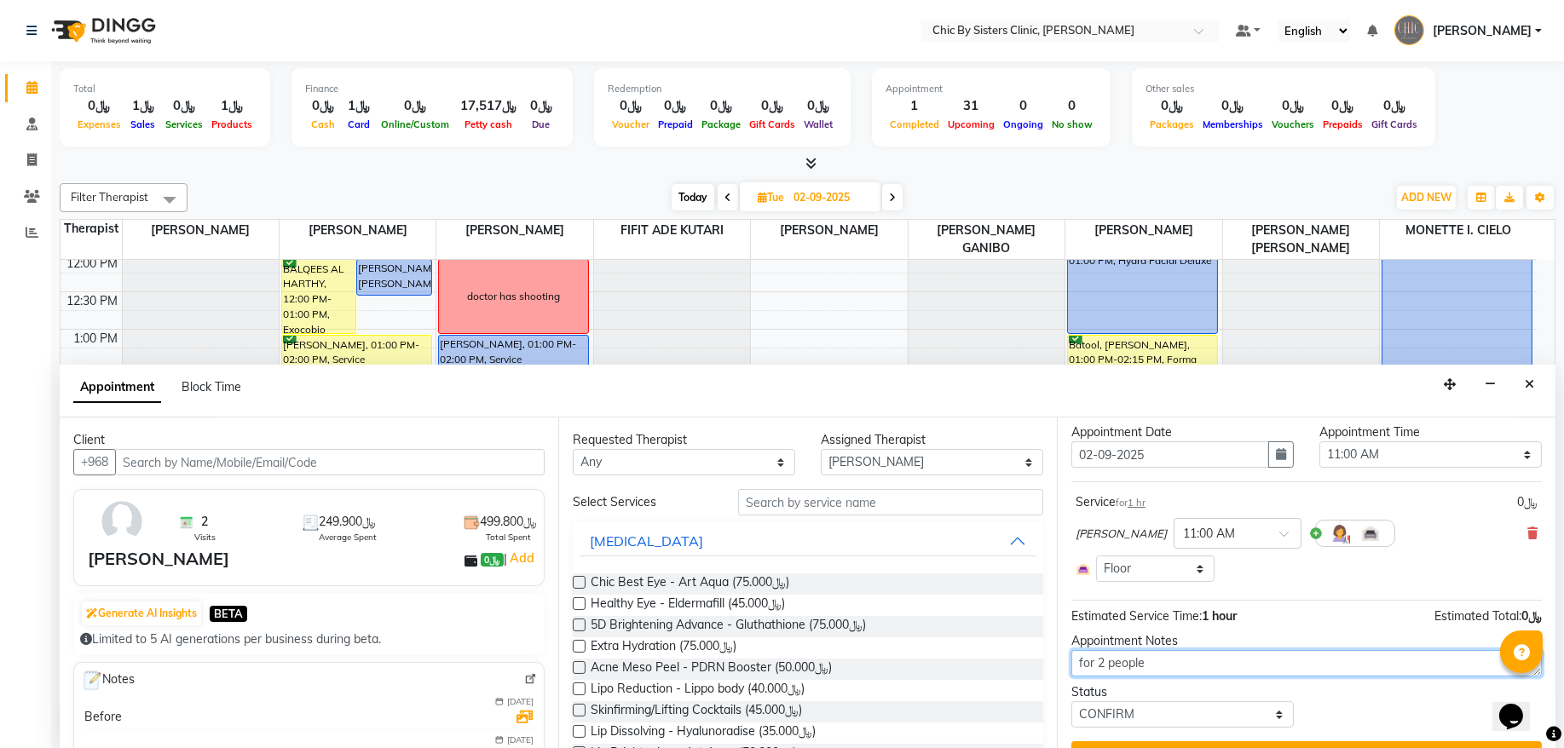
scroll to position [80, 0]
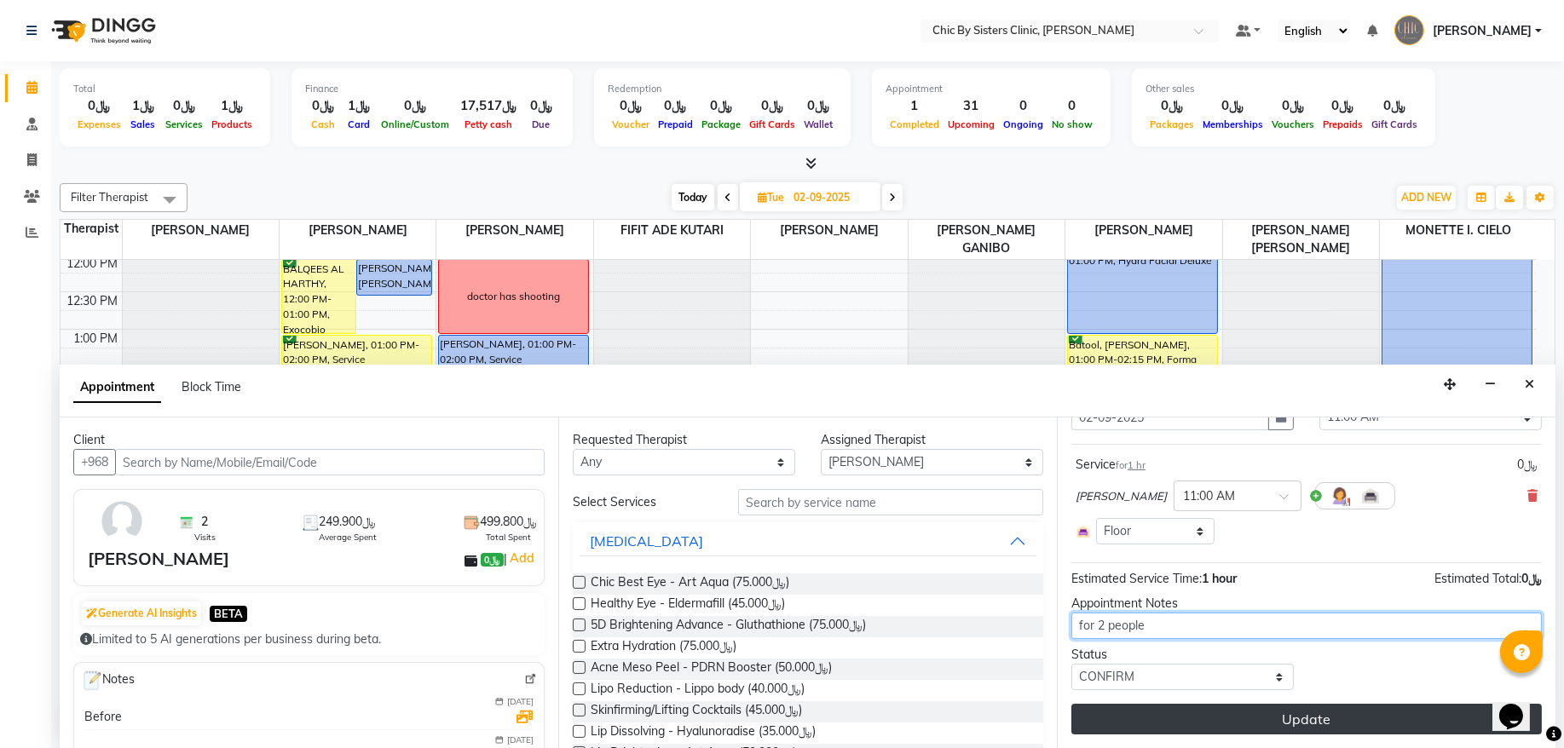
type textarea "for 2 people"
click at [1249, 732] on button "Update" at bounding box center [1306, 719] width 470 height 31
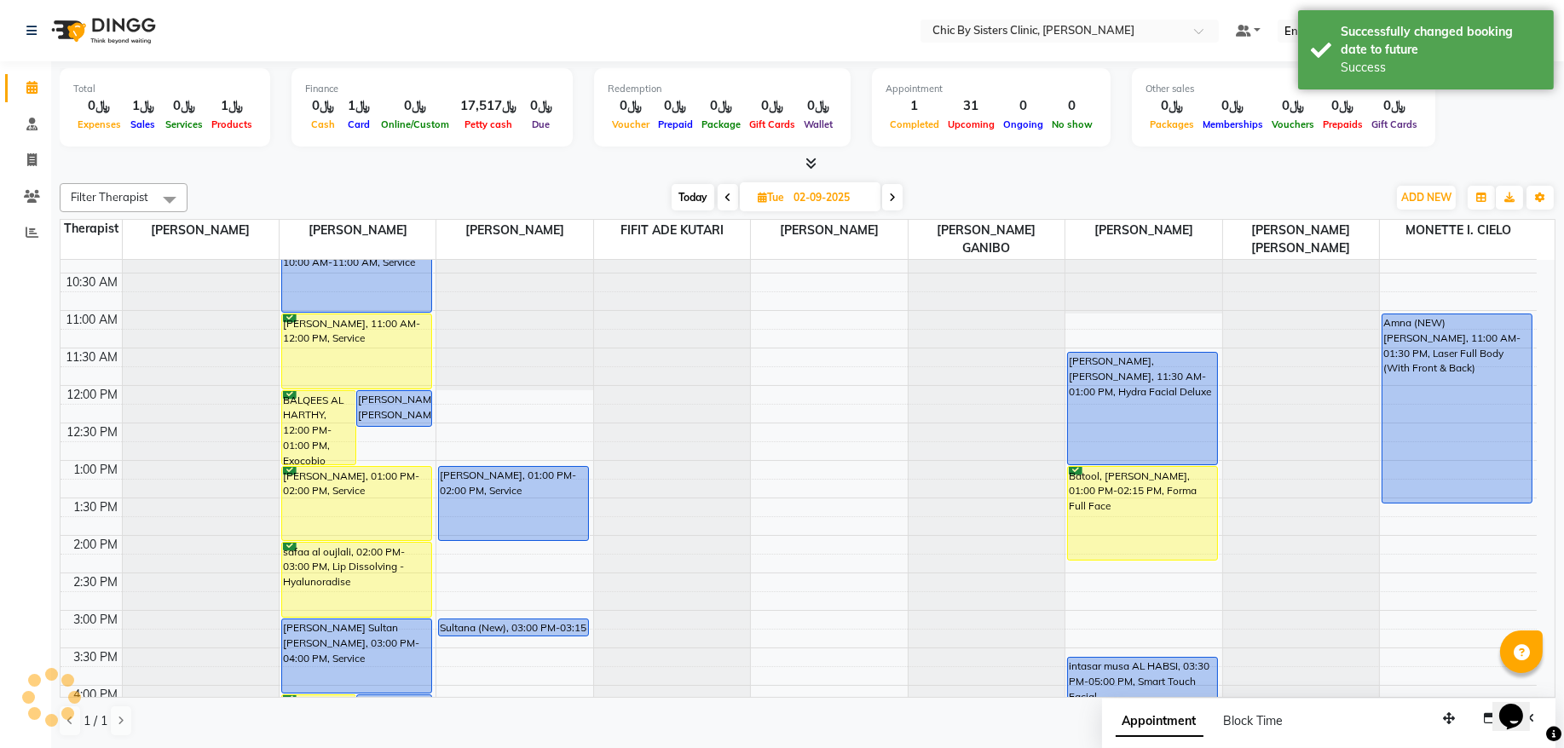
scroll to position [74, 0]
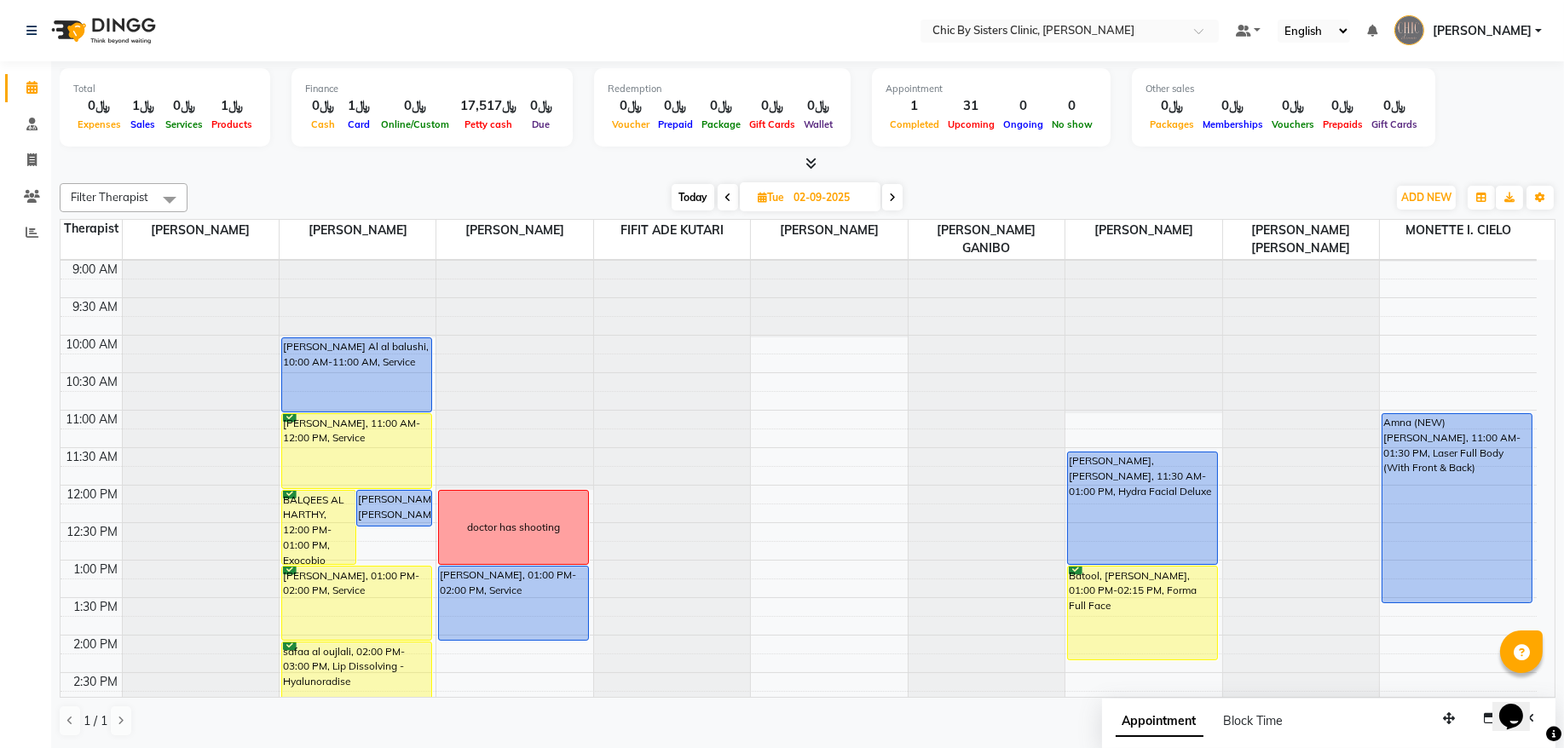
click at [890, 194] on icon at bounding box center [892, 198] width 7 height 10
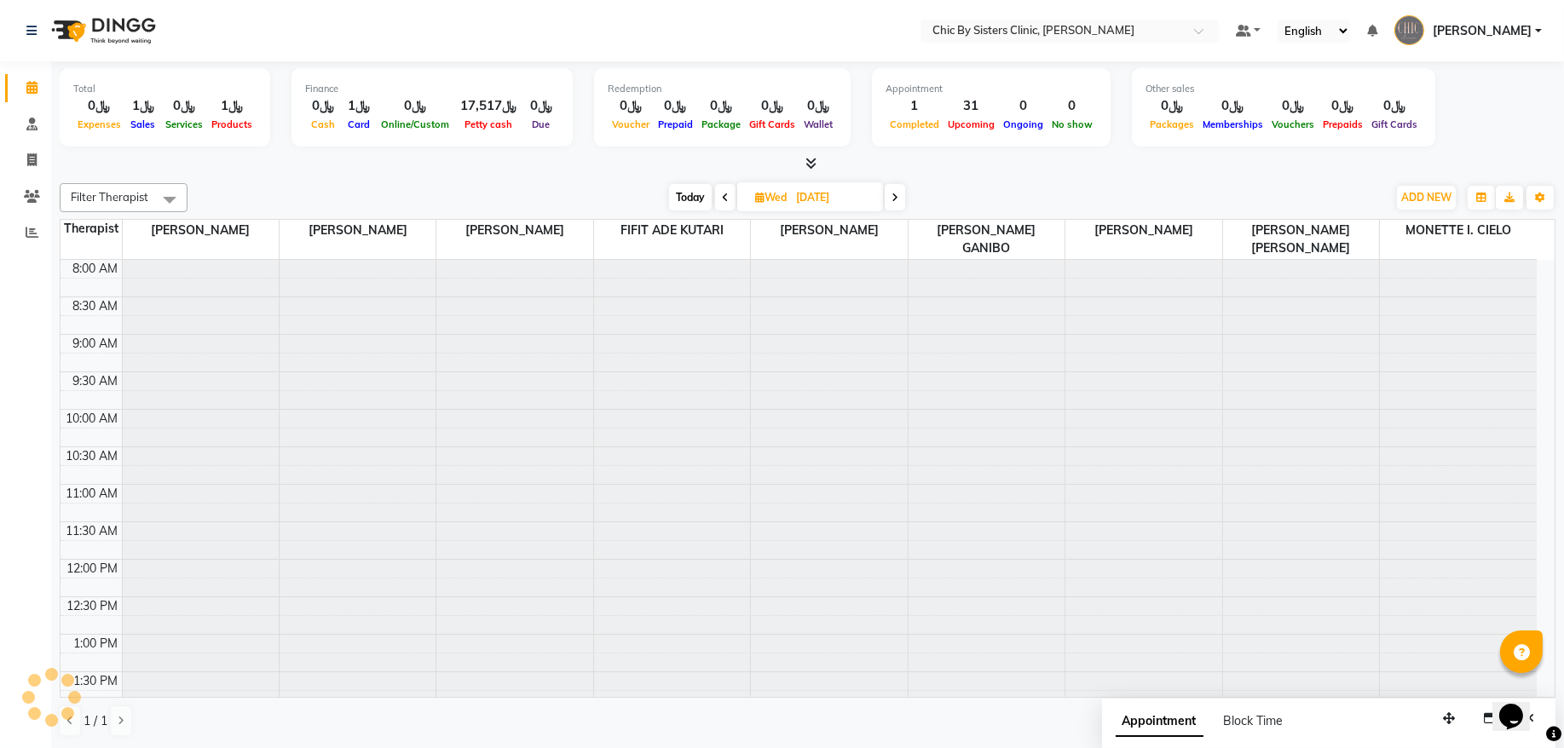
scroll to position [305, 0]
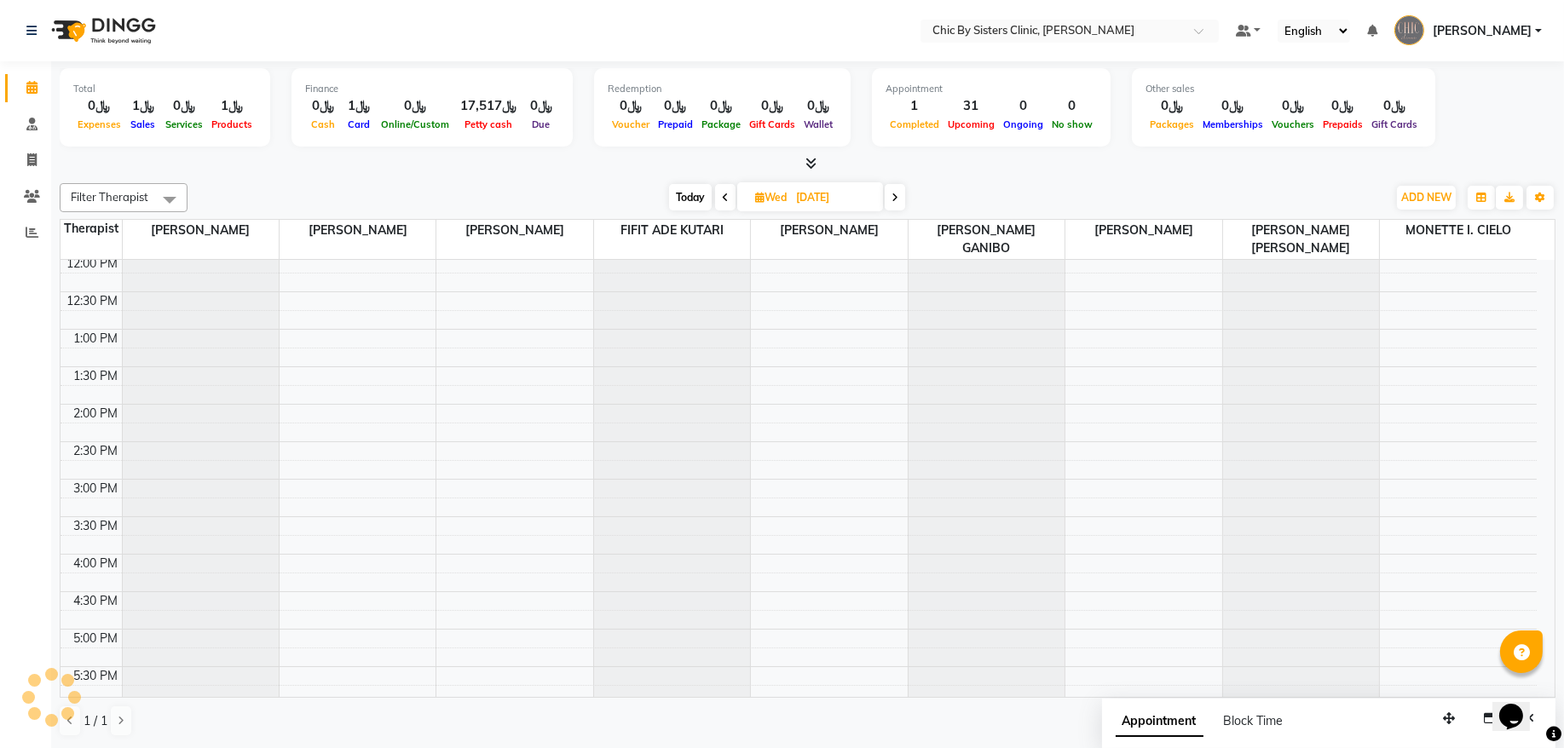
click at [890, 194] on span at bounding box center [894, 197] width 20 height 26
type input "04-09-2025"
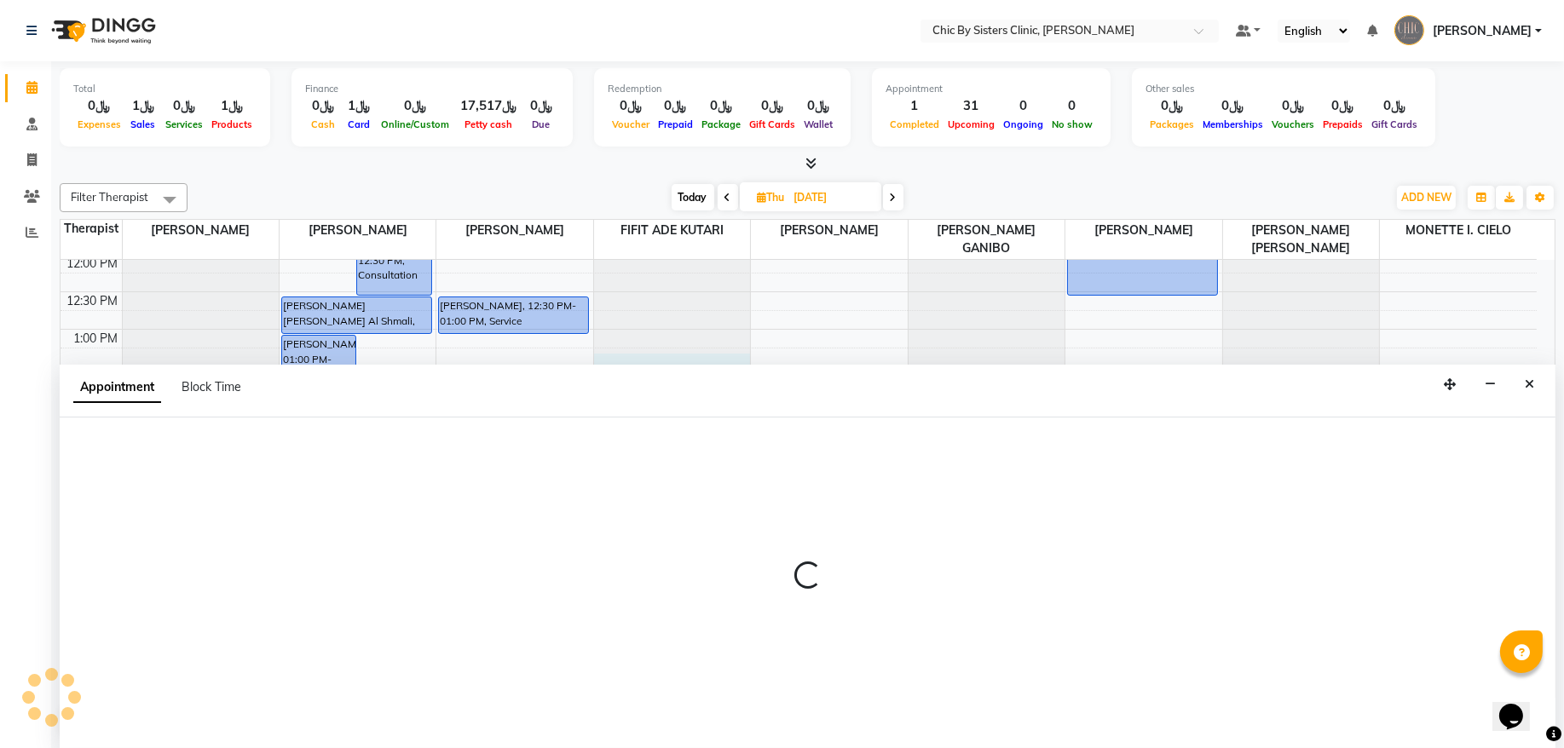
select select "49180"
select select "795"
select select "tentative"
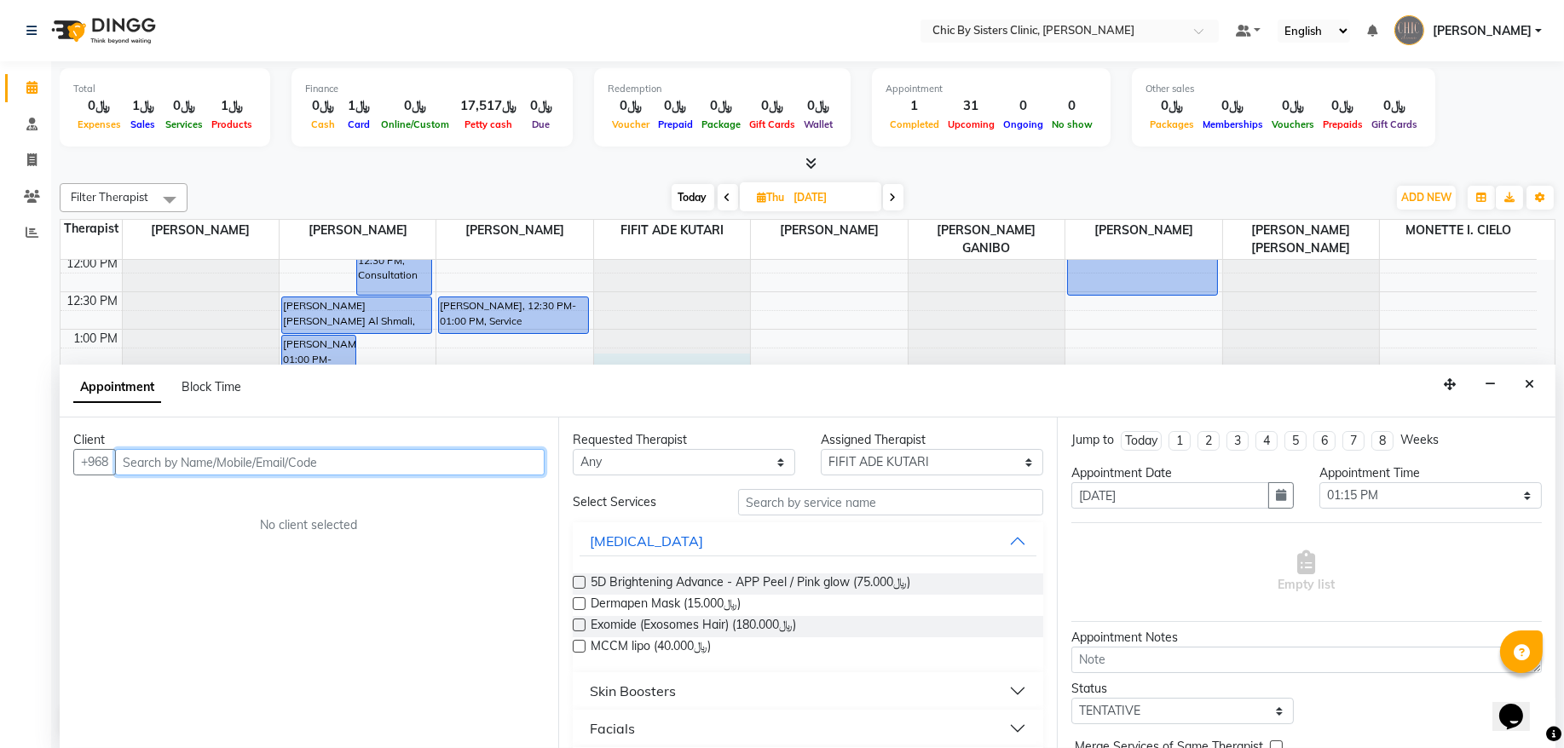
paste input "96895355553"
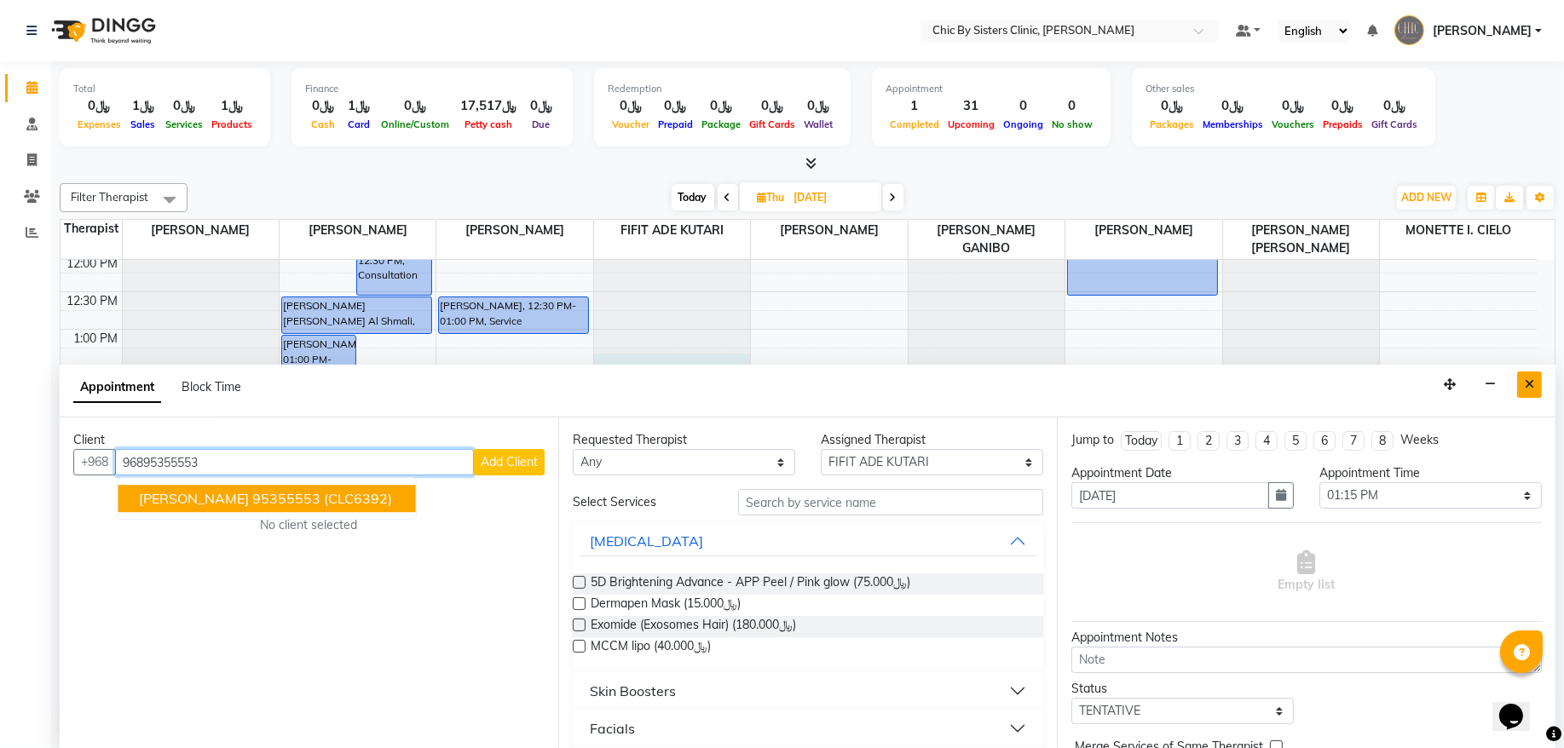
type input "96895355553"
click at [1532, 383] on icon "Close" at bounding box center [1528, 384] width 9 height 12
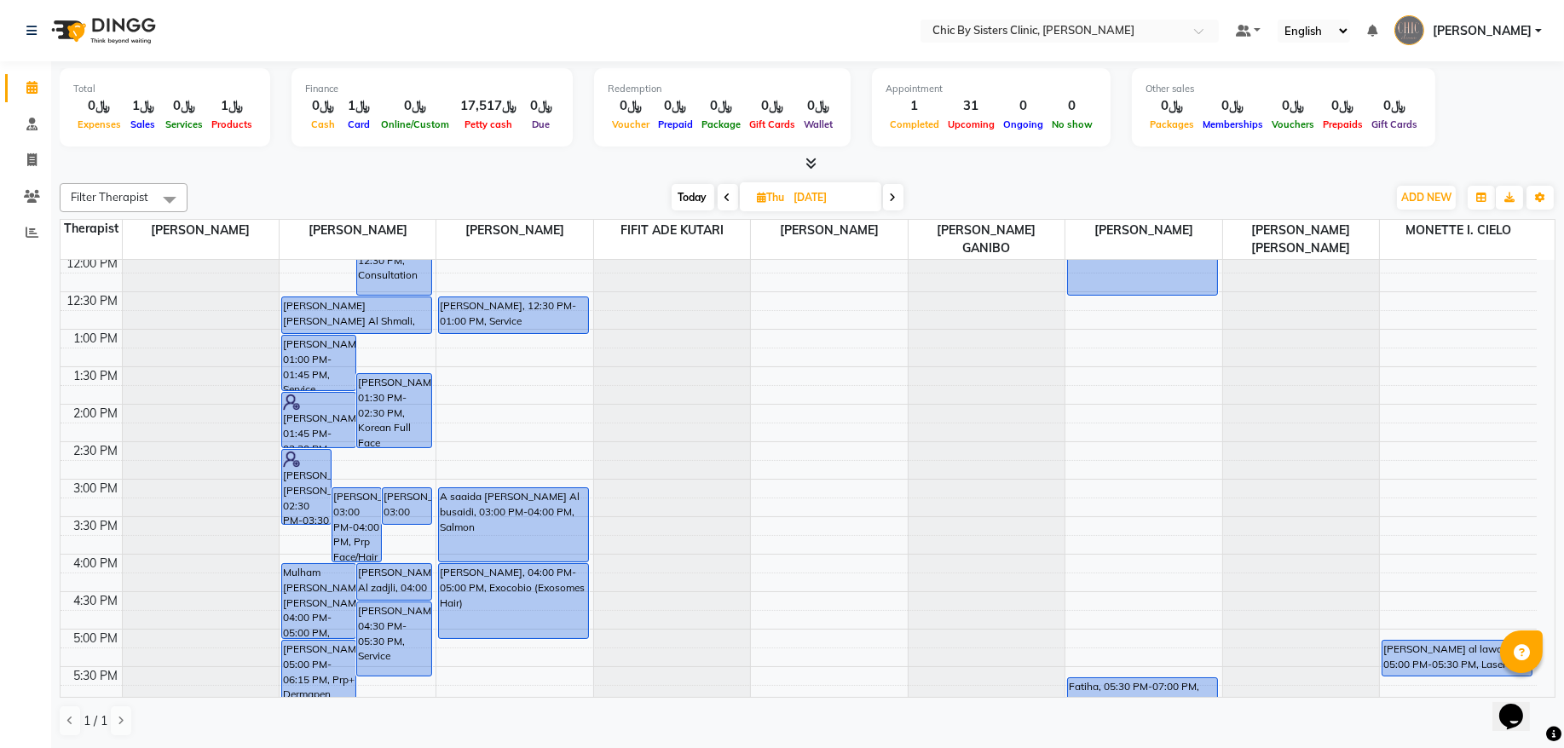
click at [679, 197] on span "Today" at bounding box center [692, 197] width 43 height 26
type input "01-09-2025"
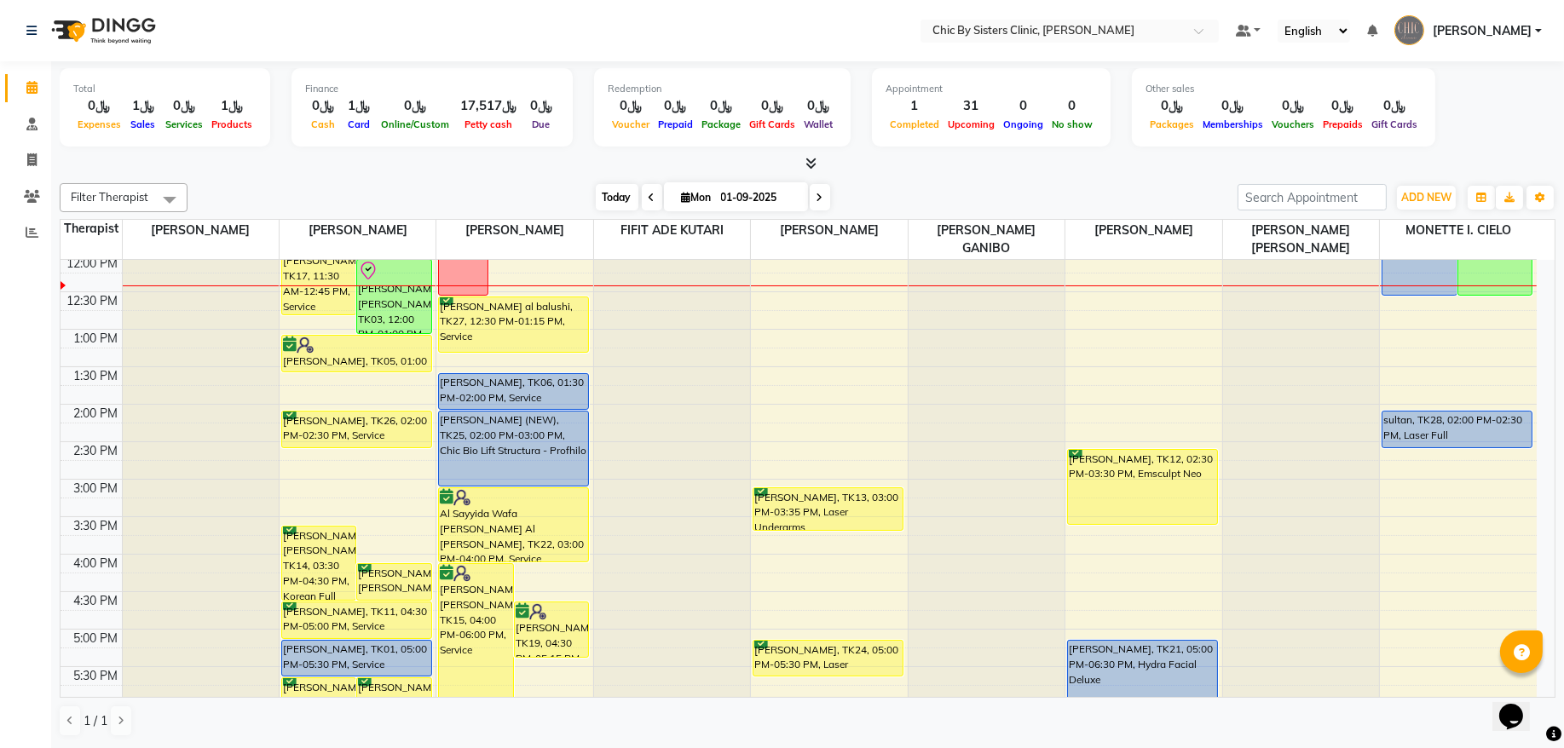
click at [603, 197] on span "Today" at bounding box center [617, 197] width 43 height 26
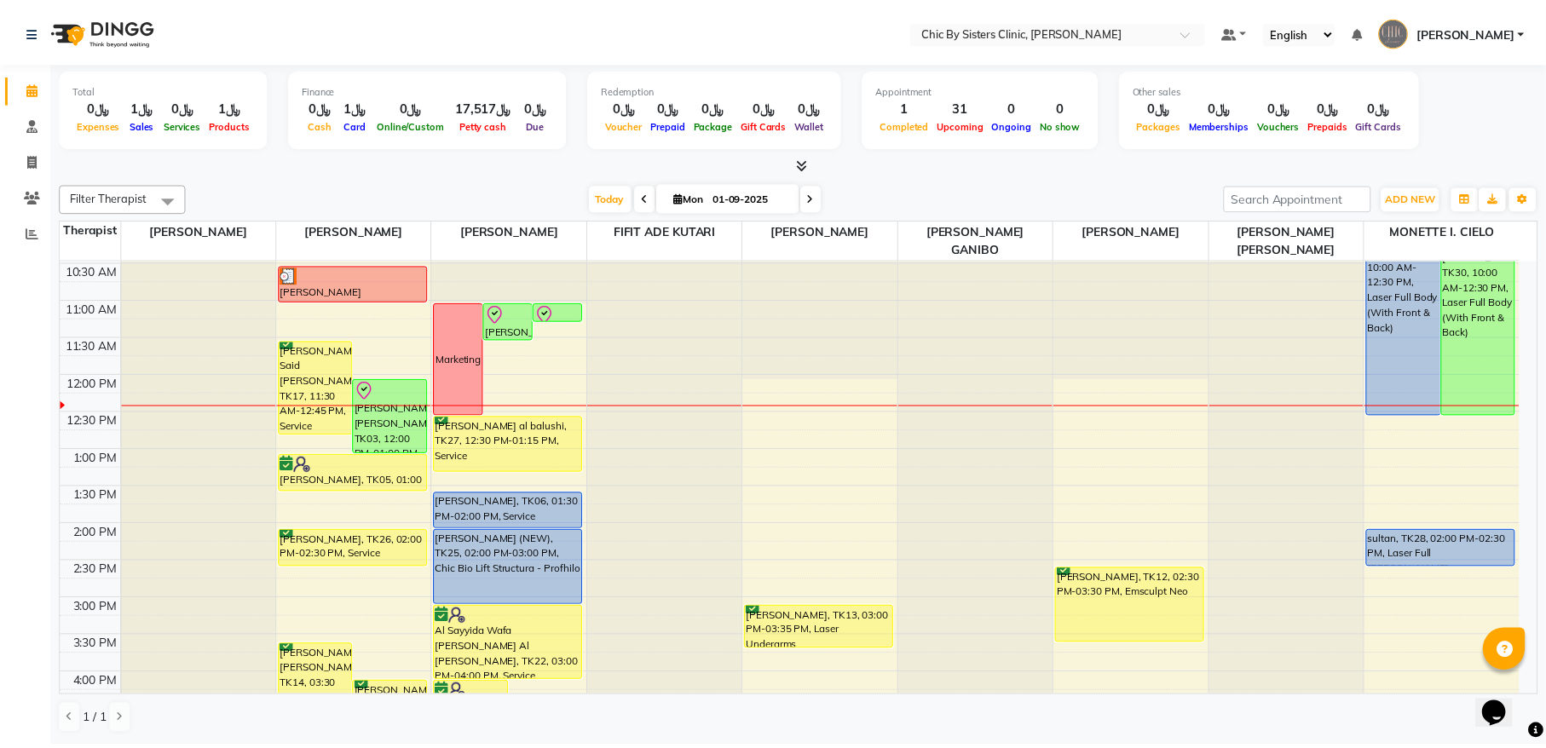
scroll to position [74, 0]
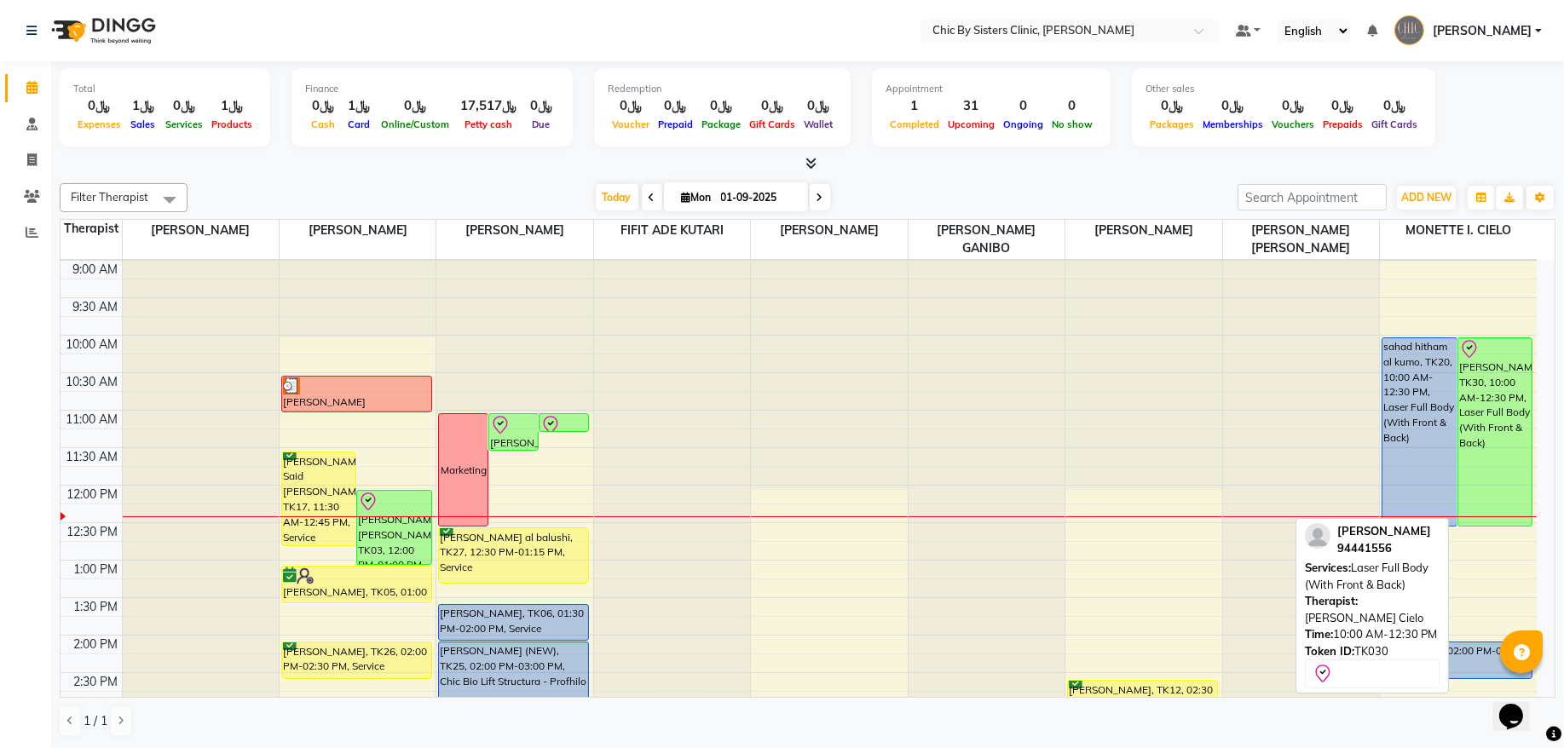
click at [1495, 376] on div "[PERSON_NAME], TK30, 10:00 AM-12:30 PM, Laser Full Body (With Front & Back)" at bounding box center [1495, 431] width 74 height 187
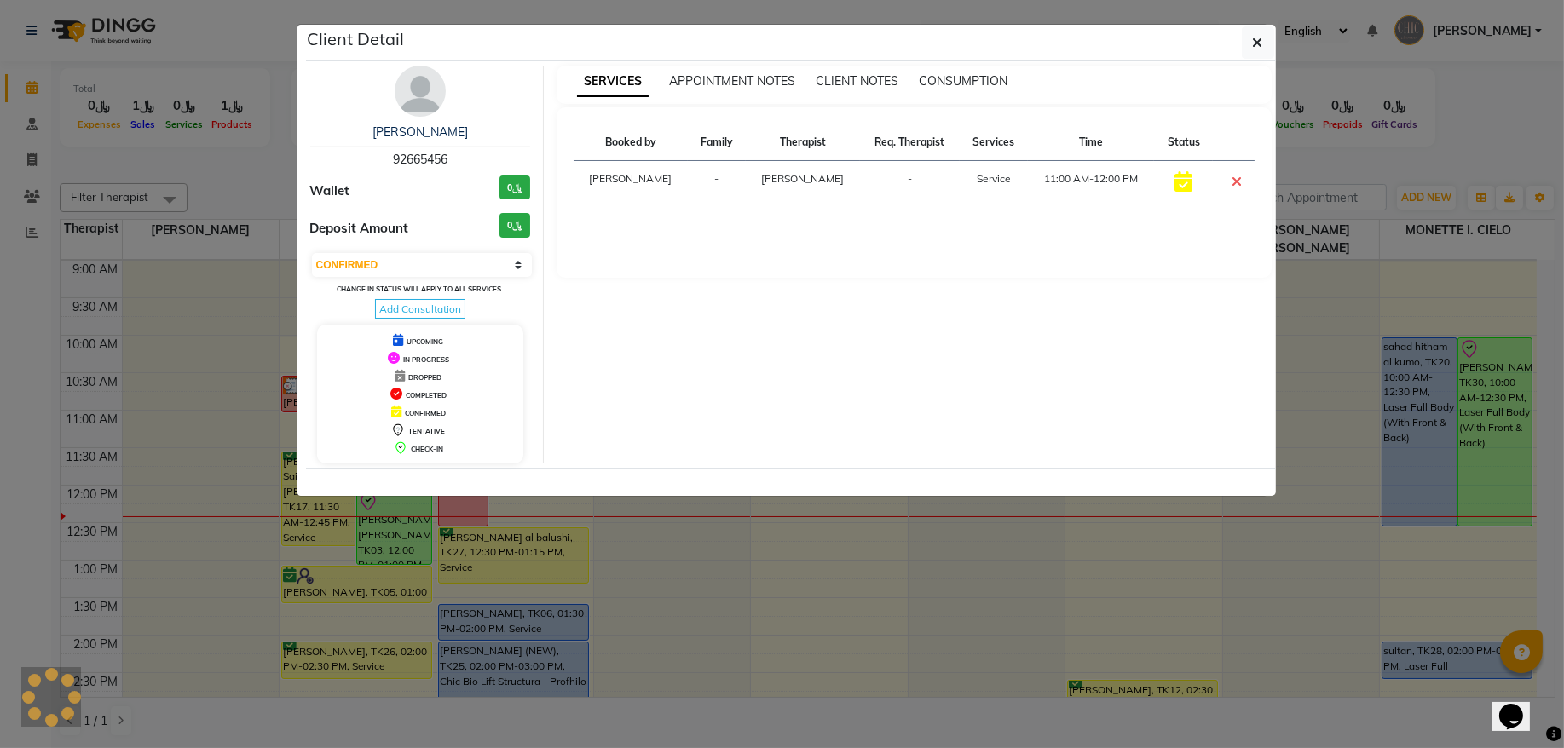
select select "8"
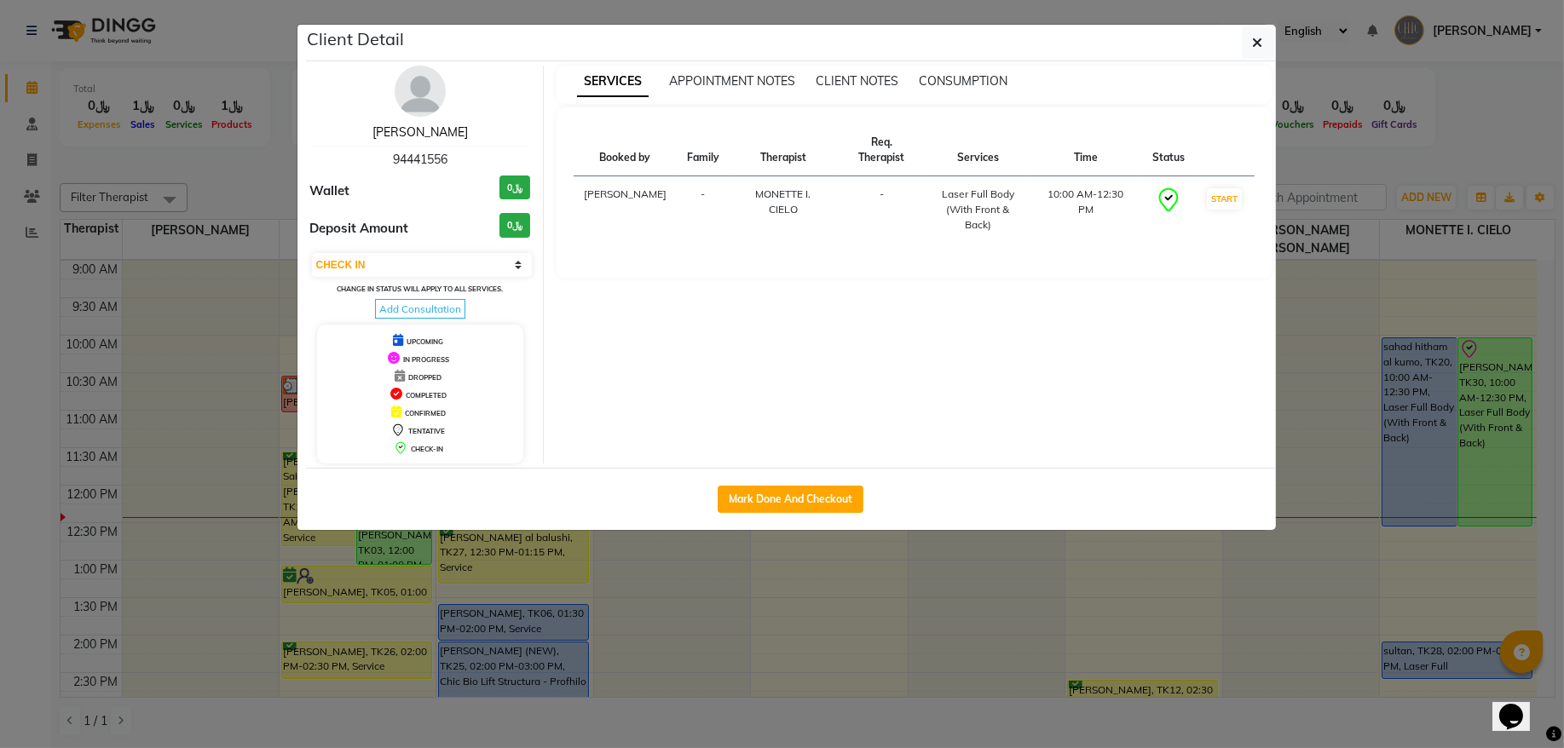
click at [431, 136] on link "Shahad haitham" at bounding box center [419, 131] width 95 height 15
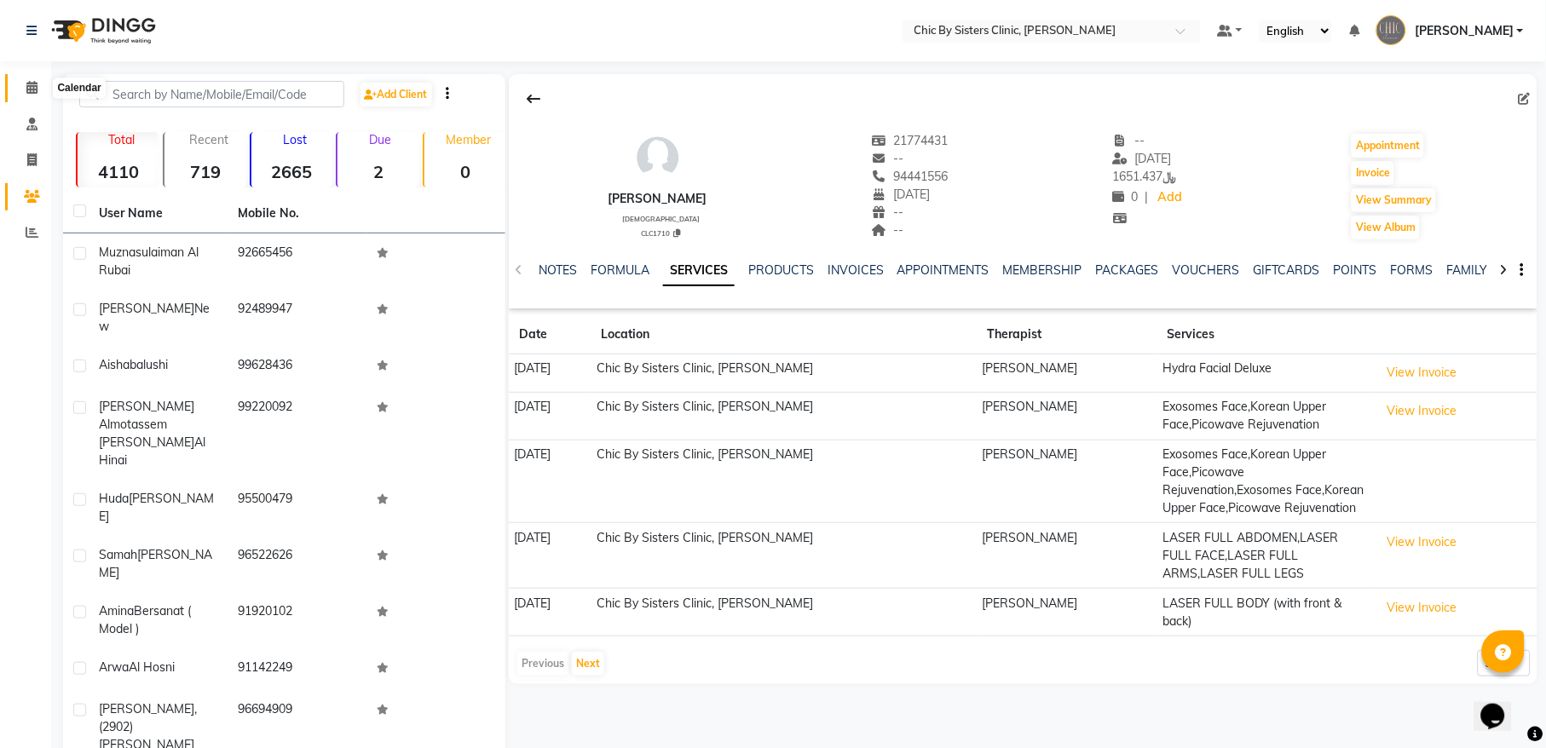
click at [34, 85] on icon at bounding box center [31, 87] width 11 height 13
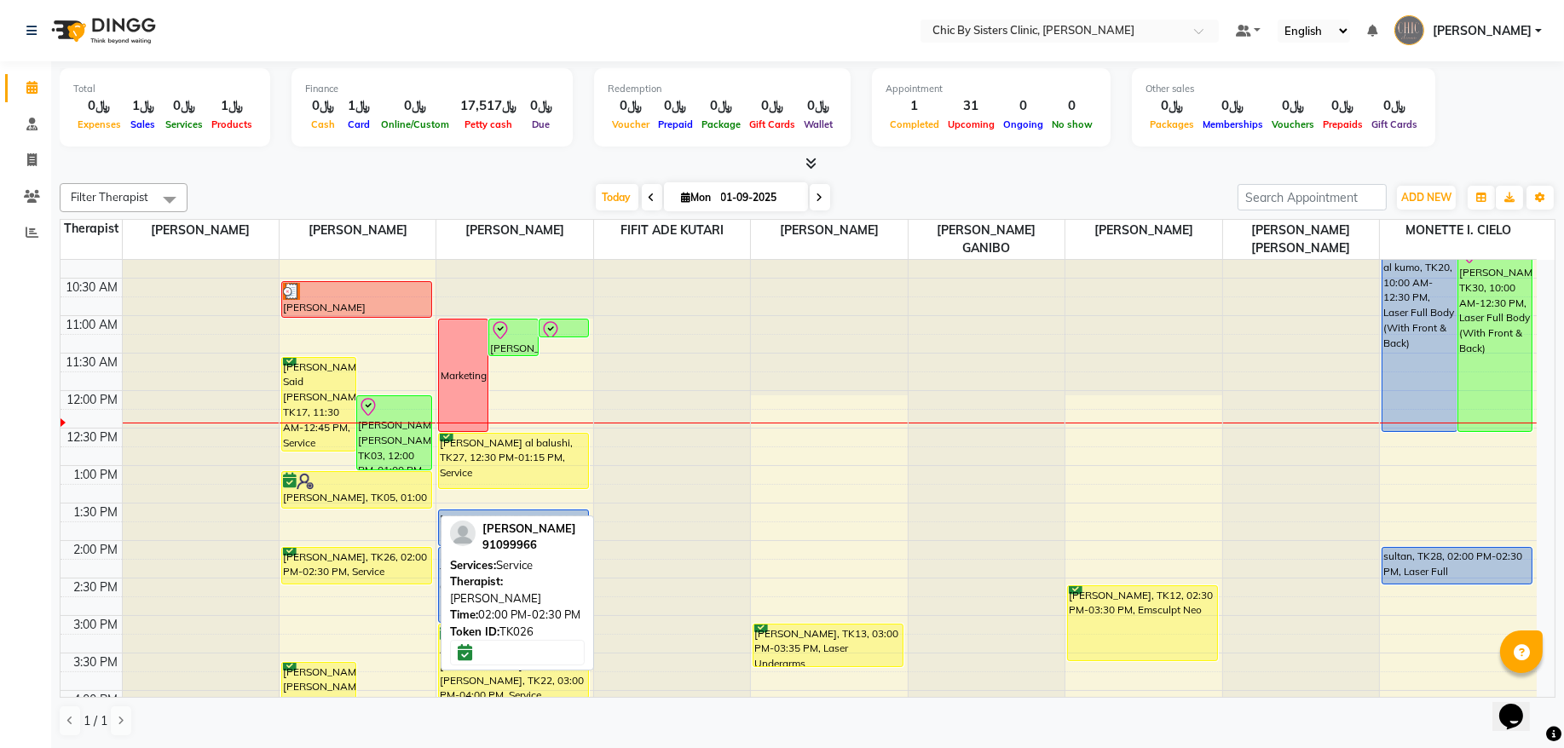
scroll to position [115, 0]
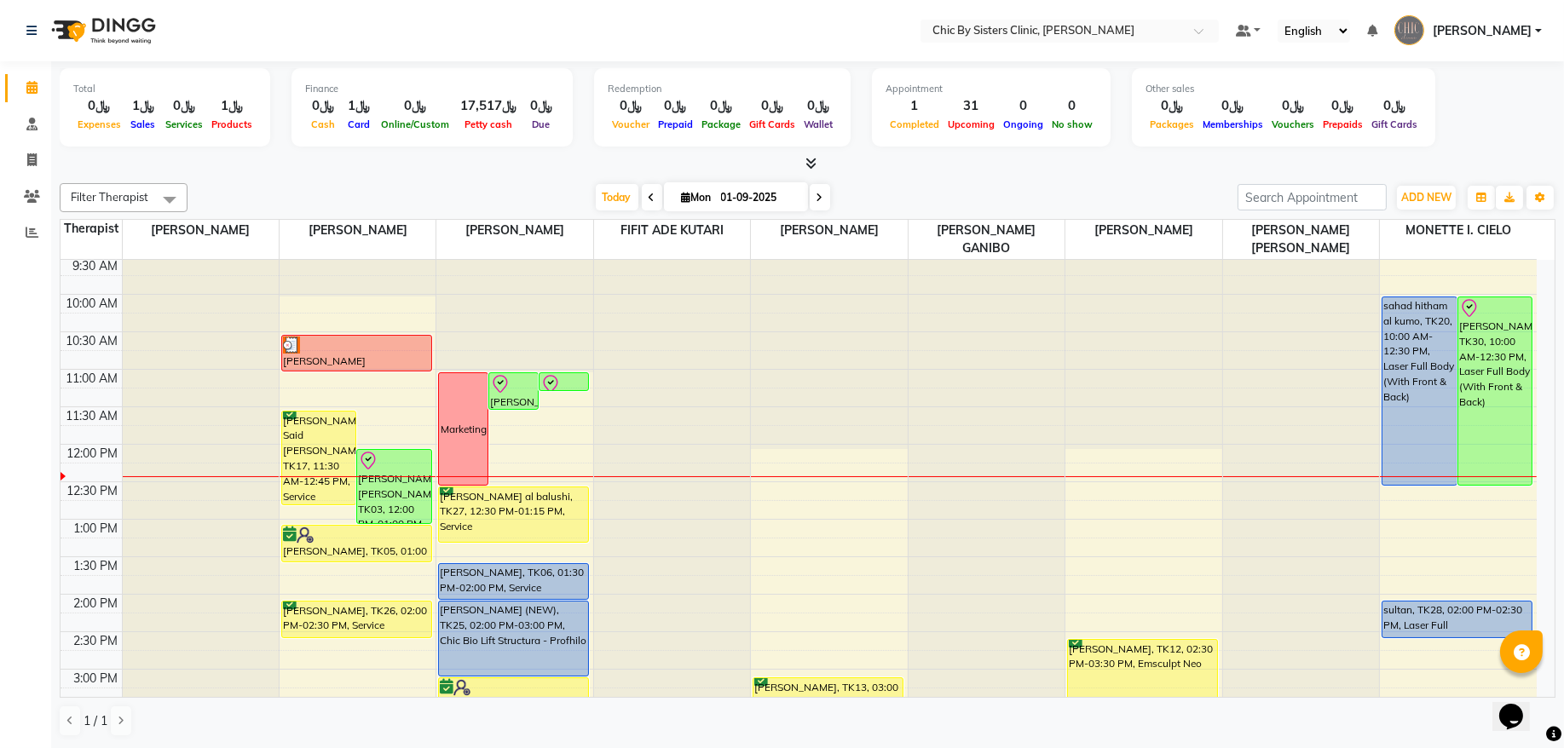
click at [1508, 35] on span "[PERSON_NAME]" at bounding box center [1481, 31] width 99 height 18
click at [1495, 120] on link "Sign out" at bounding box center [1454, 122] width 156 height 26
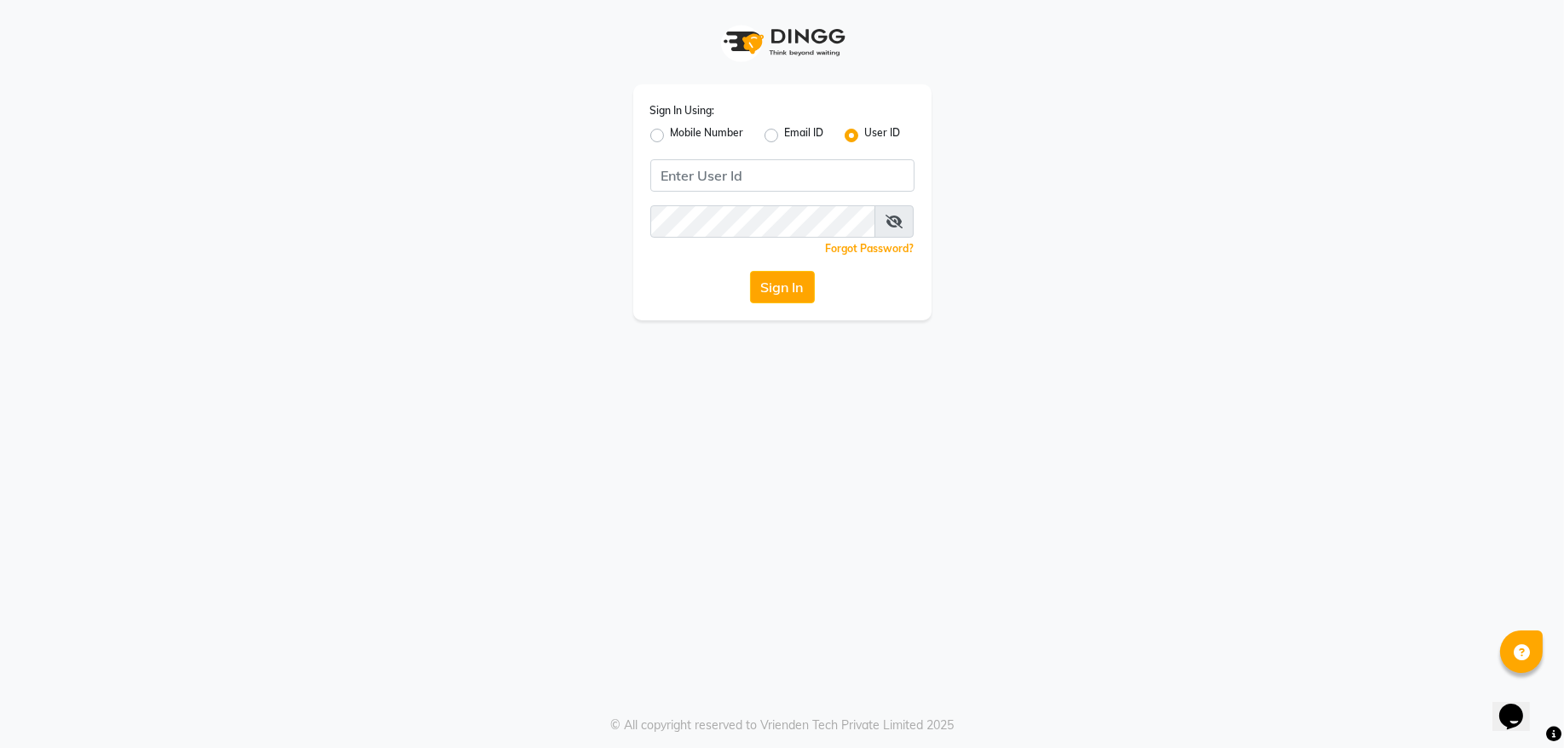
click at [671, 133] on label "Mobile Number" at bounding box center [707, 135] width 73 height 20
click at [671, 133] on input "Mobile Number" at bounding box center [676, 130] width 11 height 11
radio input "true"
radio input "false"
click at [696, 179] on span at bounding box center [696, 181] width 21 height 18
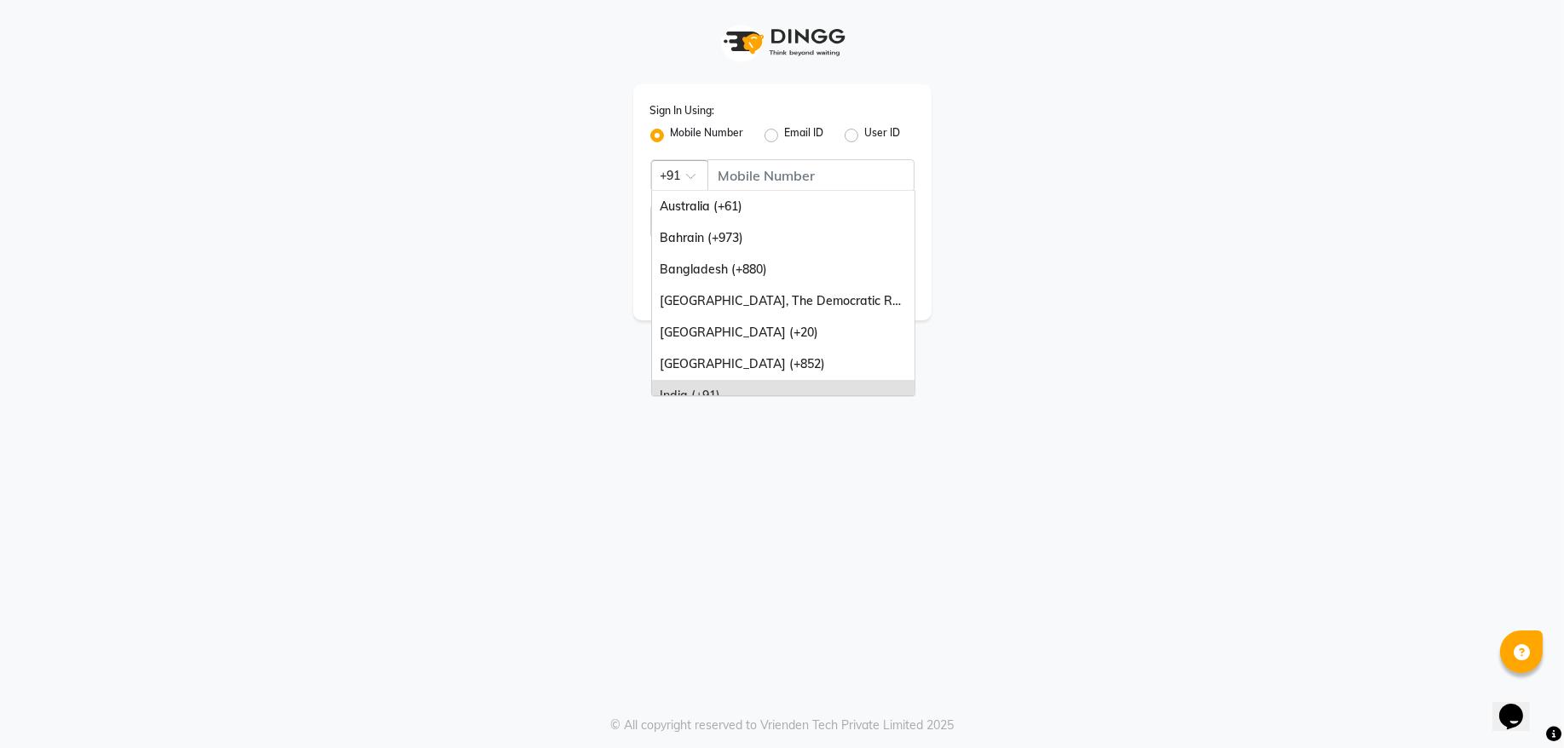
scroll to position [230, 0]
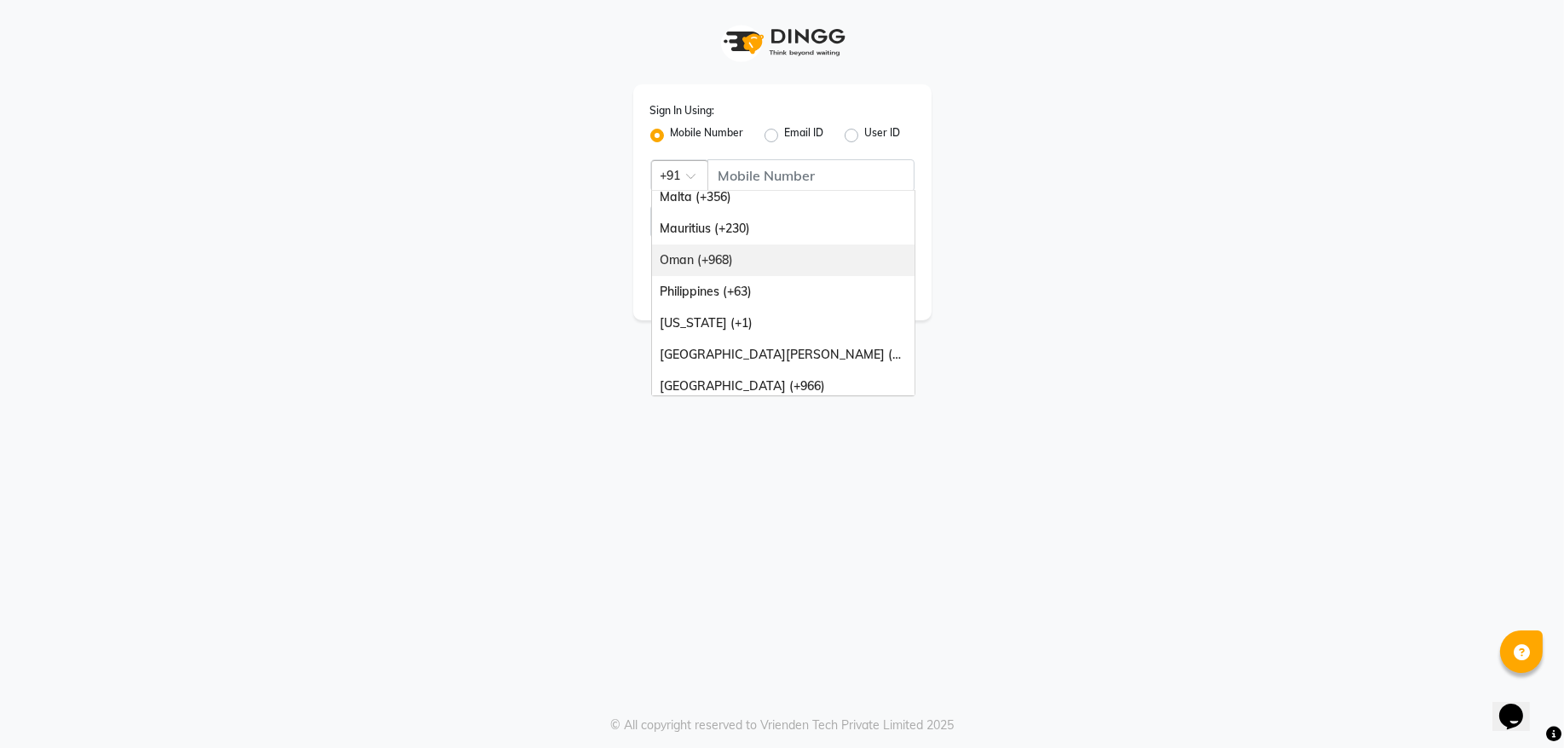
click at [713, 269] on div "Oman (+968)" at bounding box center [783, 261] width 262 height 32
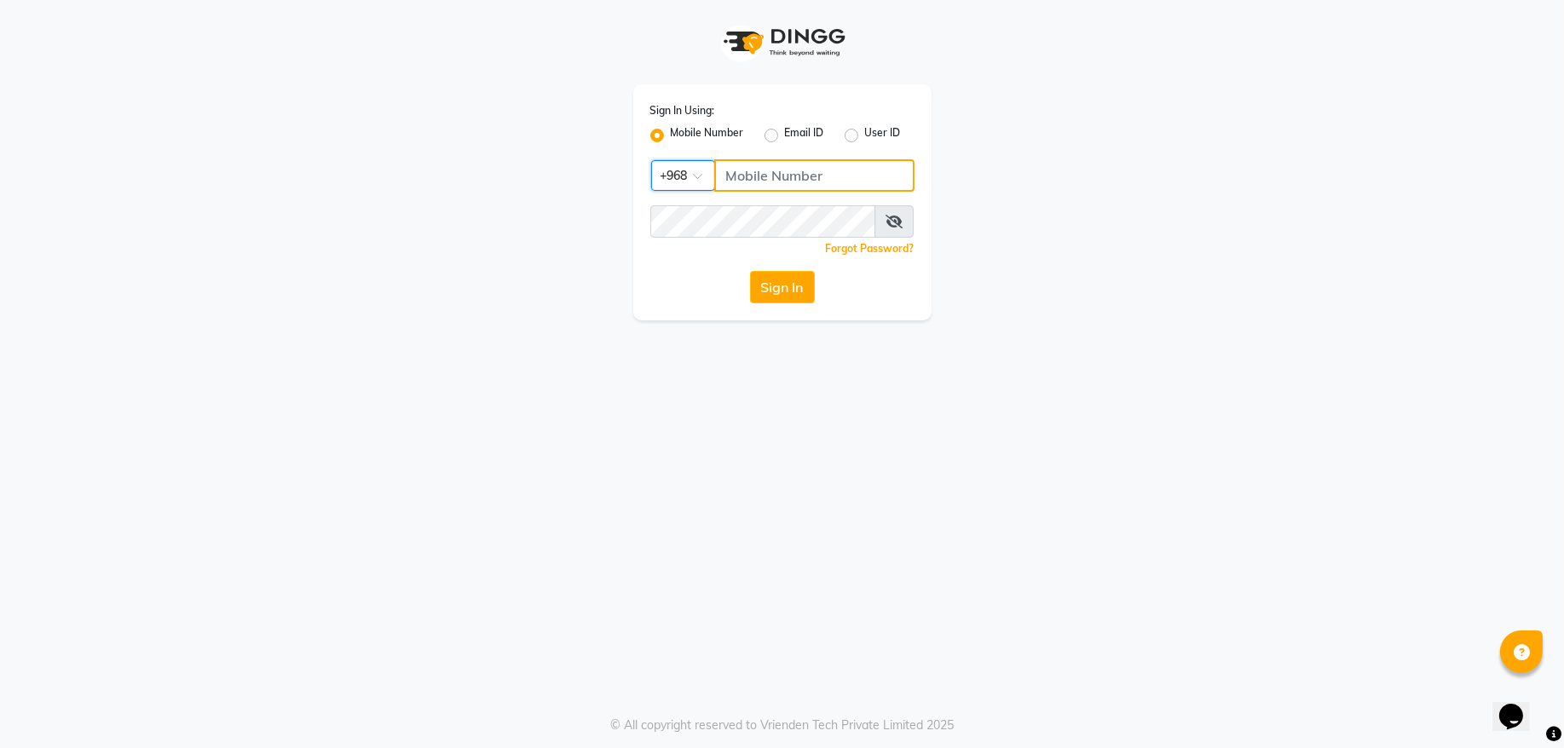
click at [782, 178] on input "Username" at bounding box center [814, 175] width 200 height 32
type input "71972226"
click at [781, 285] on button "Sign In" at bounding box center [782, 287] width 65 height 32
